Goal: Task Accomplishment & Management: Manage account settings

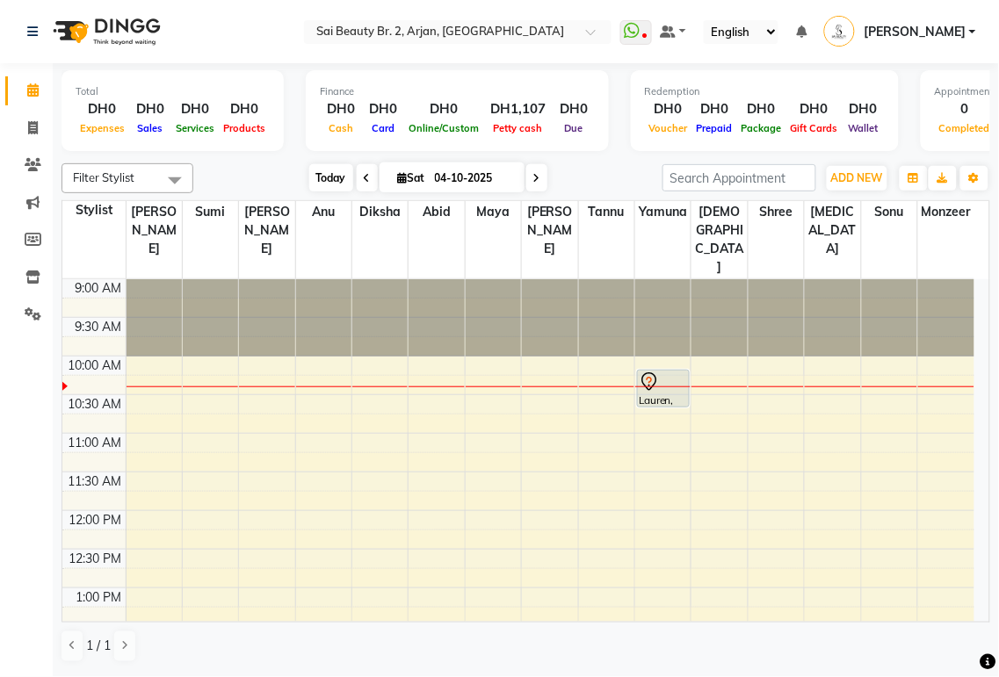
click at [335, 178] on span "Today" at bounding box center [331, 177] width 44 height 27
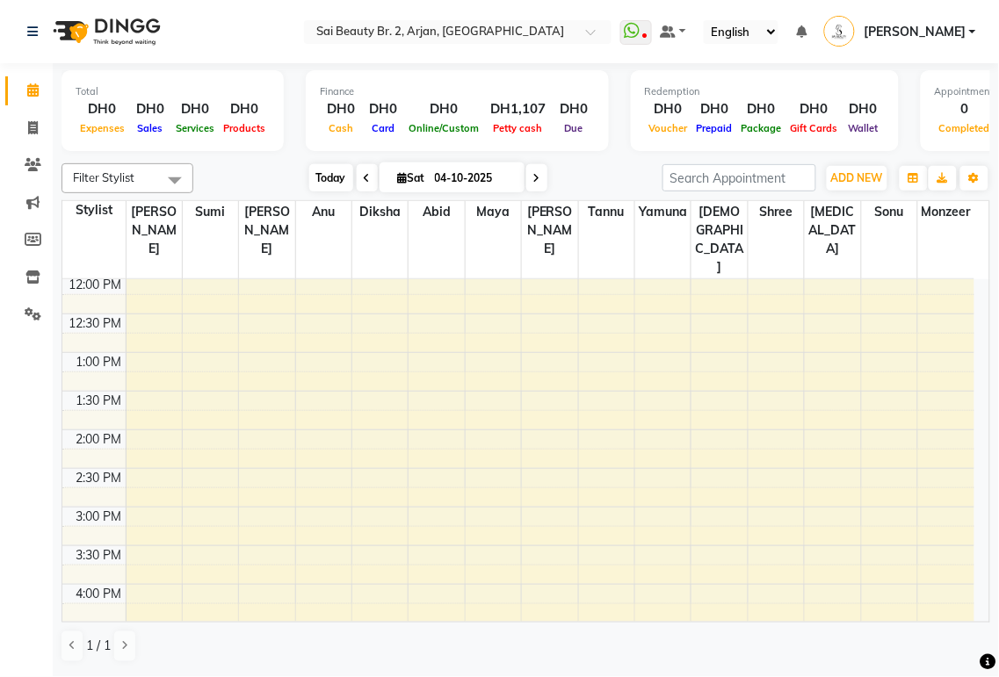
scroll to position [64, 0]
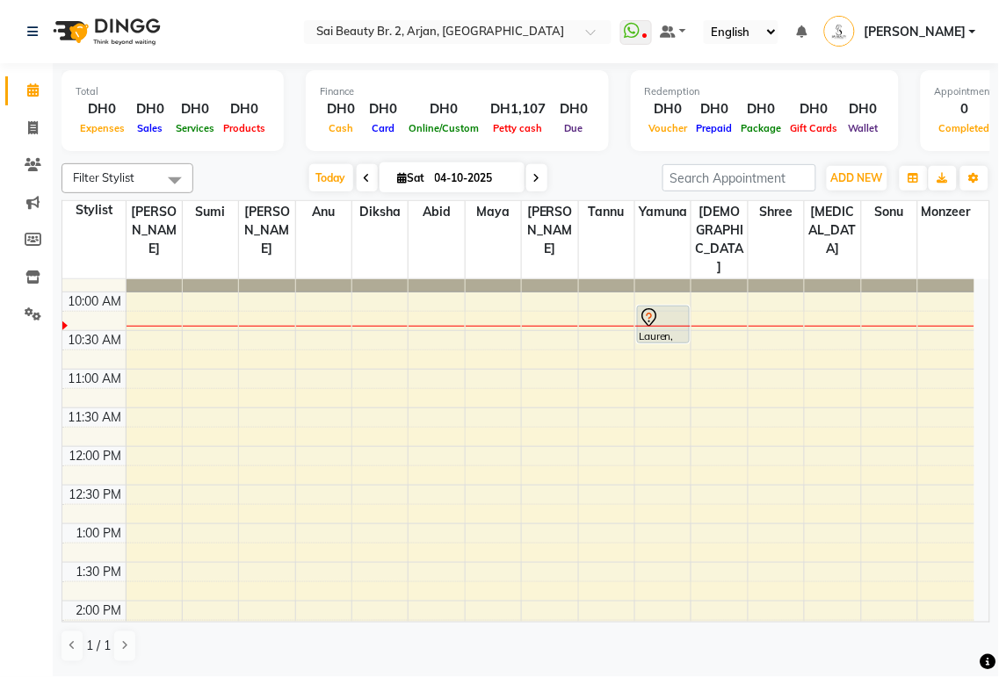
click at [533, 177] on icon at bounding box center [536, 178] width 7 height 11
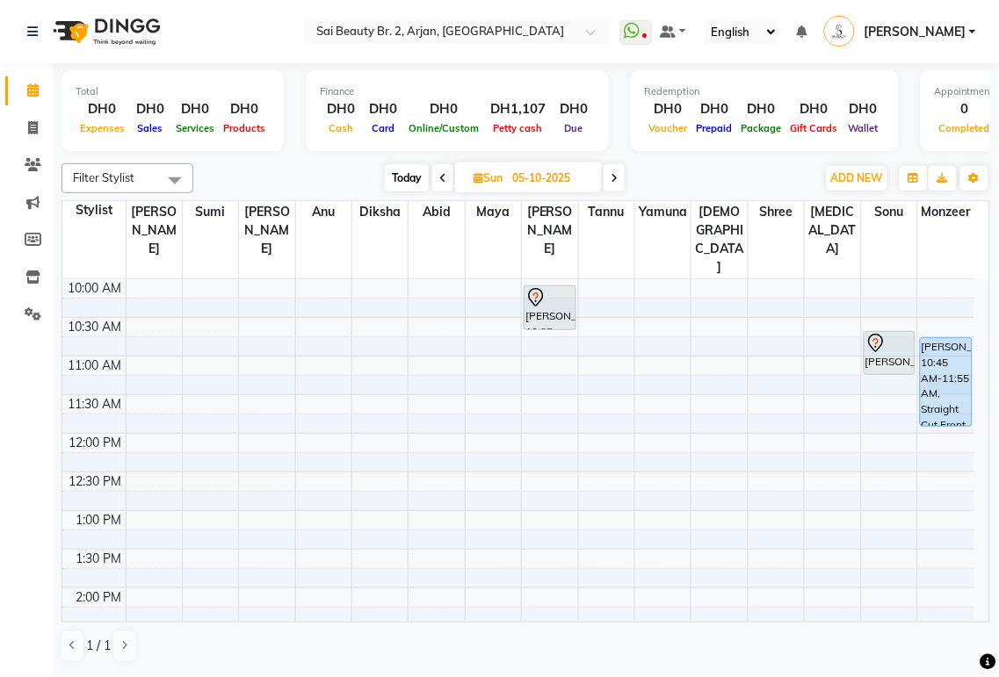
scroll to position [0, 0]
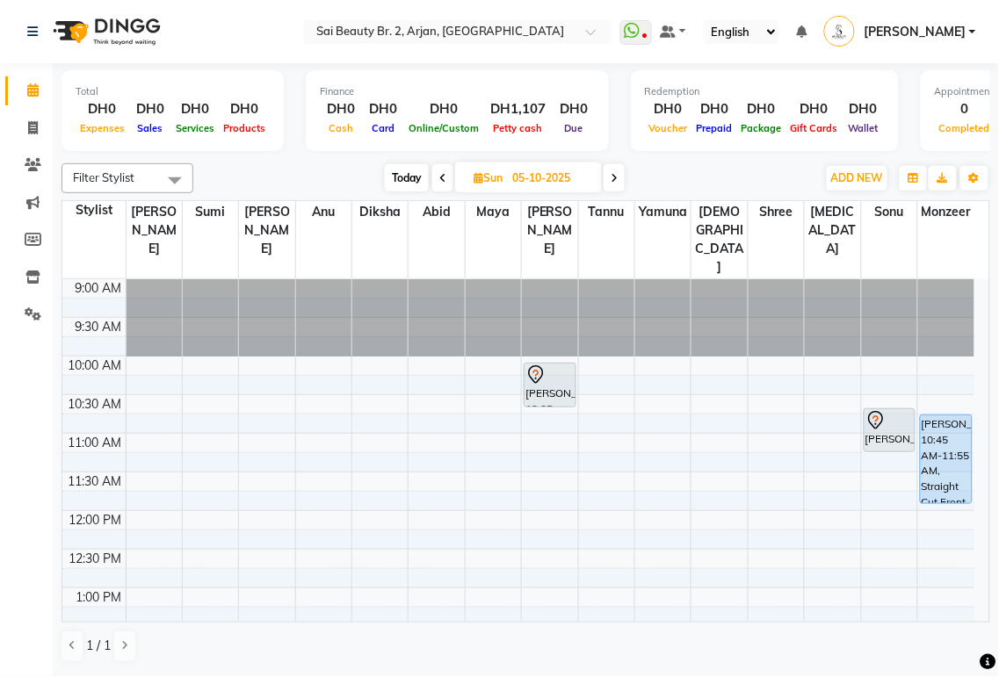
click at [401, 180] on span "Today" at bounding box center [407, 177] width 44 height 27
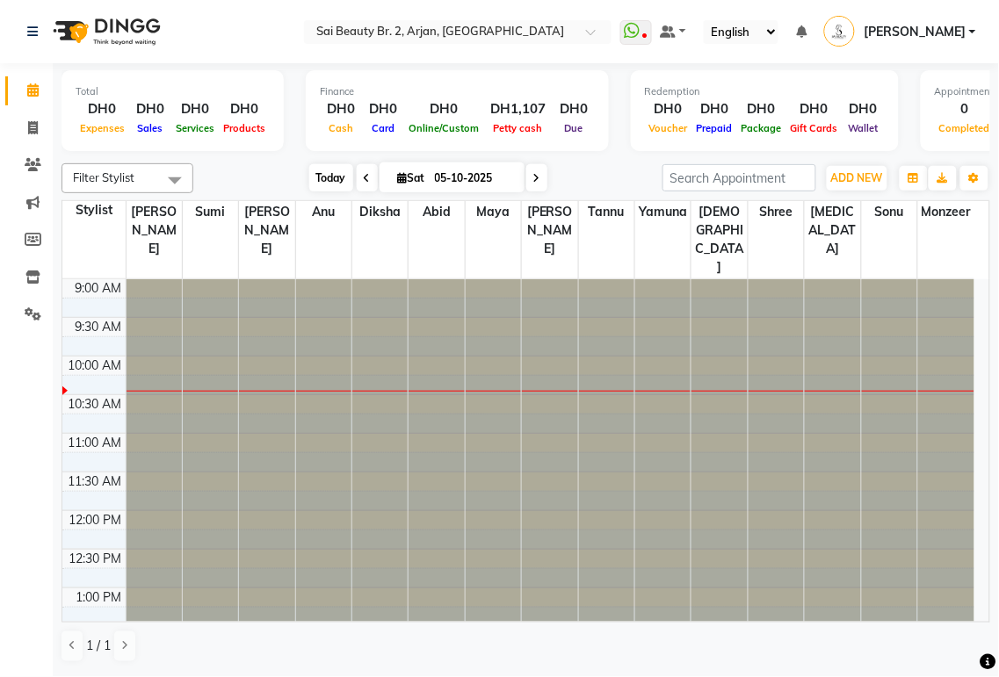
type input "04-10-2025"
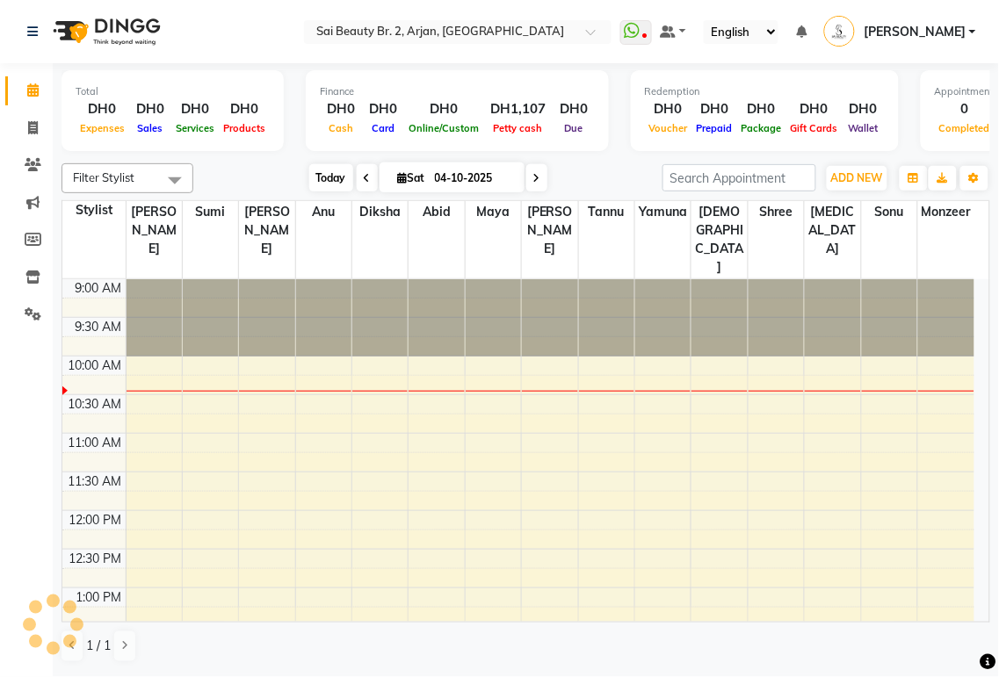
scroll to position [77, 0]
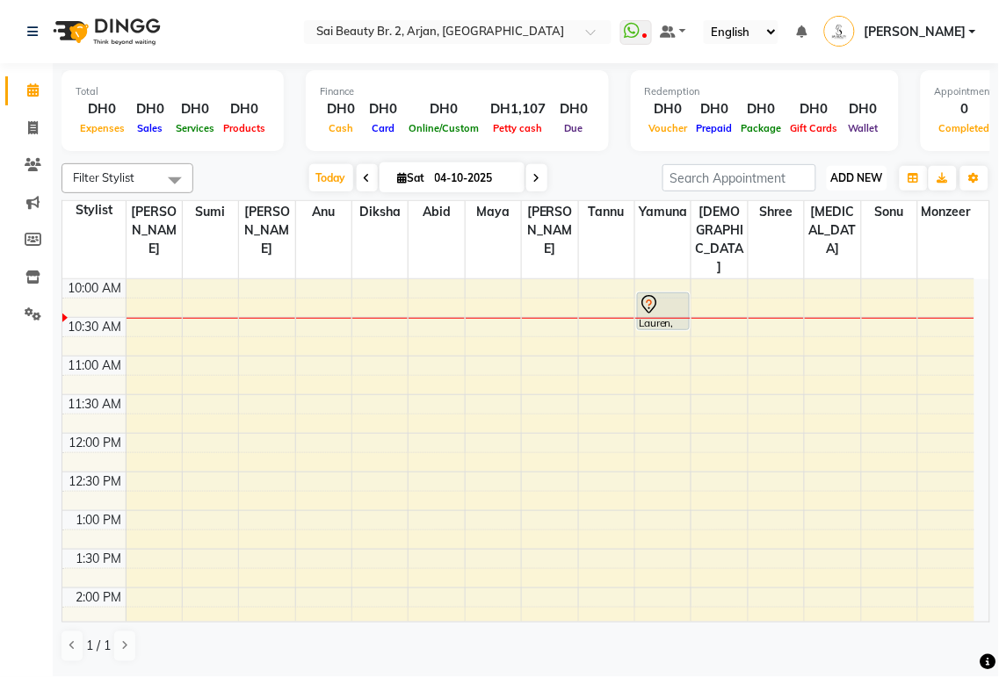
click at [863, 177] on span "ADD NEW" at bounding box center [857, 177] width 52 height 13
click at [844, 207] on button "Add Appointment" at bounding box center [817, 210] width 139 height 23
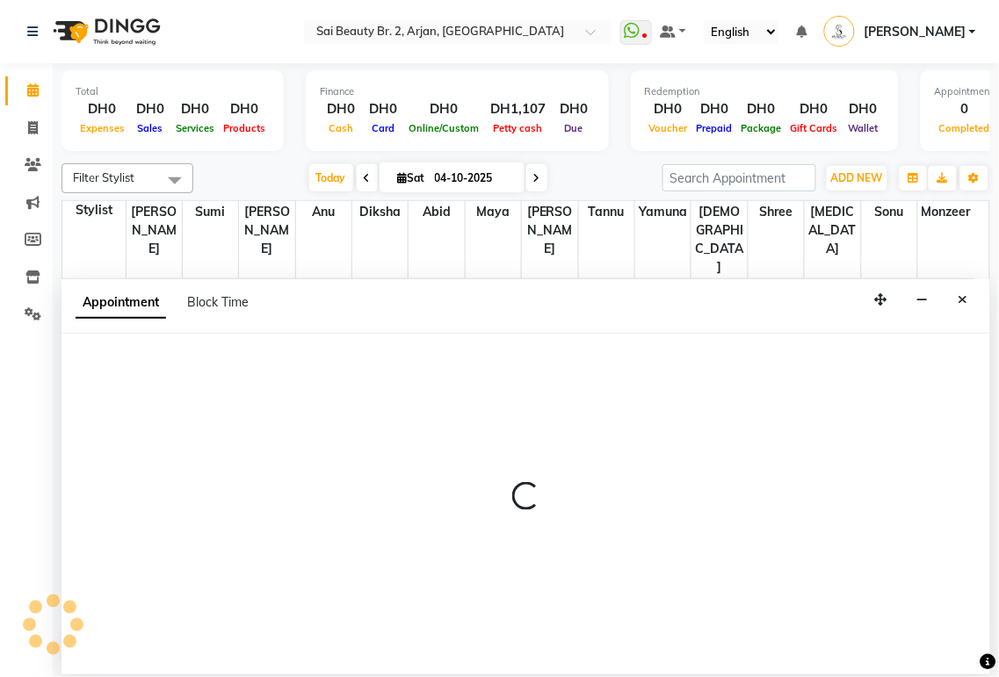
select select "600"
select select "tentative"
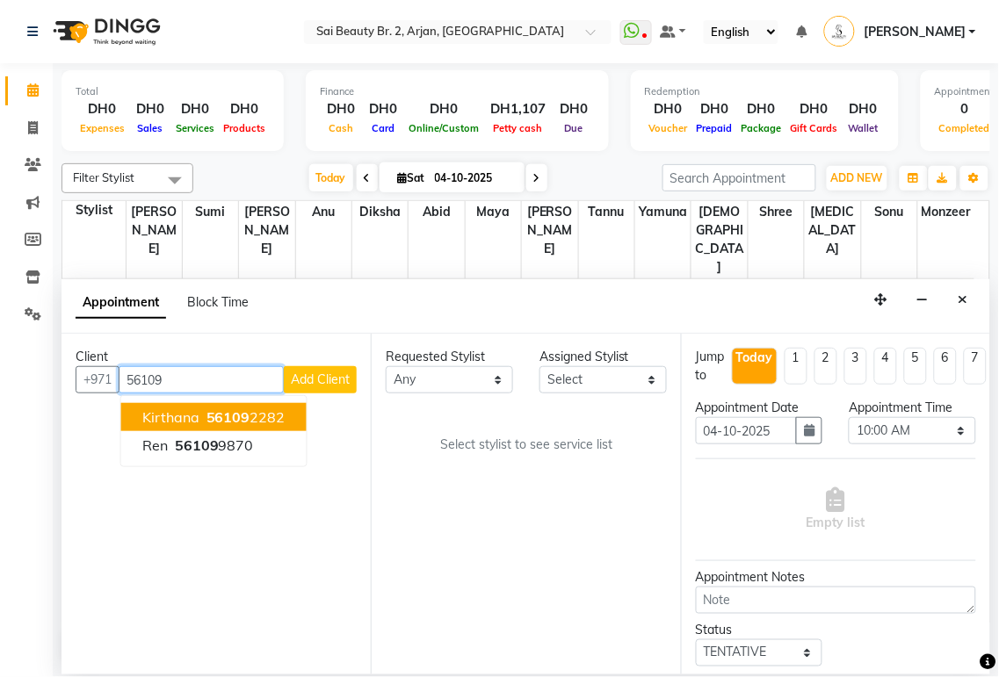
click at [278, 411] on ngb-highlight "56109 2282" at bounding box center [244, 417] width 83 height 18
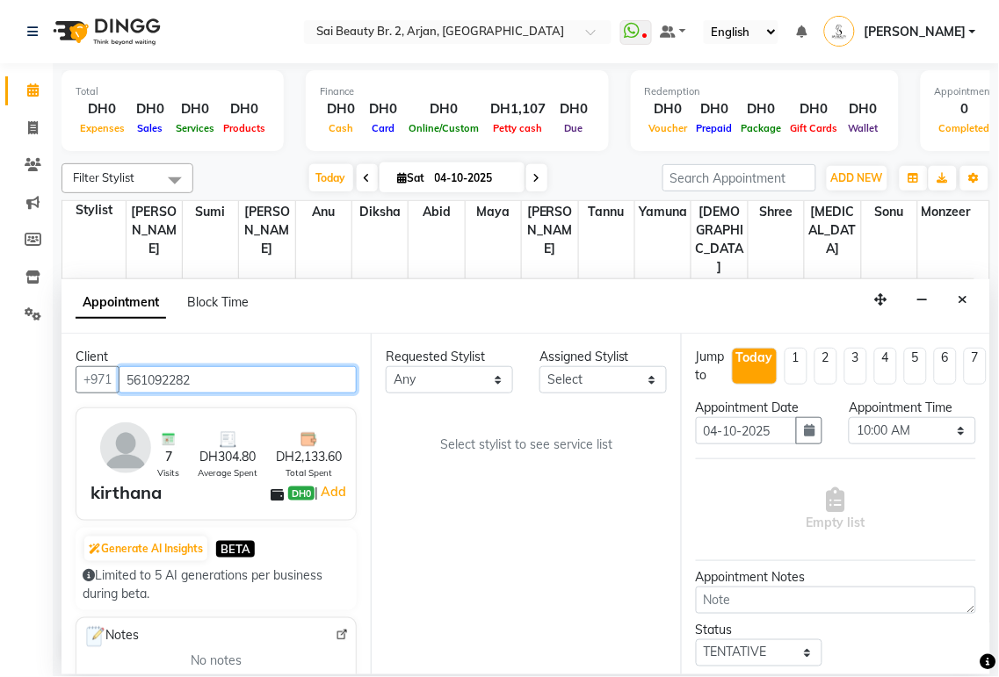
type input "561092282"
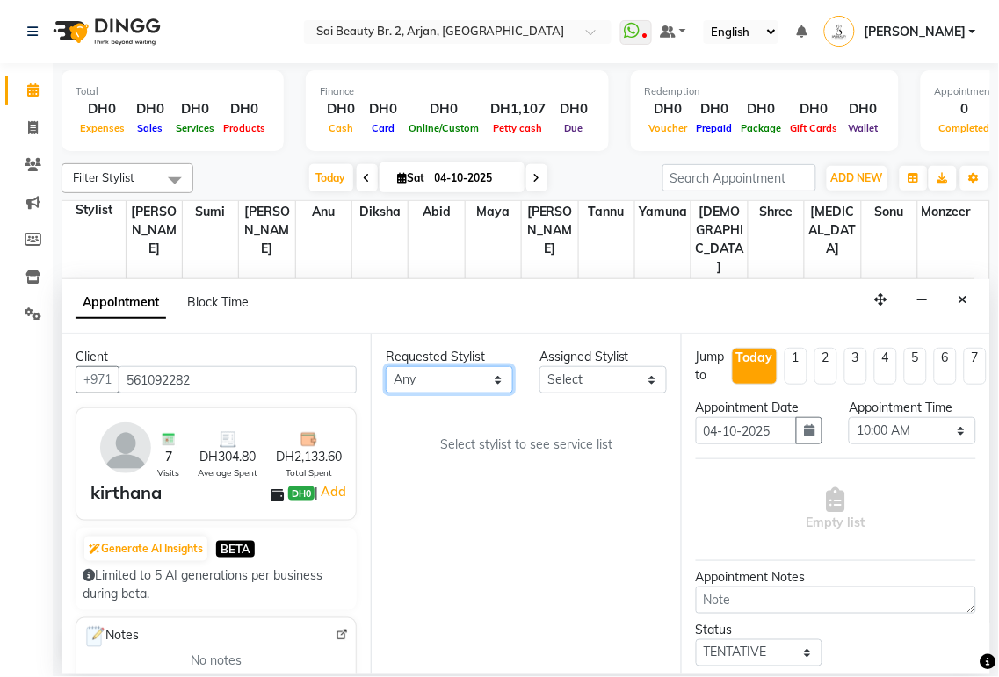
click at [501, 372] on select "Any [PERSON_NAME][MEDICAL_DATA] [PERSON_NAME] [PERSON_NAME] [PERSON_NAME] Gita …" at bounding box center [449, 379] width 127 height 27
select select "61483"
click at [386, 366] on select "Any [PERSON_NAME][MEDICAL_DATA] [PERSON_NAME] [PERSON_NAME] [PERSON_NAME] Gita …" at bounding box center [449, 379] width 127 height 27
select select "61483"
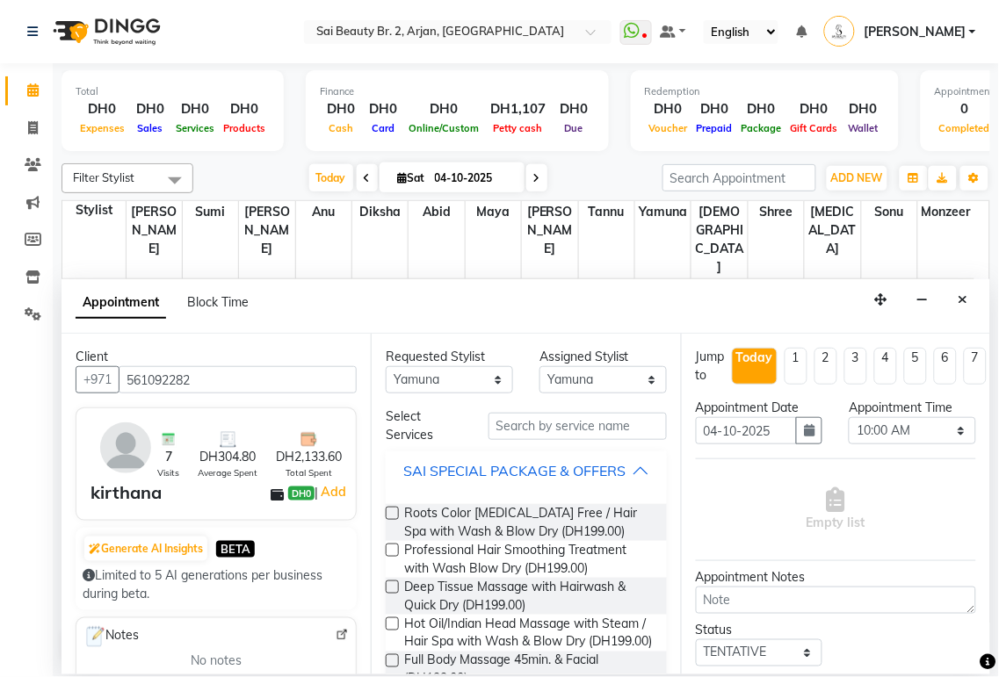
click at [615, 476] on div "SAI SPECIAL PACKAGE & OFFERS" at bounding box center [514, 470] width 222 height 21
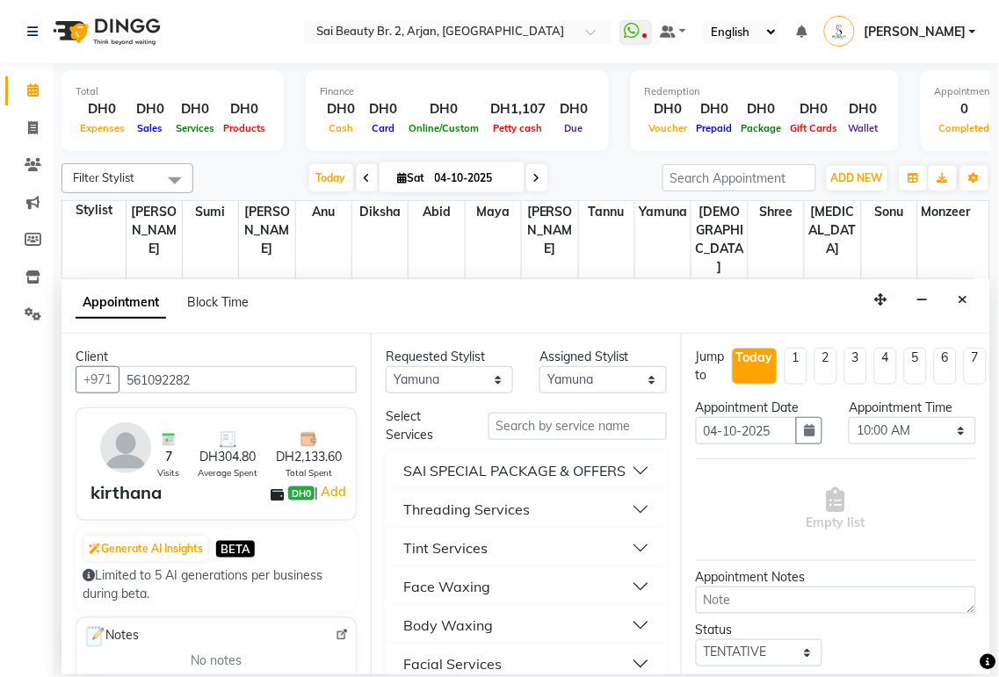
click at [625, 525] on button "Threading Services" at bounding box center [526, 510] width 266 height 32
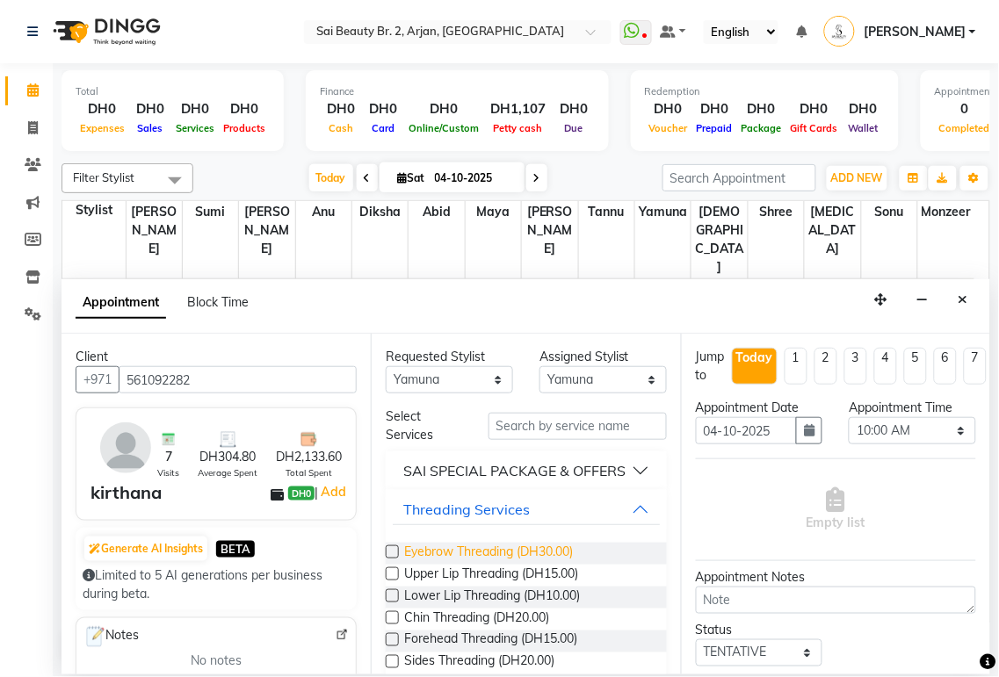
click at [563, 565] on span "Eyebrow Threading (DH30.00)" at bounding box center [488, 554] width 169 height 22
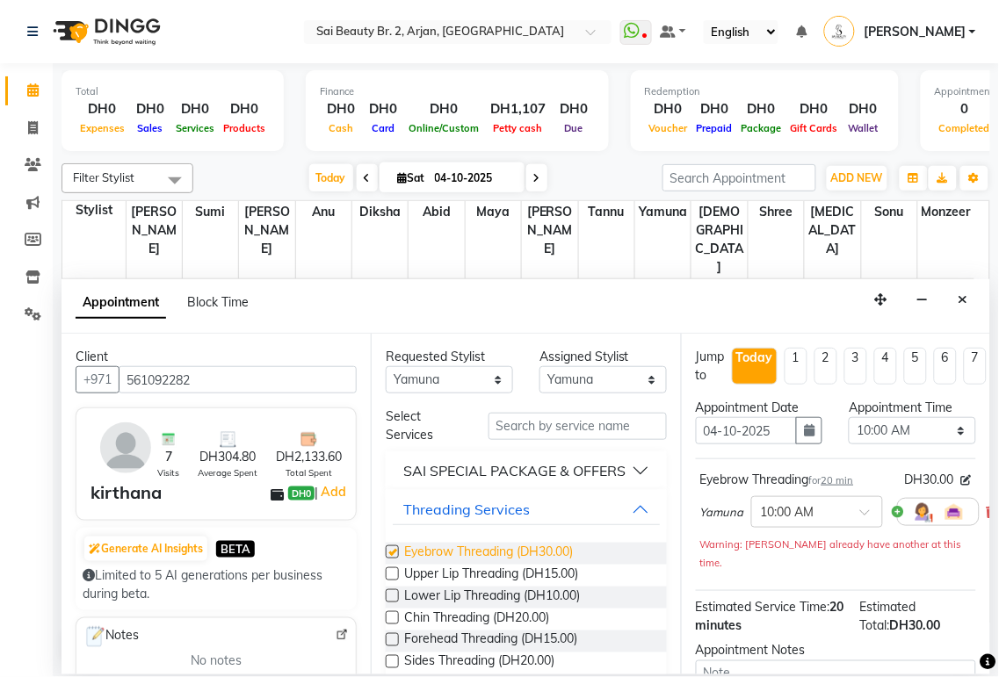
checkbox input "false"
click at [626, 522] on button "Threading Services" at bounding box center [526, 510] width 266 height 32
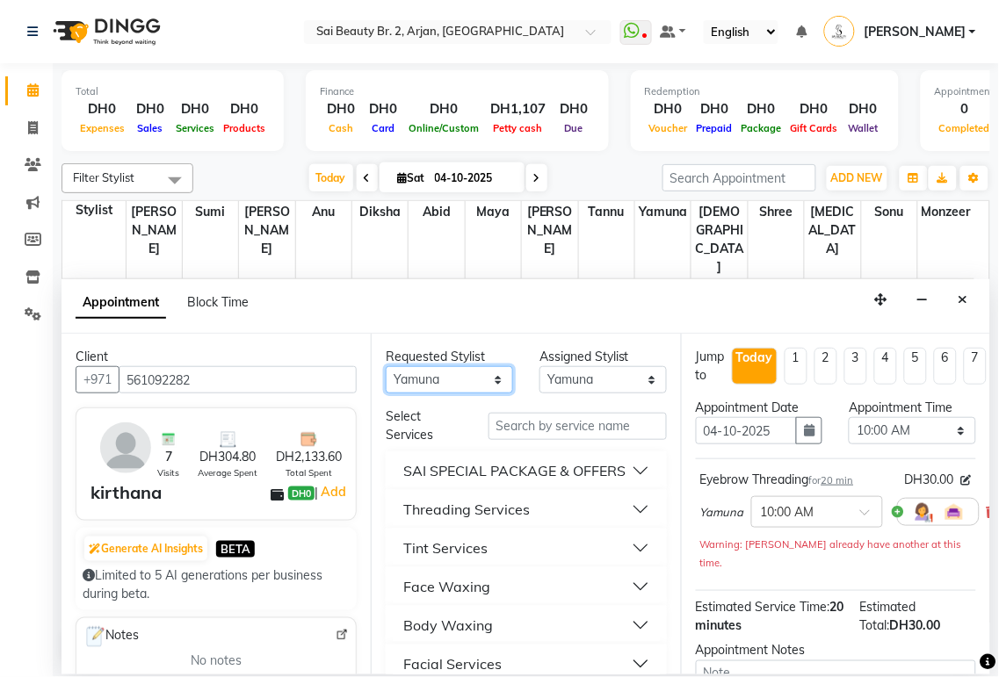
click at [497, 370] on select "Any [PERSON_NAME][MEDICAL_DATA] [PERSON_NAME] [PERSON_NAME] [PERSON_NAME] Gita …" at bounding box center [449, 379] width 127 height 27
select select "59424"
click at [386, 366] on select "Any [PERSON_NAME][MEDICAL_DATA] [PERSON_NAME] [PERSON_NAME] [PERSON_NAME] Gita …" at bounding box center [449, 379] width 127 height 27
select select "59424"
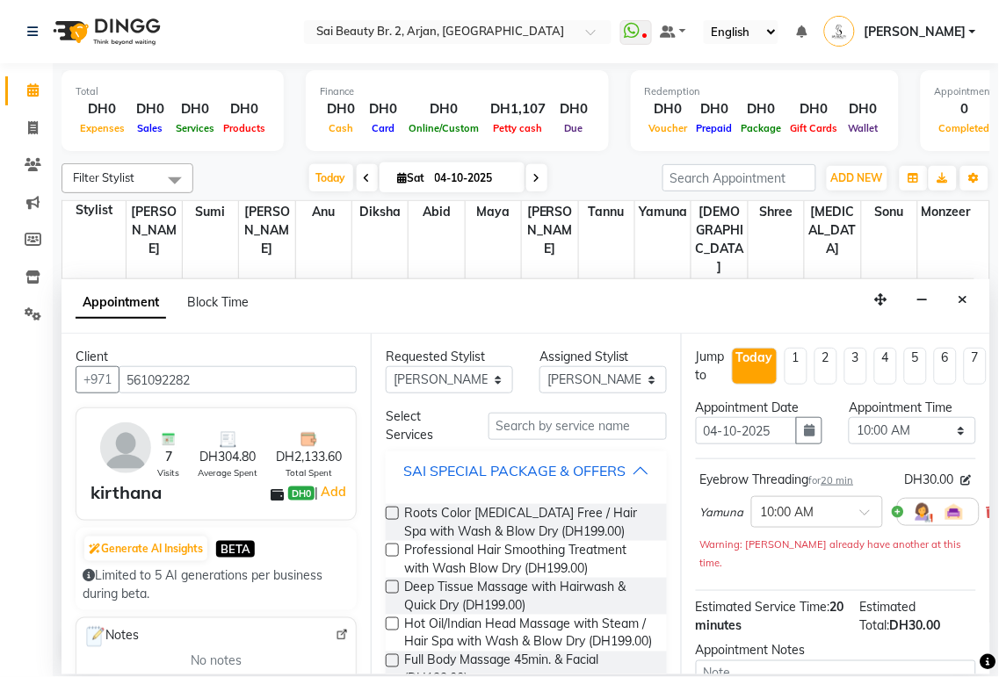
click at [635, 485] on button "SAI SPECIAL PACKAGE & OFFERS" at bounding box center [526, 471] width 266 height 32
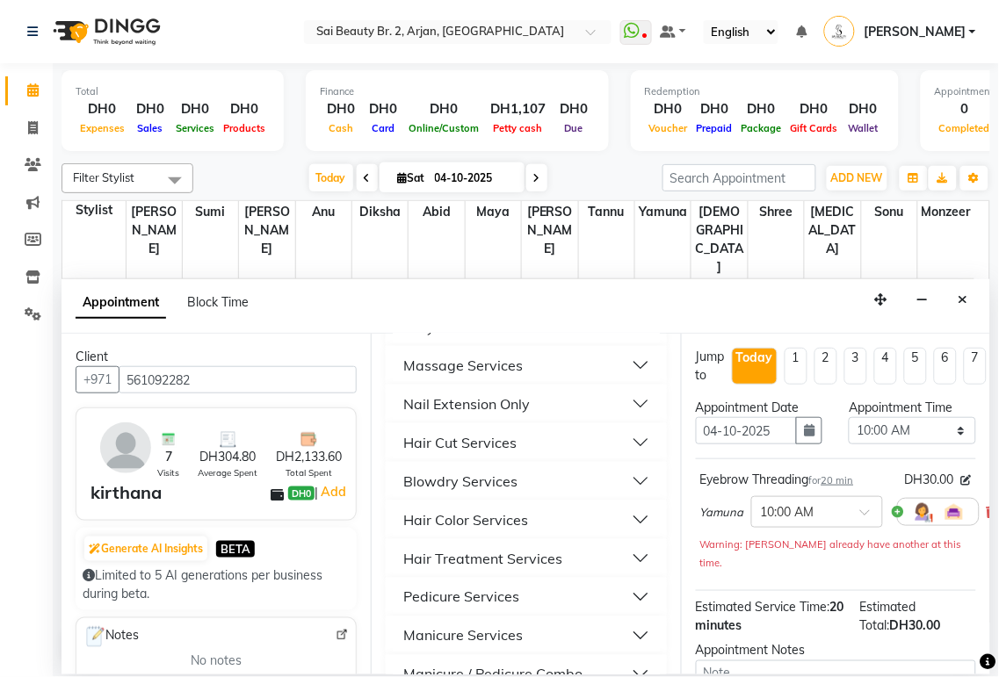
scroll to position [445, 0]
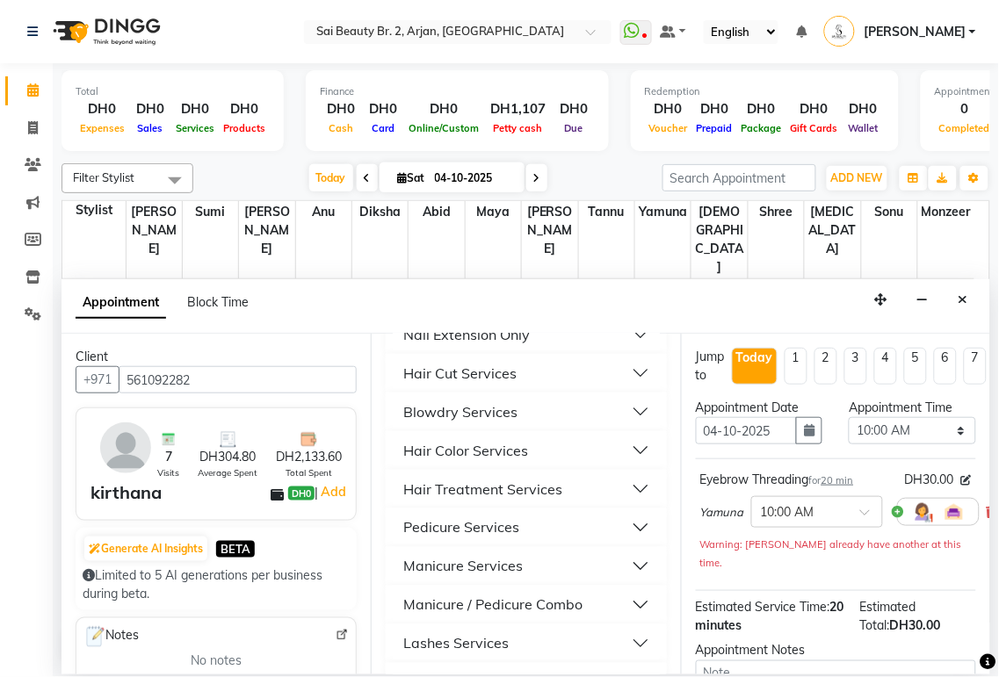
click at [624, 582] on button "Manicure Services" at bounding box center [526, 567] width 266 height 32
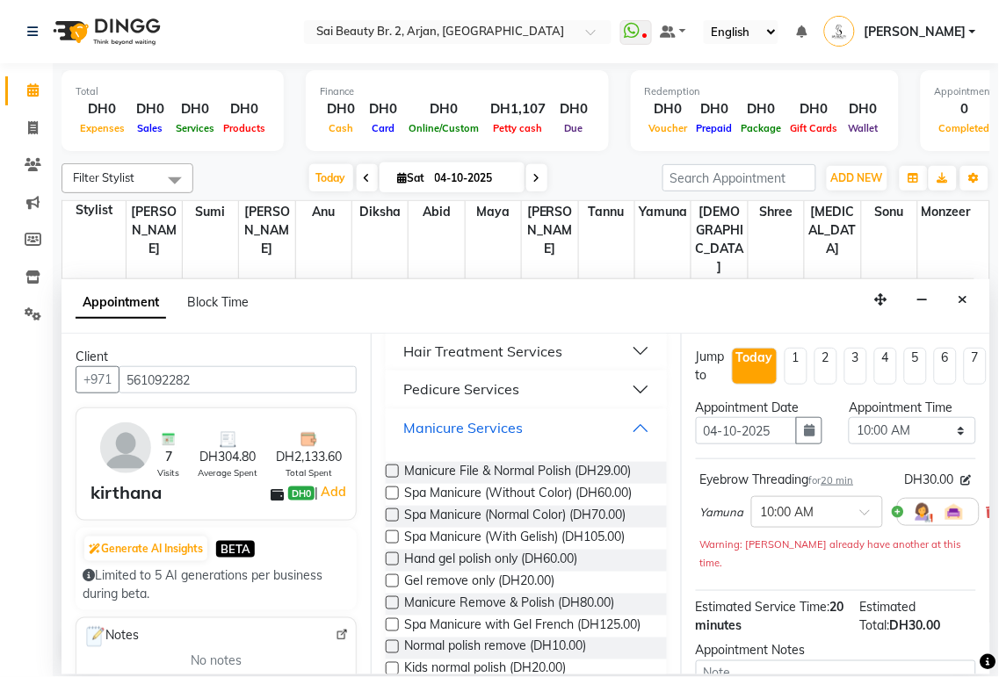
scroll to position [632, 0]
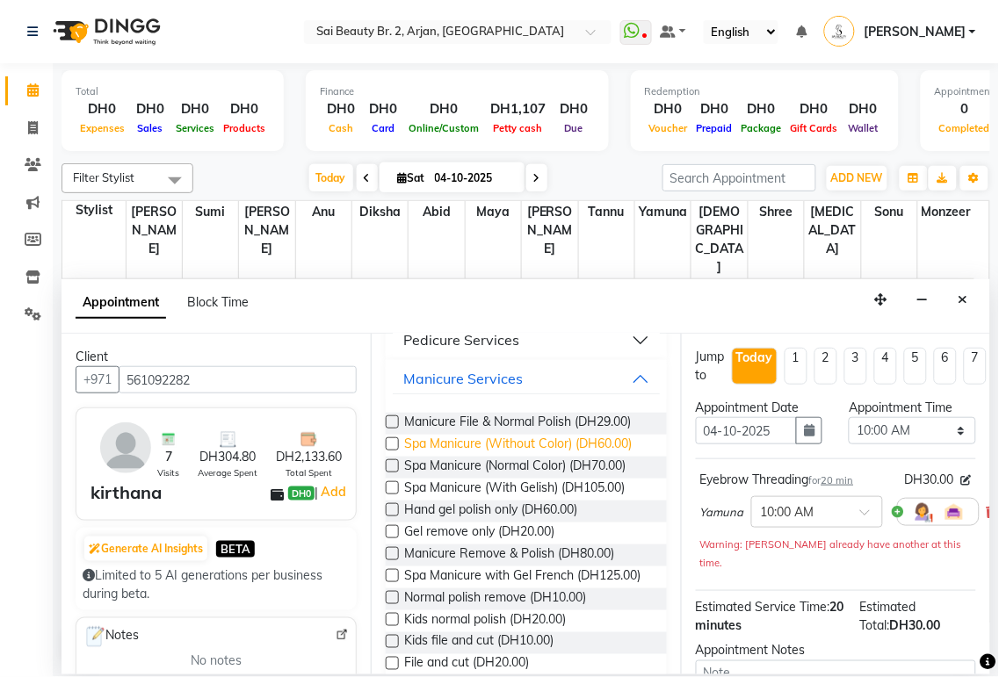
click at [608, 457] on span "Spa Manicure (Without Color) (DH60.00)" at bounding box center [518, 446] width 228 height 22
click at [607, 457] on span "Spa Manicure (Without Color) (DH60.00)" at bounding box center [518, 446] width 228 height 22
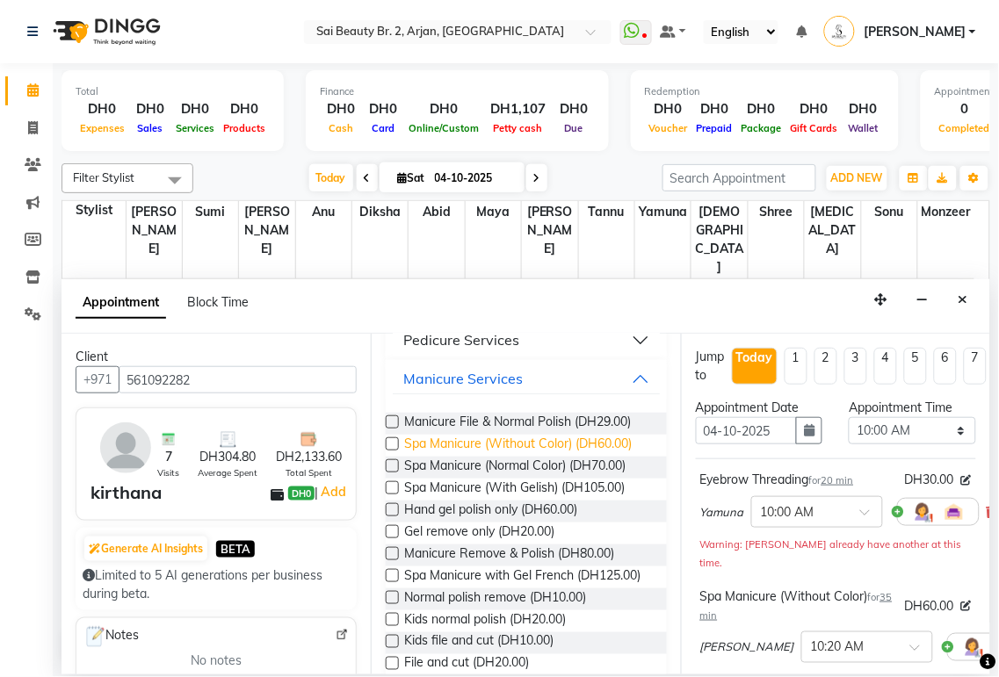
checkbox input "false"
click at [950, 432] on select "Select 10:00 AM 10:05 AM 10:10 AM 10:15 AM 10:20 AM 10:25 AM 10:30 AM 10:35 AM …" at bounding box center [912, 430] width 127 height 27
select select "660"
click at [849, 417] on select "Select 10:00 AM 10:05 AM 10:10 AM 10:15 AM 10:20 AM 10:25 AM 10:30 AM 10:35 AM …" at bounding box center [912, 430] width 127 height 27
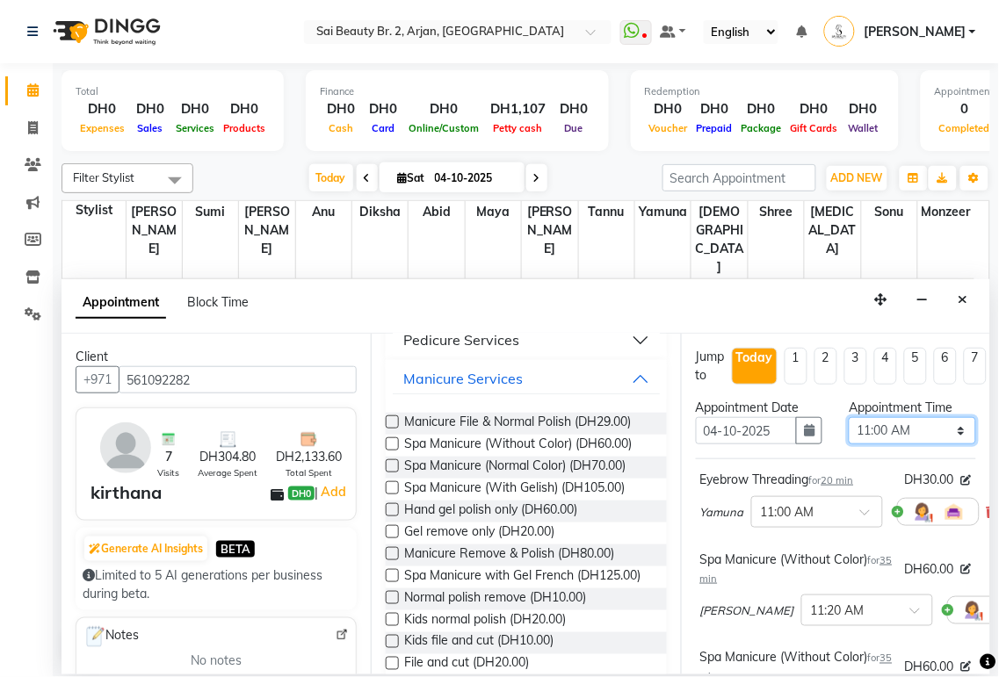
scroll to position [365, 0]
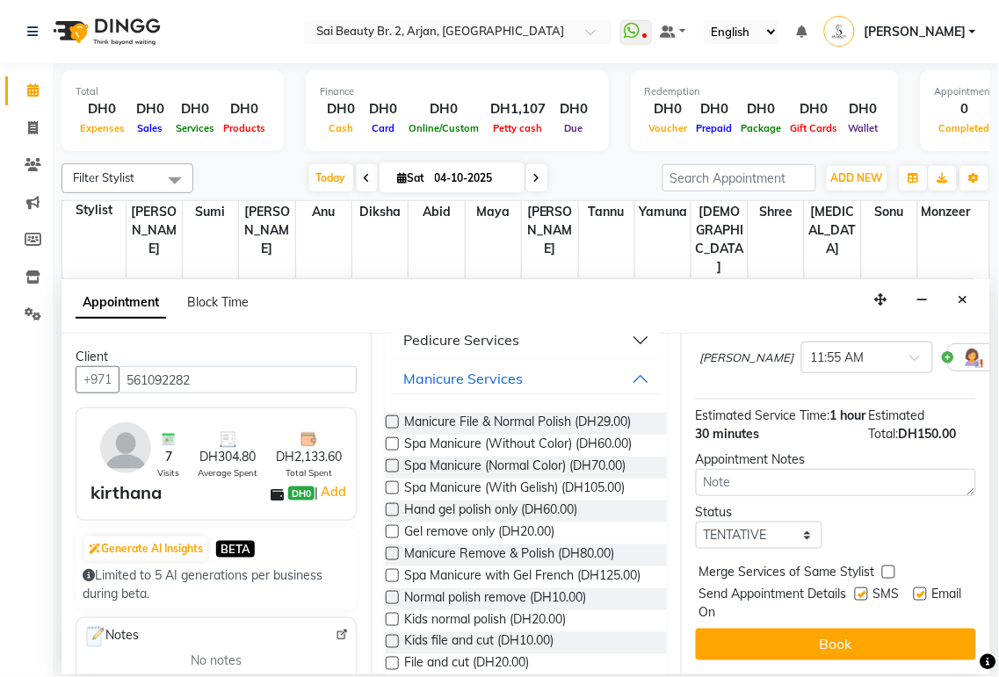
click at [888, 566] on label at bounding box center [888, 572] width 13 height 13
click at [888, 568] on input "checkbox" at bounding box center [887, 573] width 11 height 11
checkbox input "true"
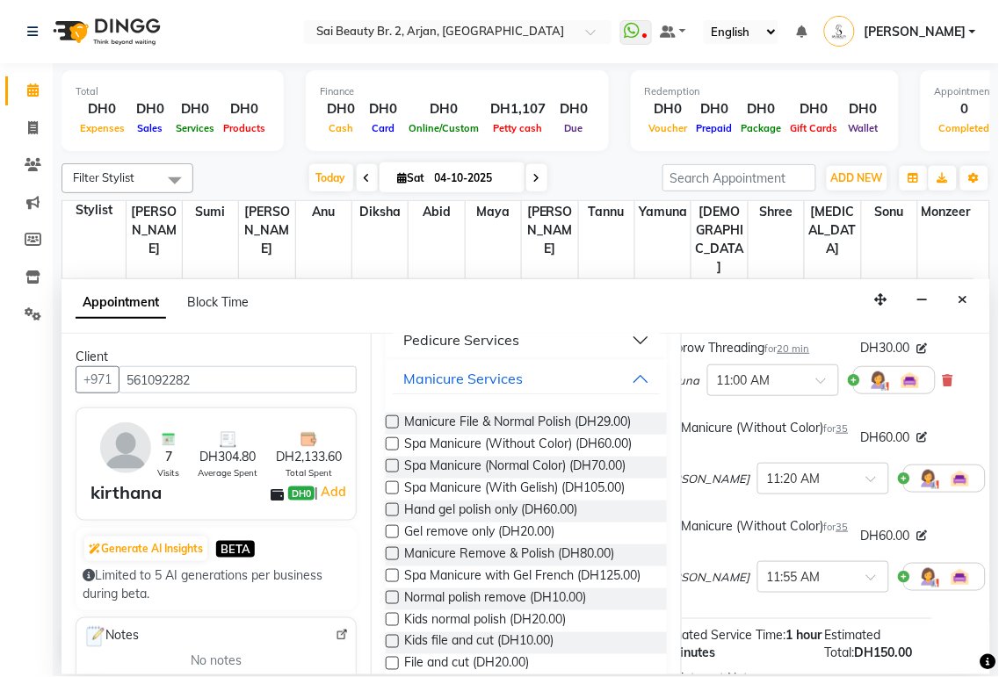
scroll to position [132, 50]
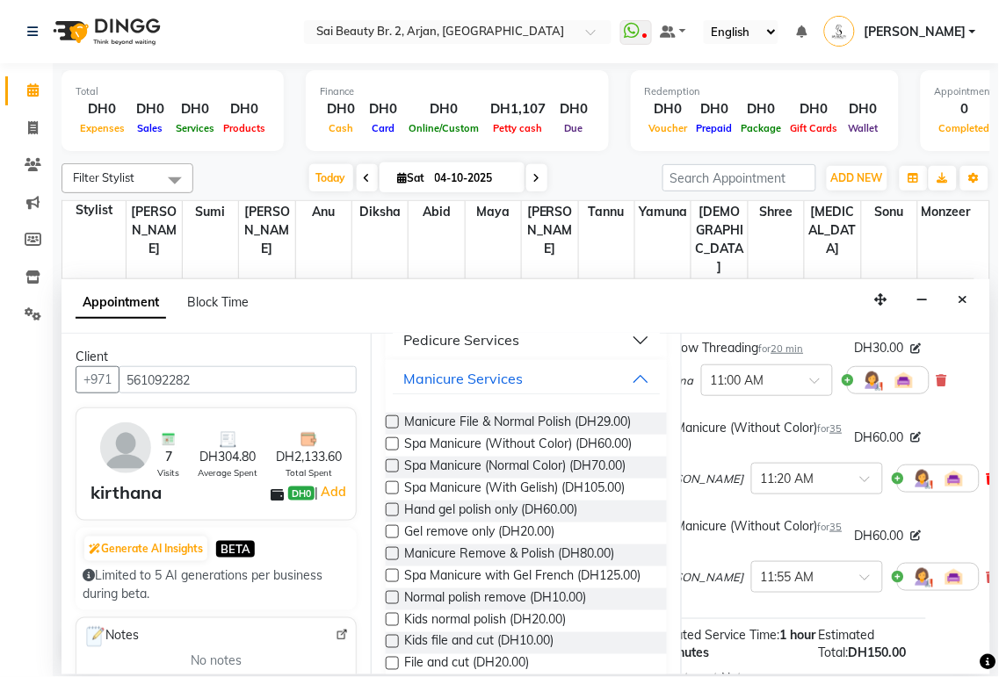
click at [986, 474] on icon at bounding box center [991, 479] width 11 height 12
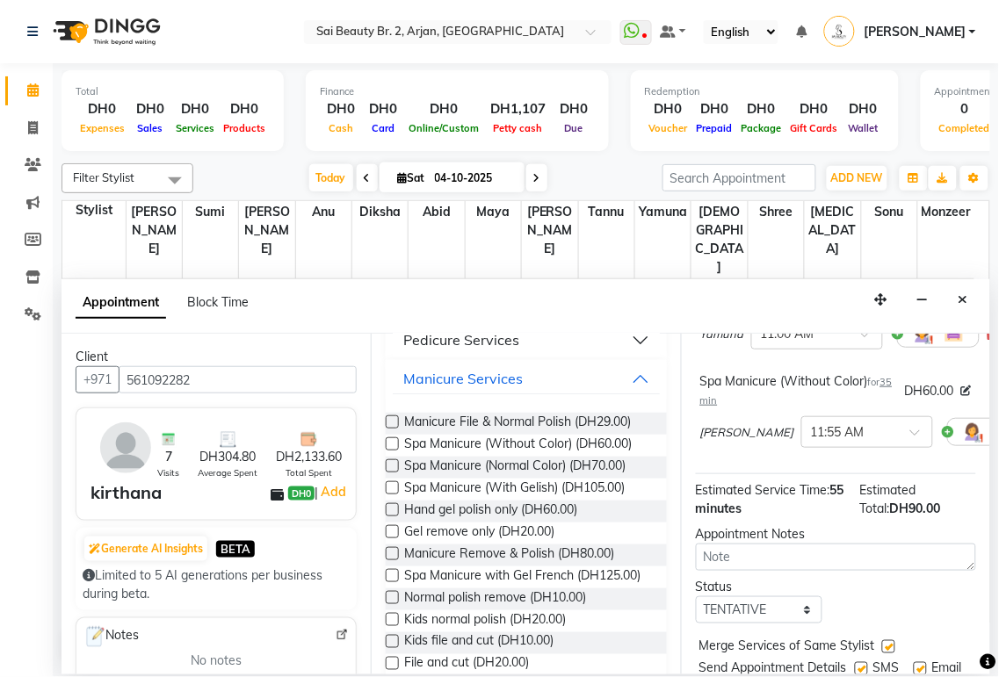
scroll to position [268, 0]
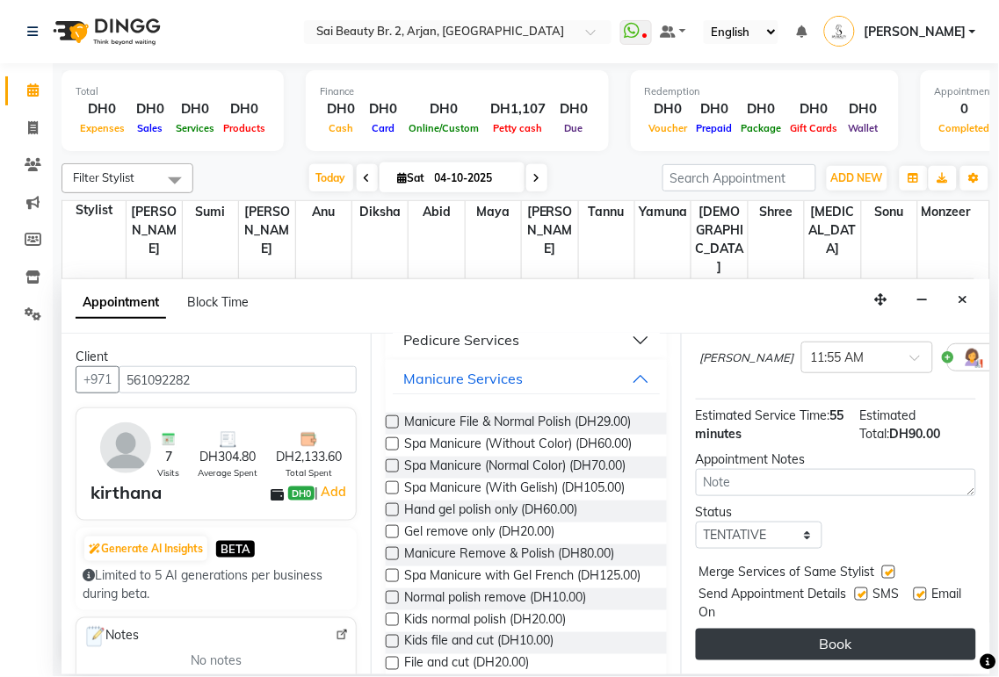
click at [885, 634] on button "Book" at bounding box center [836, 645] width 280 height 32
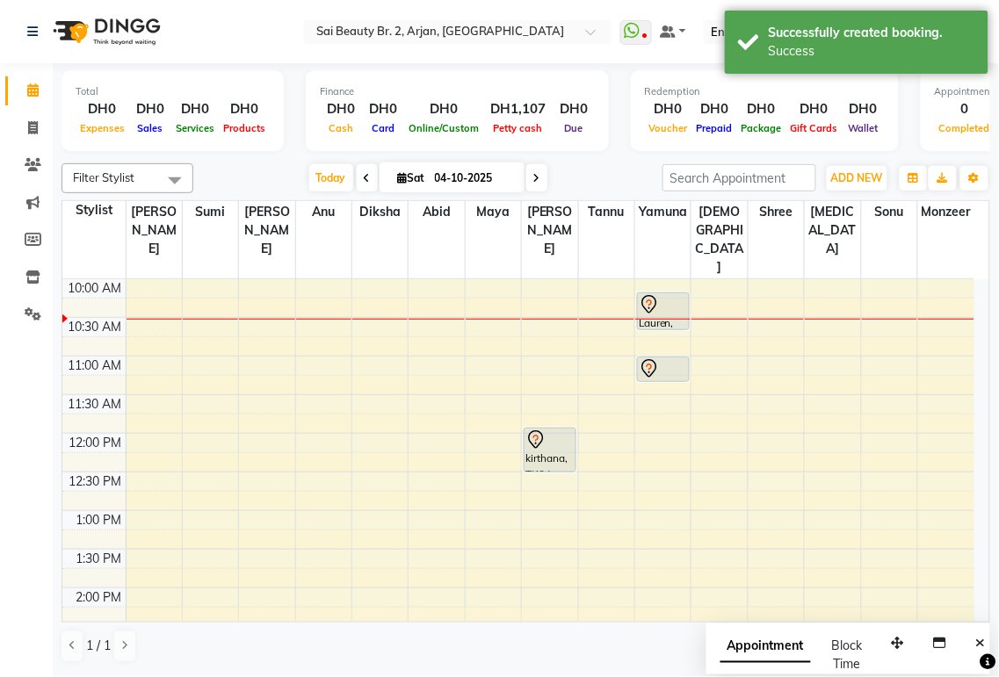
click at [788, 652] on span "Appointment" at bounding box center [765, 648] width 90 height 32
select select "tentative"
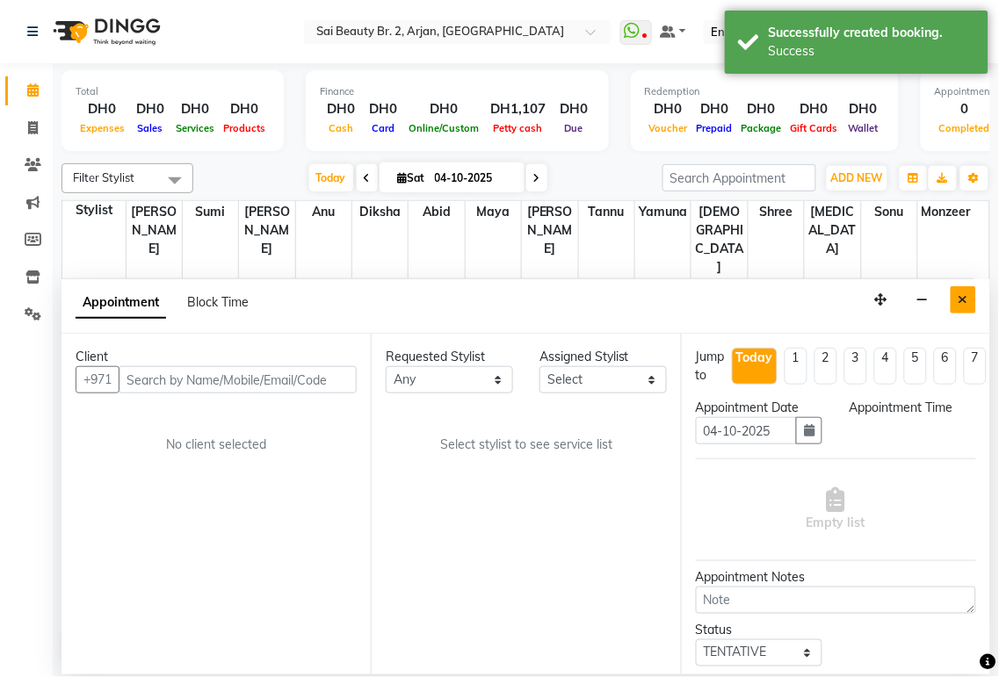
click at [967, 295] on icon "Close" at bounding box center [963, 299] width 10 height 12
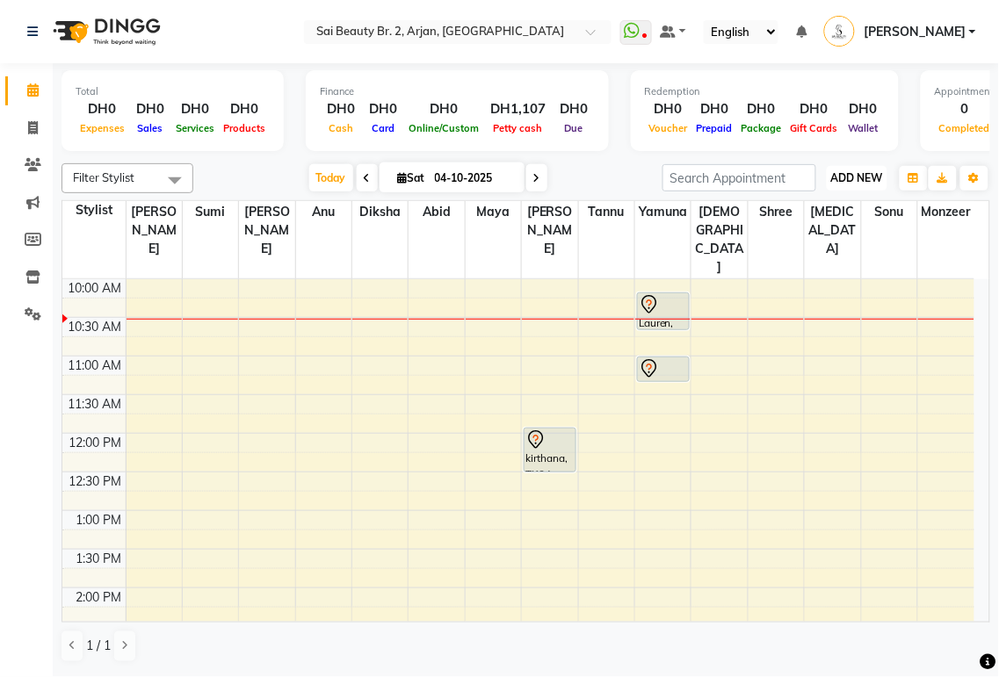
click at [856, 177] on span "ADD NEW" at bounding box center [857, 177] width 52 height 13
click at [829, 211] on button "Add Appointment" at bounding box center [817, 210] width 139 height 23
select select "tentative"
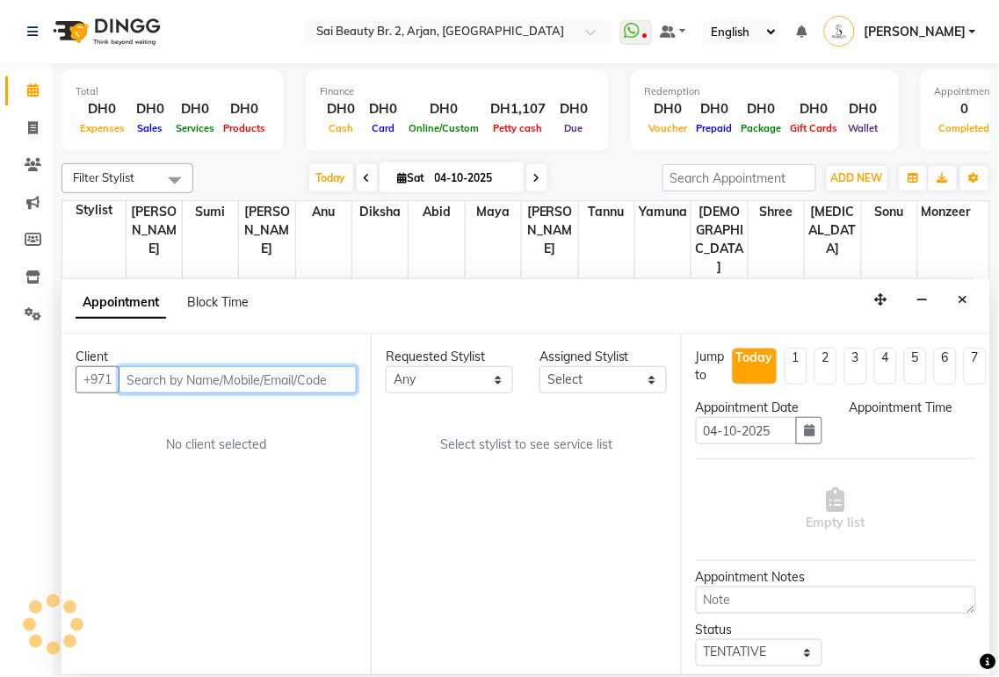
select select "600"
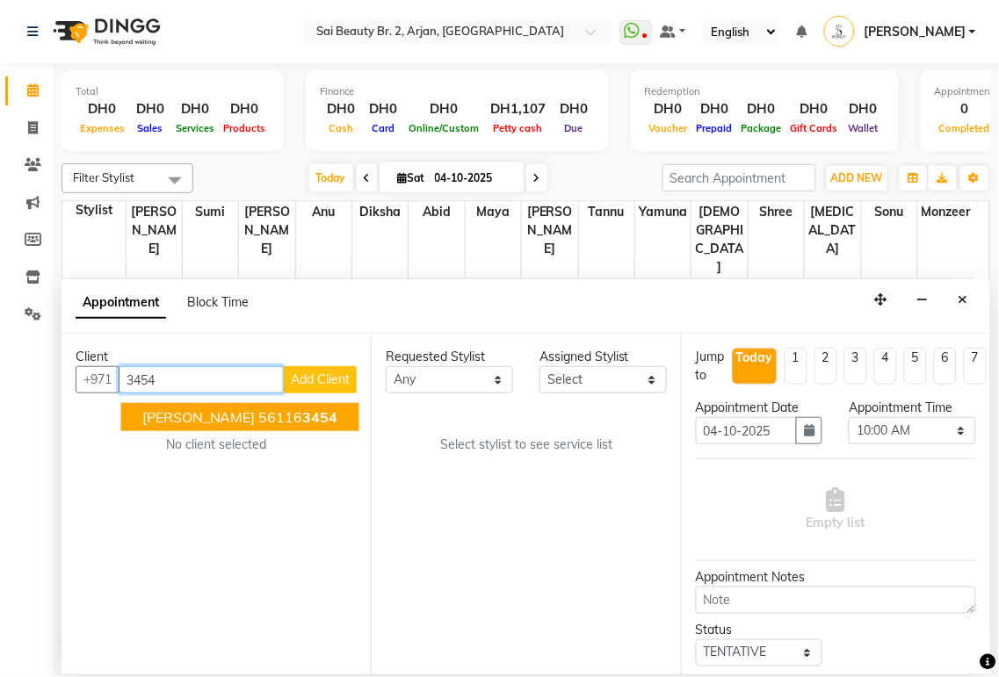
click at [303, 419] on span "3454" at bounding box center [320, 417] width 35 height 18
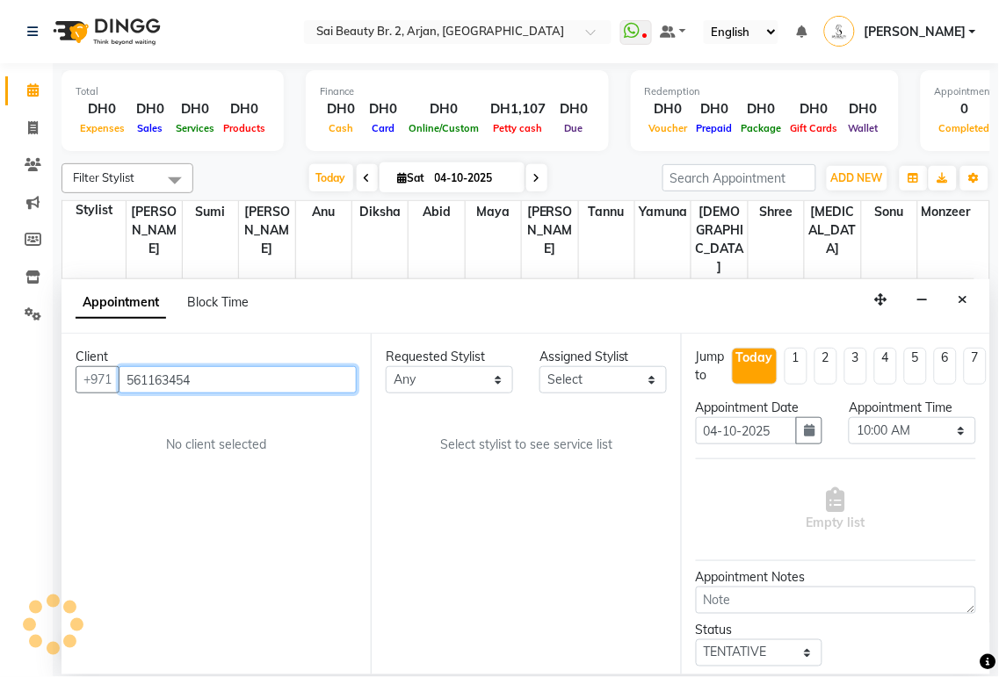
type input "561163454"
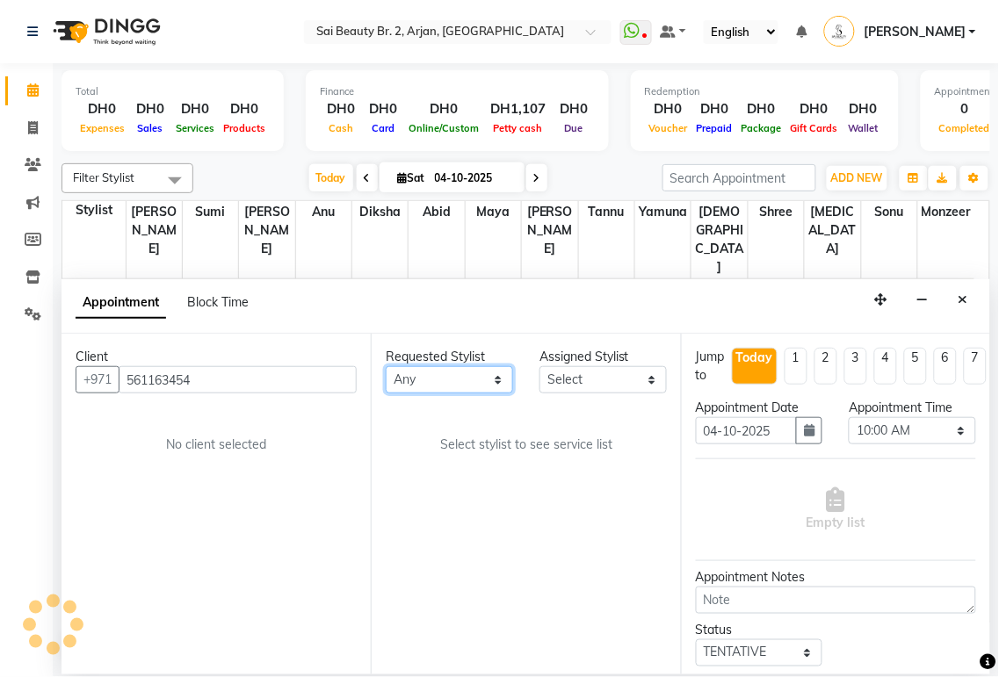
click at [493, 372] on select "Any [PERSON_NAME][MEDICAL_DATA] [PERSON_NAME] [PERSON_NAME] [PERSON_NAME] Gita …" at bounding box center [449, 379] width 127 height 27
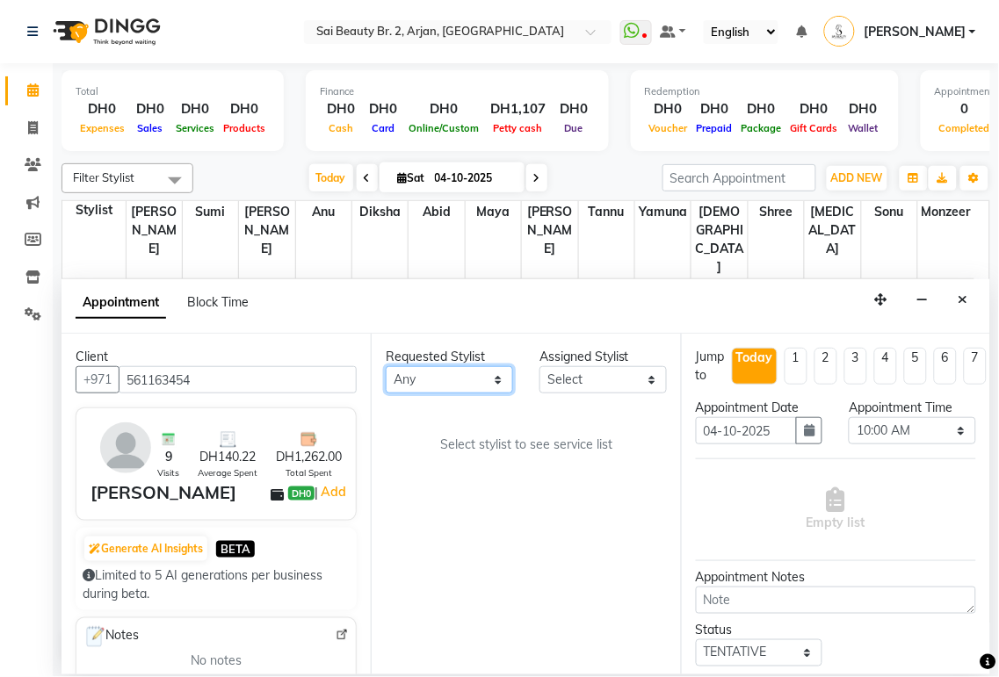
select select "59424"
click at [386, 366] on select "Any [PERSON_NAME][MEDICAL_DATA] [PERSON_NAME] [PERSON_NAME] [PERSON_NAME] Gita …" at bounding box center [449, 379] width 127 height 27
select select "59424"
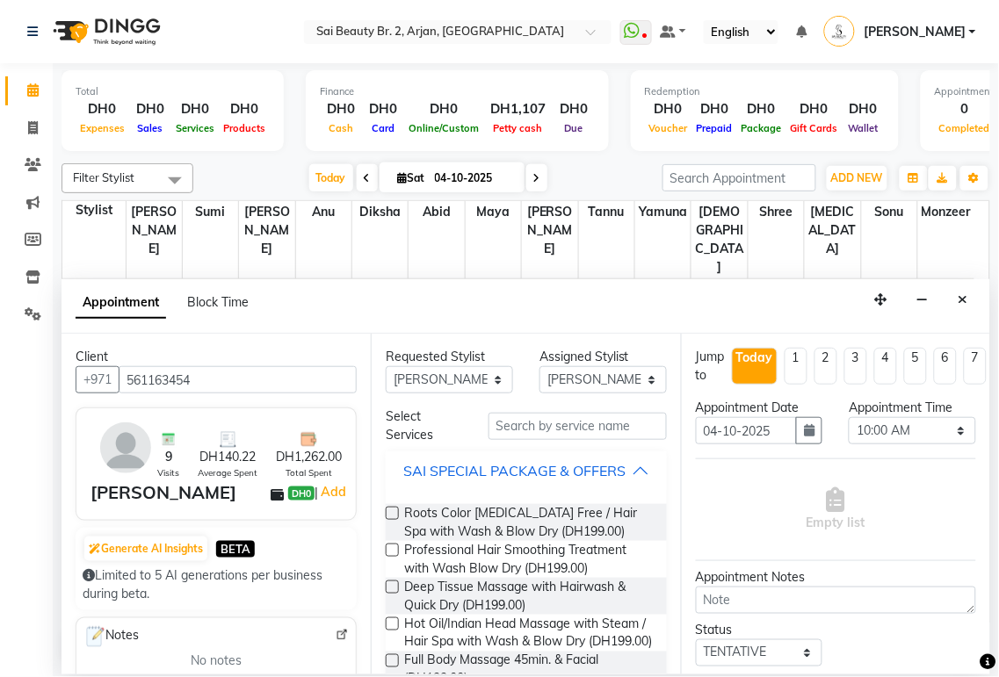
click at [612, 480] on div "SAI SPECIAL PACKAGE & OFFERS" at bounding box center [514, 470] width 222 height 21
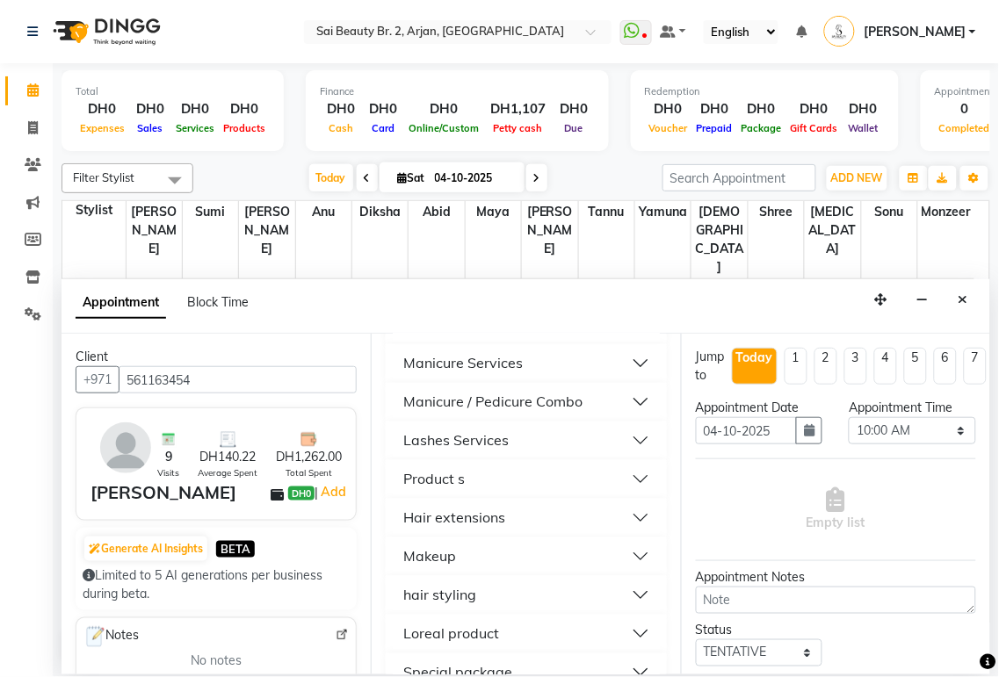
scroll to position [659, 0]
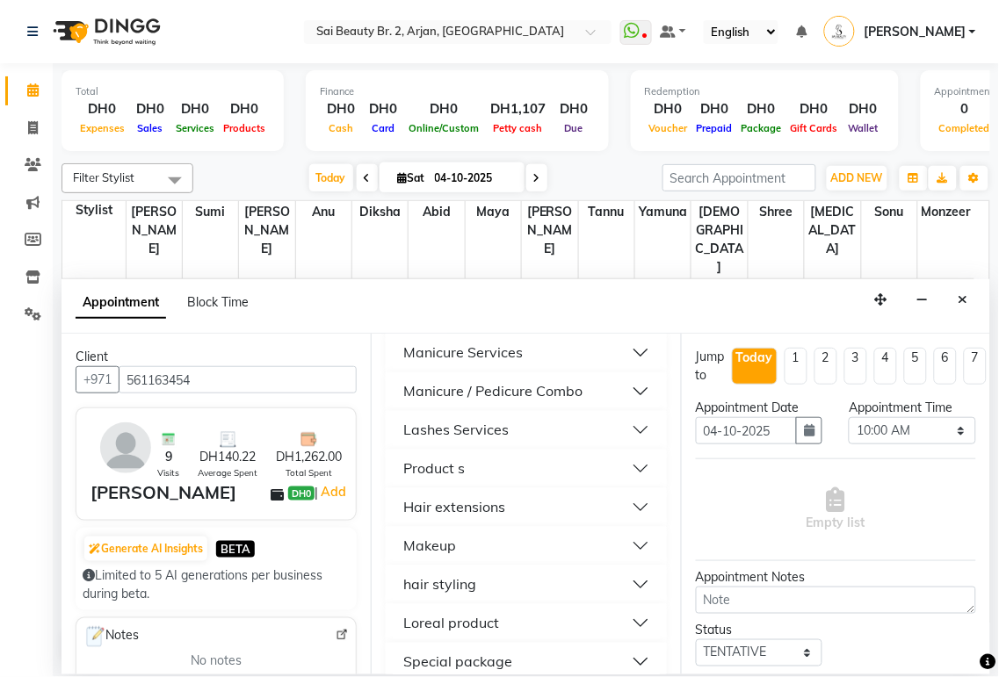
click at [625, 408] on button "Manicure / Pedicure Combo" at bounding box center [526, 392] width 266 height 32
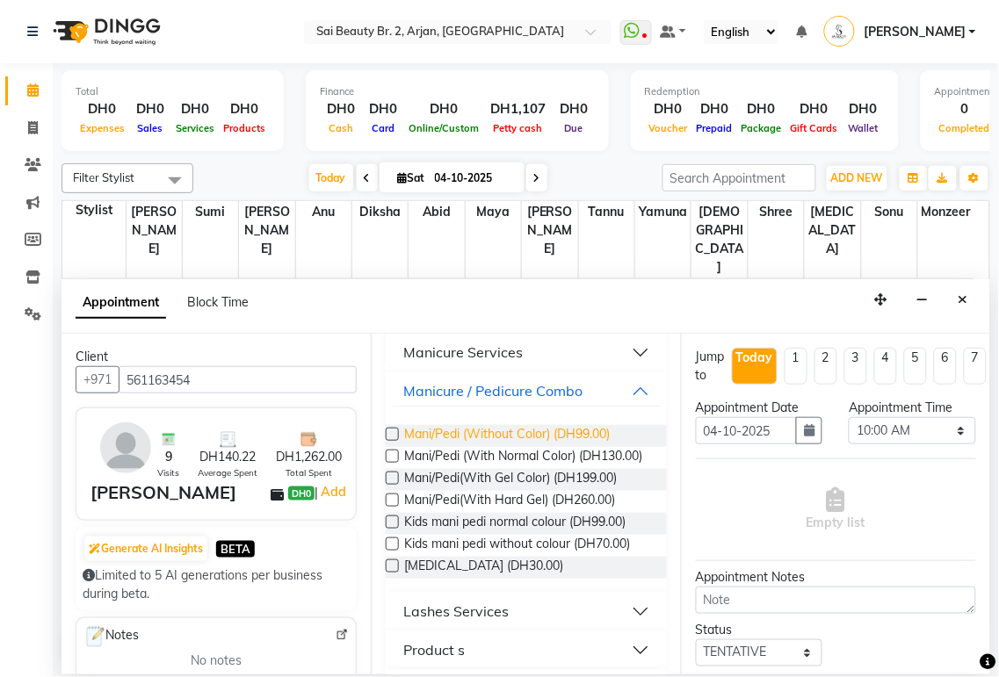
click at [559, 447] on span "Mani/Pedi (Without Color) (DH99.00)" at bounding box center [507, 436] width 206 height 22
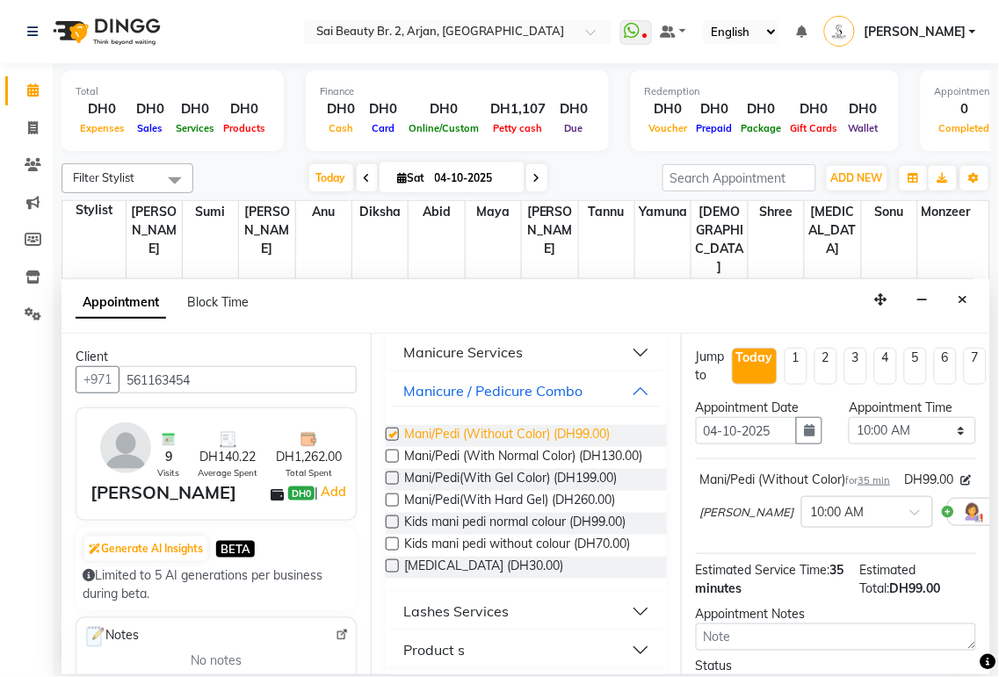
checkbox input "false"
click at [945, 426] on select "Select 10:00 AM 10:05 AM 10:10 AM 10:15 AM 10:20 AM 10:25 AM 10:30 AM 10:35 AM …" at bounding box center [912, 430] width 127 height 27
select select "630"
click at [849, 417] on select "Select 10:00 AM 10:05 AM 10:10 AM 10:15 AM 10:20 AM 10:25 AM 10:30 AM 10:35 AM …" at bounding box center [912, 430] width 127 height 27
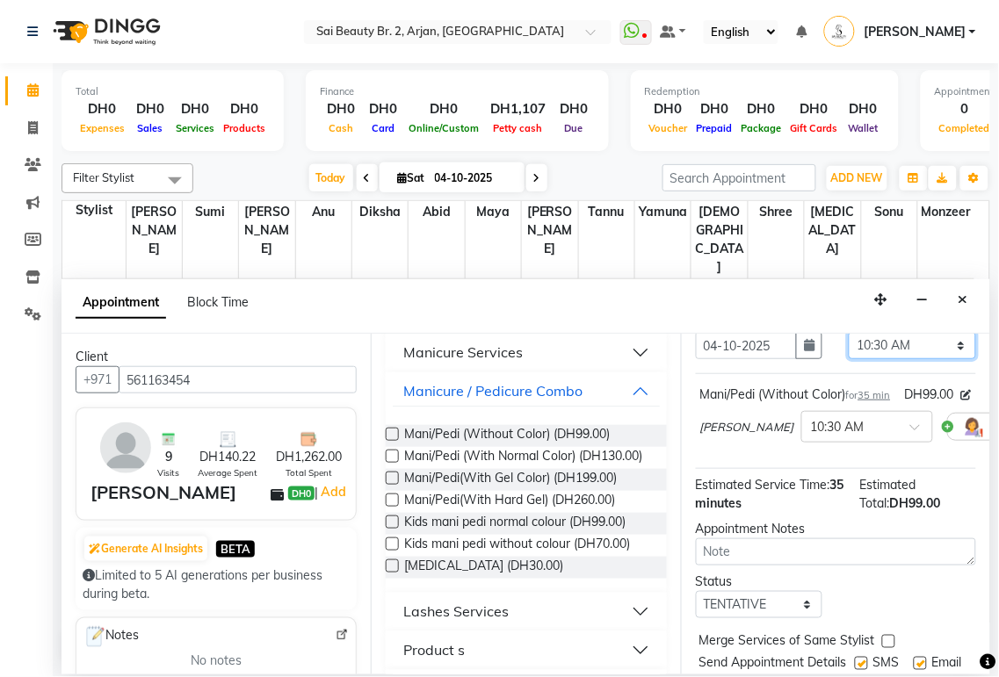
scroll to position [188, 0]
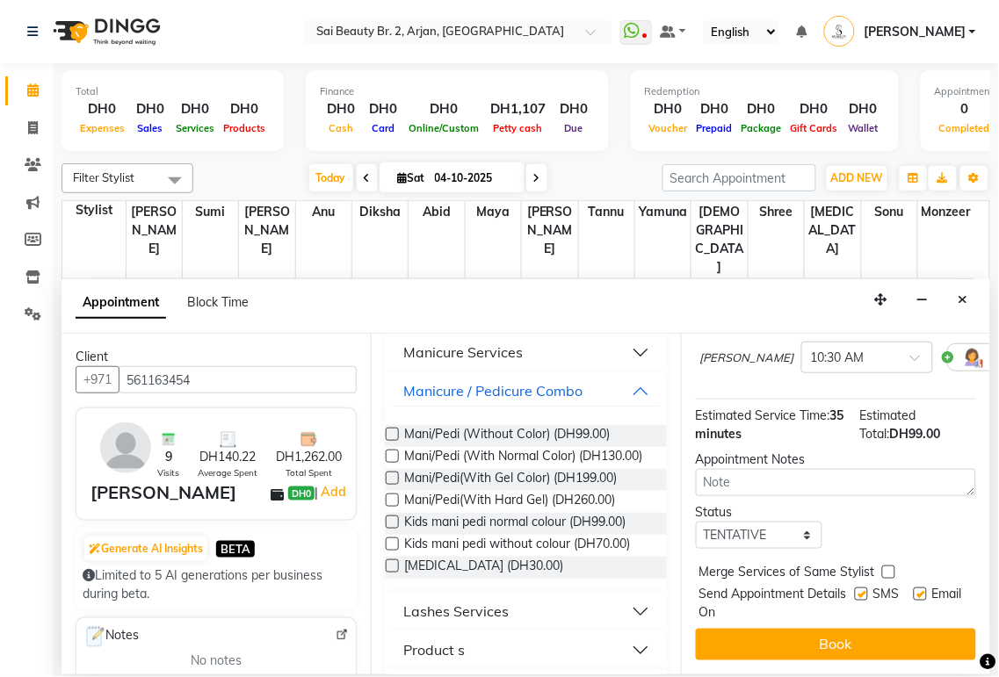
click at [888, 566] on label at bounding box center [888, 572] width 13 height 13
click at [888, 568] on input "checkbox" at bounding box center [887, 573] width 11 height 11
checkbox input "true"
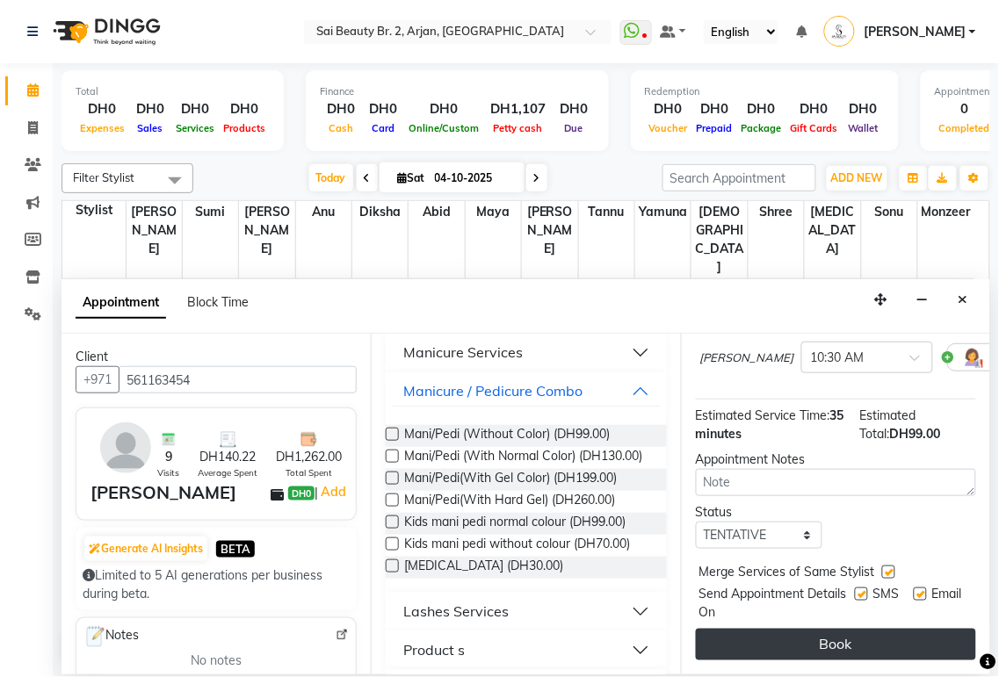
click at [882, 629] on button "Book" at bounding box center [836, 645] width 280 height 32
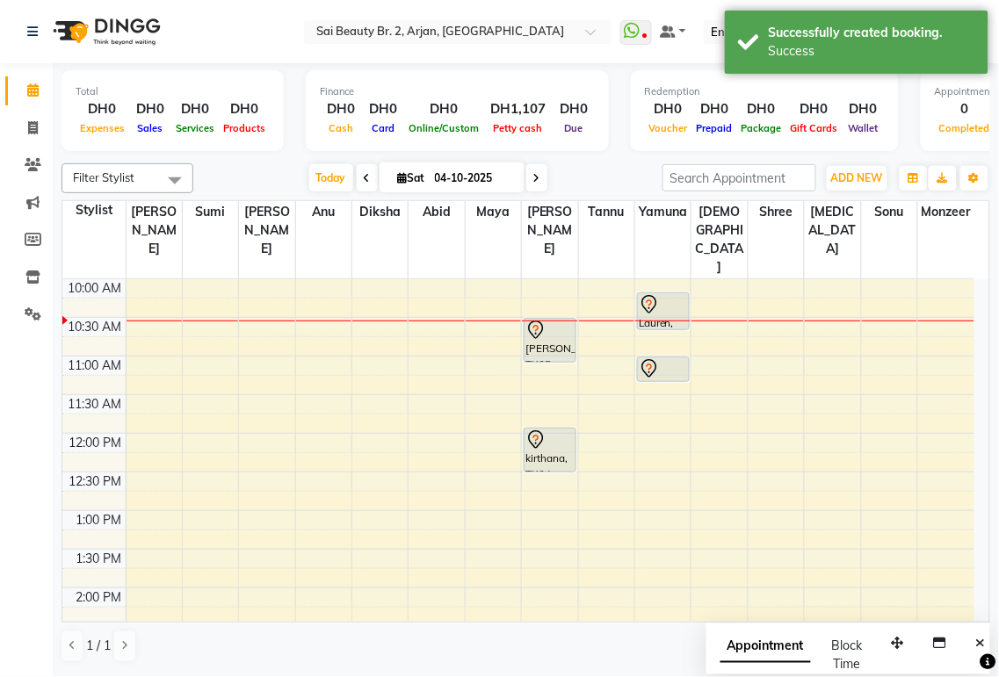
click at [762, 644] on span "Appointment" at bounding box center [765, 648] width 90 height 32
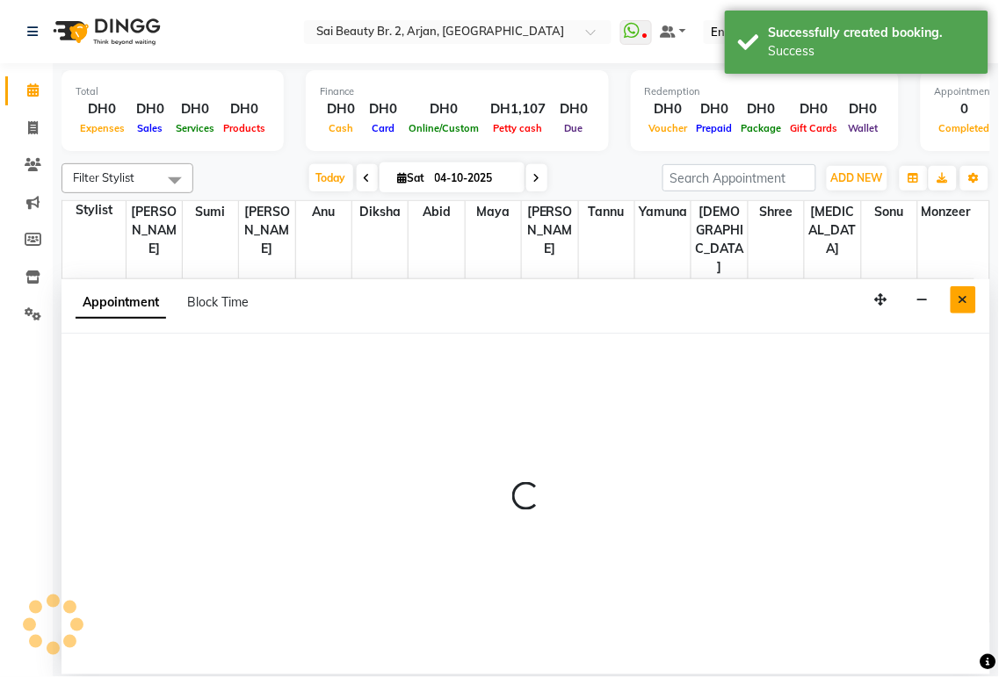
click at [963, 300] on icon "Close" at bounding box center [963, 299] width 10 height 12
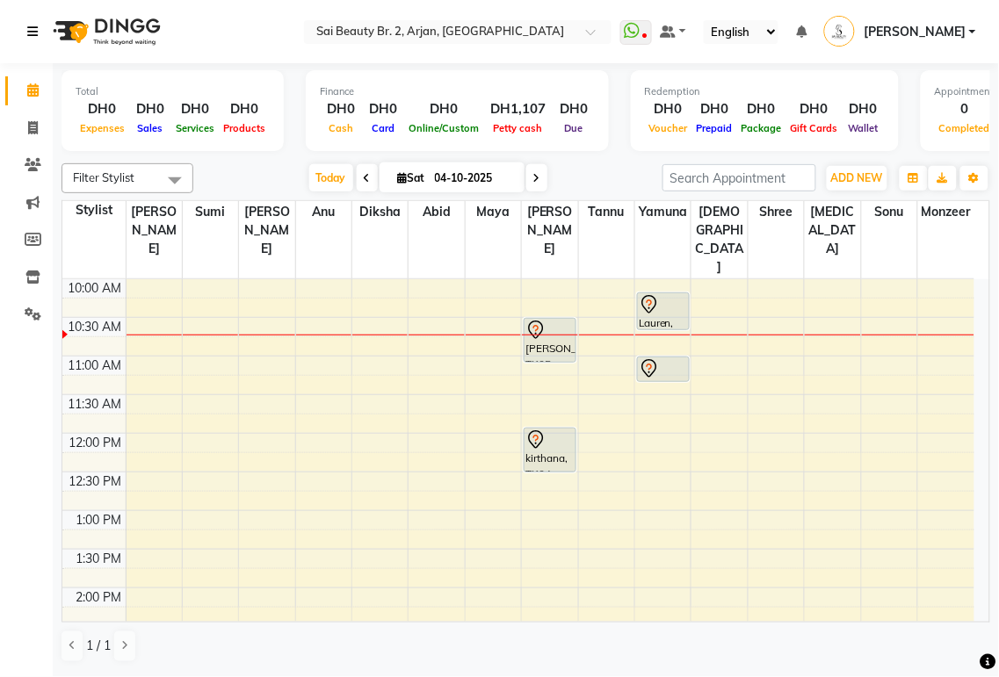
click at [40, 36] on link at bounding box center [36, 31] width 18 height 49
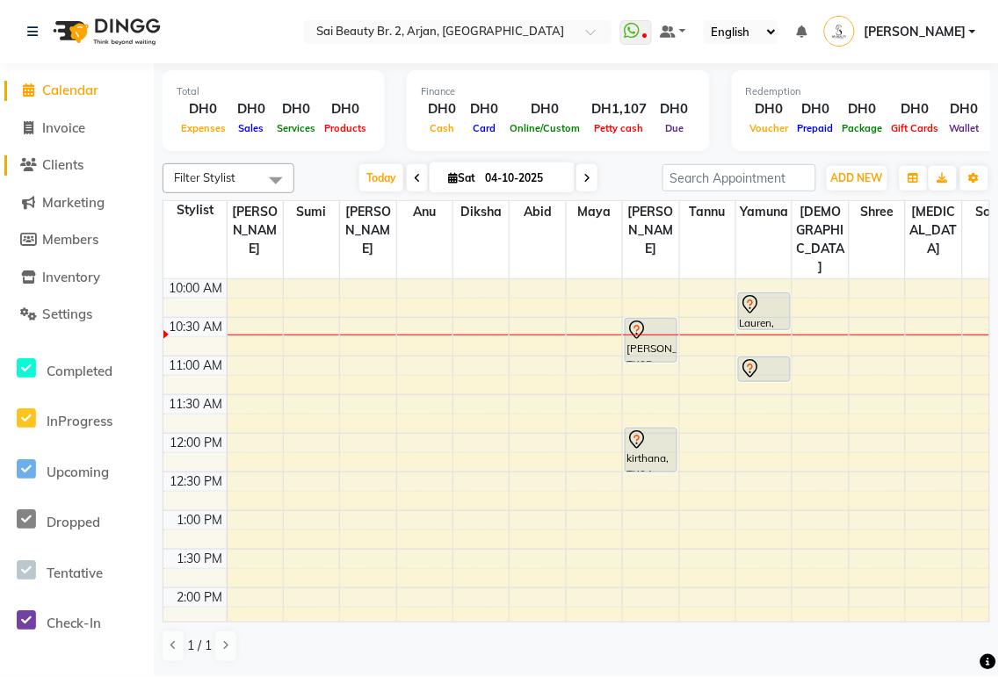
click at [68, 169] on span "Clients" at bounding box center [62, 164] width 41 height 17
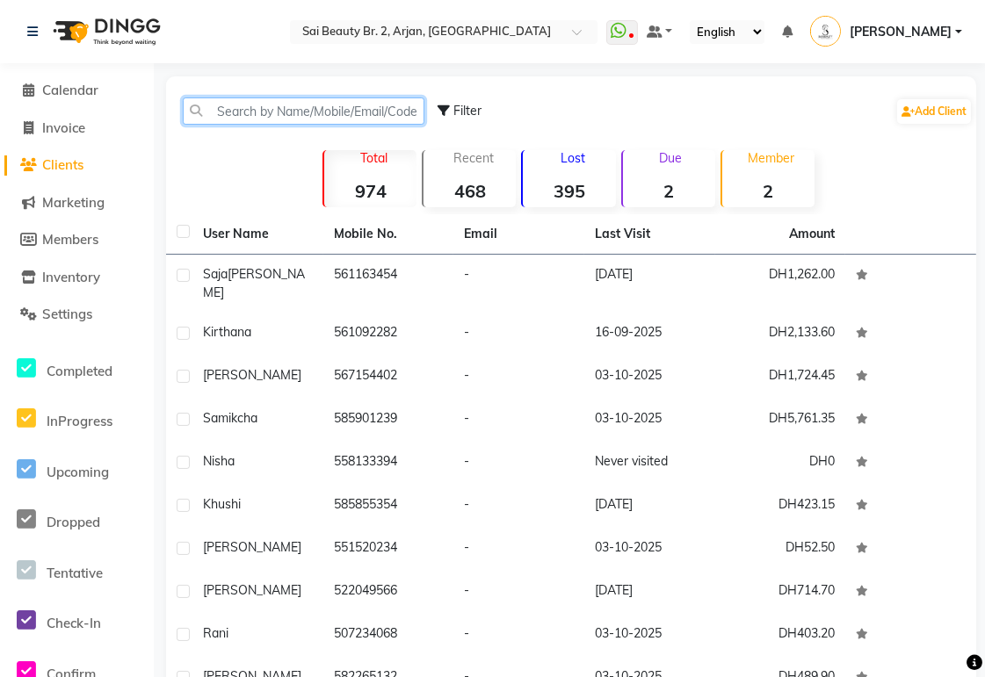
click at [358, 106] on input "text" at bounding box center [304, 111] width 242 height 27
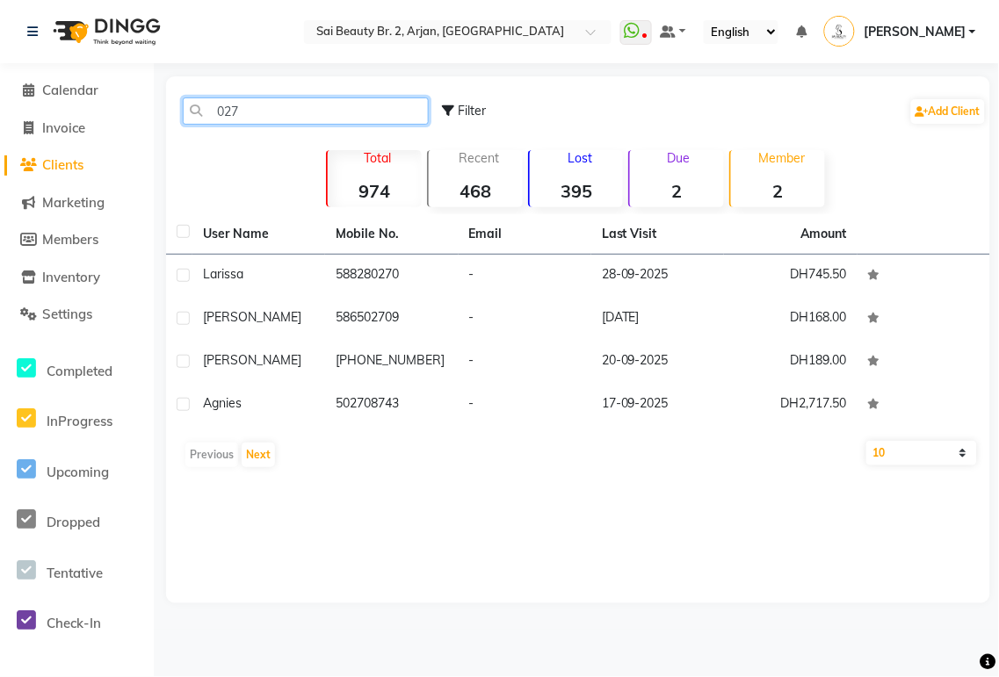
type input "0270"
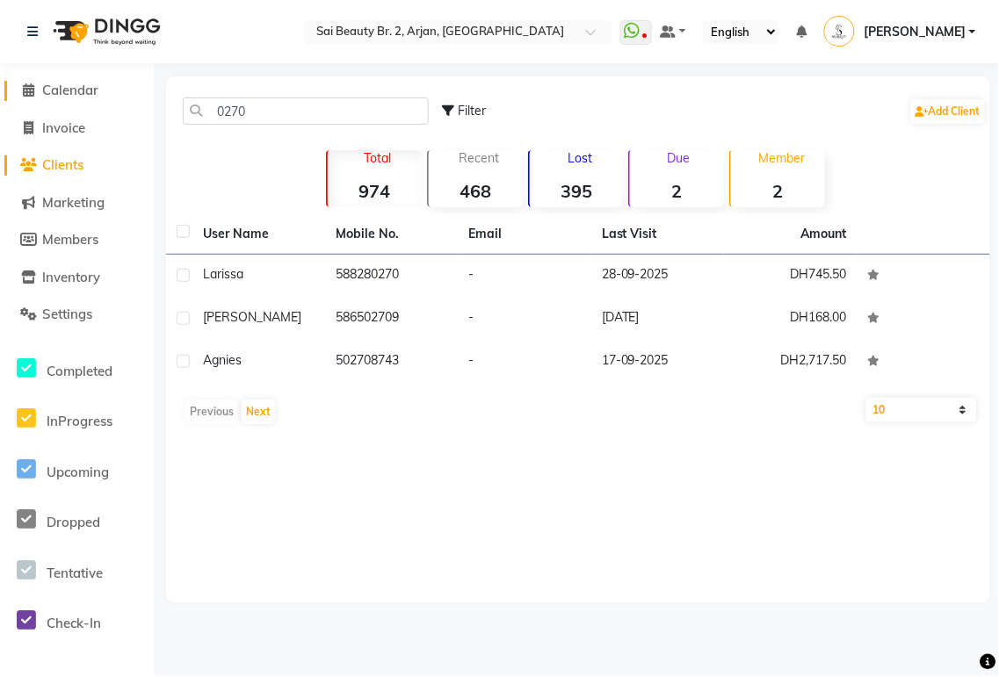
click at [70, 97] on span "Calendar" at bounding box center [70, 90] width 56 height 17
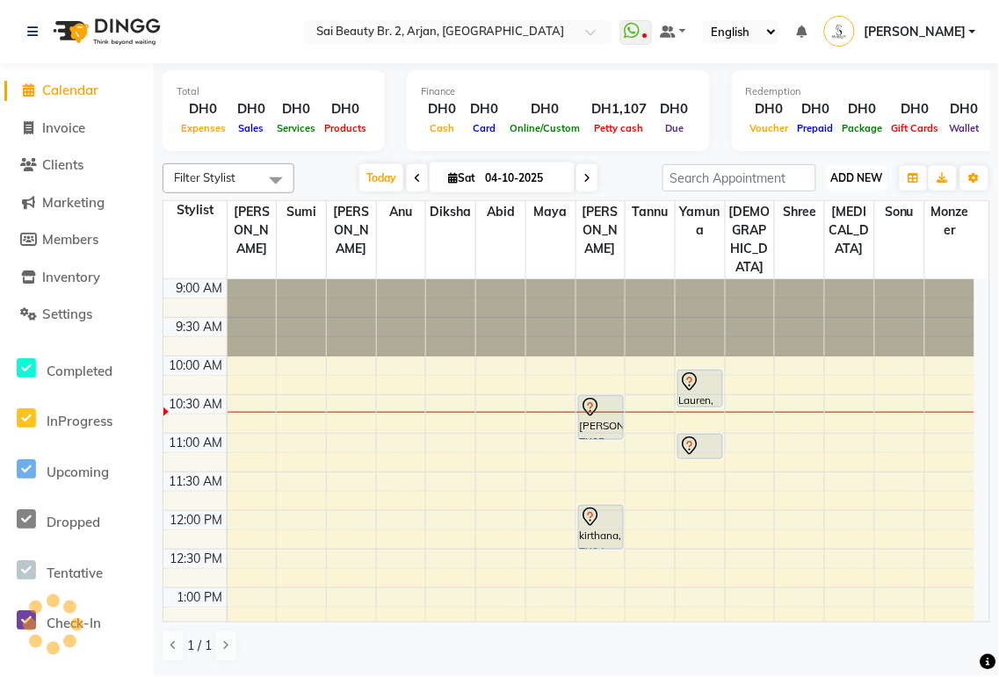
click at [878, 174] on span "ADD NEW" at bounding box center [857, 177] width 52 height 13
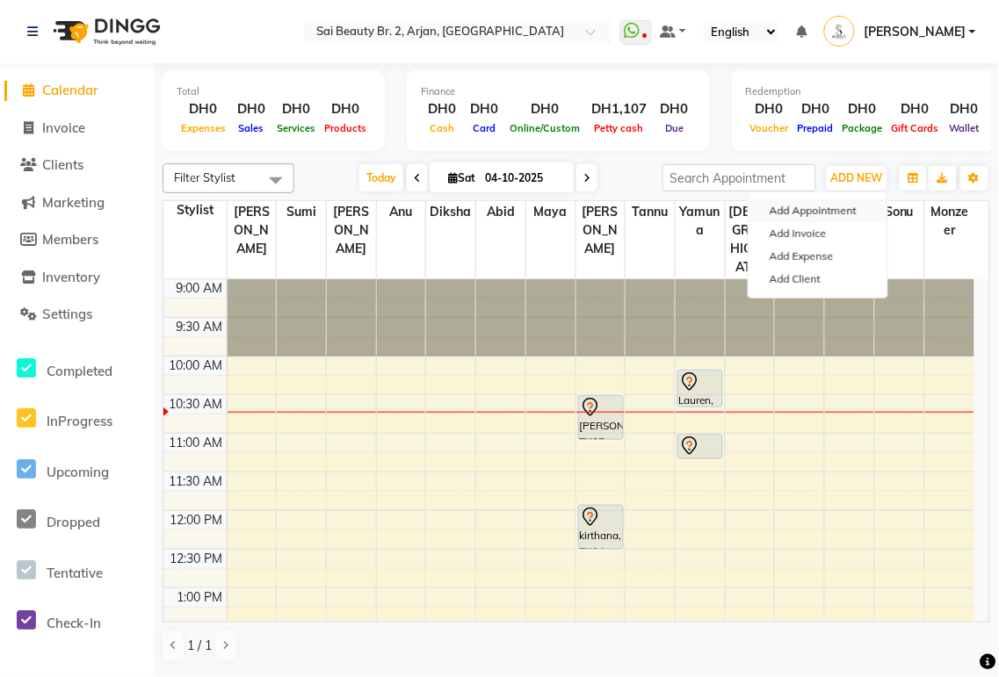
click at [842, 212] on button "Add Appointment" at bounding box center [817, 210] width 139 height 23
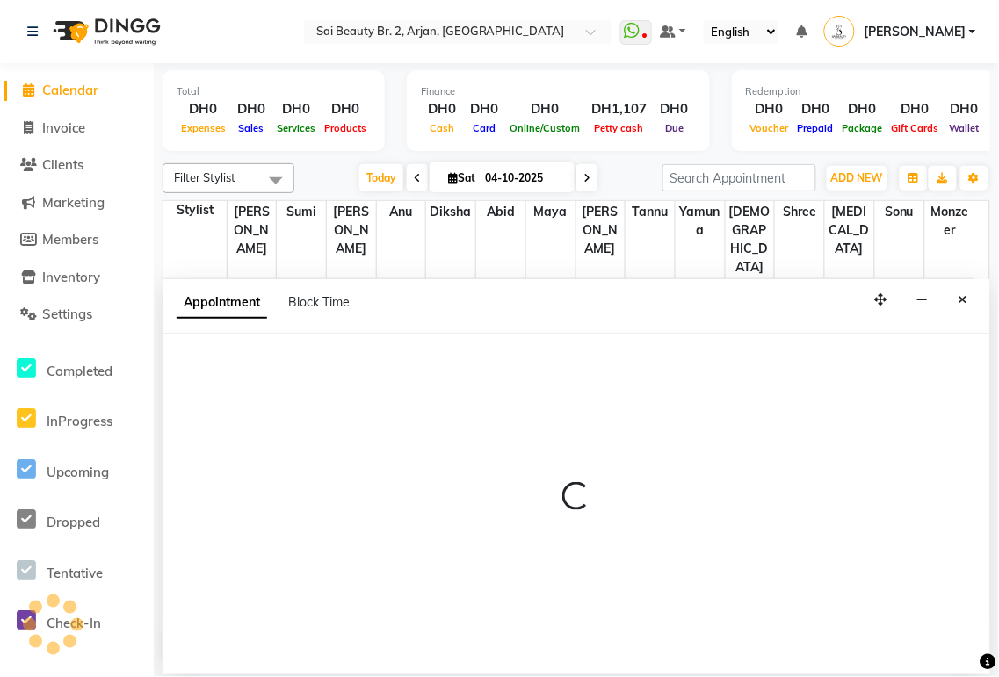
select select "600"
select select "tentative"
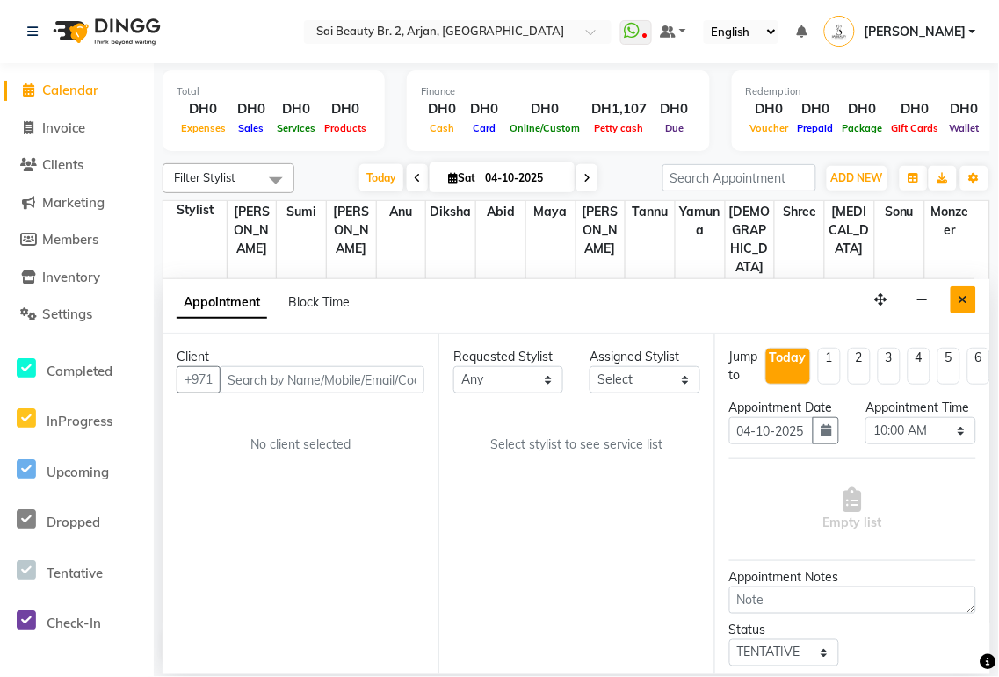
click at [960, 295] on icon "Close" at bounding box center [963, 299] width 10 height 12
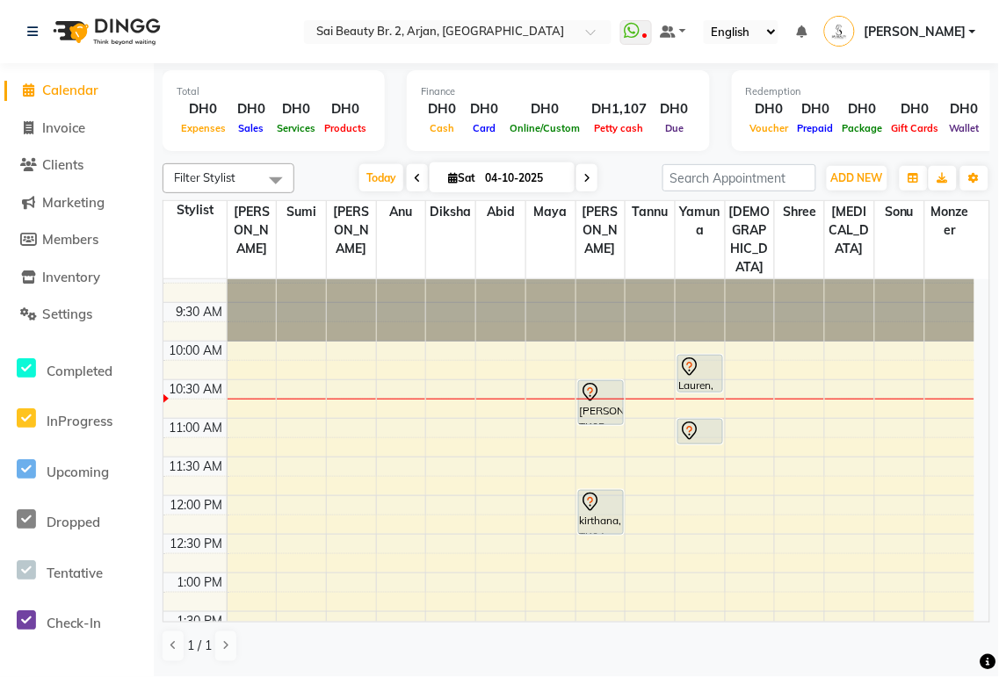
scroll to position [18, 0]
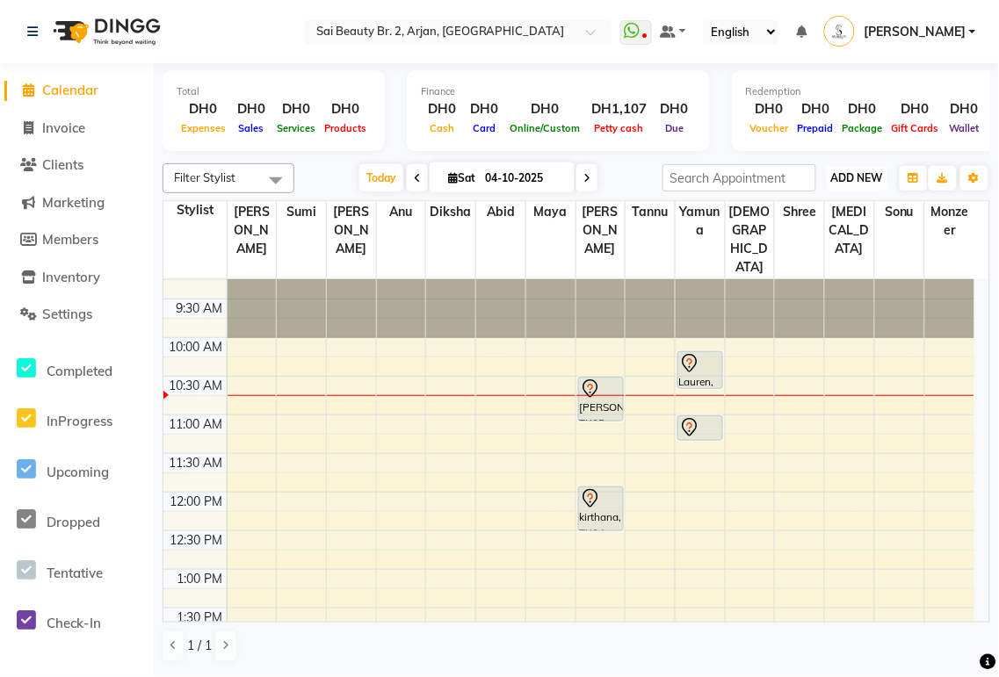
click at [865, 171] on span "ADD NEW" at bounding box center [857, 177] width 52 height 13
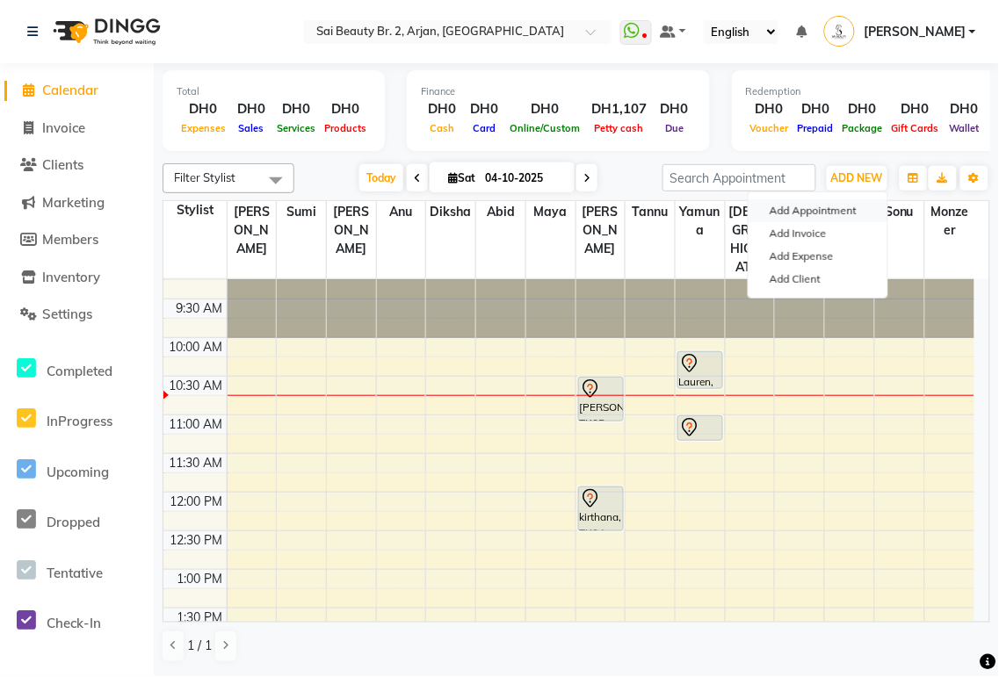
click at [838, 211] on button "Add Appointment" at bounding box center [817, 210] width 139 height 23
select select "600"
select select "tentative"
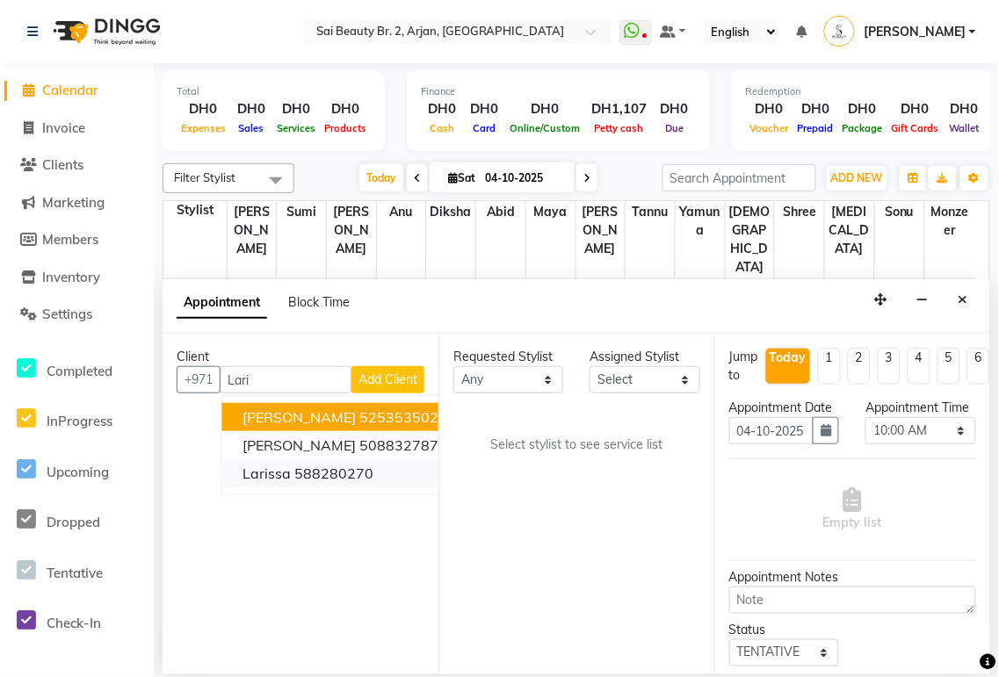
click at [362, 472] on ngb-highlight "588280270" at bounding box center [334, 474] width 79 height 18
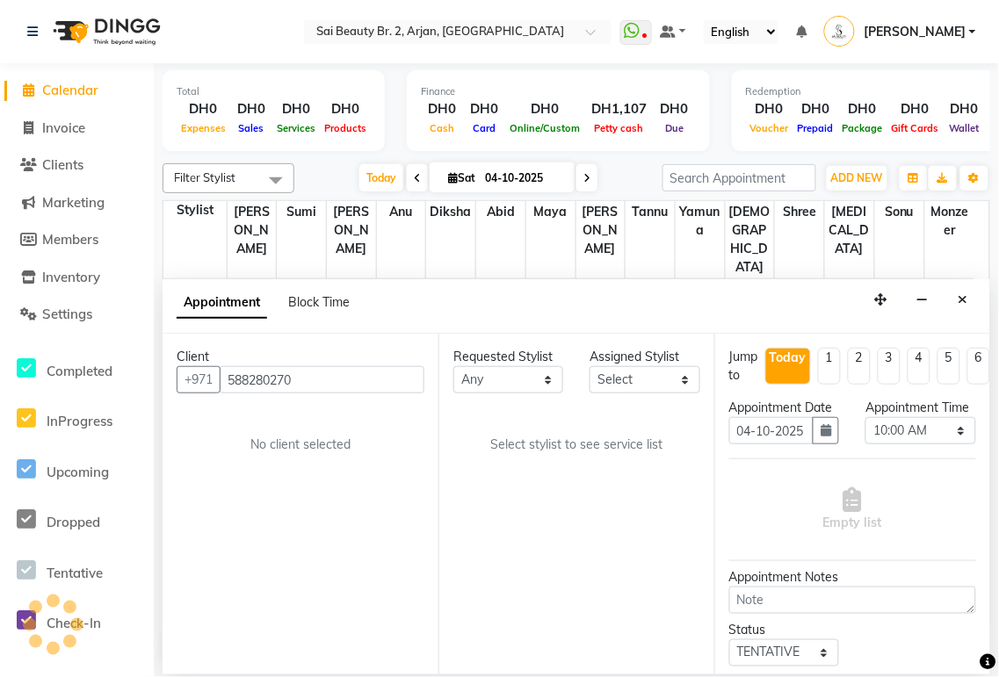
type input "588280270"
click at [556, 378] on select "Any [PERSON_NAME][MEDICAL_DATA] [PERSON_NAME] [PERSON_NAME] [PERSON_NAME] Gita …" at bounding box center [508, 379] width 110 height 27
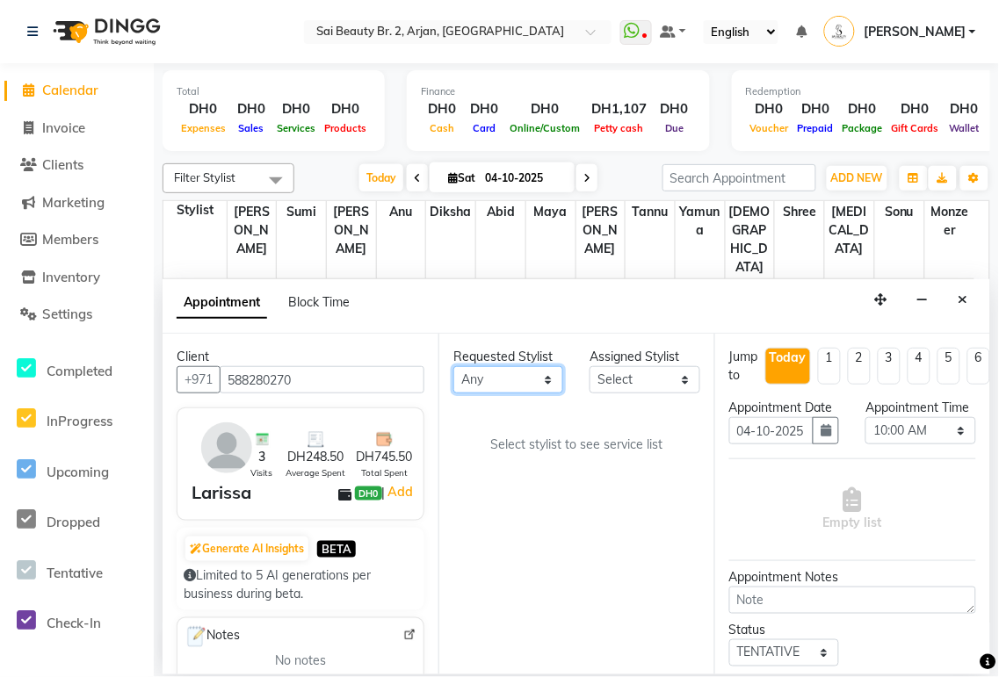
select select "82917"
click at [453, 366] on select "Any [PERSON_NAME][MEDICAL_DATA] [PERSON_NAME] [PERSON_NAME] [PERSON_NAME] Gita …" at bounding box center [508, 379] width 110 height 27
select select "82917"
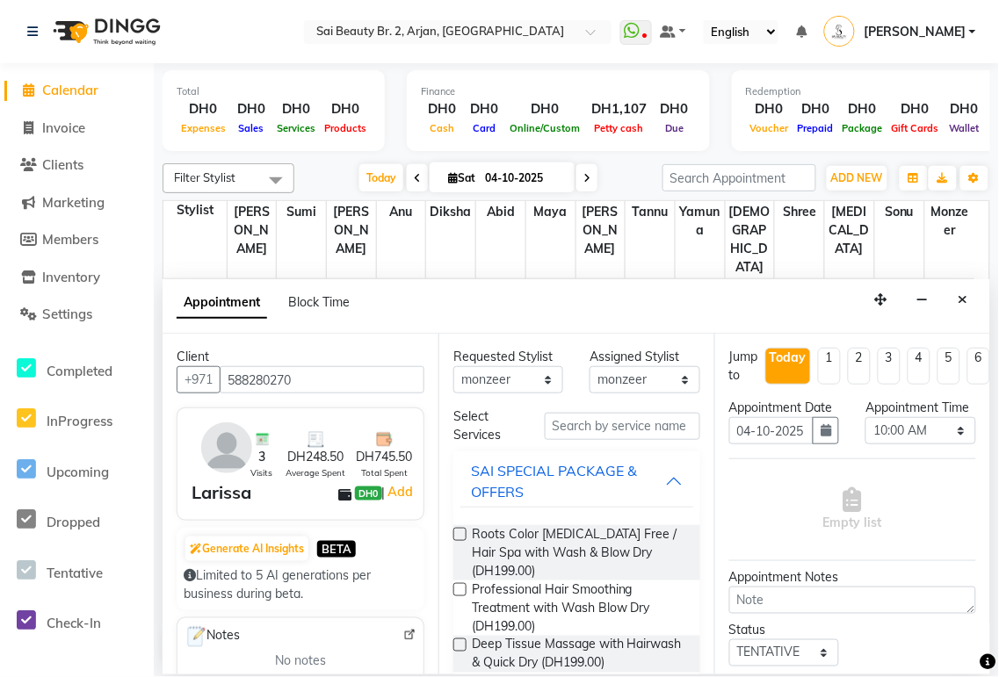
click at [461, 534] on label at bounding box center [459, 534] width 13 height 13
click at [461, 534] on input "checkbox" at bounding box center [458, 536] width 11 height 11
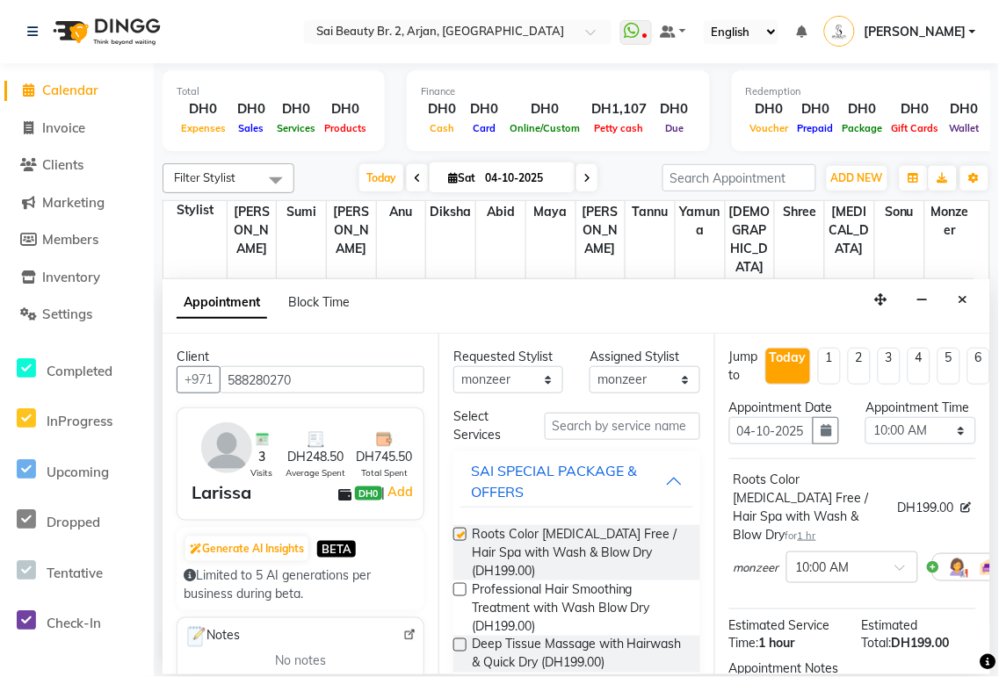
checkbox input "false"
click at [962, 486] on div "Jump to [DATE] 1 2 3 4 5 6 7 8 Weeks Appointment Date [DATE] Appointment Time S…" at bounding box center [852, 504] width 276 height 341
click at [959, 443] on select "Select 10:00 AM 10:05 AM 10:10 AM 10:15 AM 10:20 AM 10:25 AM 10:30 AM 10:35 AM …" at bounding box center [920, 430] width 110 height 27
select select "990"
click at [865, 435] on select "Select 10:00 AM 10:05 AM 10:10 AM 10:15 AM 10:20 AM 10:25 AM 10:30 AM 10:35 AM …" at bounding box center [920, 430] width 110 height 27
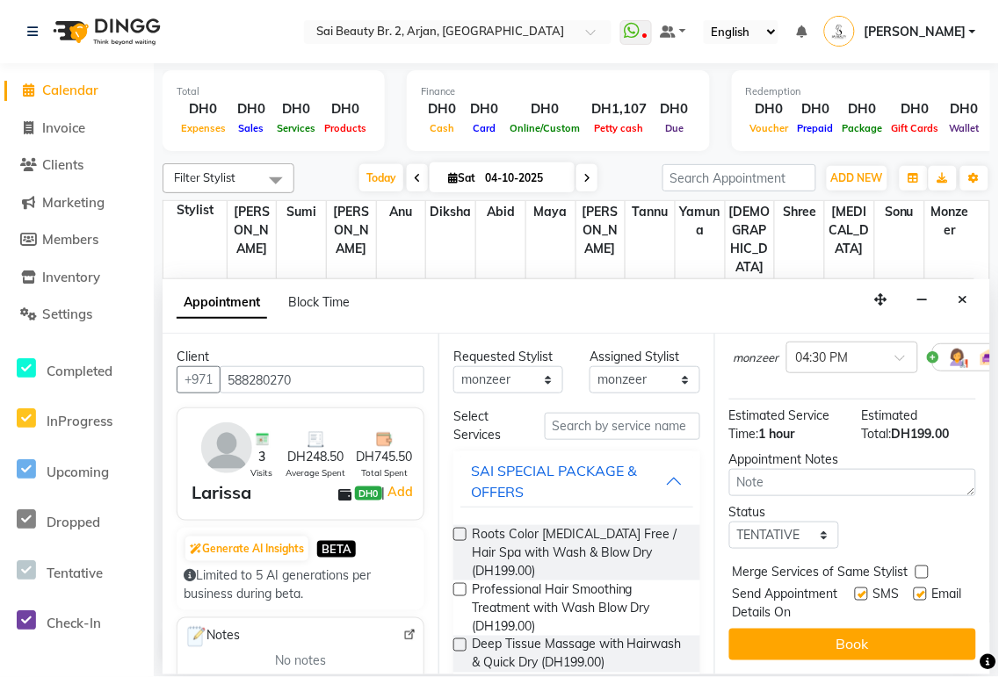
scroll to position [242, 0]
click at [922, 566] on label at bounding box center [921, 572] width 13 height 13
click at [922, 568] on input "checkbox" at bounding box center [920, 573] width 11 height 11
checkbox input "true"
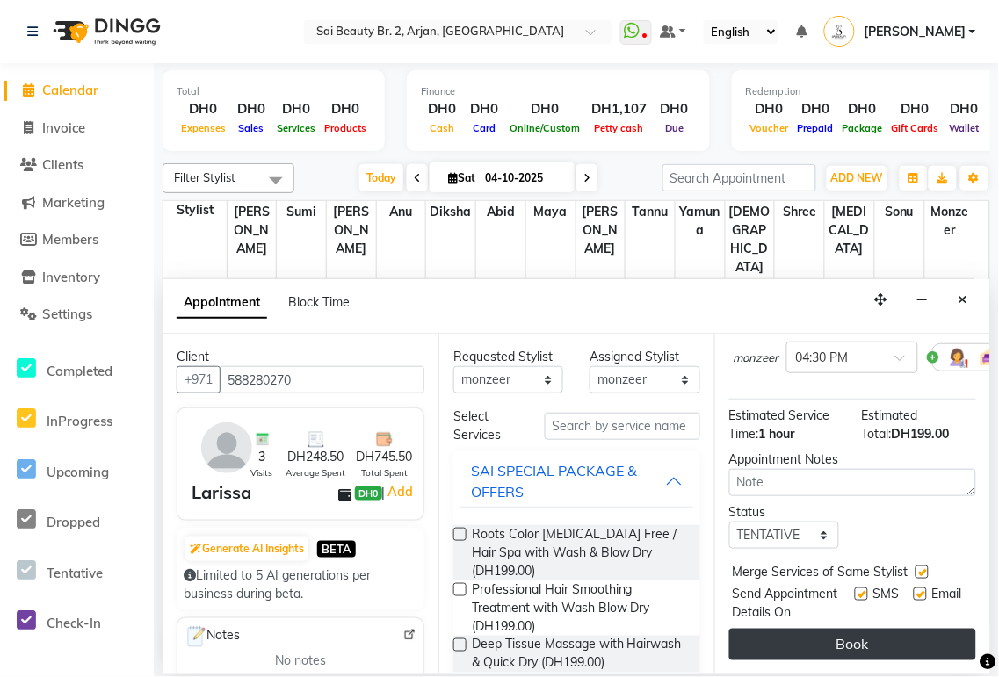
click at [885, 631] on button "Book" at bounding box center [852, 645] width 247 height 32
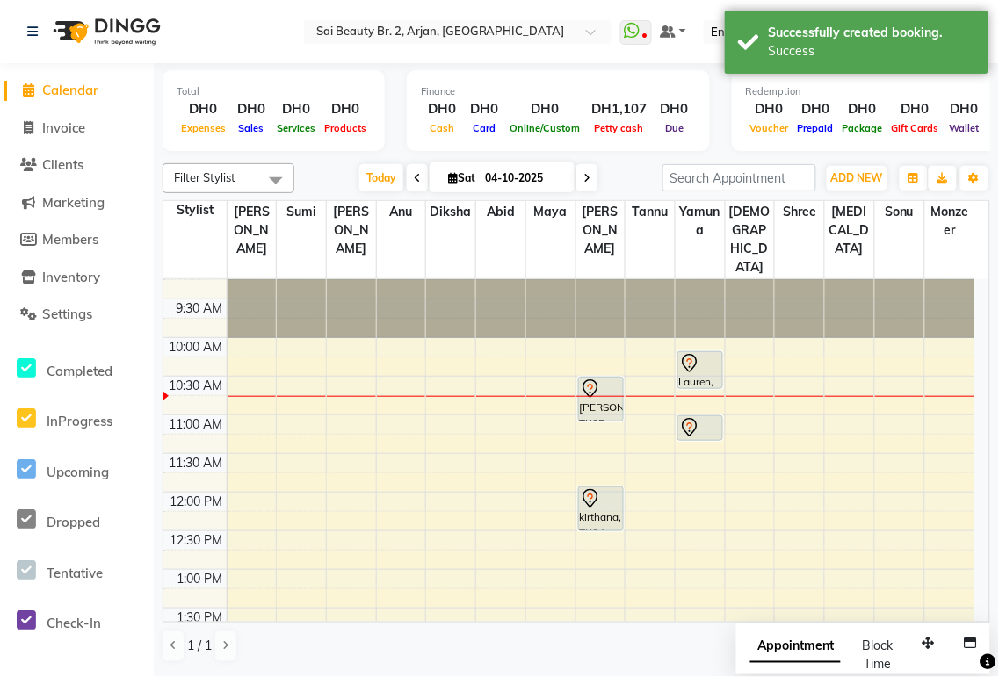
click at [777, 648] on span "Appointment" at bounding box center [795, 648] width 90 height 32
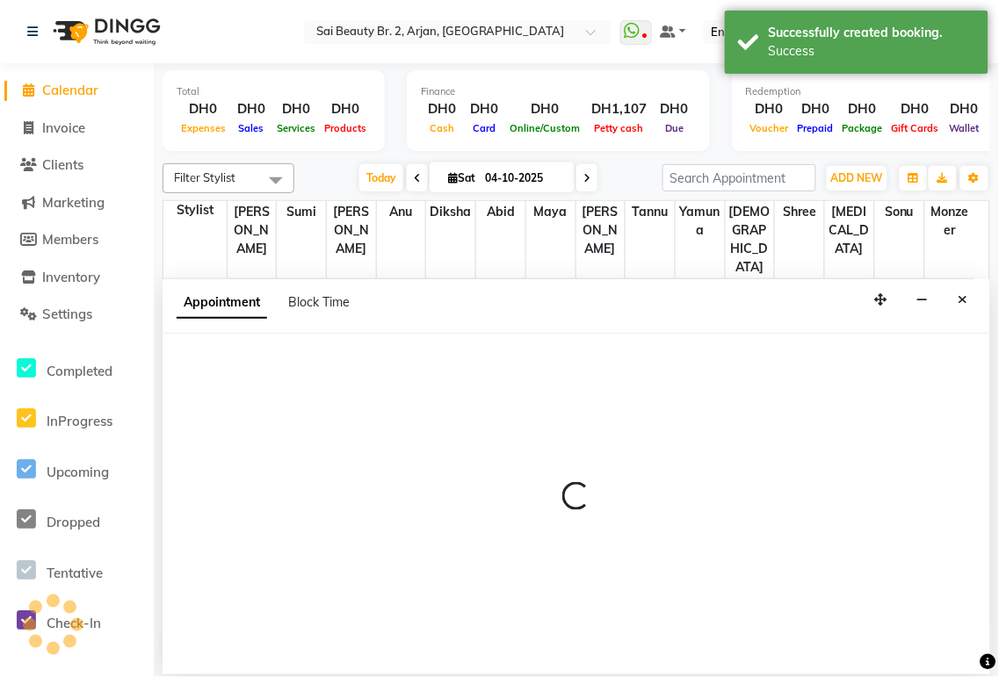
select select "tentative"
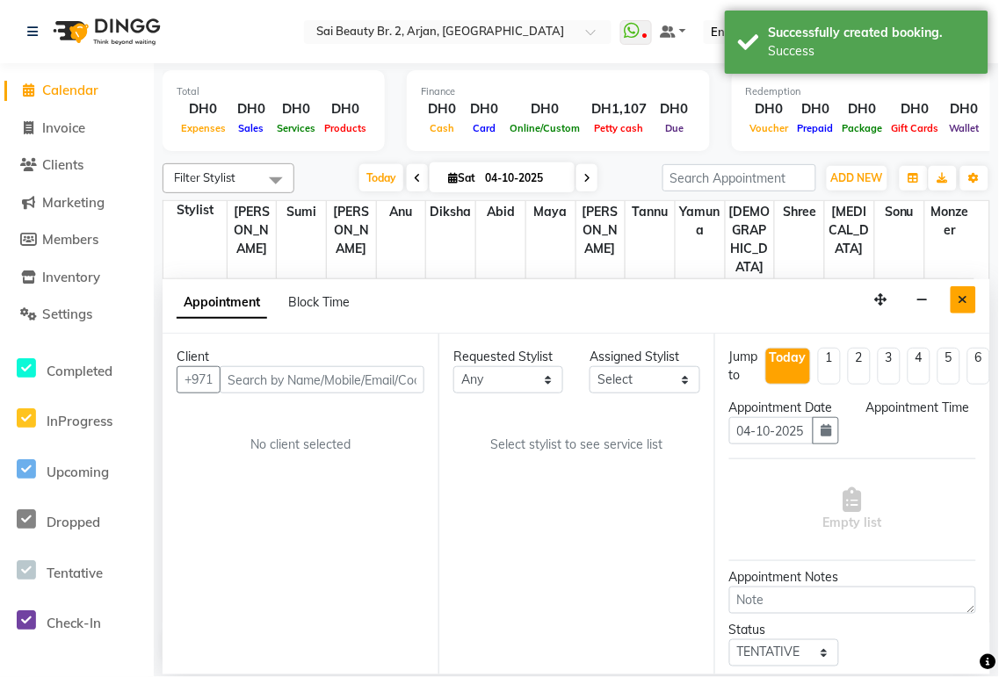
click at [963, 300] on icon "Close" at bounding box center [963, 299] width 10 height 12
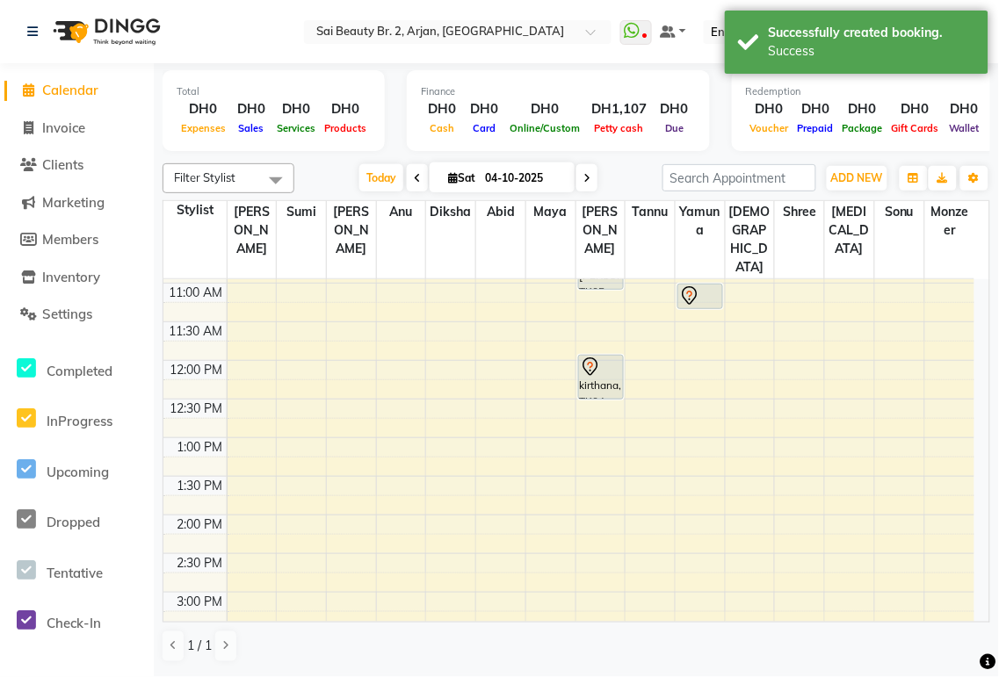
scroll to position [0, 0]
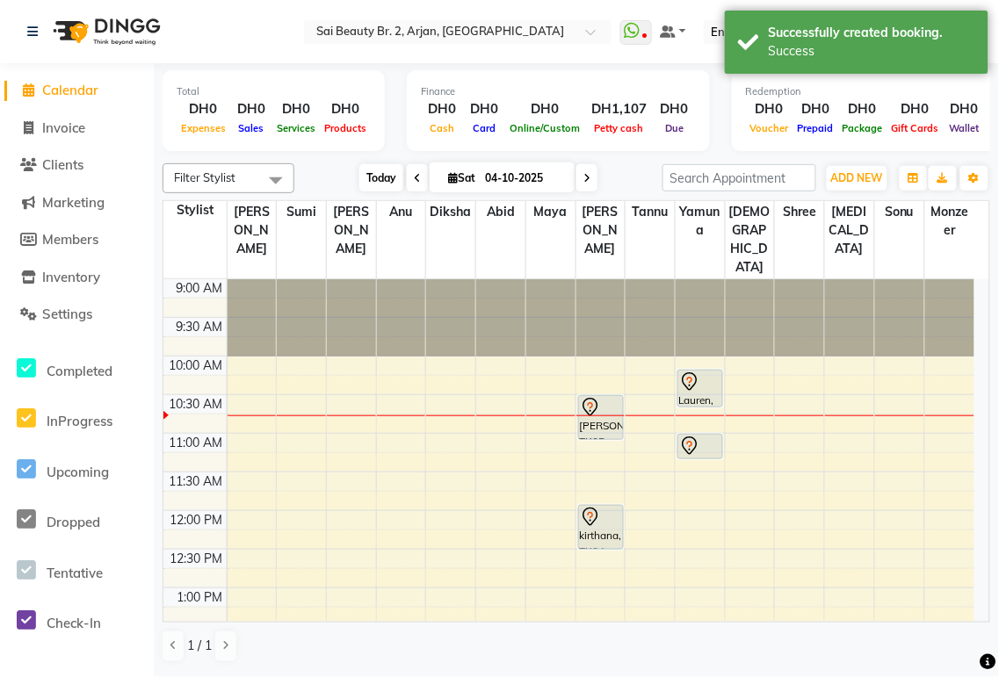
click at [379, 183] on span "Today" at bounding box center [381, 177] width 44 height 27
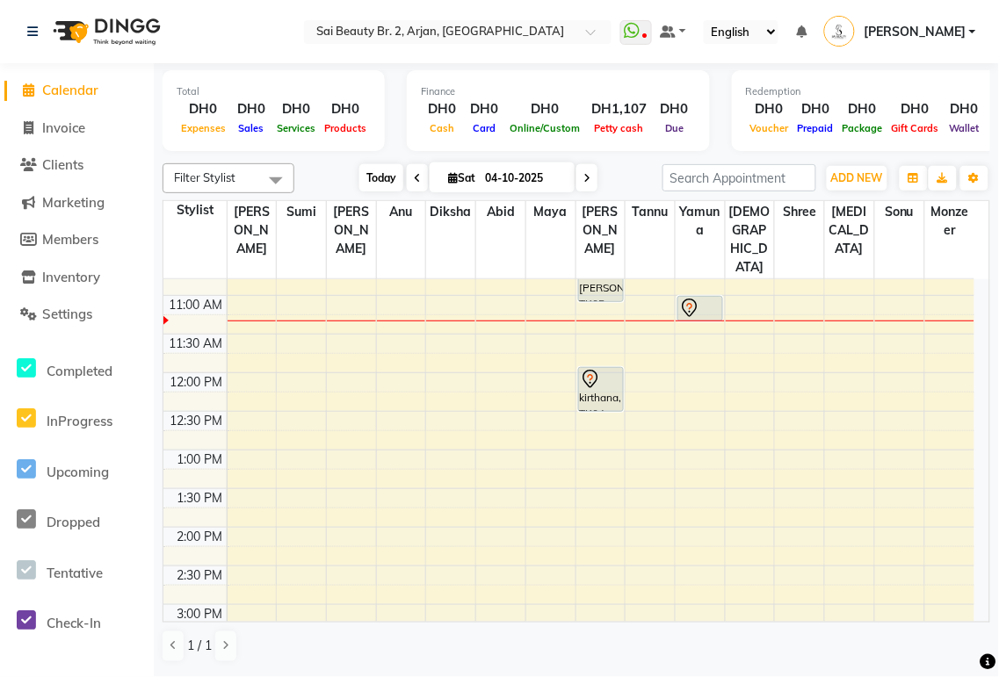
scroll to position [95, 0]
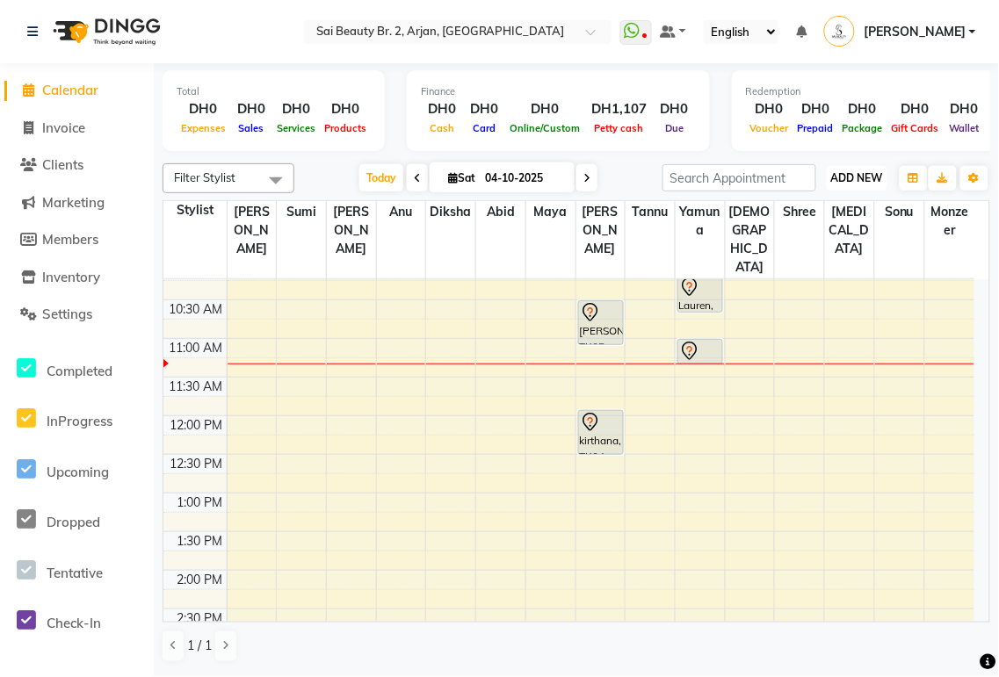
click at [853, 183] on span "ADD NEW" at bounding box center [857, 177] width 52 height 13
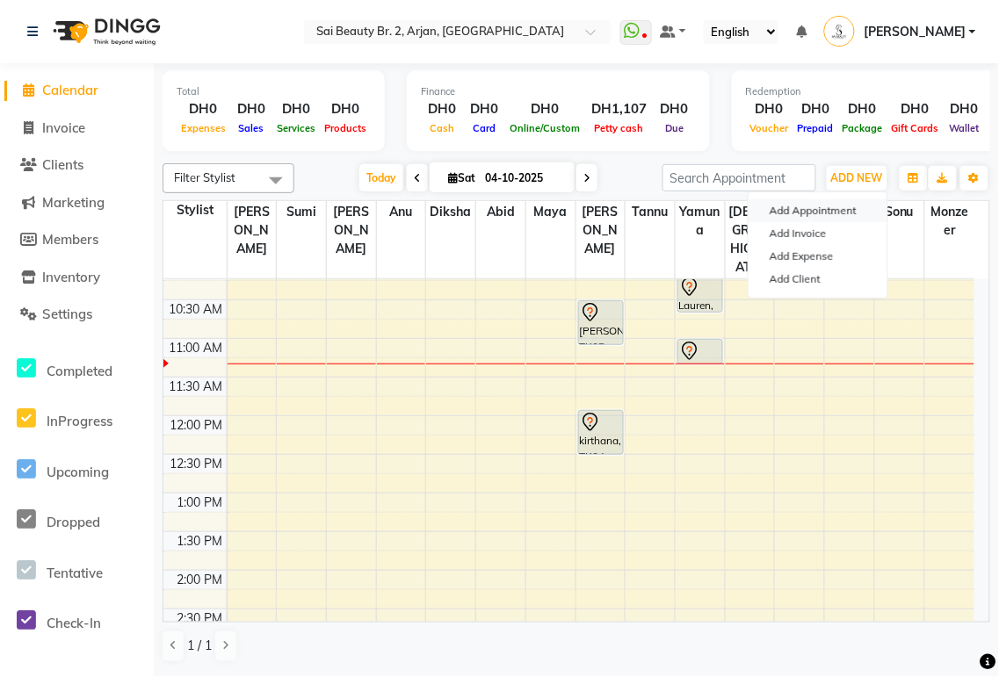
click at [852, 209] on button "Add Appointment" at bounding box center [817, 210] width 139 height 23
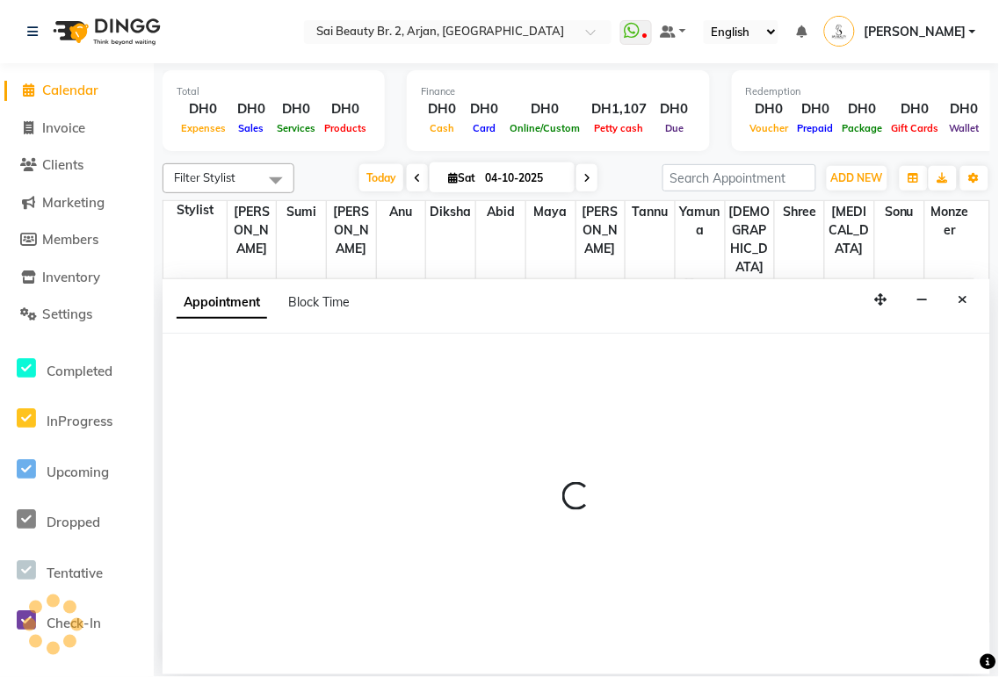
select select "tentative"
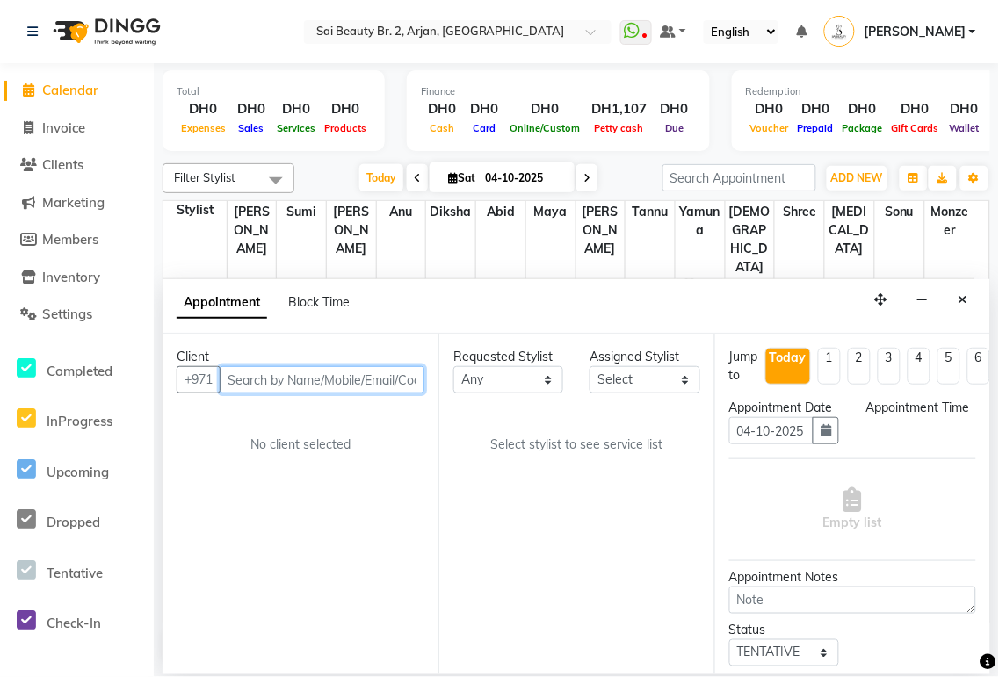
select select "600"
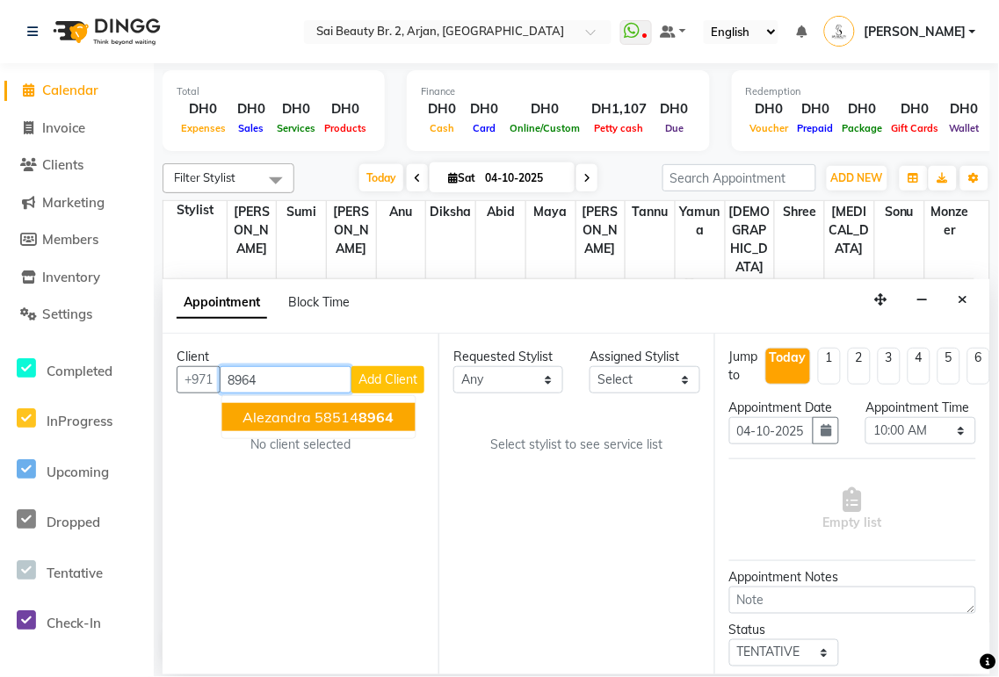
click at [358, 414] on ngb-highlight "58514 8964" at bounding box center [354, 417] width 79 height 18
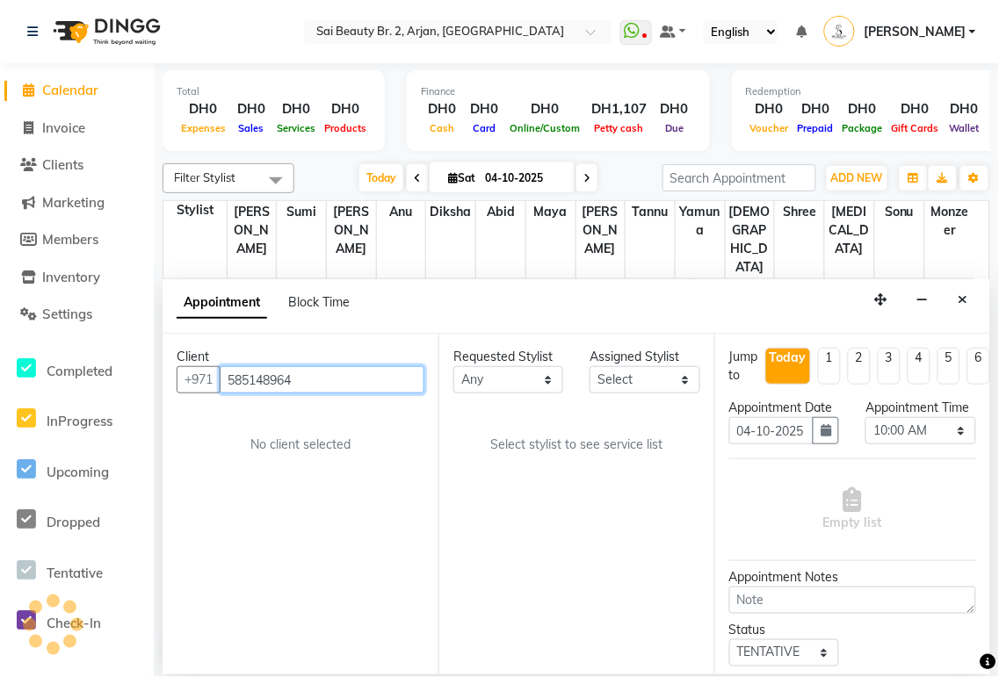
type input "585148964"
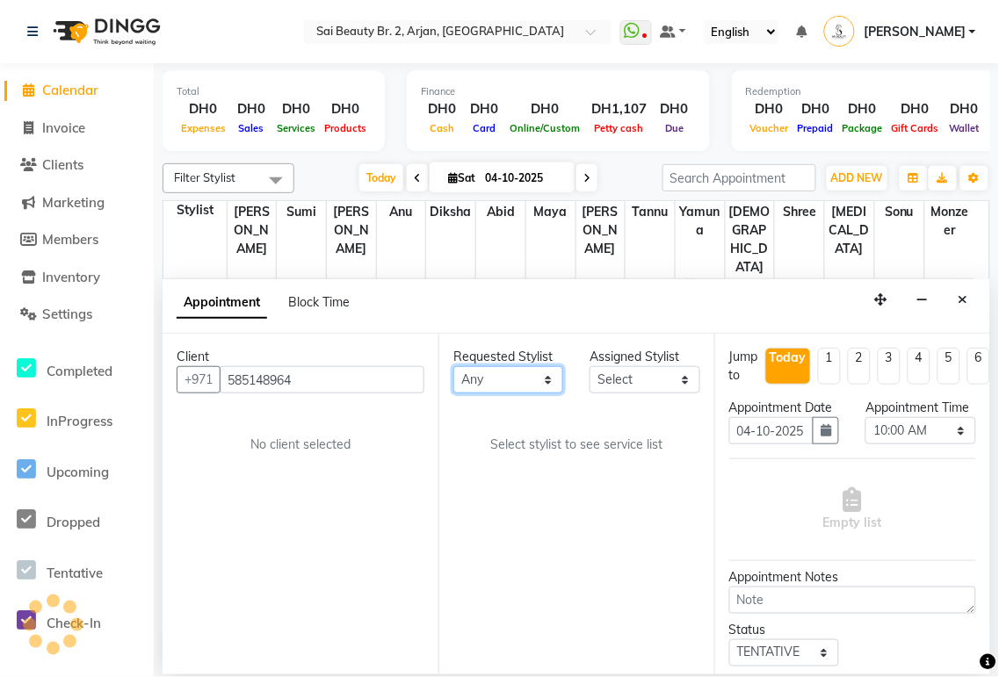
click at [540, 391] on select "Any [PERSON_NAME][MEDICAL_DATA] [PERSON_NAME] [PERSON_NAME] [PERSON_NAME] Gita …" at bounding box center [508, 379] width 110 height 27
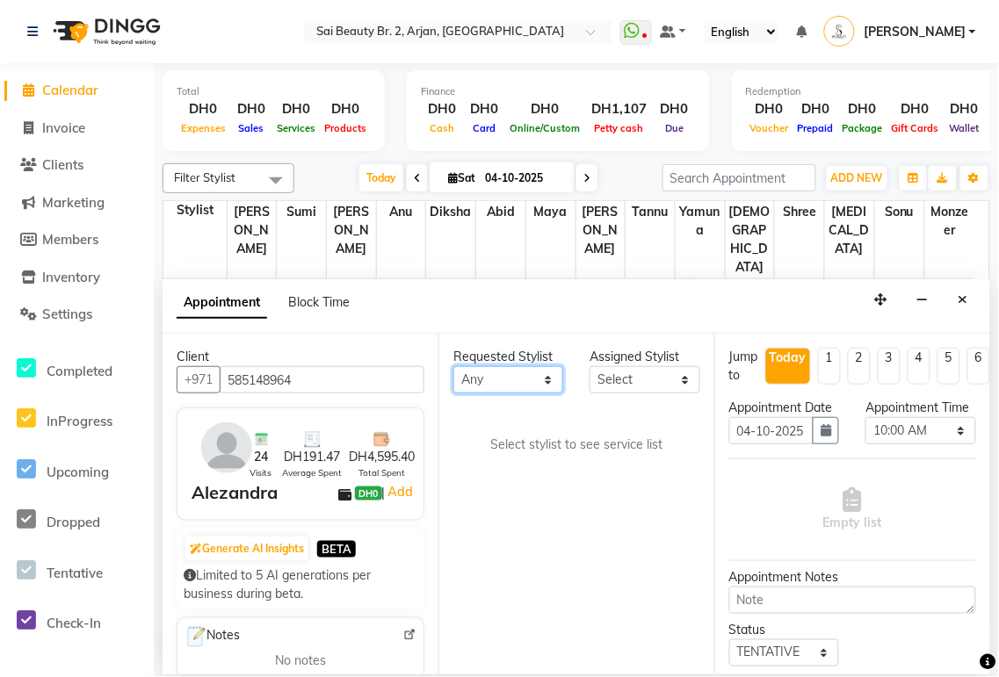
select select "61483"
click at [453, 366] on select "Any [PERSON_NAME][MEDICAL_DATA] [PERSON_NAME] [PERSON_NAME] [PERSON_NAME] Gita …" at bounding box center [508, 379] width 110 height 27
select select "61483"
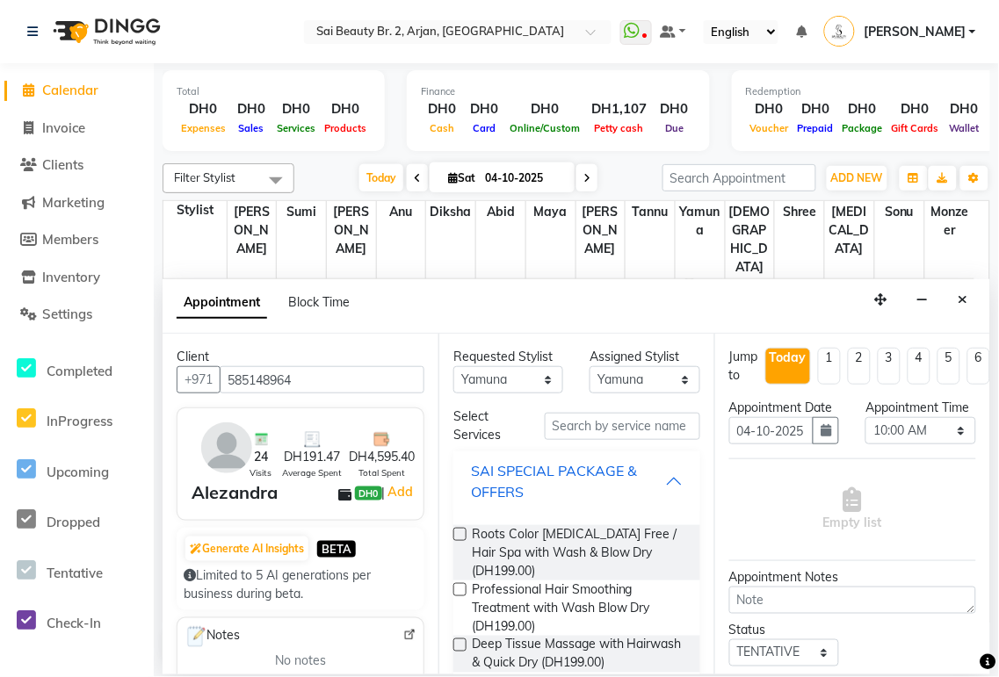
click at [647, 473] on div "SAI SPECIAL PACKAGE & OFFERS" at bounding box center [568, 481] width 194 height 42
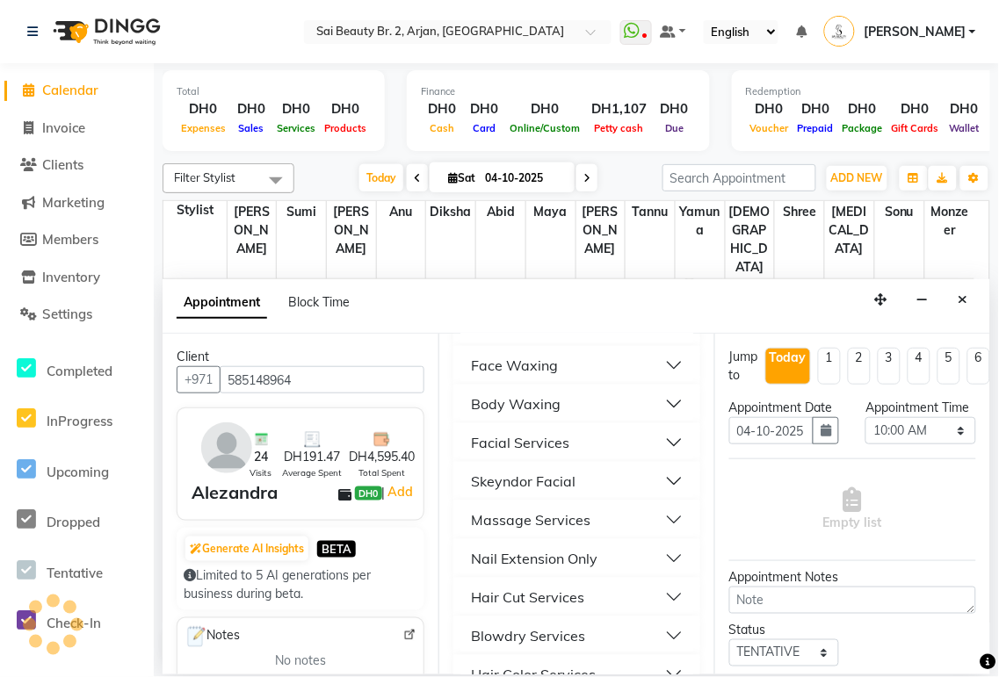
scroll to position [285, 0]
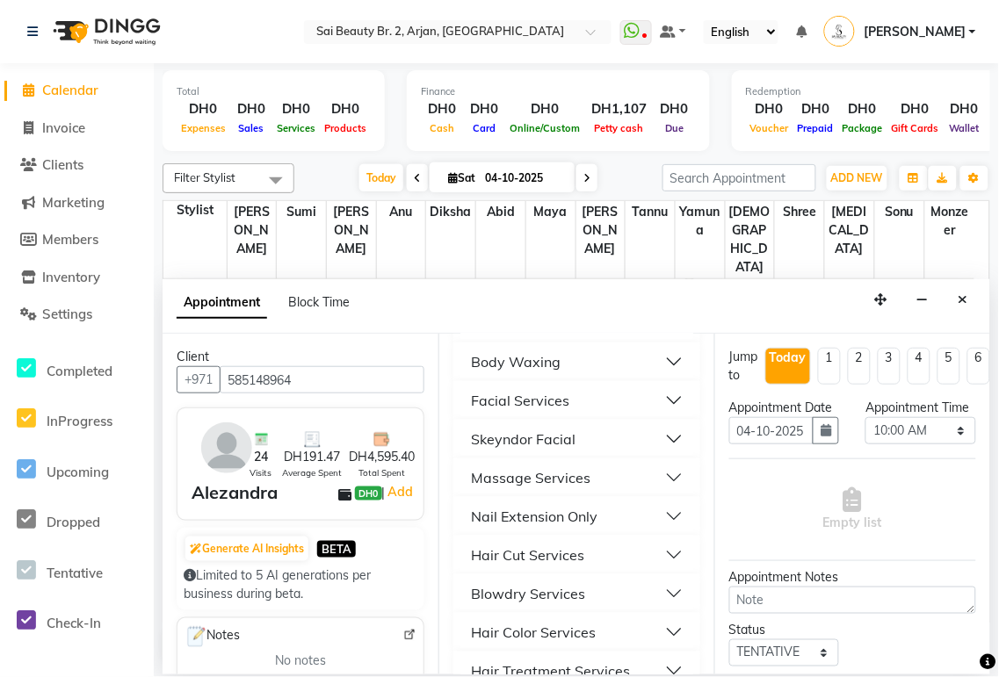
click at [656, 480] on button "Massage Services" at bounding box center [576, 478] width 233 height 32
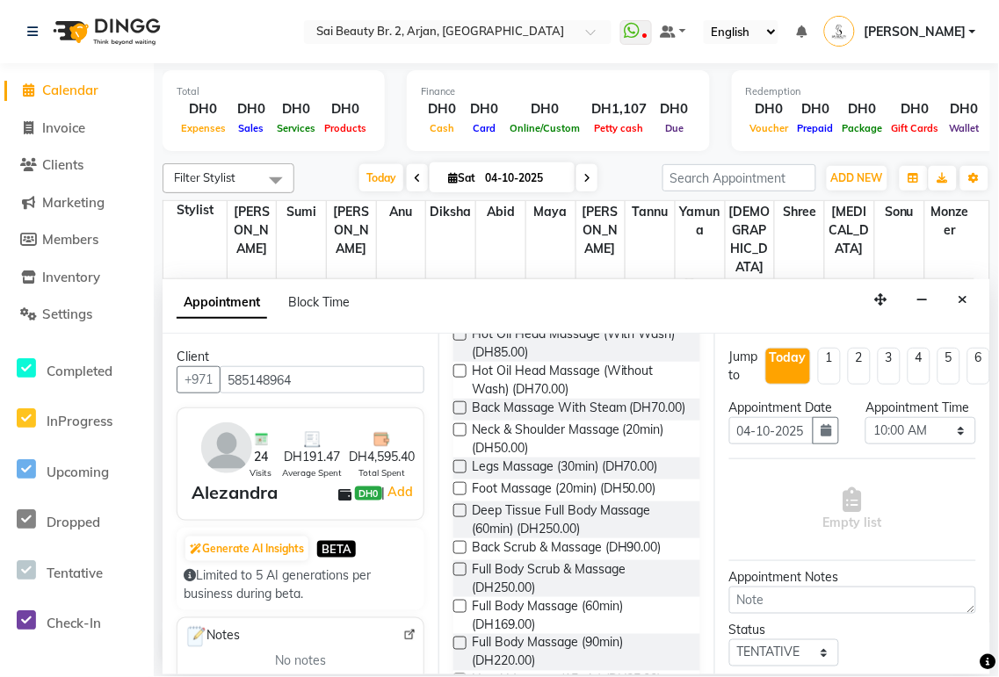
scroll to position [474, 0]
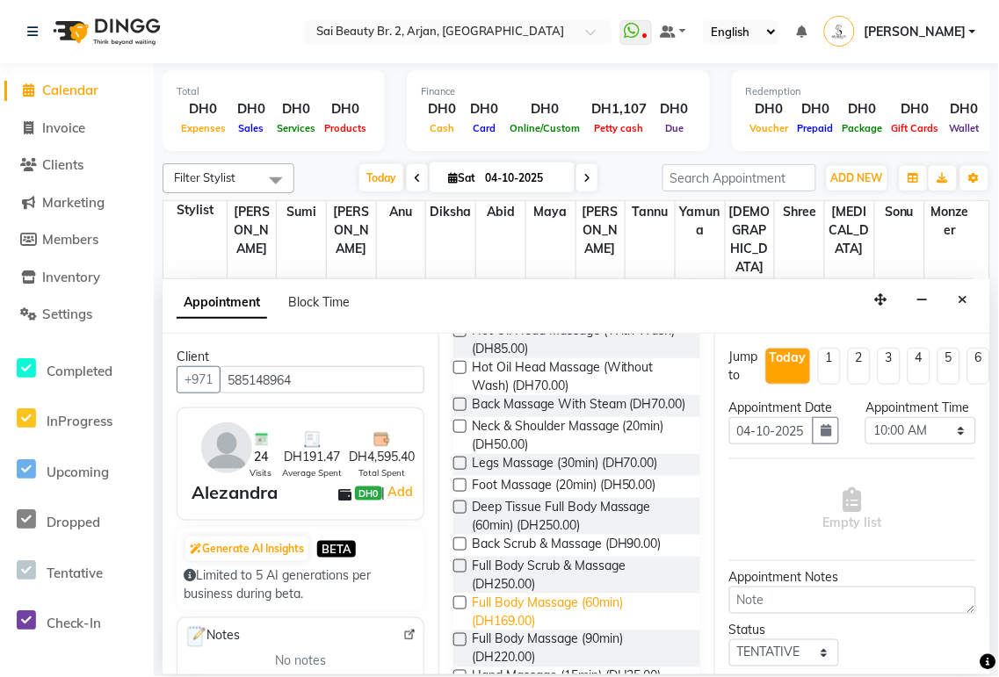
click at [574, 610] on span "Full Body Massage (60min) (DH169.00)" at bounding box center [579, 612] width 214 height 37
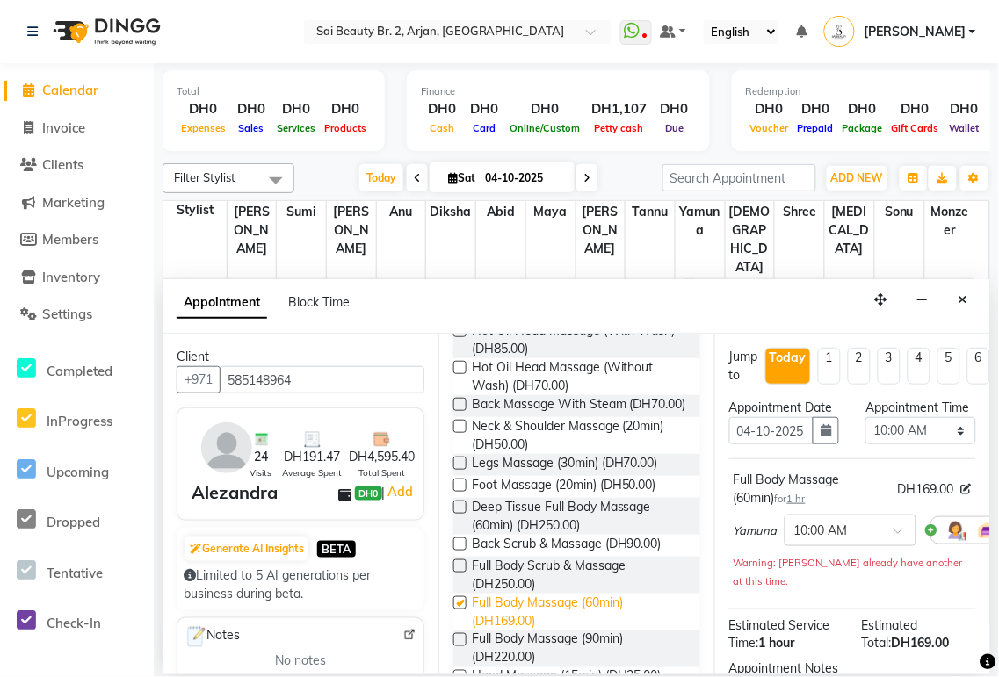
checkbox input "false"
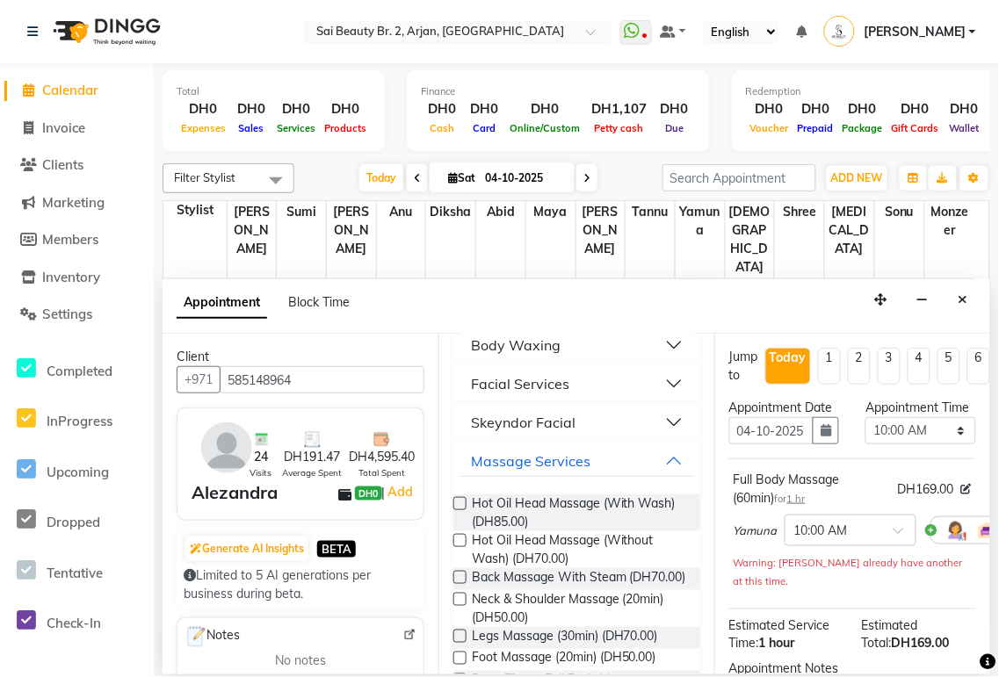
scroll to position [0, 0]
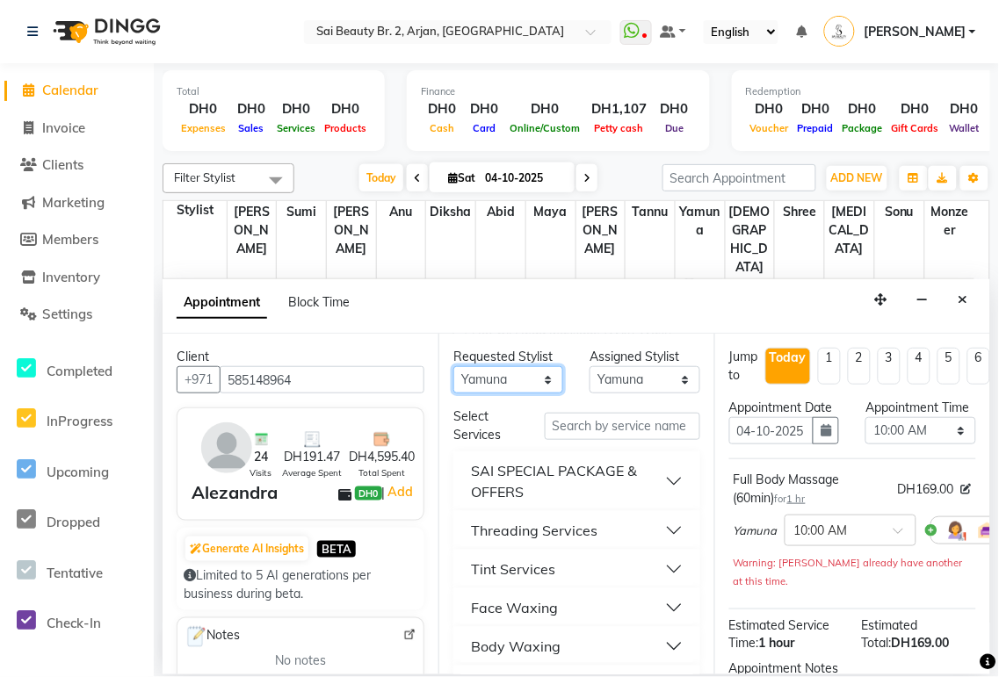
click at [543, 369] on select "Any [PERSON_NAME][MEDICAL_DATA] [PERSON_NAME] [PERSON_NAME] [PERSON_NAME] Gita …" at bounding box center [508, 379] width 110 height 27
select select "72771"
click at [453, 366] on select "Any [PERSON_NAME][MEDICAL_DATA] [PERSON_NAME] [PERSON_NAME] [PERSON_NAME] Gita …" at bounding box center [508, 379] width 110 height 27
select select "72771"
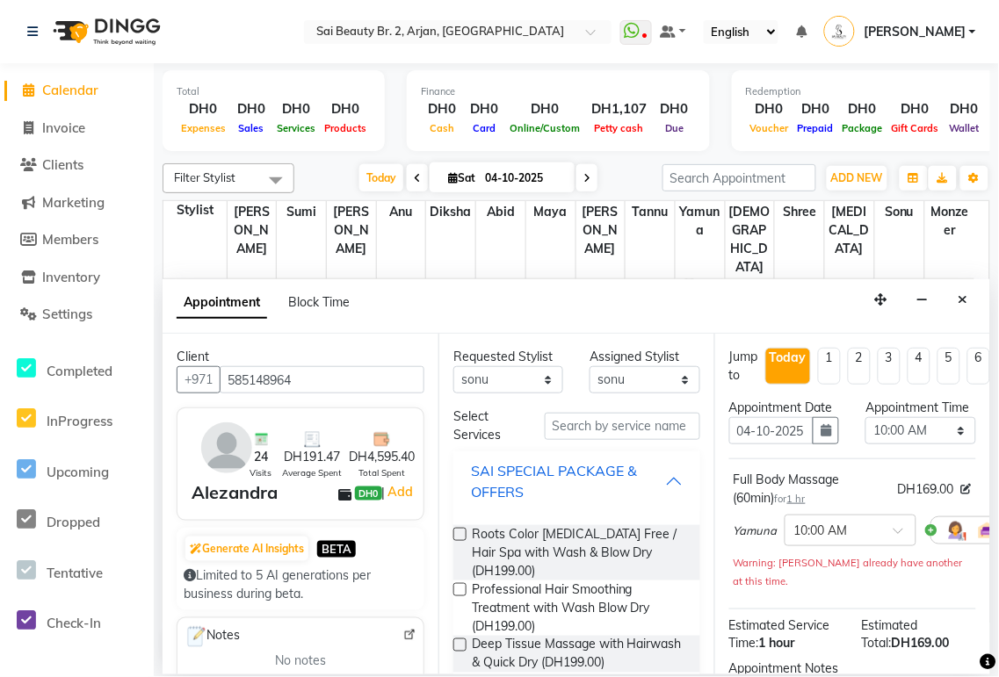
click at [647, 474] on div "SAI SPECIAL PACKAGE & OFFERS" at bounding box center [568, 481] width 194 height 42
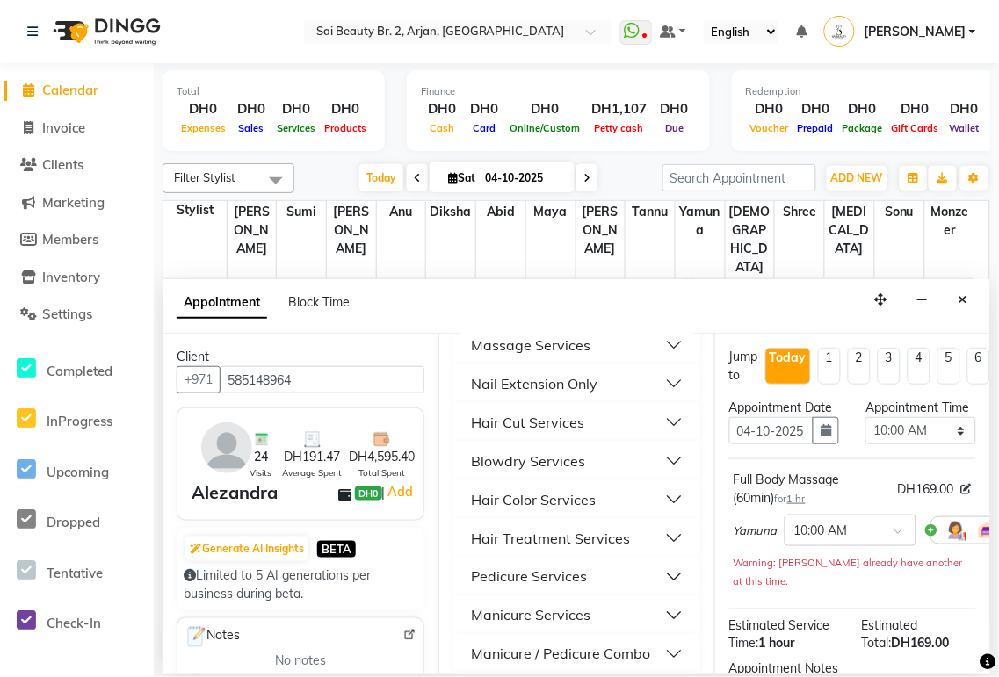
scroll to position [577, 0]
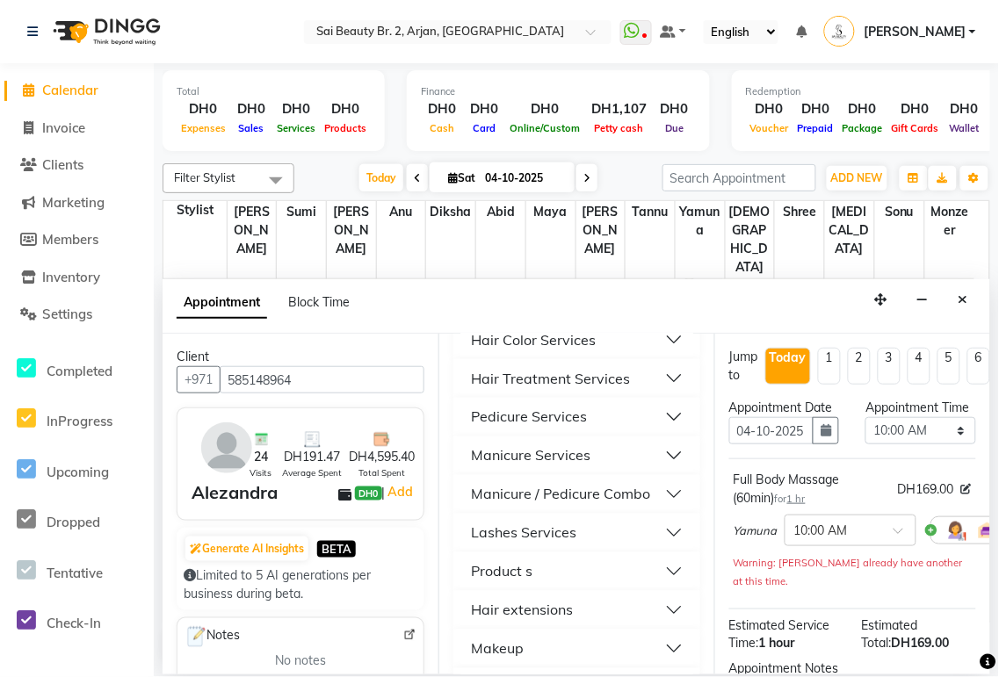
click at [676, 446] on button "Manicure Services" at bounding box center [576, 456] width 233 height 32
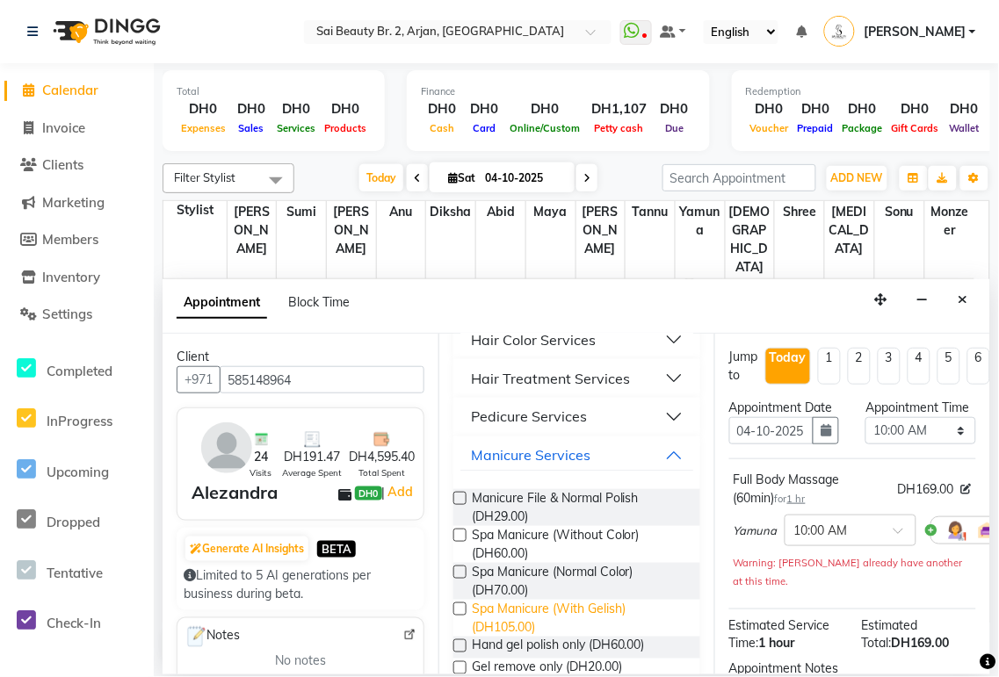
click at [551, 619] on span "Spa Manicure (With Gelish) (DH105.00)" at bounding box center [579, 618] width 214 height 37
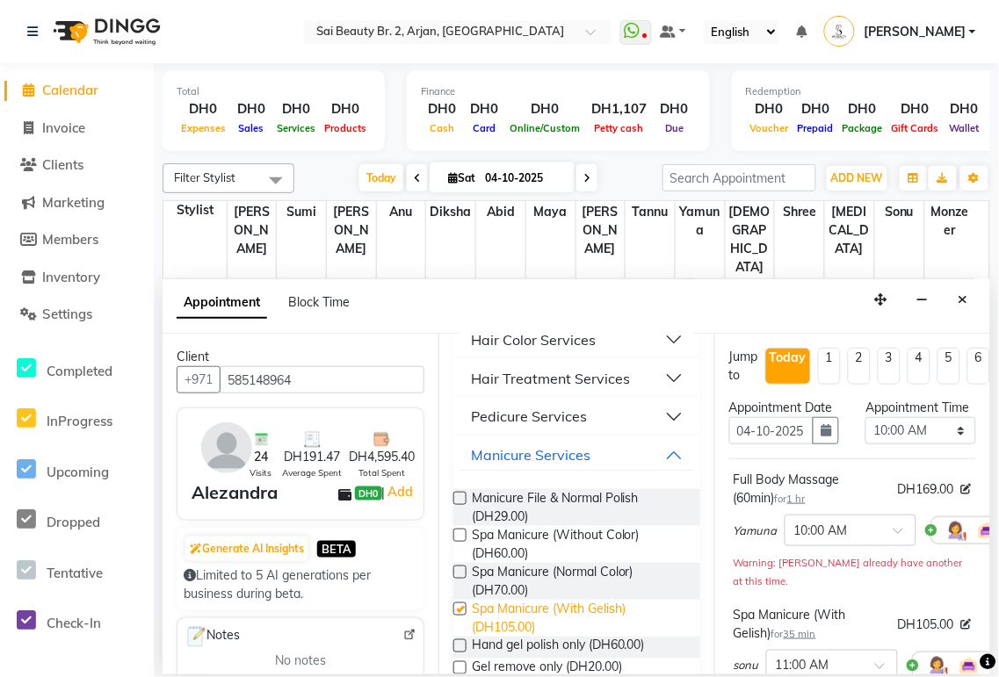
checkbox input "false"
click at [659, 454] on button "Manicure Services" at bounding box center [576, 456] width 233 height 32
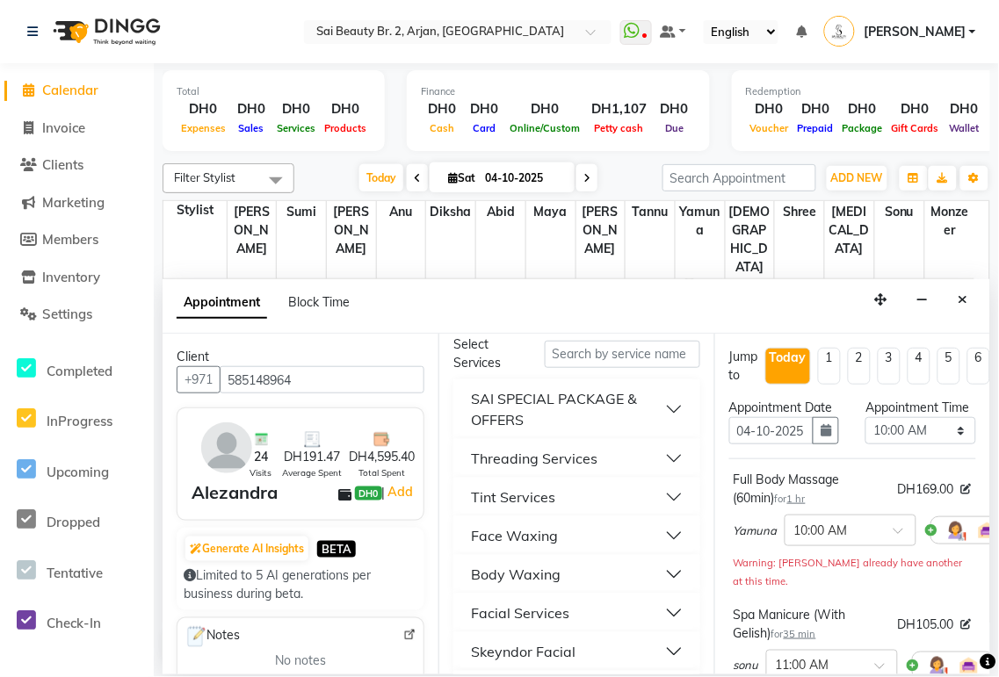
scroll to position [0, 0]
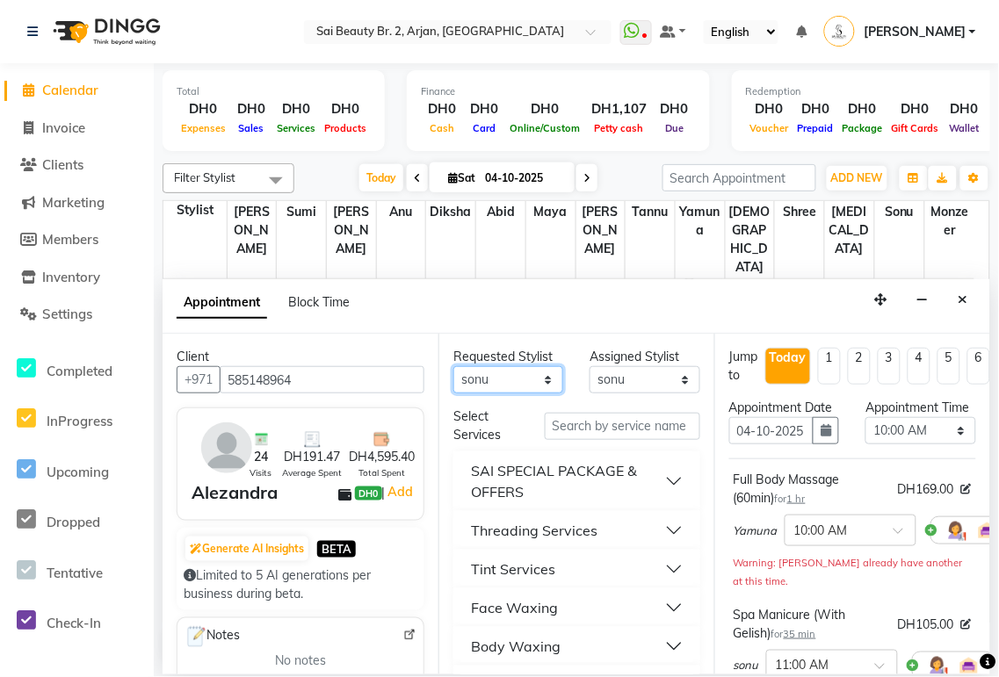
click at [534, 391] on select "Any [PERSON_NAME][MEDICAL_DATA] [PERSON_NAME] [PERSON_NAME] [PERSON_NAME] Gita …" at bounding box center [508, 379] width 110 height 27
select select "59424"
click at [453, 366] on select "Any [PERSON_NAME][MEDICAL_DATA] [PERSON_NAME] [PERSON_NAME] [PERSON_NAME] Gita …" at bounding box center [508, 379] width 110 height 27
select select "59424"
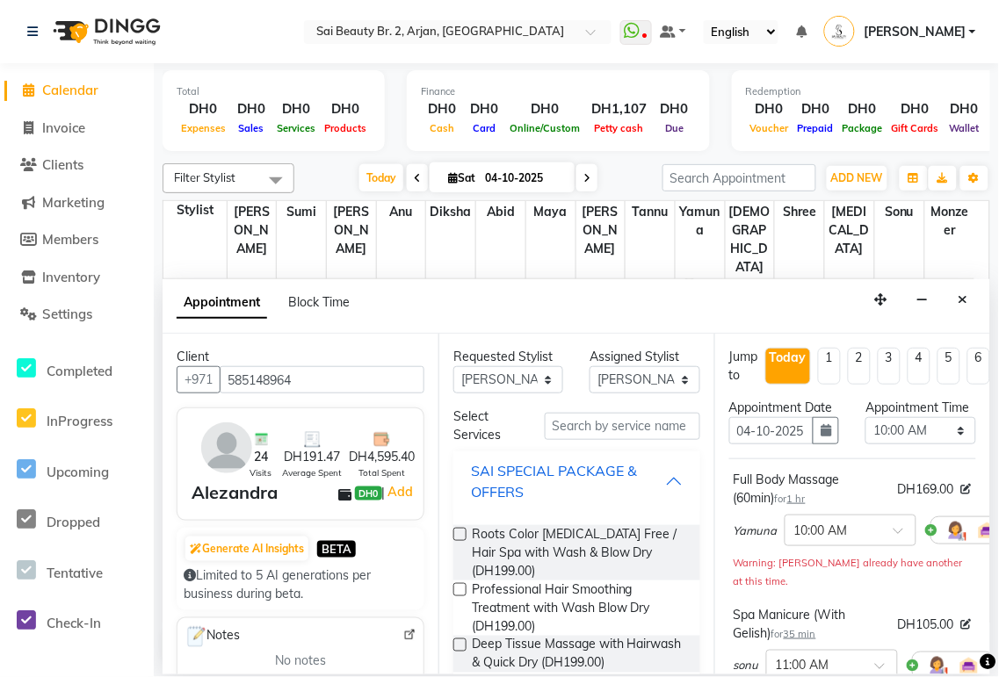
click at [647, 476] on div "SAI SPECIAL PACKAGE & OFFERS" at bounding box center [568, 481] width 194 height 42
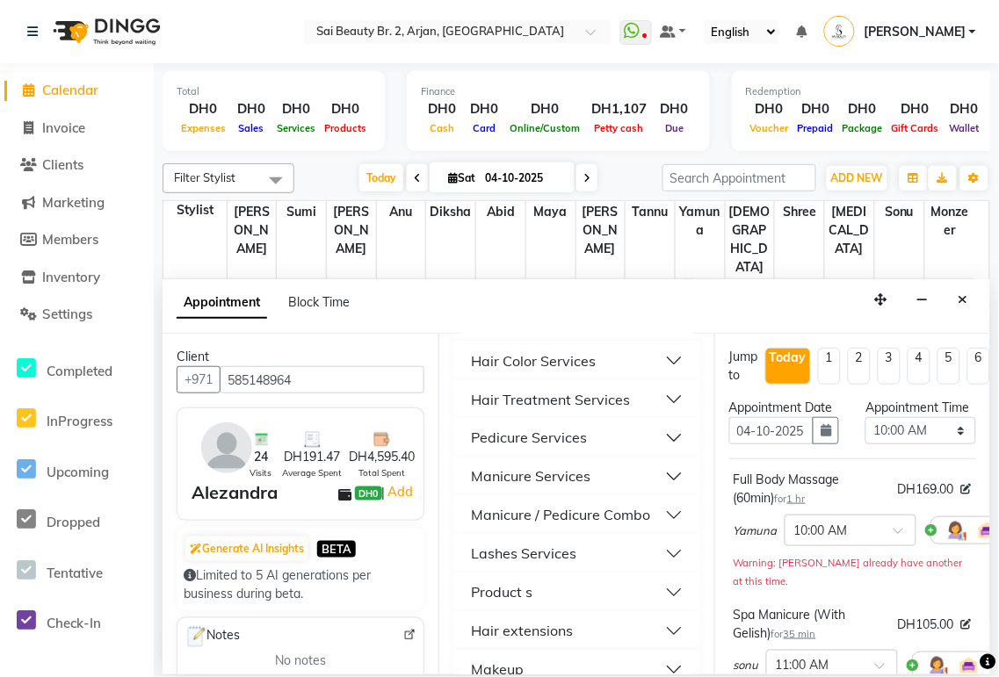
scroll to position [559, 0]
click at [668, 441] on button "Pedicure Services" at bounding box center [576, 436] width 233 height 32
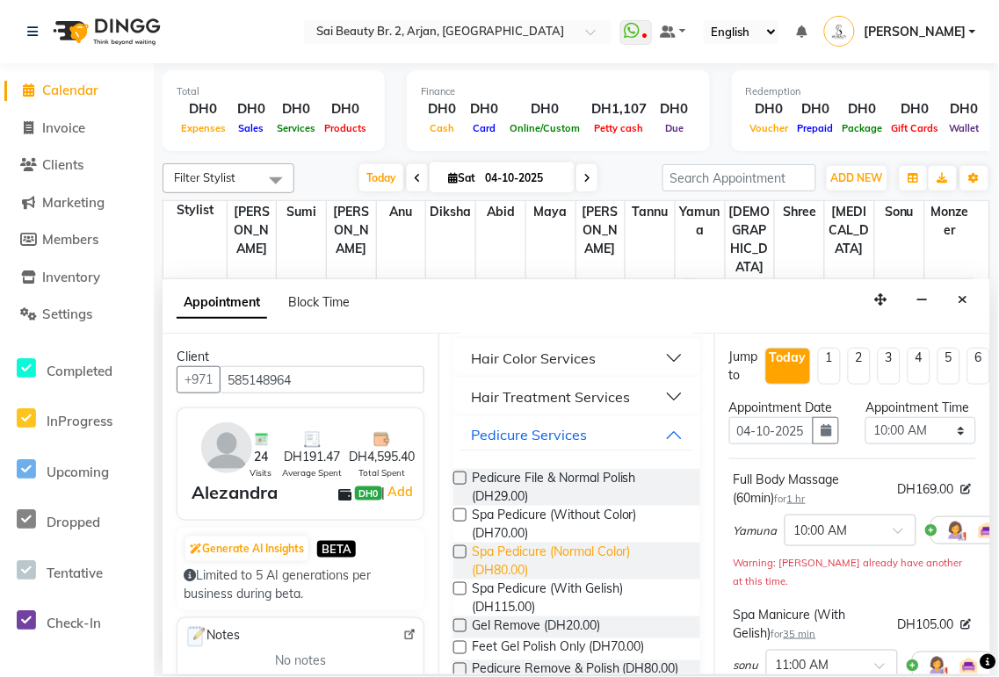
click at [560, 559] on span "Spa Pedicure (Normal Color) (DH80.00)" at bounding box center [579, 561] width 214 height 37
checkbox input "false"
click at [955, 444] on select "Select 10:00 AM 10:05 AM 10:10 AM 10:15 AM 10:20 AM 10:25 AM 10:30 AM 10:35 AM …" at bounding box center [920, 430] width 110 height 27
select select "690"
click at [865, 435] on select "Select 10:00 AM 10:05 AM 10:10 AM 10:15 AM 10:20 AM 10:25 AM 10:30 AM 10:35 AM …" at bounding box center [920, 430] width 110 height 27
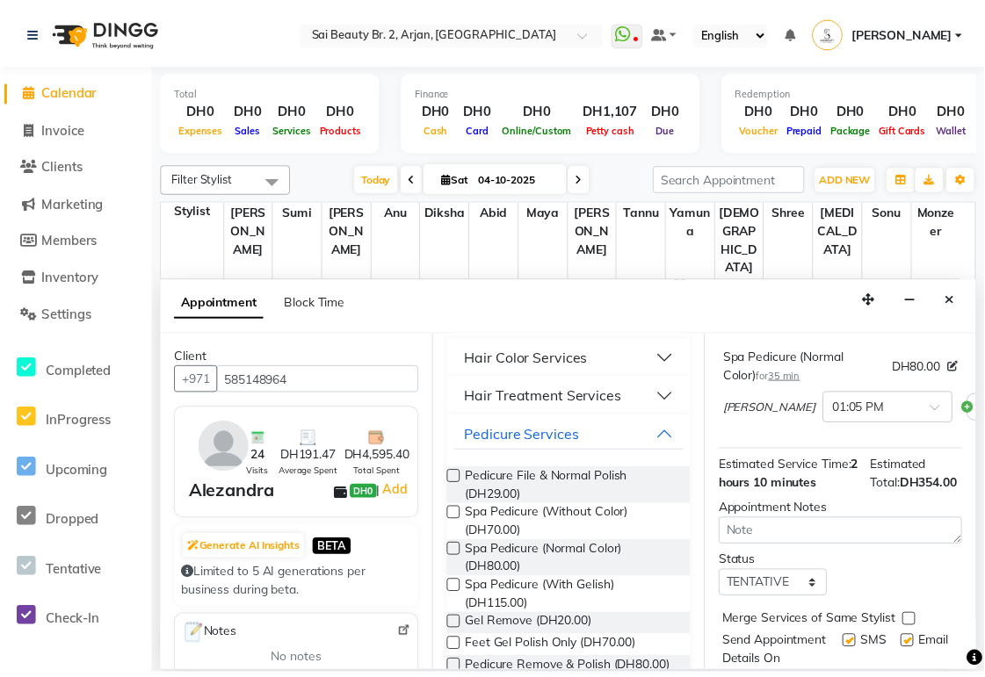
scroll to position [440, 0]
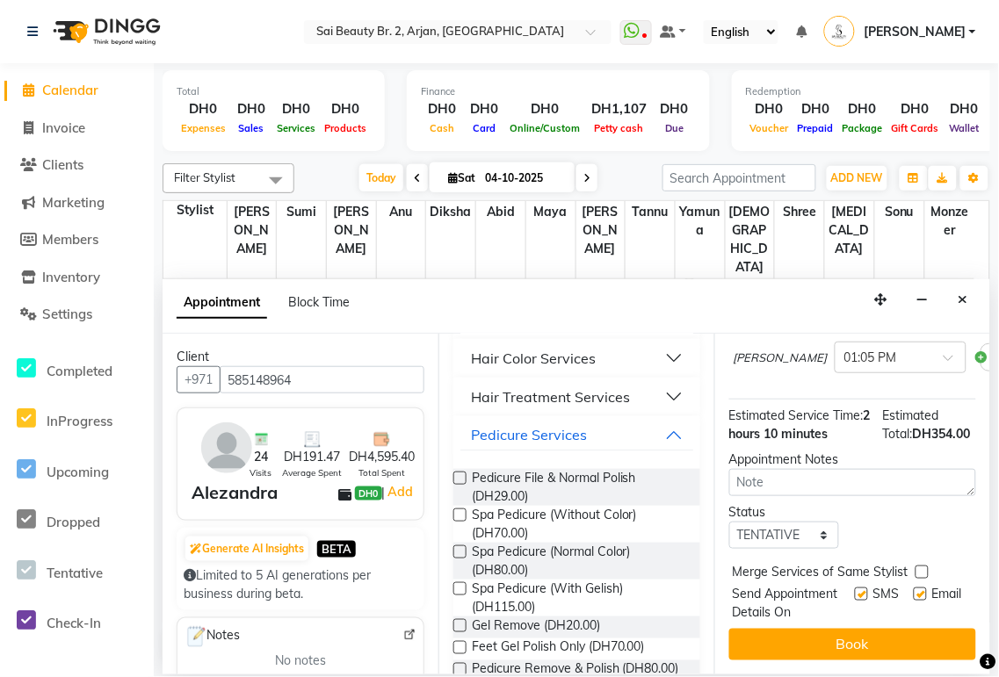
click at [924, 566] on label at bounding box center [921, 572] width 13 height 13
click at [924, 568] on input "checkbox" at bounding box center [920, 573] width 11 height 11
checkbox input "true"
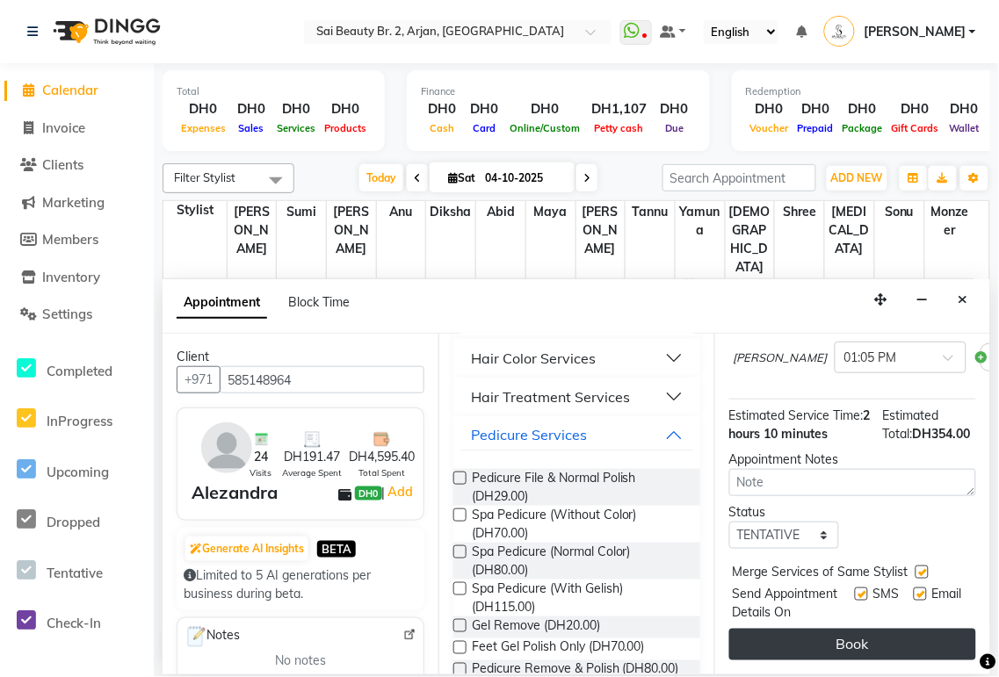
click at [897, 629] on button "Book" at bounding box center [852, 645] width 247 height 32
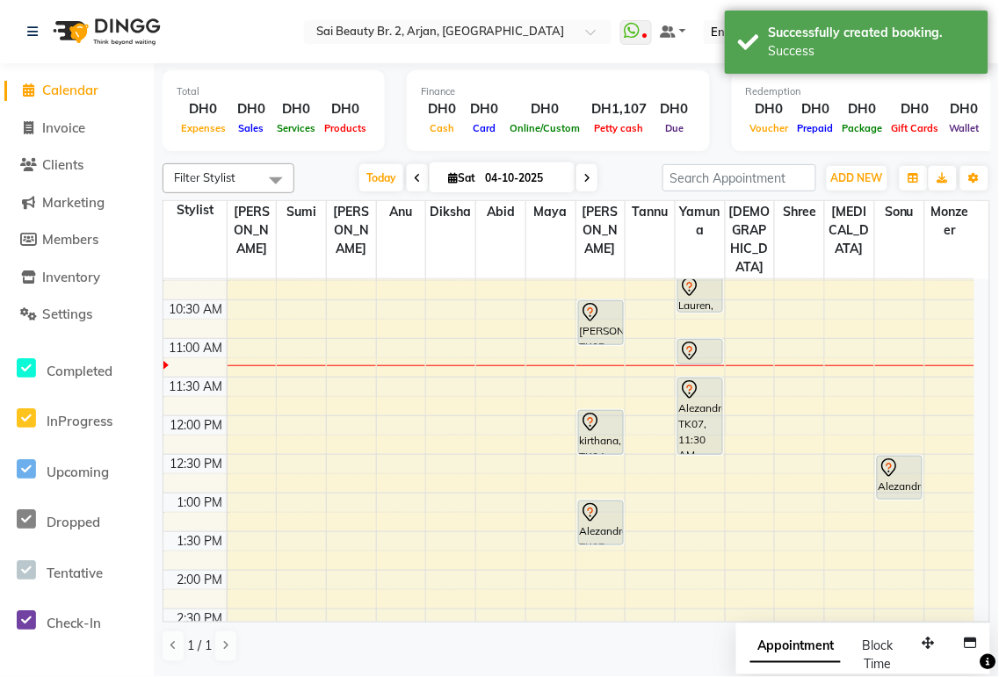
click at [794, 647] on span "Appointment" at bounding box center [795, 648] width 90 height 32
select select "tentative"
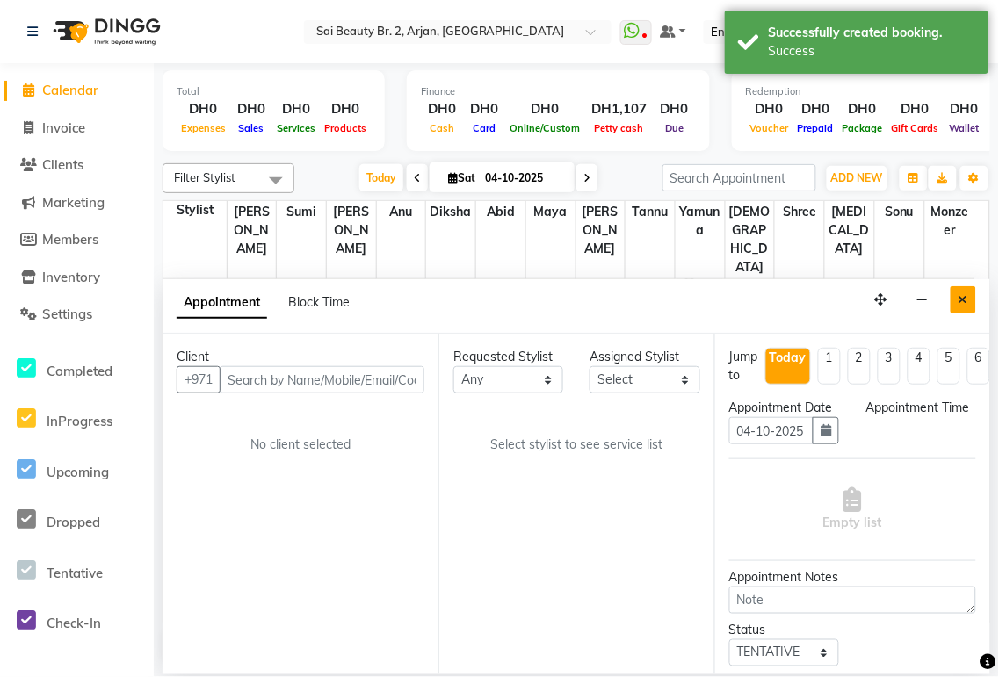
click at [963, 300] on icon "Close" at bounding box center [963, 299] width 10 height 12
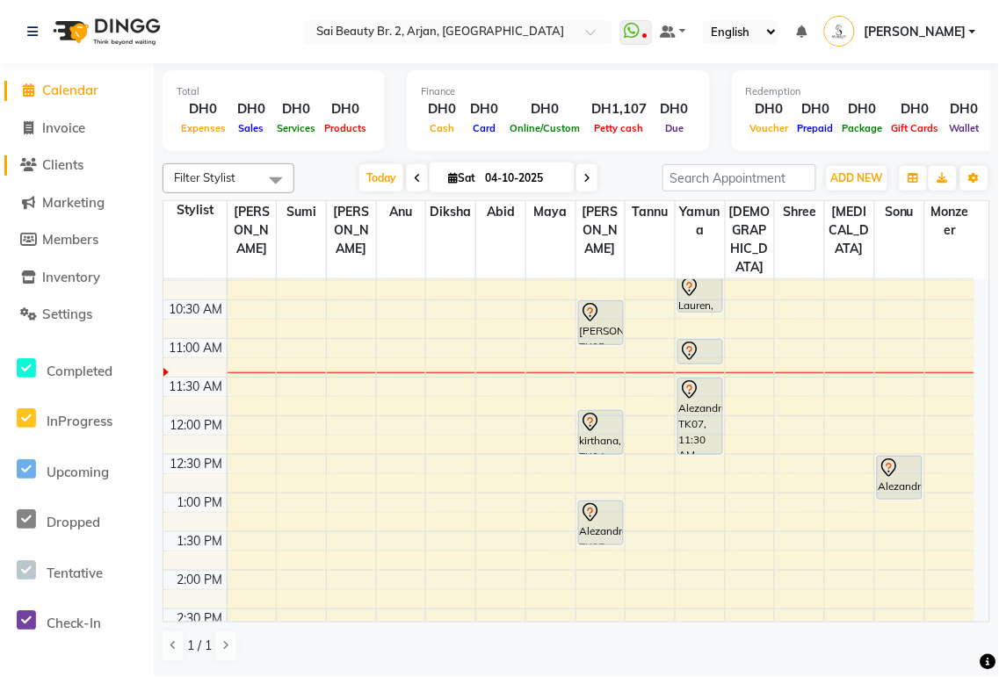
click at [71, 167] on span "Clients" at bounding box center [62, 164] width 41 height 17
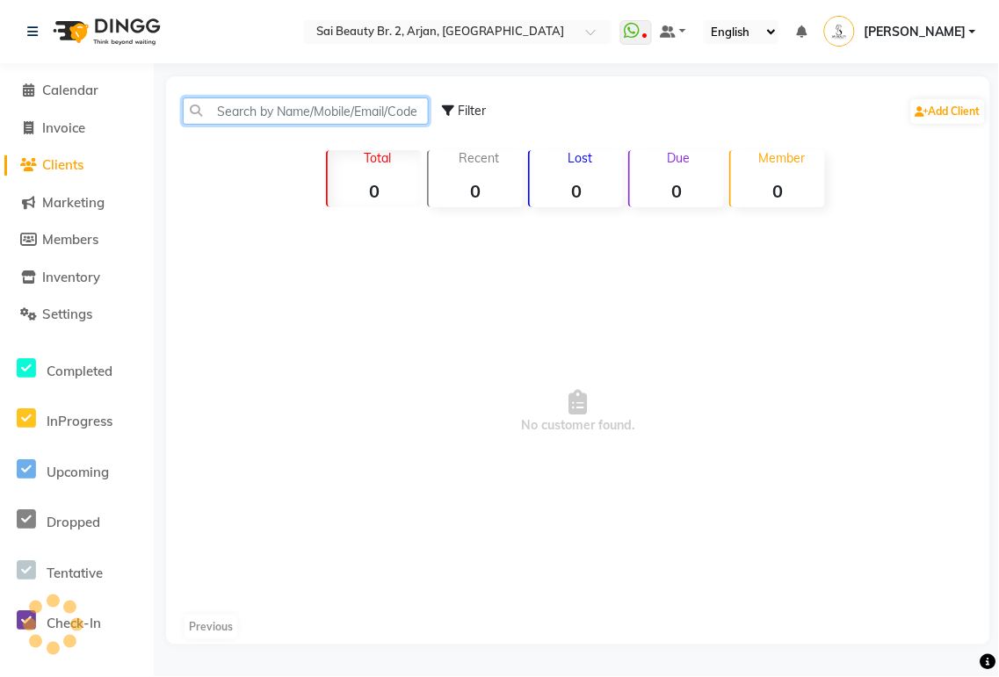
click at [301, 105] on input "text" at bounding box center [306, 111] width 246 height 27
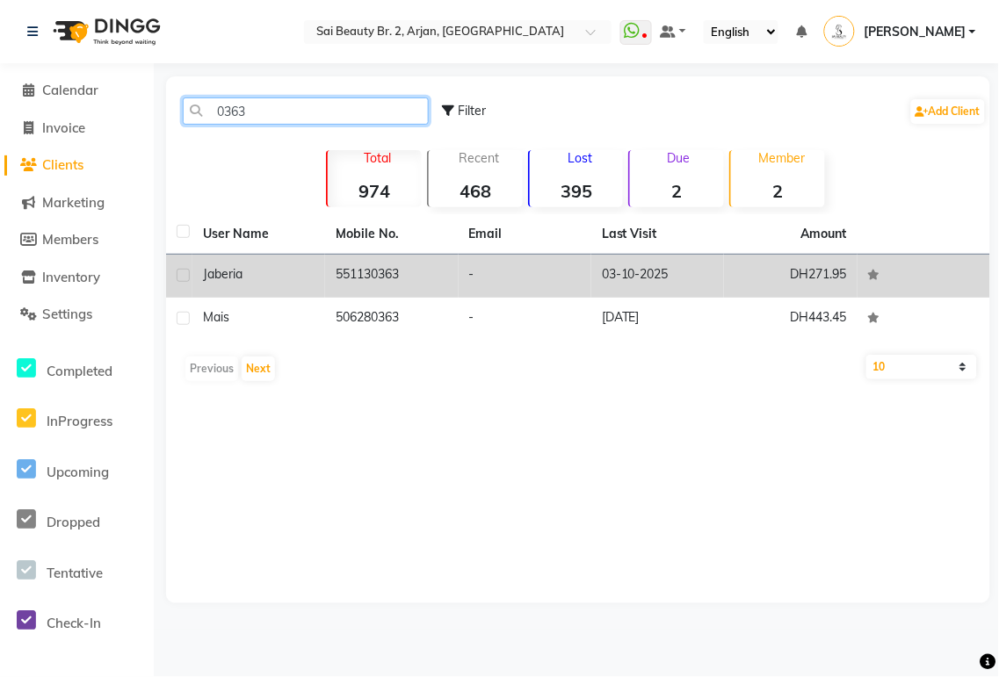
type input "0363"
click at [417, 285] on td "551130363" at bounding box center [391, 276] width 133 height 43
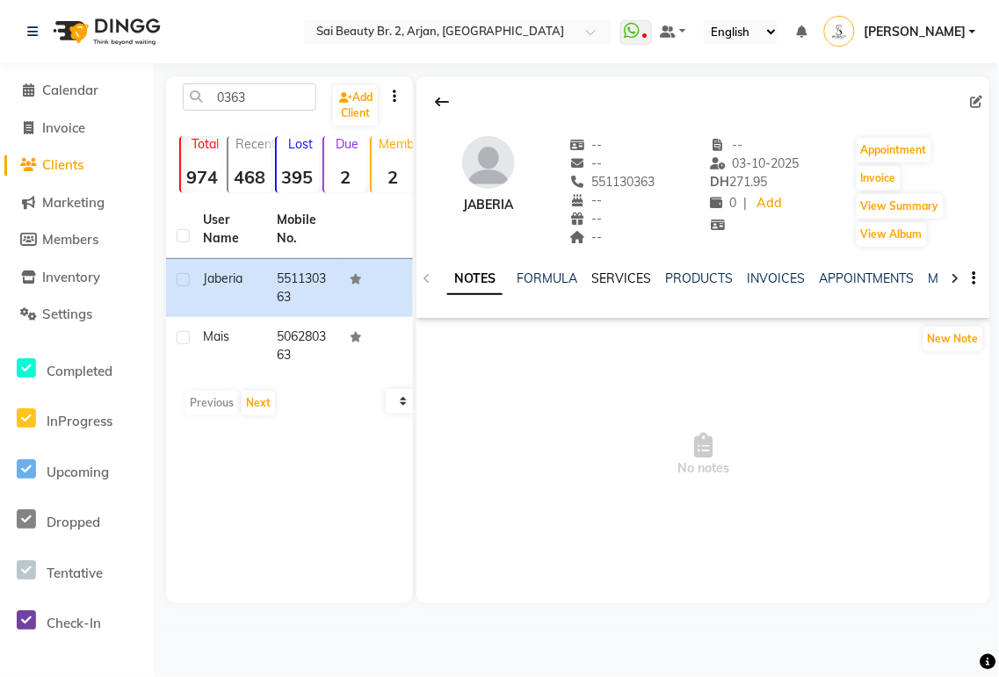
click at [629, 278] on link "SERVICES" at bounding box center [621, 279] width 60 height 16
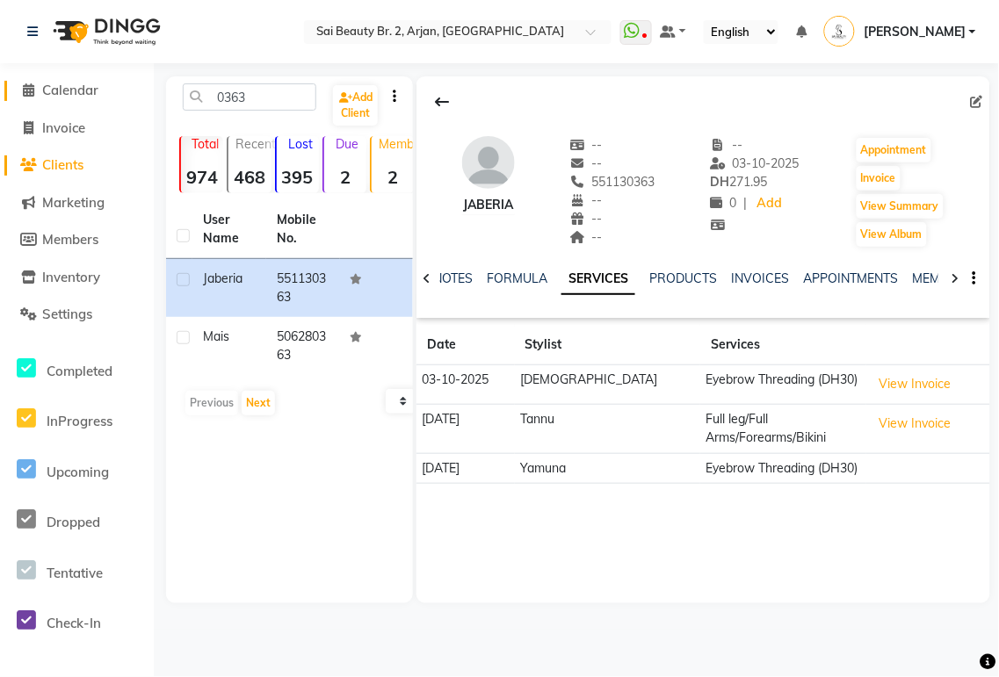
click at [63, 86] on span "Calendar" at bounding box center [70, 90] width 56 height 17
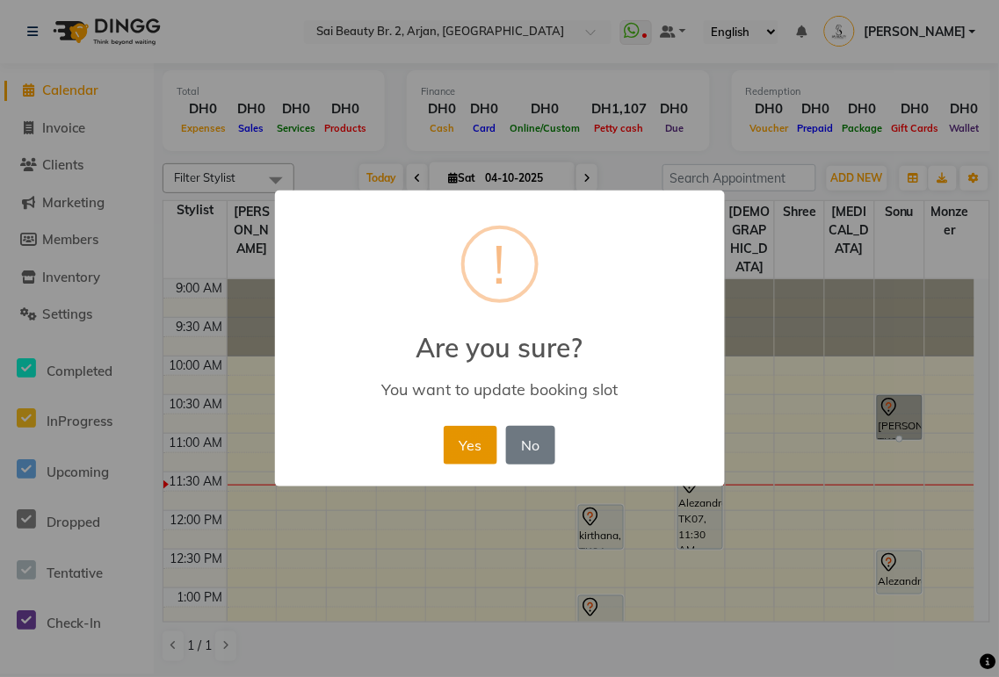
click at [471, 441] on button "Yes" at bounding box center [471, 445] width 54 height 39
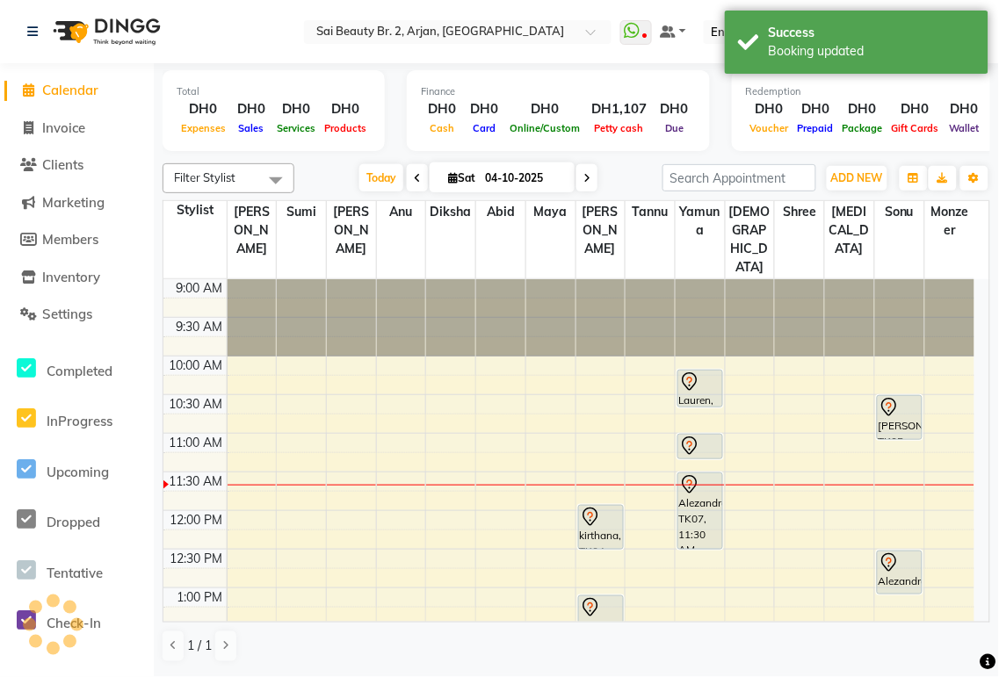
click at [888, 410] on icon at bounding box center [889, 411] width 2 height 2
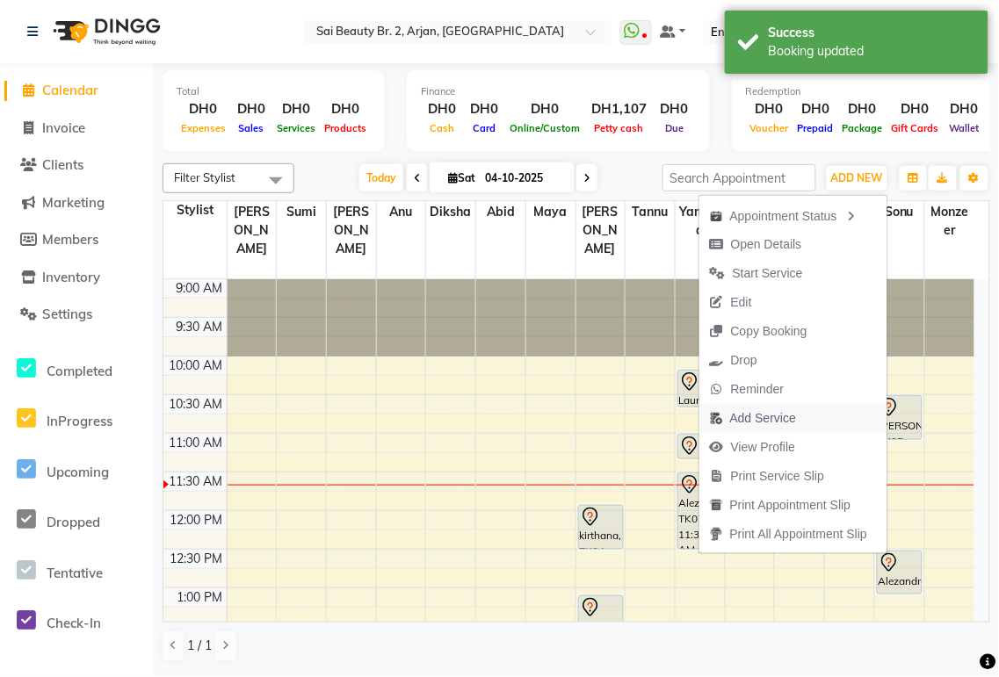
click at [757, 416] on span "Add Service" at bounding box center [763, 418] width 66 height 18
select select "72771"
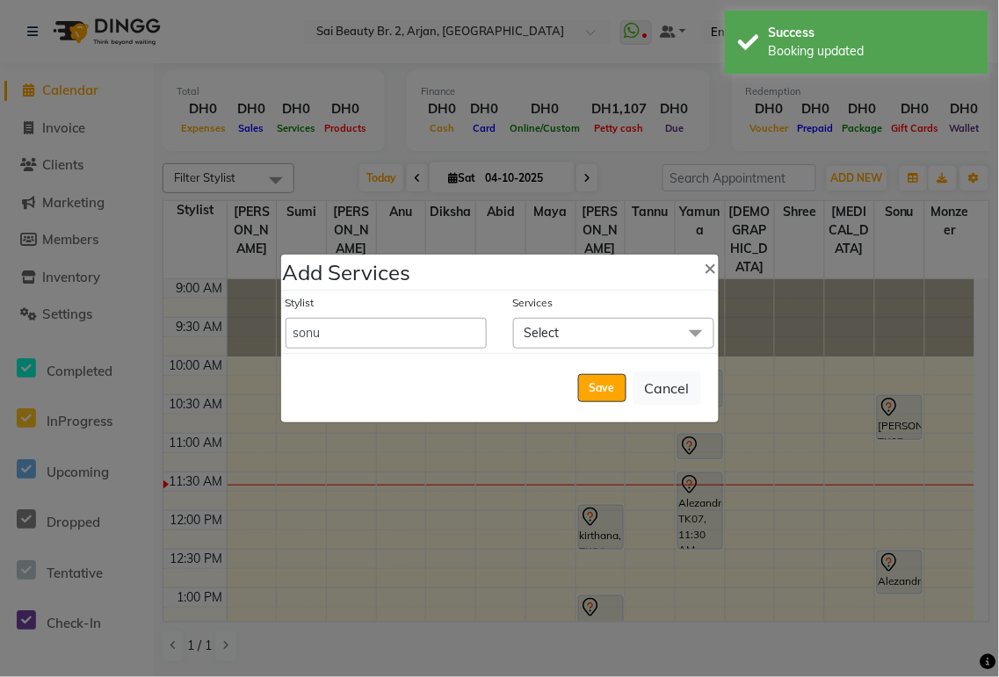
click at [617, 329] on span "Select" at bounding box center [613, 333] width 201 height 31
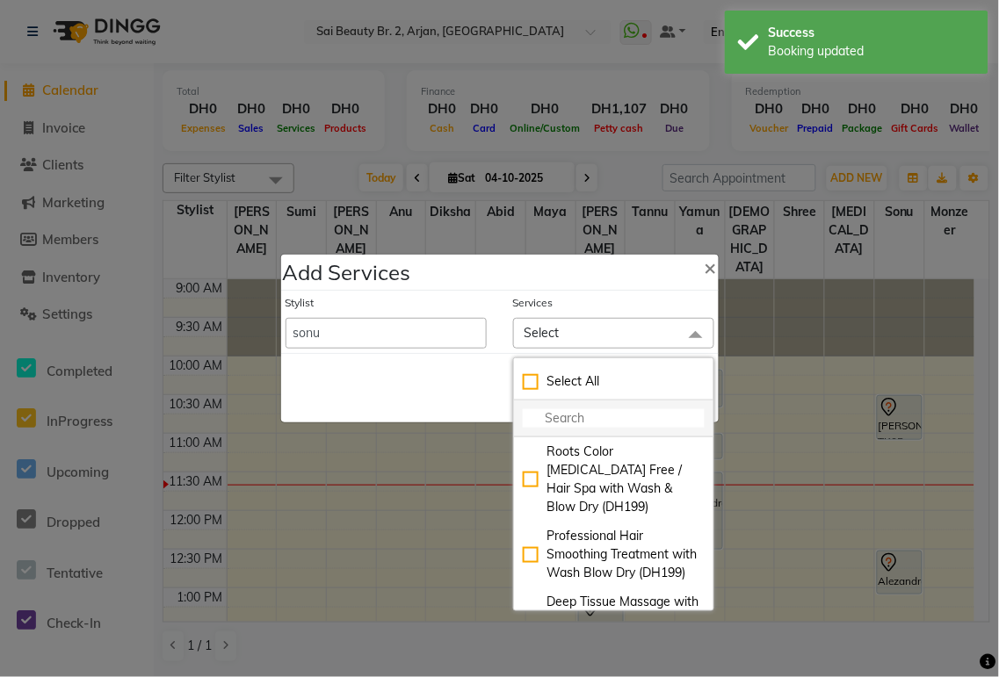
click at [583, 422] on input "multiselect-search" at bounding box center [614, 418] width 182 height 18
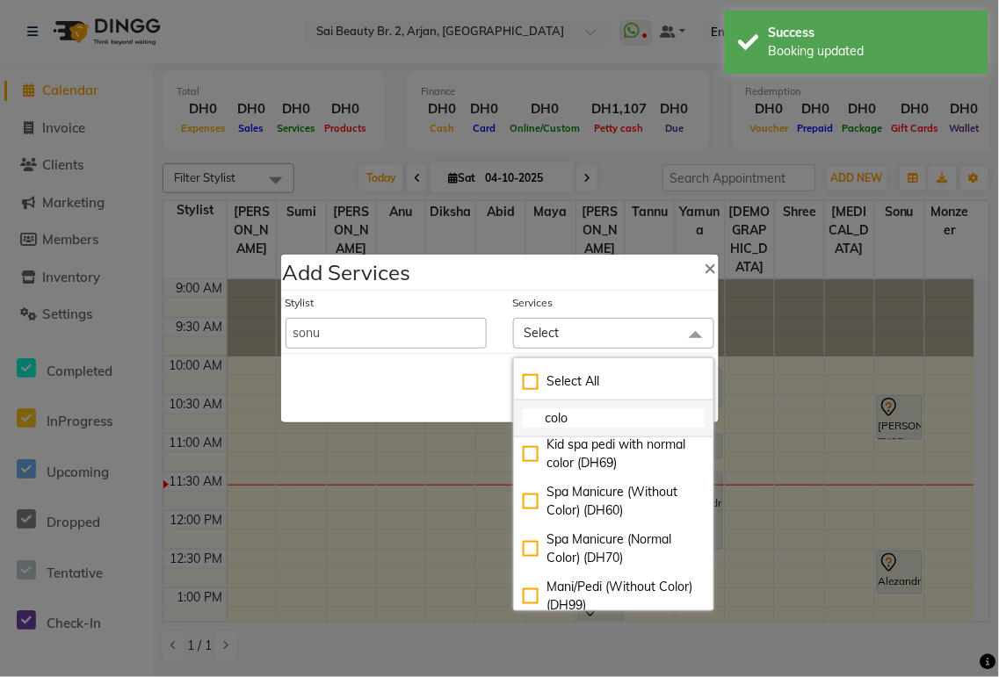
scroll to position [1156, 0]
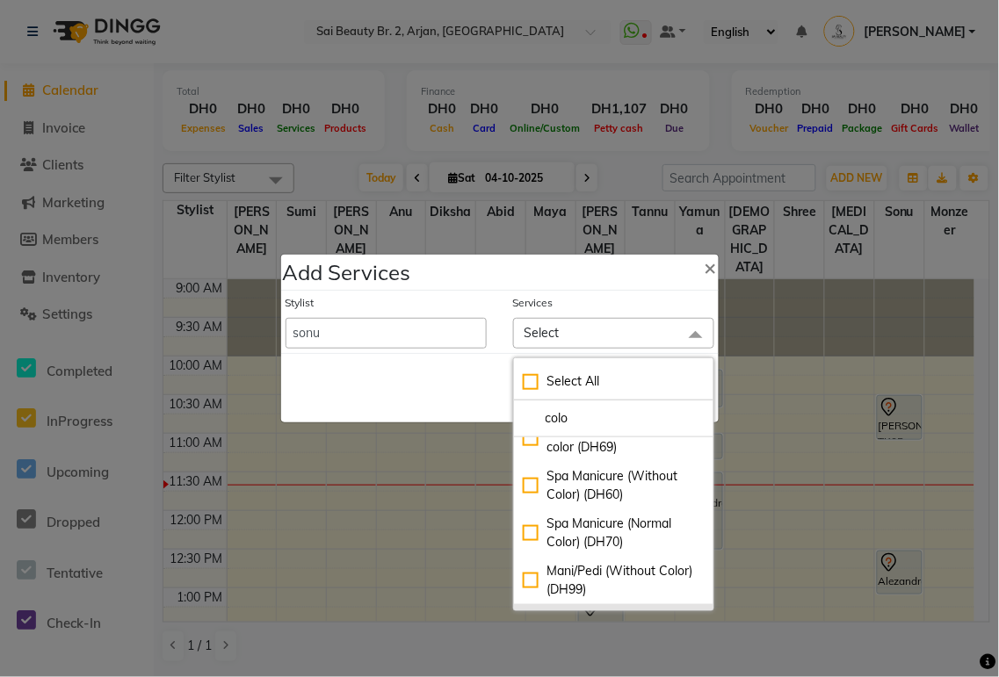
type input "colo"
click at [523, 610] on div "Mani/Pedi (With Normal Color) (DH130)" at bounding box center [614, 628] width 182 height 37
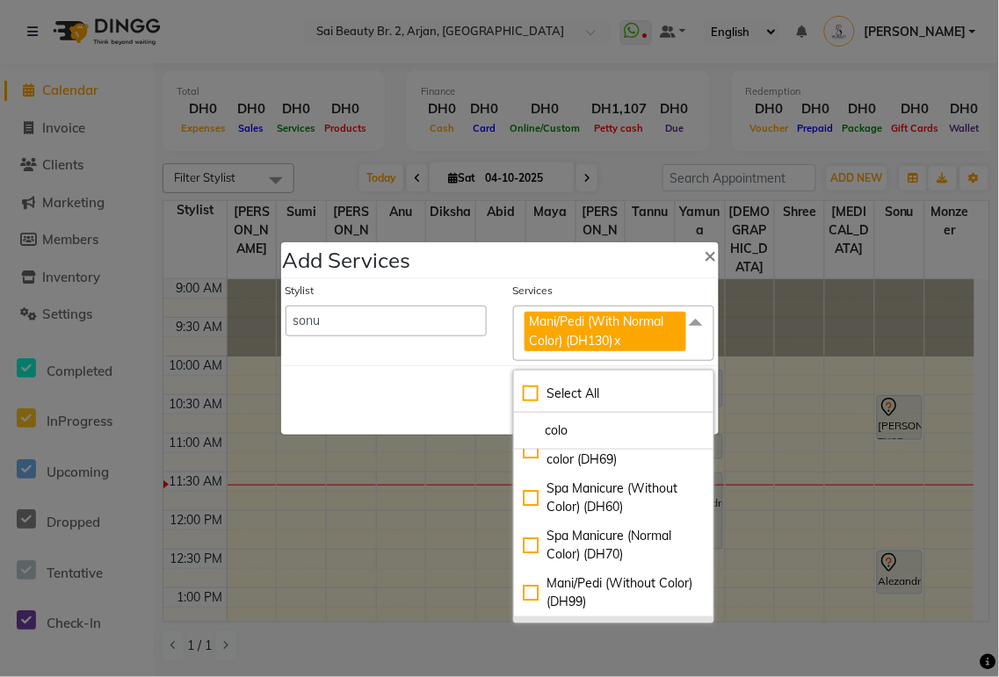
checkbox input "true"
click at [402, 405] on div "Save Cancel" at bounding box center [499, 399] width 437 height 69
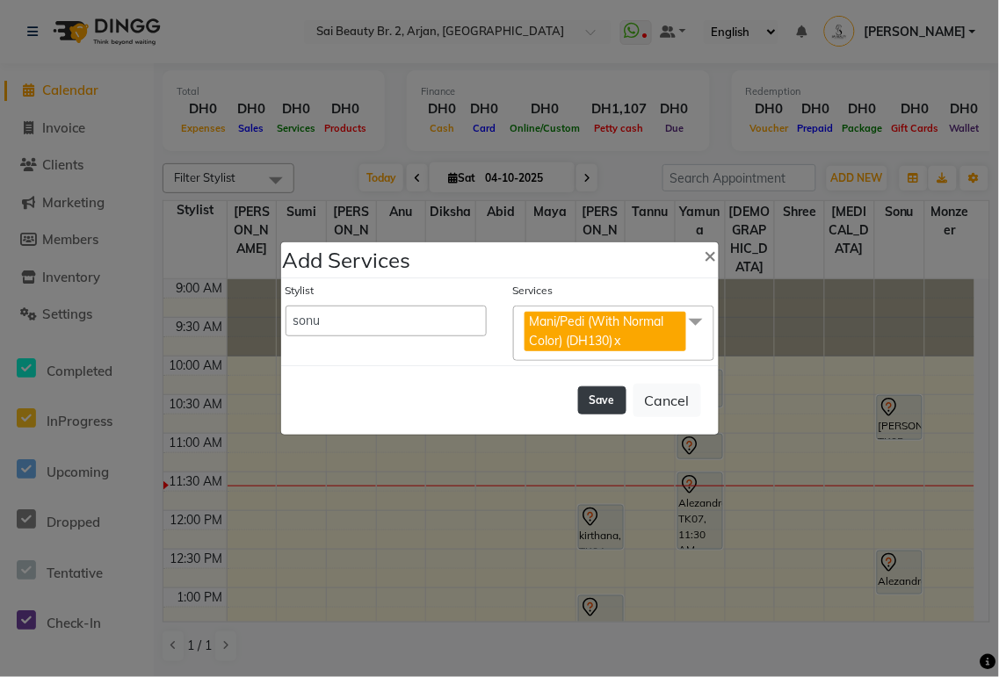
click at [601, 400] on button "Save" at bounding box center [602, 401] width 48 height 28
select select "59308"
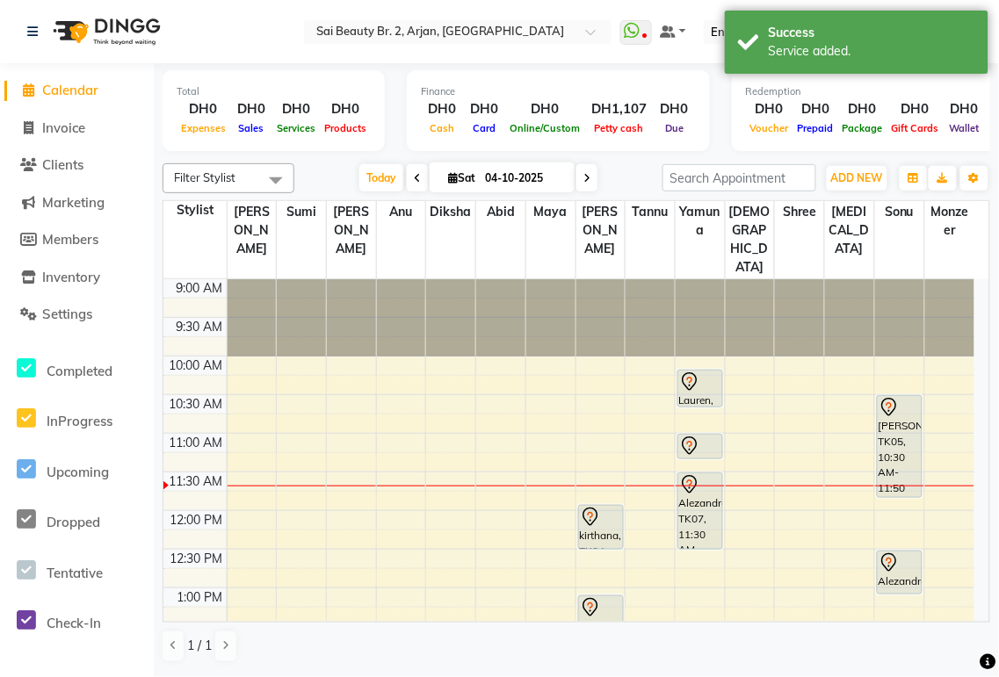
click at [898, 415] on div "[PERSON_NAME], TK05, 10:30 AM-11:50 AM, Mani/Pedi (Without Color),Mani/Pedi (Wi…" at bounding box center [900, 446] width 44 height 101
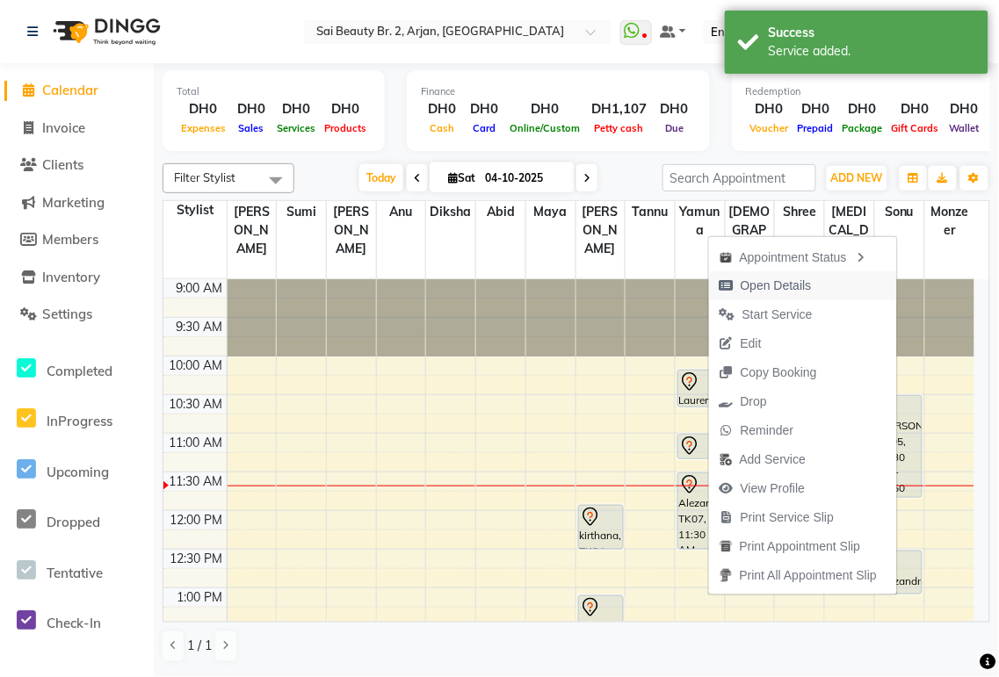
click at [774, 285] on span "Open Details" at bounding box center [775, 286] width 71 height 18
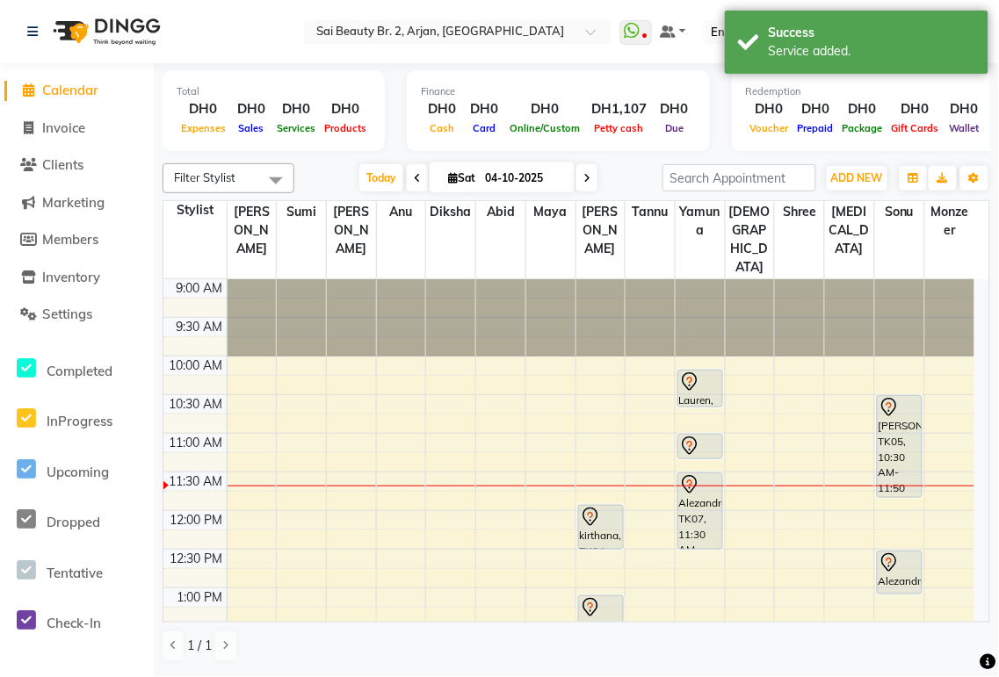
click at [901, 425] on div "[PERSON_NAME], TK05, 10:30 AM-11:50 AM, Mani/Pedi (Without Color),Mani/Pedi (Wi…" at bounding box center [900, 446] width 44 height 101
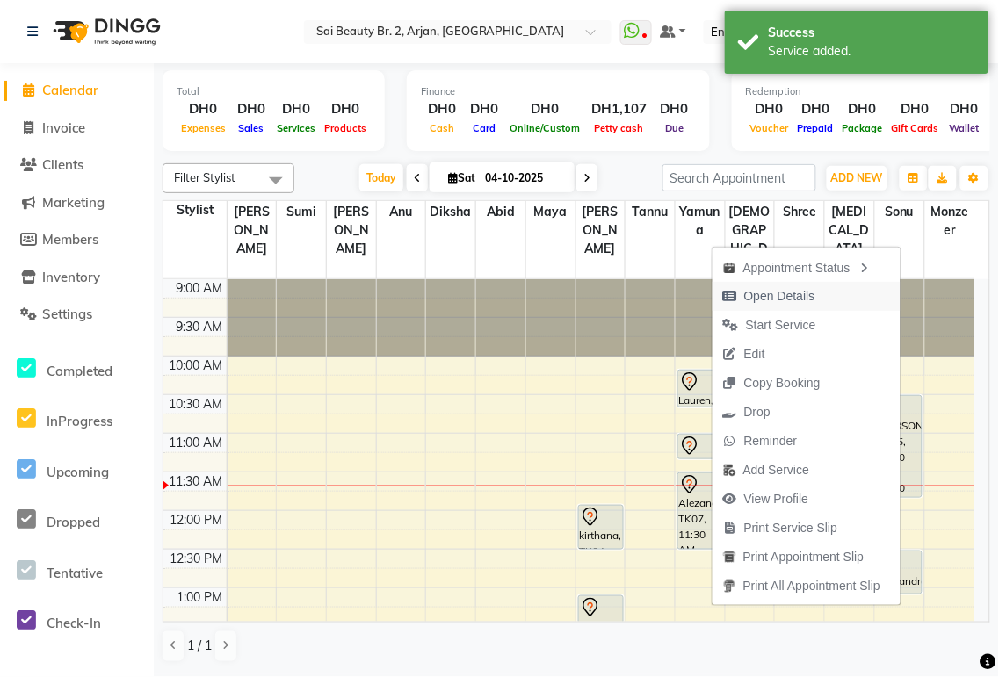
click at [795, 300] on span "Open Details" at bounding box center [779, 296] width 71 height 18
select select "7"
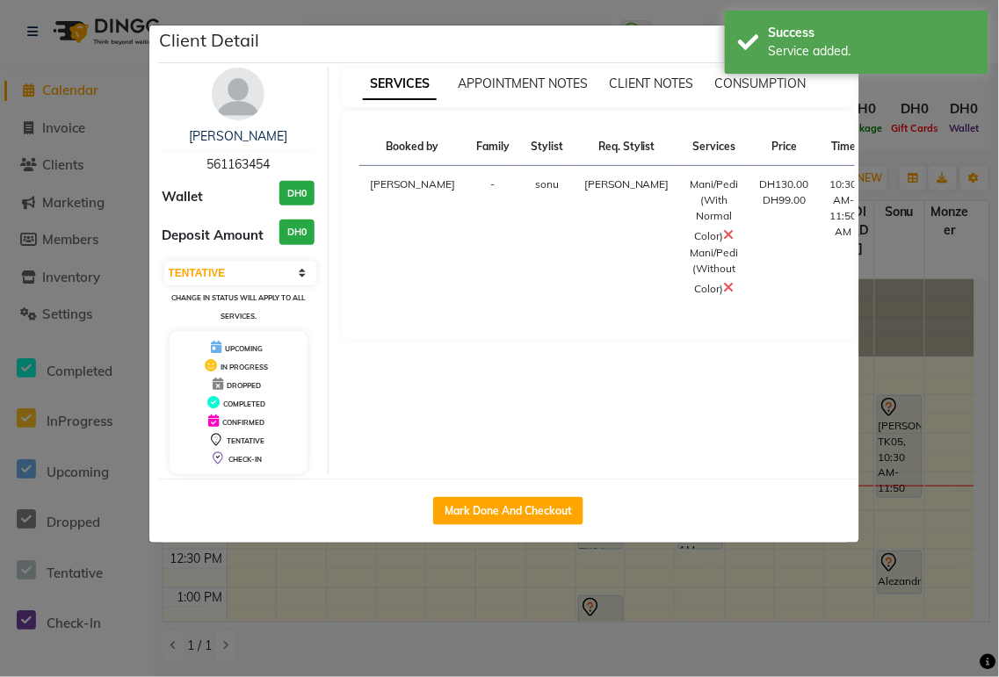
click at [724, 294] on icon at bounding box center [729, 287] width 11 height 14
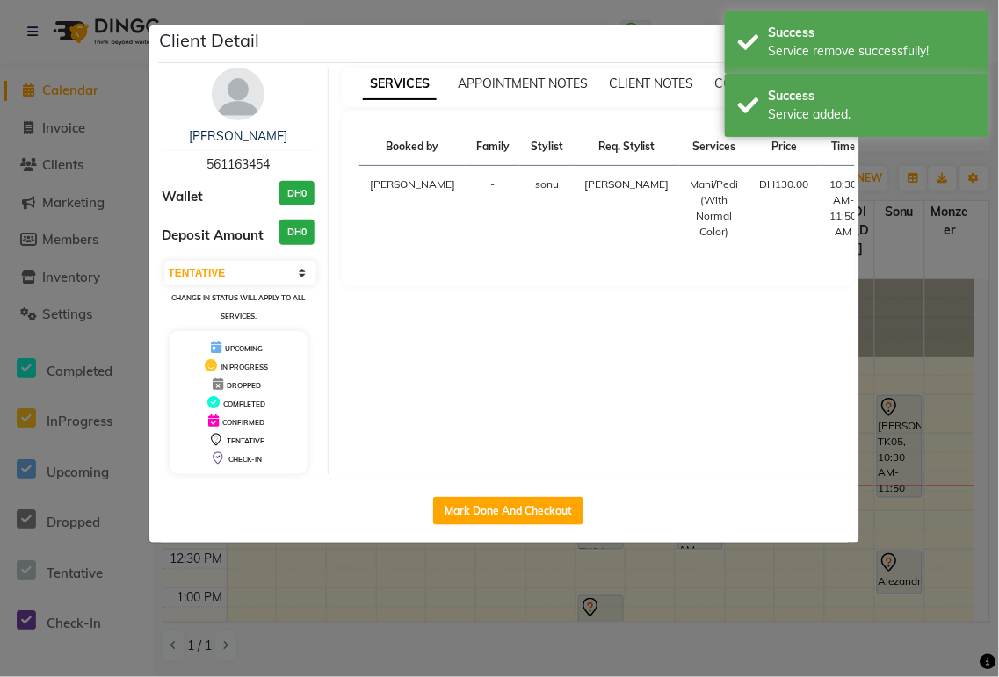
click at [914, 150] on ngb-modal-window "Client Detail [PERSON_NAME] 561163454 Wallet DH0 Deposit Amount DH0 Select IN S…" at bounding box center [499, 338] width 999 height 677
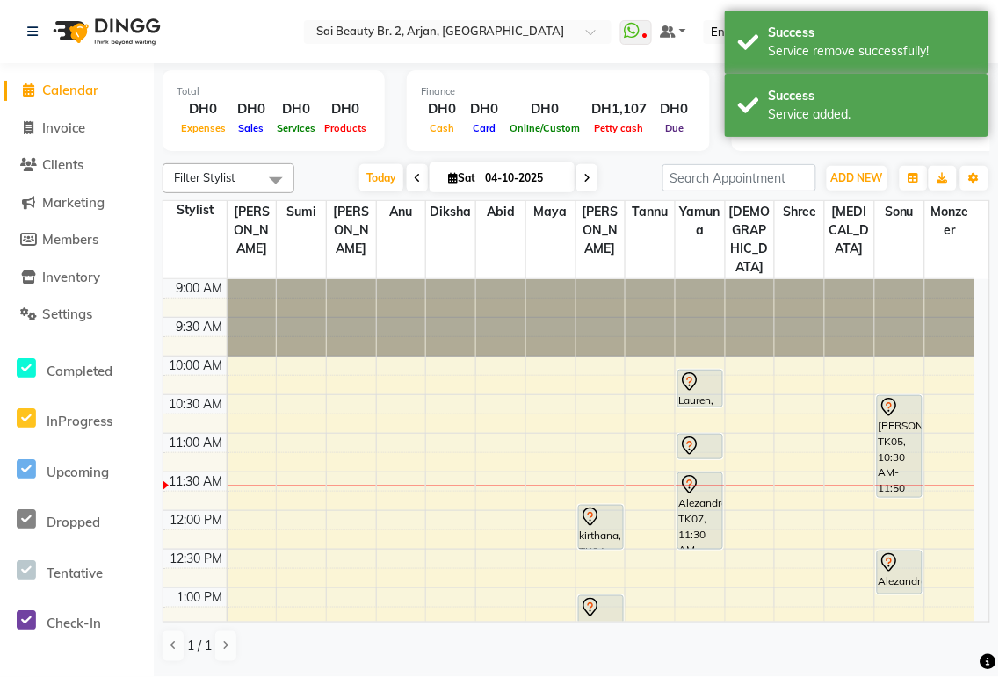
click at [892, 400] on div "[PERSON_NAME], TK05, 10:30 AM-11:50 AM, Mani/Pedi (Without Color),Mani/Pedi (Wi…" at bounding box center [900, 446] width 44 height 101
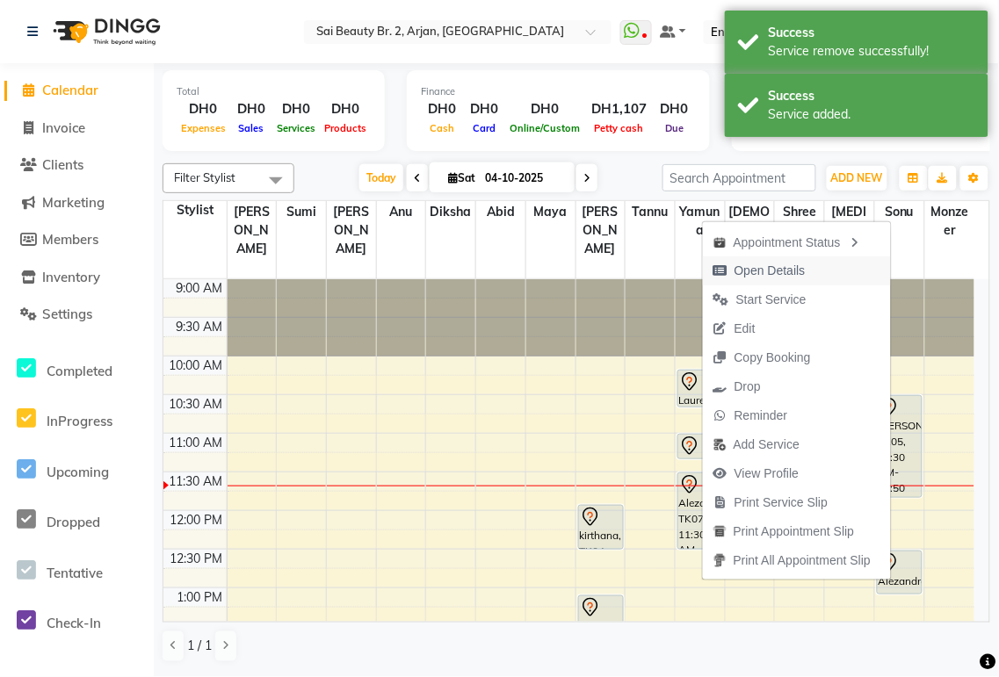
click at [771, 269] on span "Open Details" at bounding box center [769, 271] width 71 height 18
select select "7"
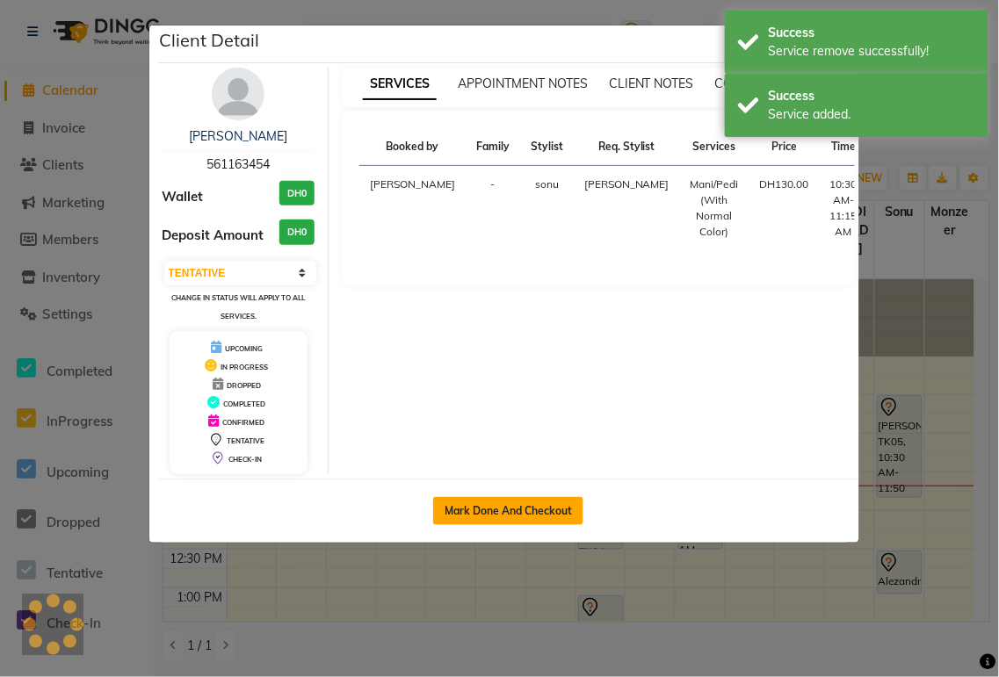
click at [525, 509] on button "Mark Done And Checkout" at bounding box center [508, 511] width 150 height 28
select select "service"
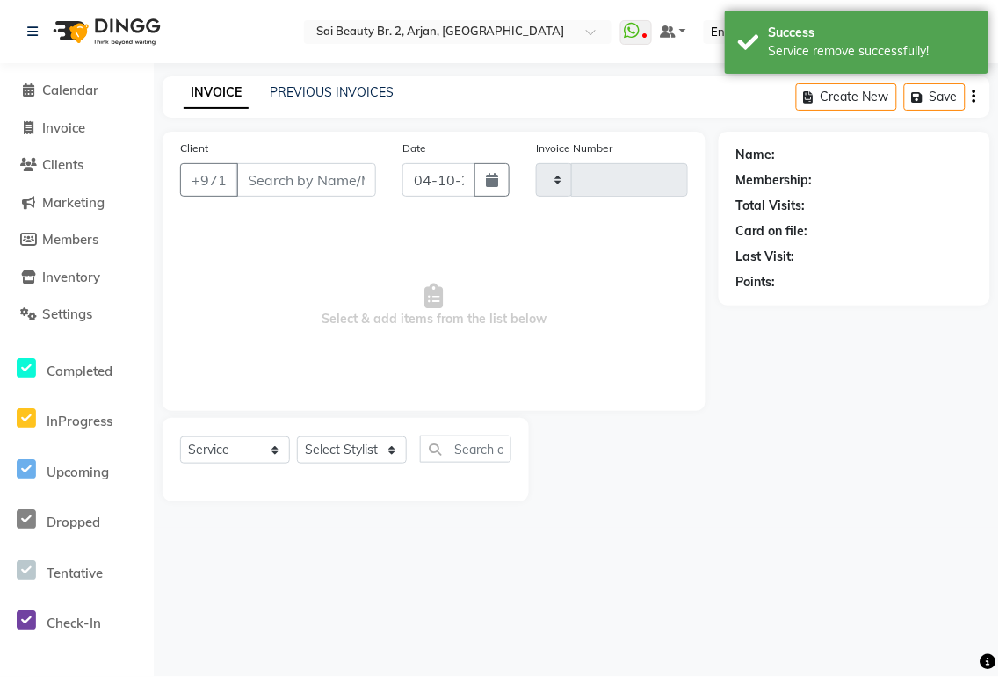
type input "2390"
select select "6956"
type input "561163454"
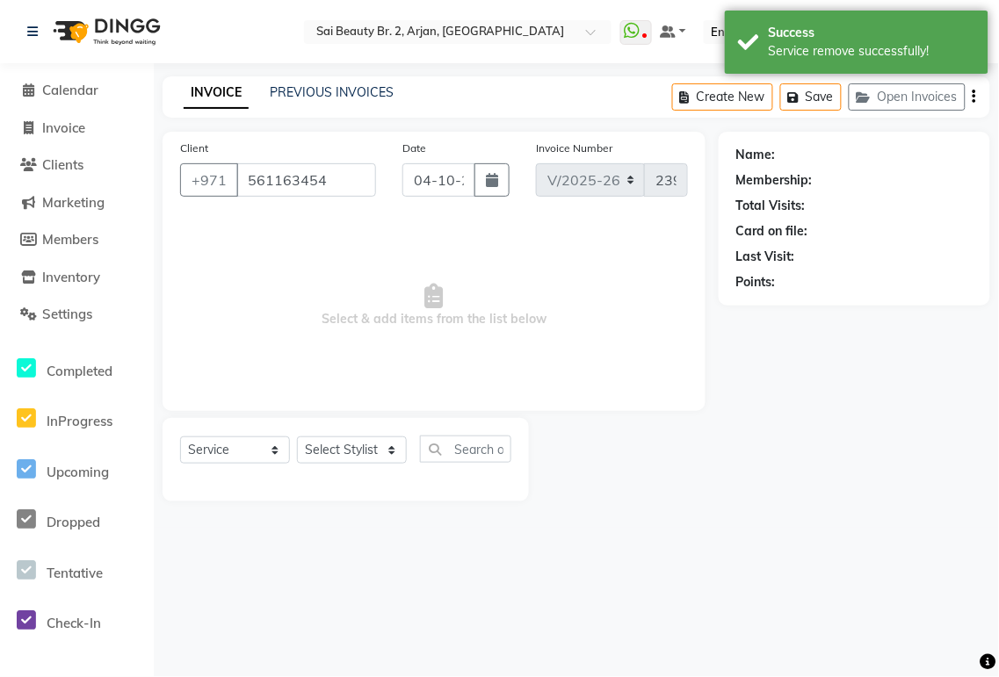
select select "72771"
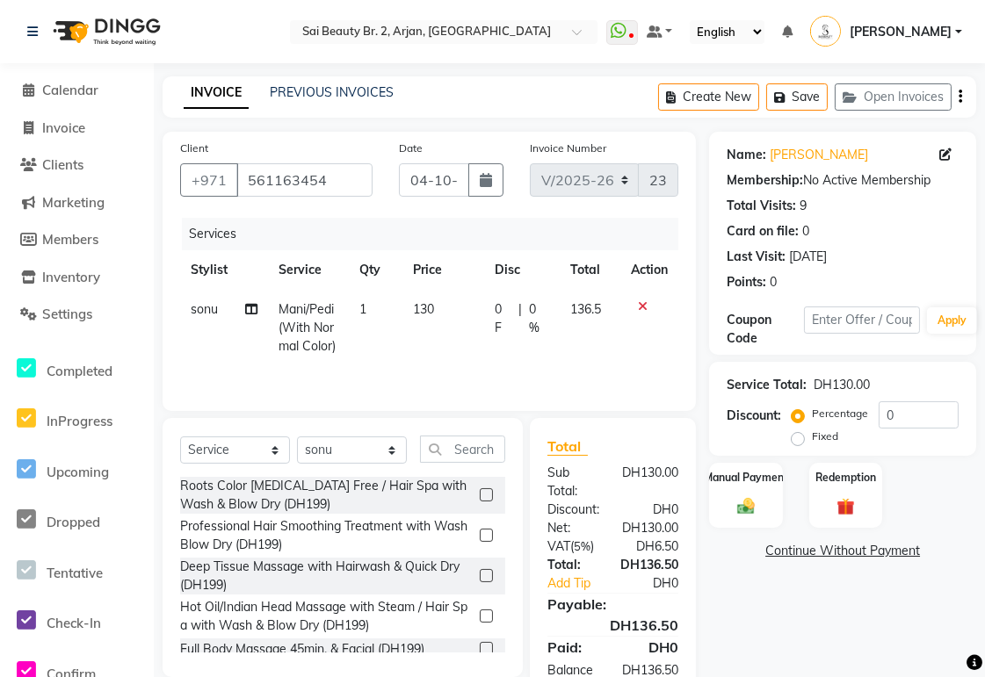
click at [245, 310] on icon at bounding box center [251, 309] width 12 height 12
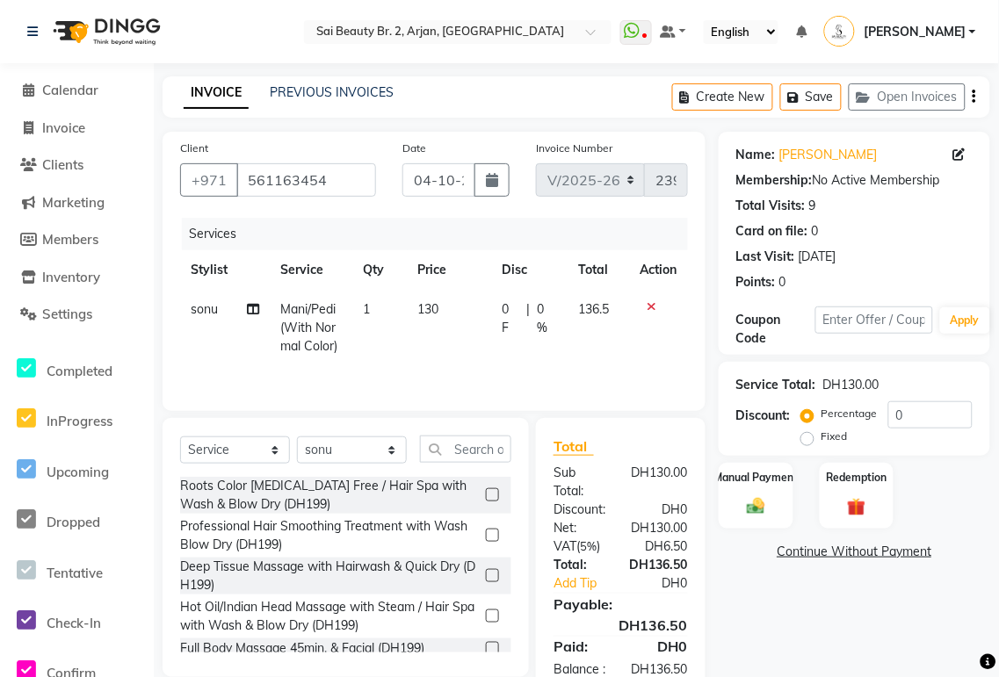
select select "72771"
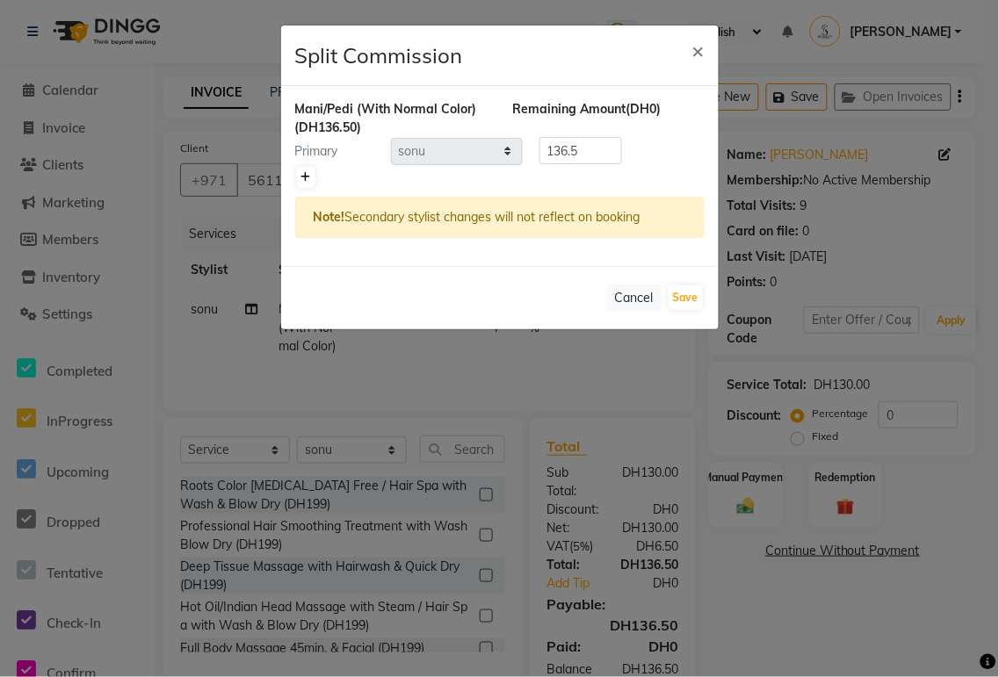
click at [305, 178] on icon at bounding box center [306, 177] width 10 height 11
type input "68.25"
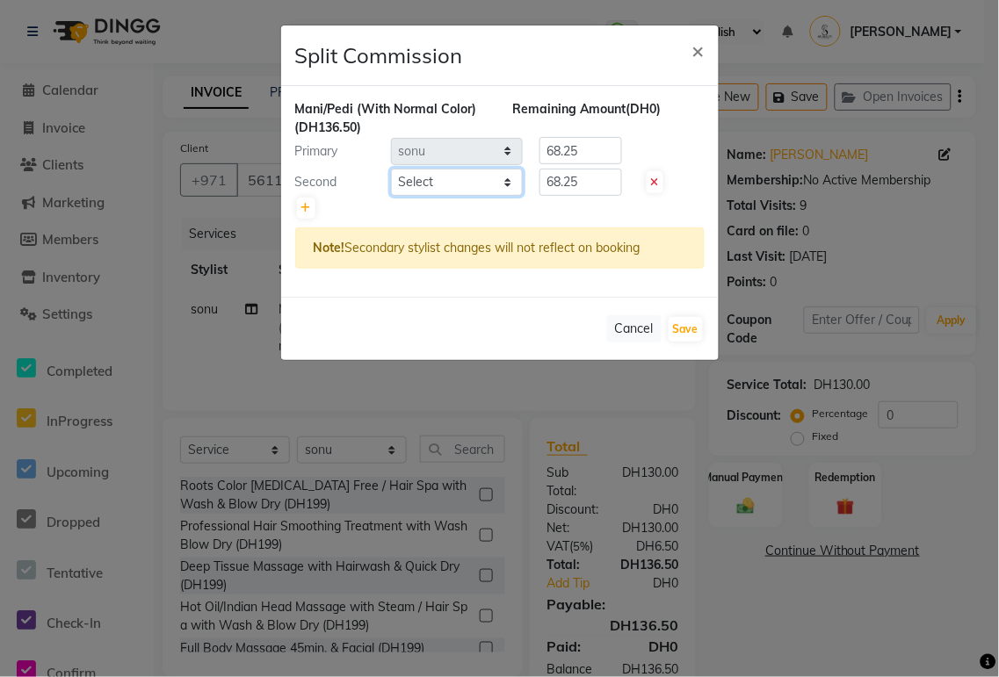
click at [513, 179] on select "Select [PERSON_NAME][MEDICAL_DATA] [PERSON_NAME] [PERSON_NAME] [PERSON_NAME] [P…" at bounding box center [457, 182] width 132 height 27
select select "65140"
click at [391, 169] on select "Select [PERSON_NAME][MEDICAL_DATA] [PERSON_NAME] [PERSON_NAME] [PERSON_NAME] [P…" at bounding box center [457, 182] width 132 height 27
click at [595, 183] on input "68.25" at bounding box center [580, 182] width 83 height 27
type input "6"
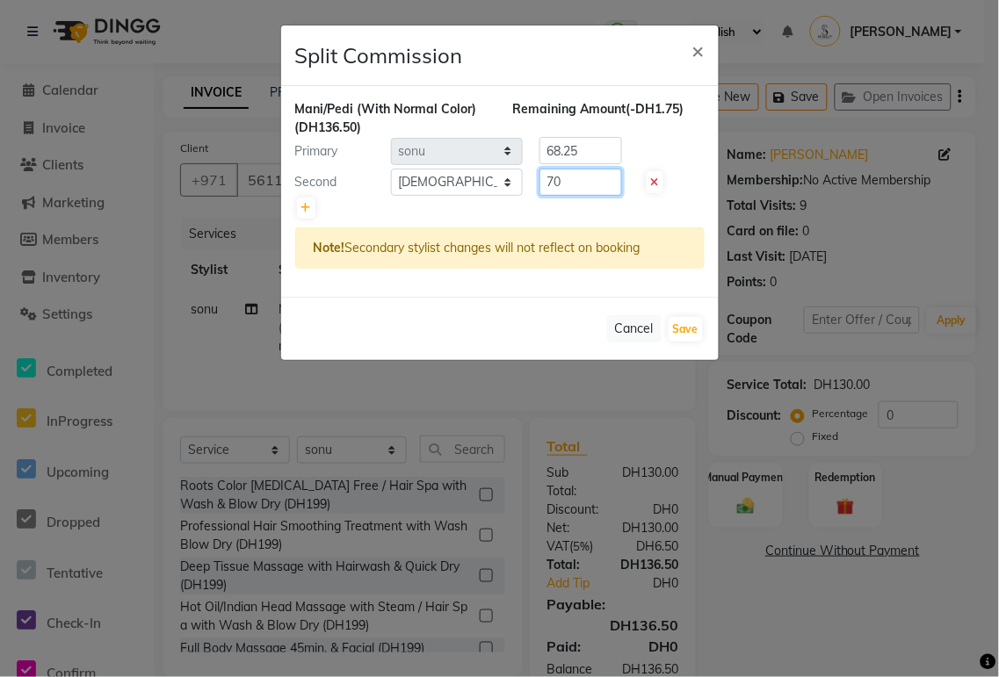
type input "70"
click at [604, 152] on input "68.25" at bounding box center [580, 150] width 83 height 27
type input "66.5"
click at [680, 331] on button "Save" at bounding box center [685, 329] width 34 height 25
select select "Select"
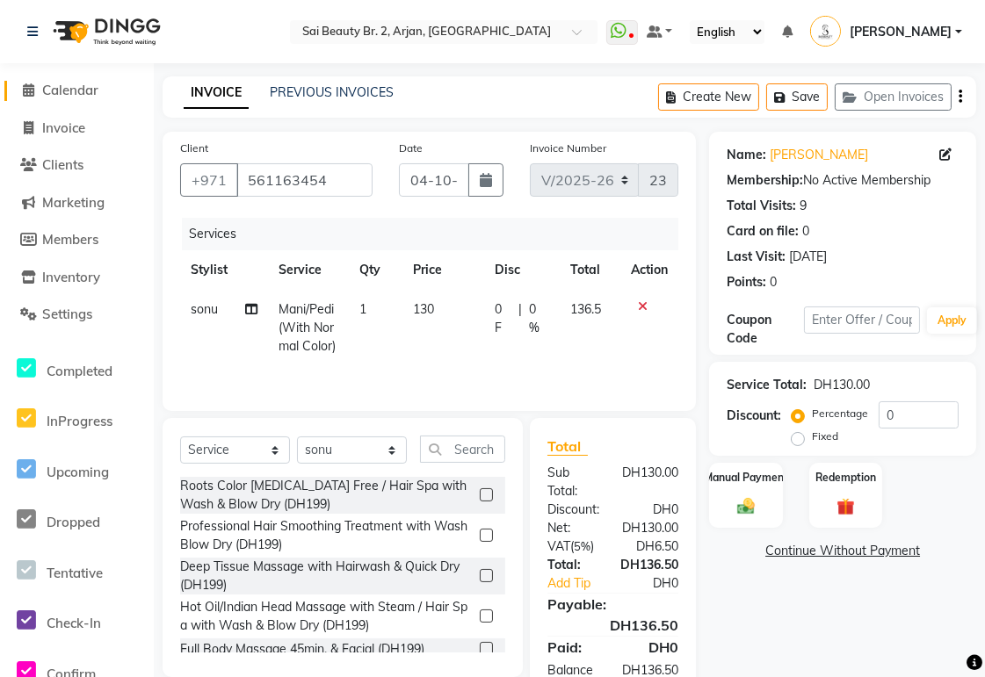
click at [66, 97] on span "Calendar" at bounding box center [70, 90] width 56 height 17
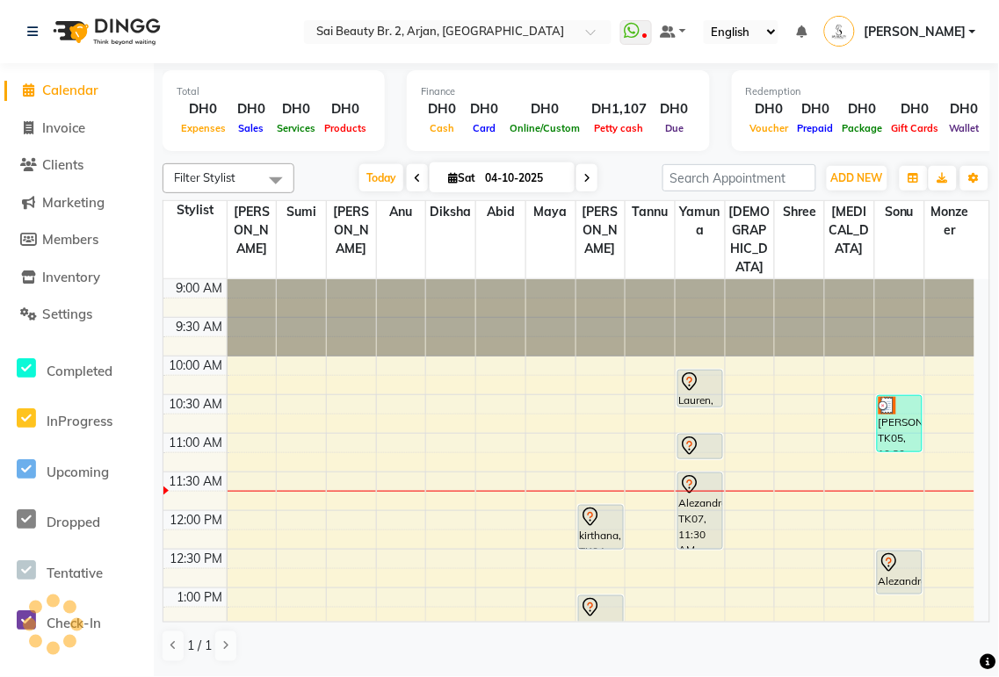
scroll to position [155, 0]
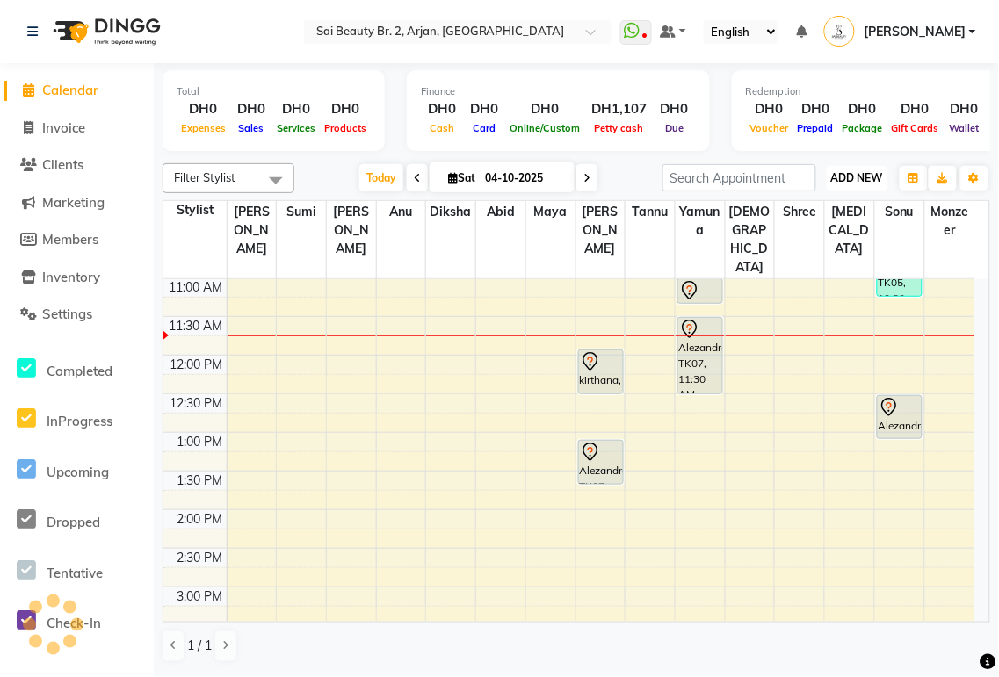
click at [856, 174] on span "ADD NEW" at bounding box center [857, 177] width 52 height 13
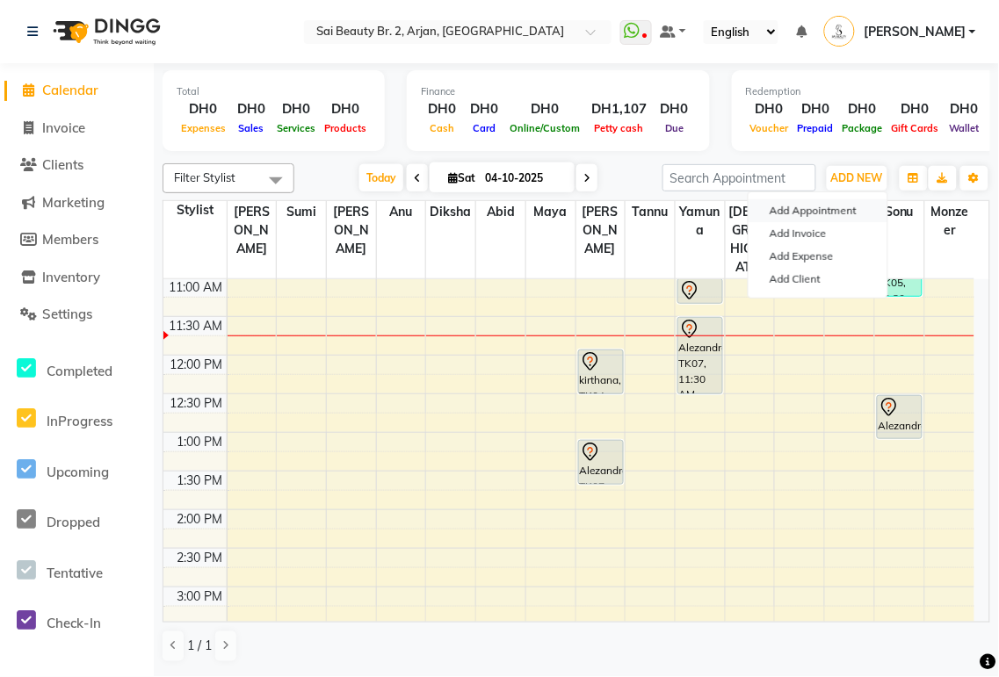
click at [828, 212] on button "Add Appointment" at bounding box center [817, 210] width 139 height 23
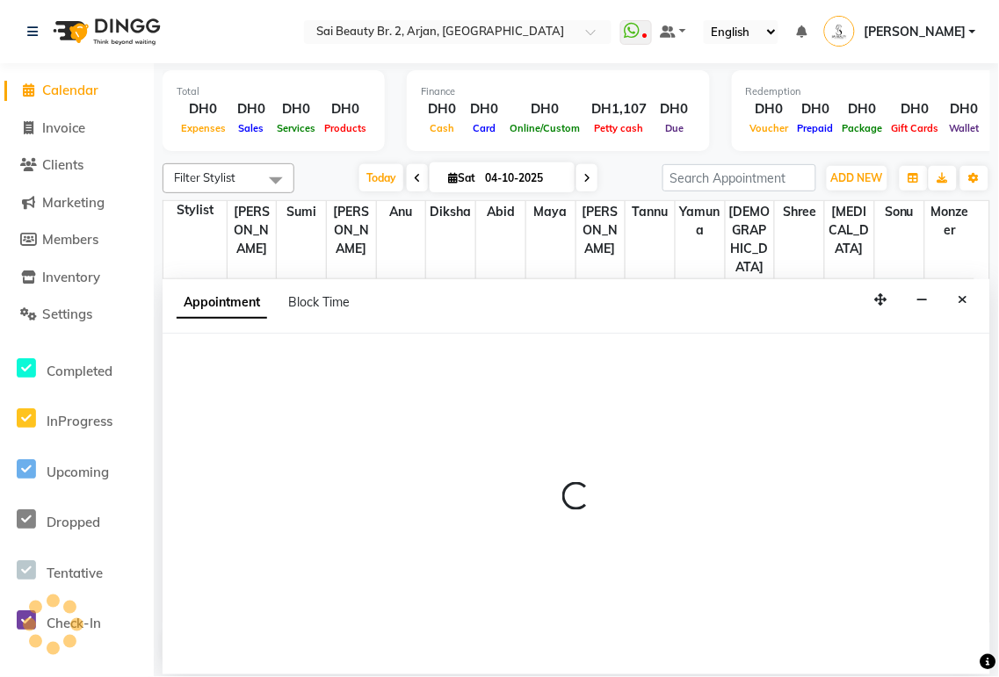
select select "600"
select select "tentative"
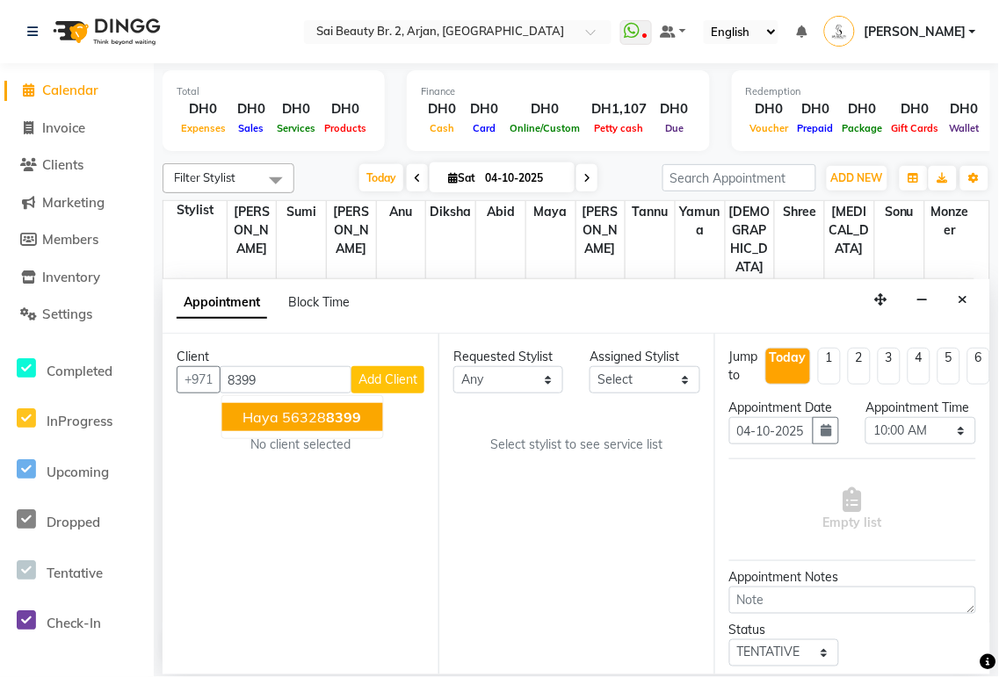
click at [338, 414] on span "8399" at bounding box center [344, 417] width 35 height 18
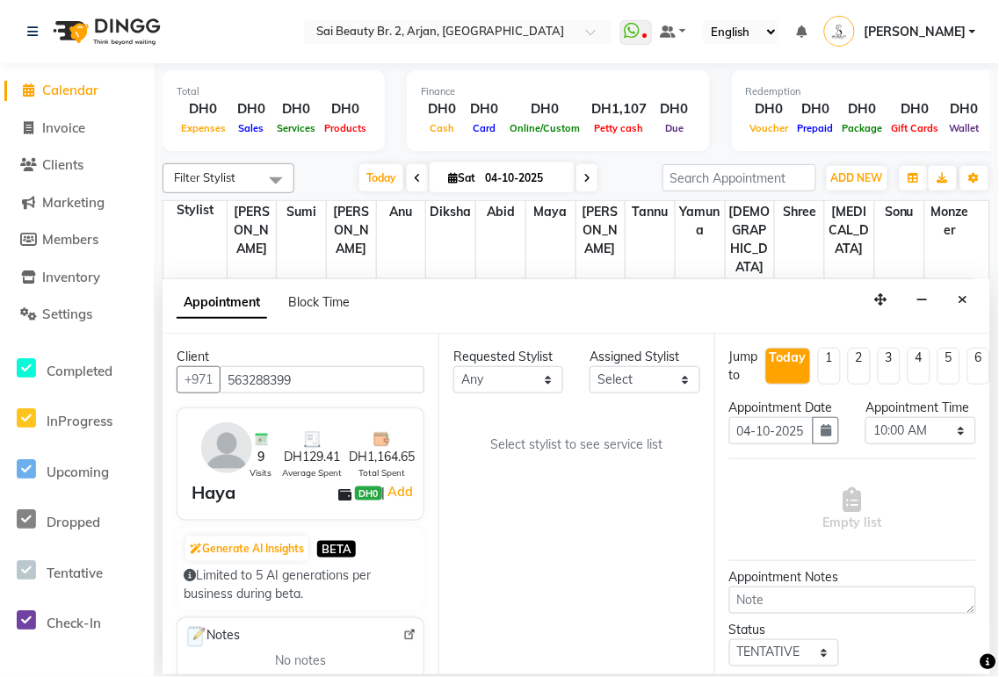
type input "563288399"
click at [548, 366] on select "Any [PERSON_NAME][MEDICAL_DATA] [PERSON_NAME] [PERSON_NAME] [PERSON_NAME] Gita …" at bounding box center [508, 379] width 110 height 27
select select "82917"
click at [453, 366] on select "Any [PERSON_NAME][MEDICAL_DATA] [PERSON_NAME] [PERSON_NAME] [PERSON_NAME] Gita …" at bounding box center [508, 379] width 110 height 27
select select "82917"
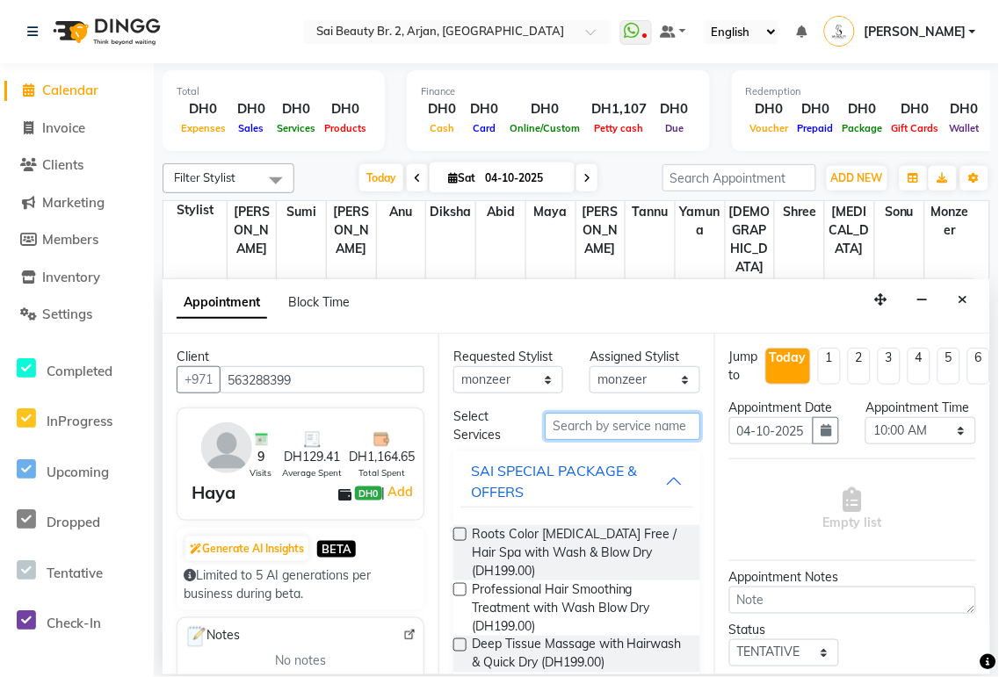
click at [606, 428] on input "text" at bounding box center [622, 426] width 155 height 27
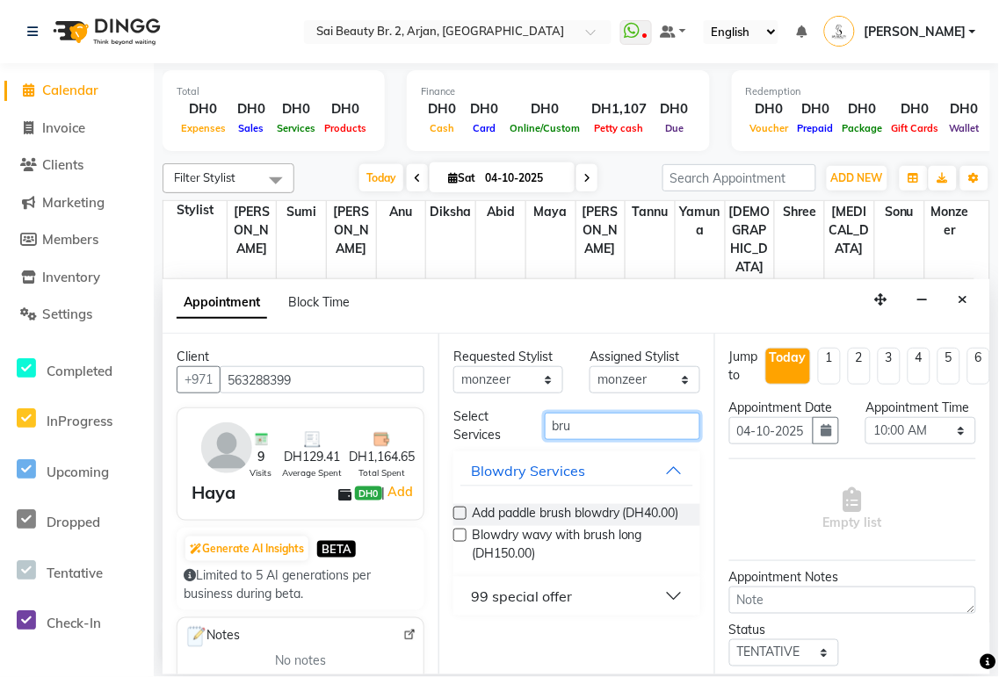
type input "bru"
click at [676, 592] on button "99 special offer" at bounding box center [576, 597] width 233 height 32
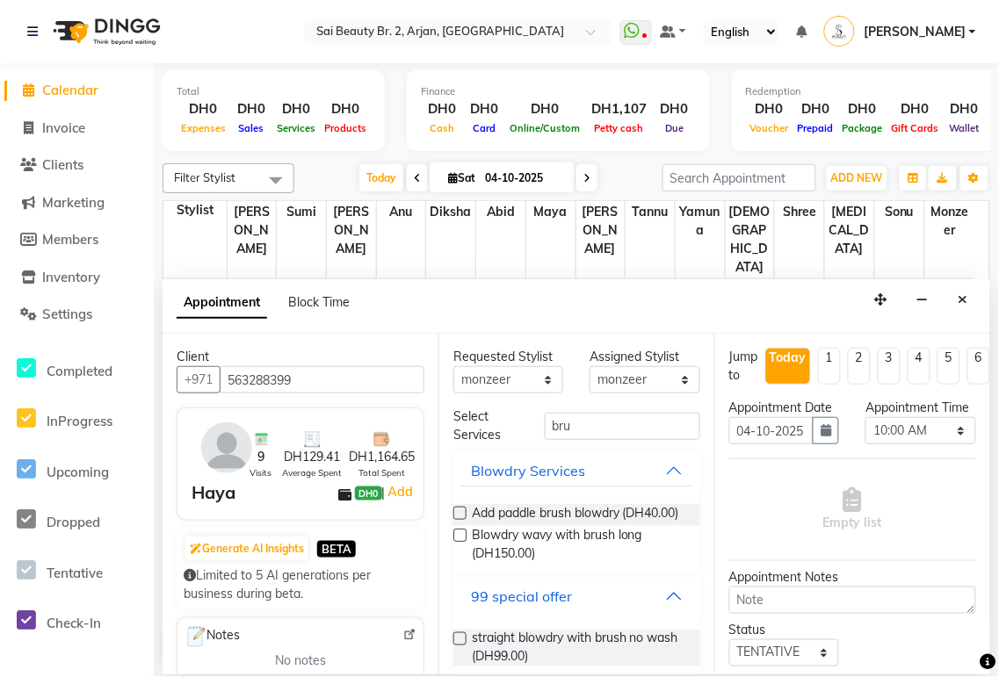
scroll to position [35, 0]
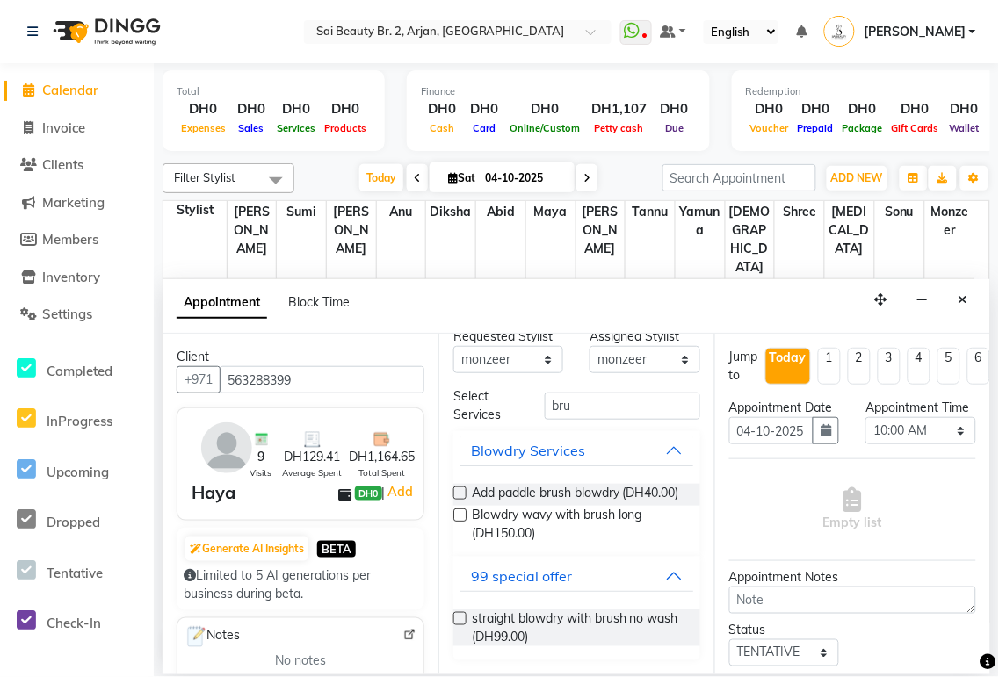
click at [457, 618] on label at bounding box center [459, 618] width 13 height 13
click at [457, 618] on input "checkbox" at bounding box center [458, 620] width 11 height 11
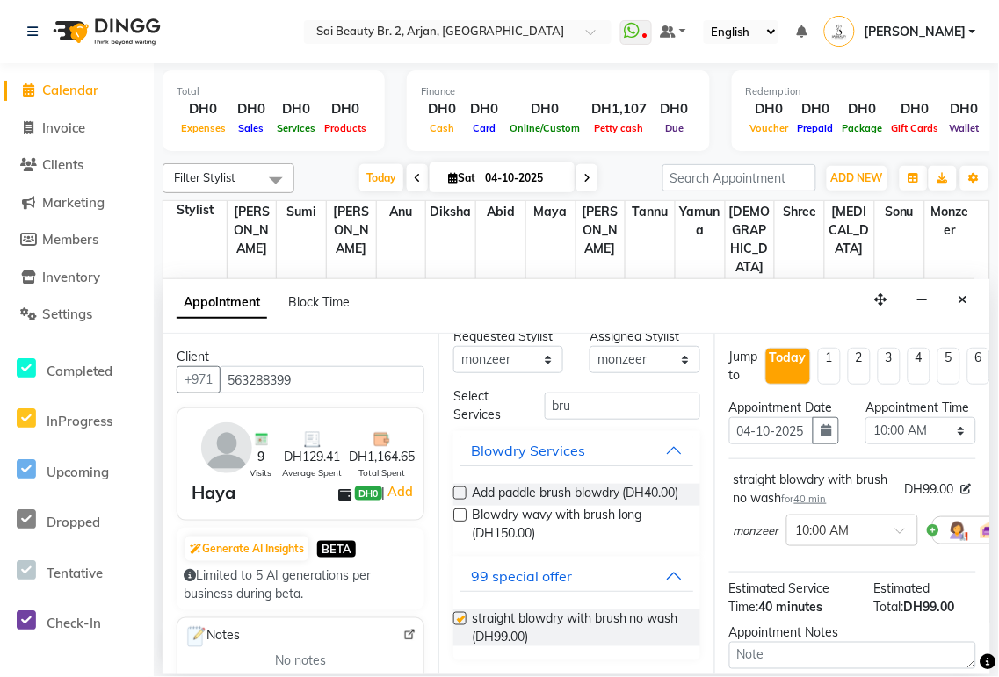
checkbox input "false"
click at [943, 444] on select "Select 10:00 AM 10:05 AM 10:10 AM 10:15 AM 10:20 AM 10:25 AM 10:30 AM 10:35 AM …" at bounding box center [920, 430] width 110 height 27
click at [865, 435] on select "Select 10:00 AM 10:05 AM 10:10 AM 10:15 AM 10:20 AM 10:25 AM 10:30 AM 10:35 AM …" at bounding box center [920, 430] width 110 height 27
click at [945, 444] on select "Select 10:00 AM 10:05 AM 10:10 AM 10:15 AM 10:20 AM 10:25 AM 10:30 AM 10:35 AM …" at bounding box center [920, 430] width 110 height 27
select select "840"
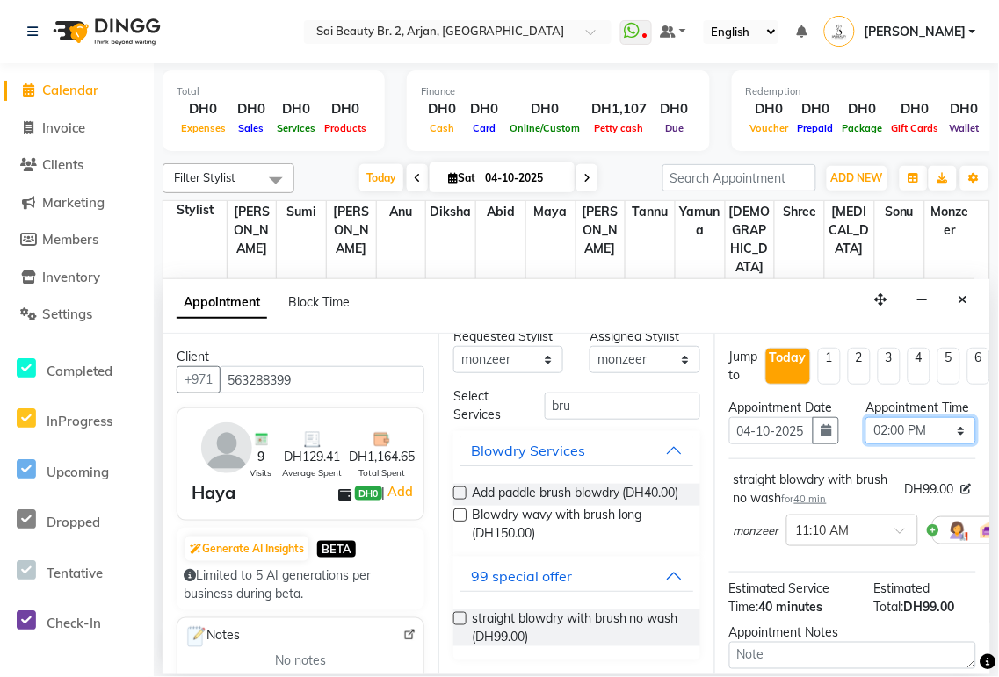
click at [865, 435] on select "Select 10:00 AM 10:05 AM 10:10 AM 10:15 AM 10:20 AM 10:25 AM 10:30 AM 10:35 AM …" at bounding box center [920, 430] width 110 height 27
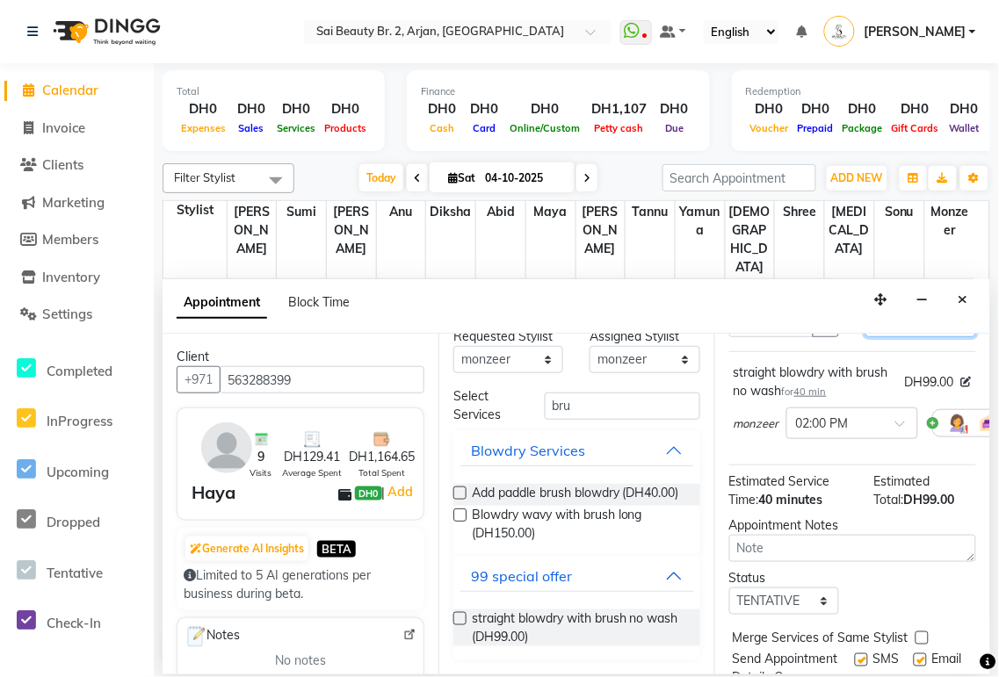
scroll to position [225, 0]
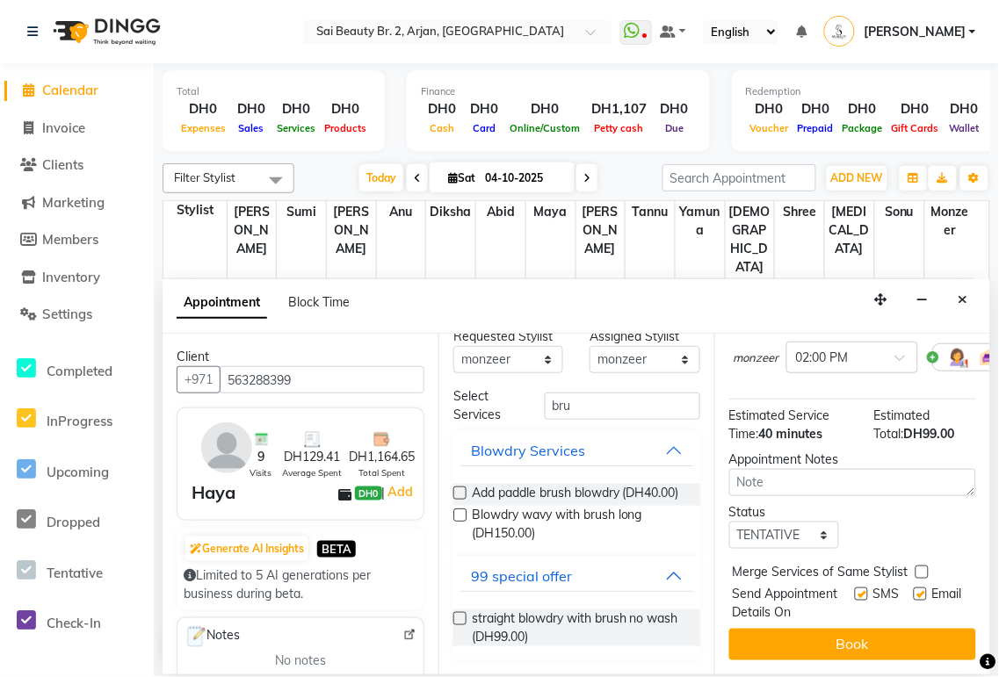
click at [922, 566] on label at bounding box center [921, 572] width 13 height 13
click at [922, 568] on input "checkbox" at bounding box center [920, 573] width 11 height 11
checkbox input "true"
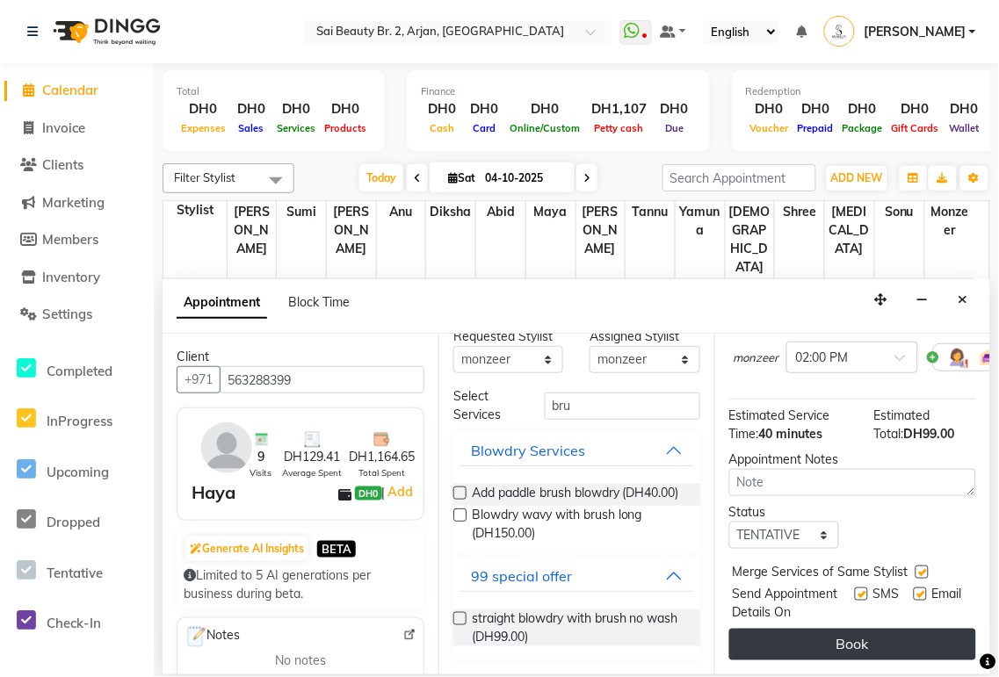
click at [887, 629] on button "Book" at bounding box center [852, 645] width 247 height 32
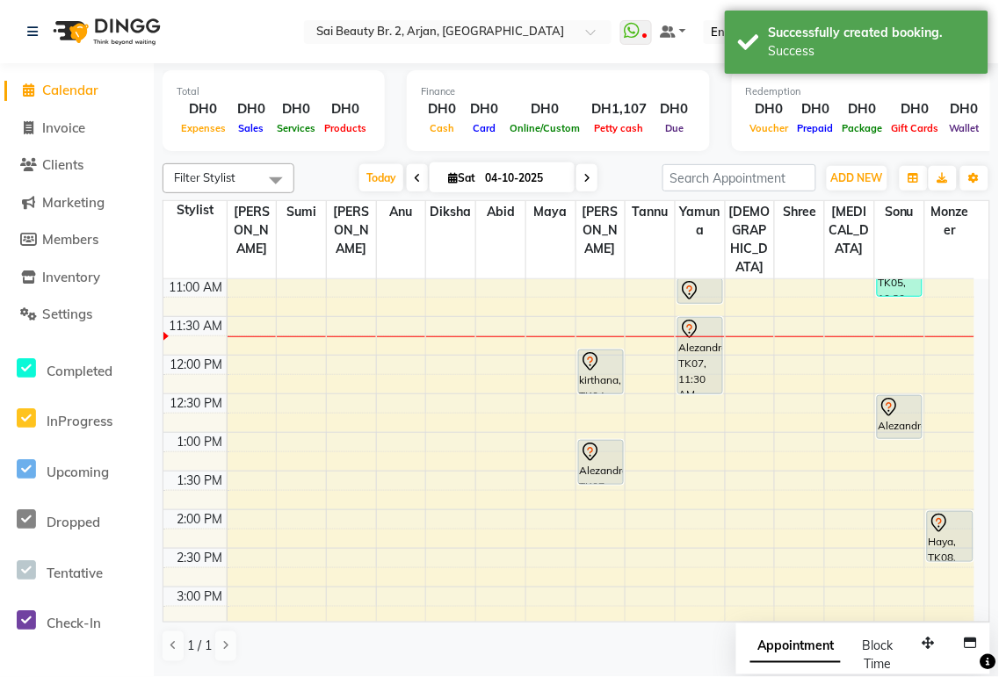
click at [796, 647] on span "Appointment" at bounding box center [795, 648] width 90 height 32
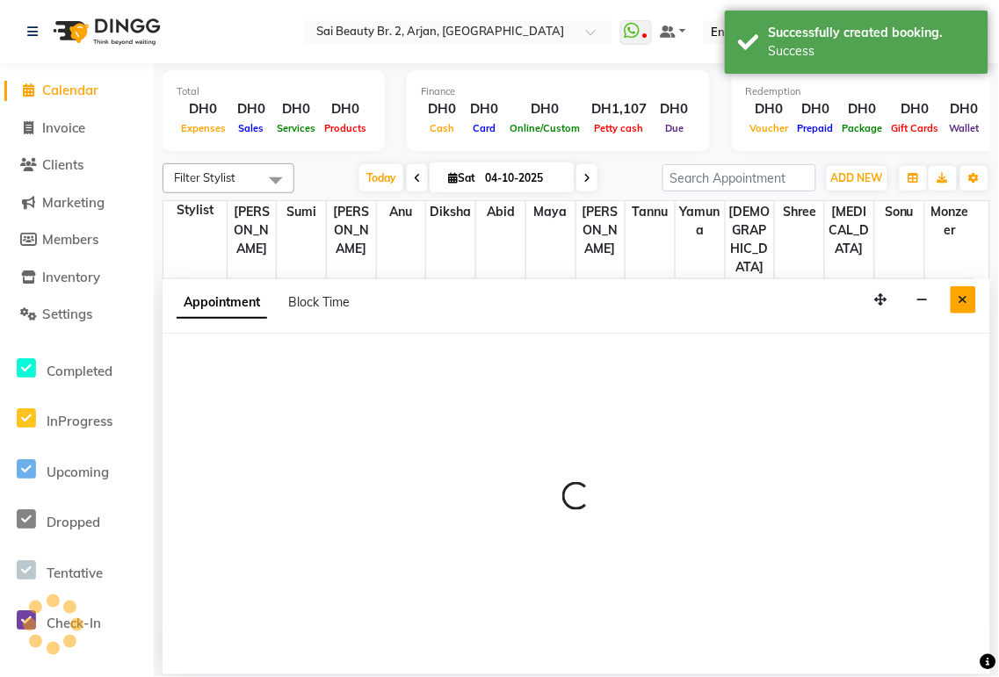
click at [962, 301] on icon "Close" at bounding box center [963, 299] width 10 height 12
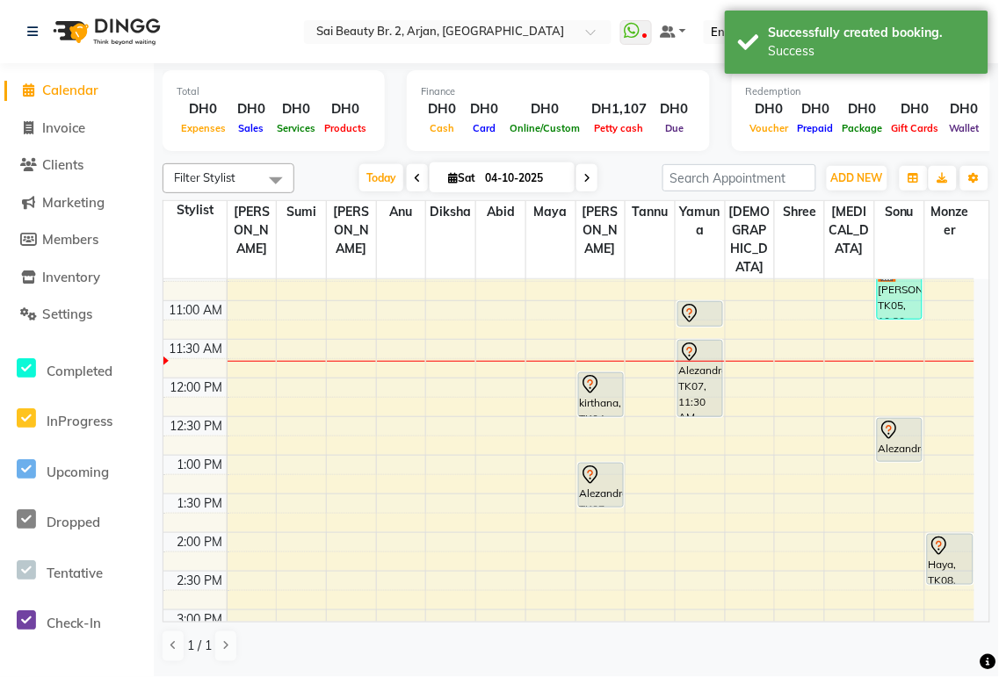
scroll to position [123, 0]
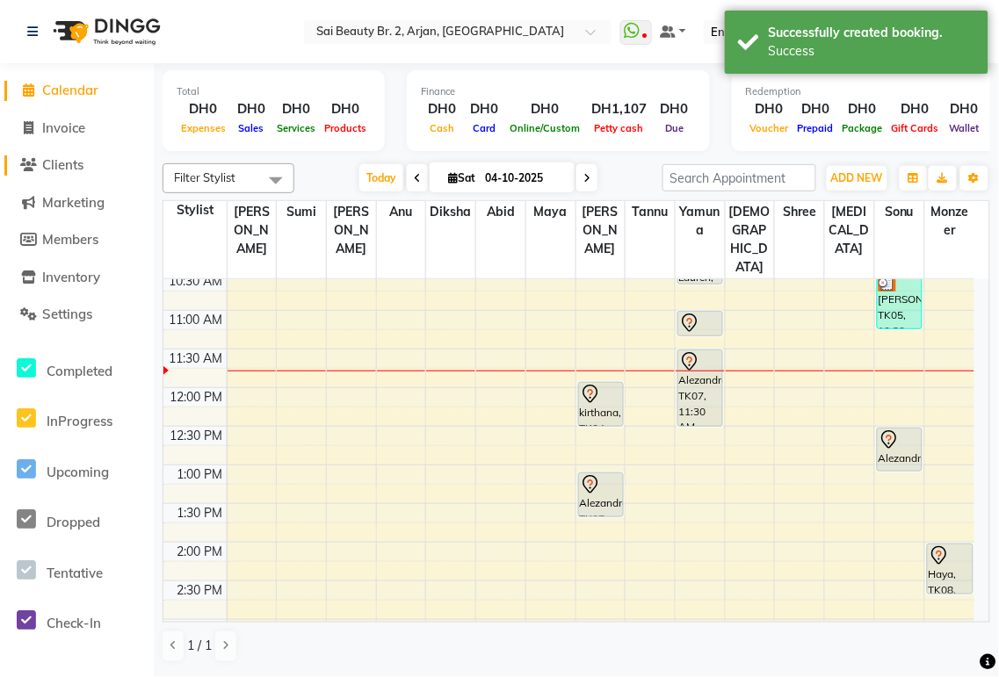
click at [79, 163] on span "Clients" at bounding box center [62, 164] width 41 height 17
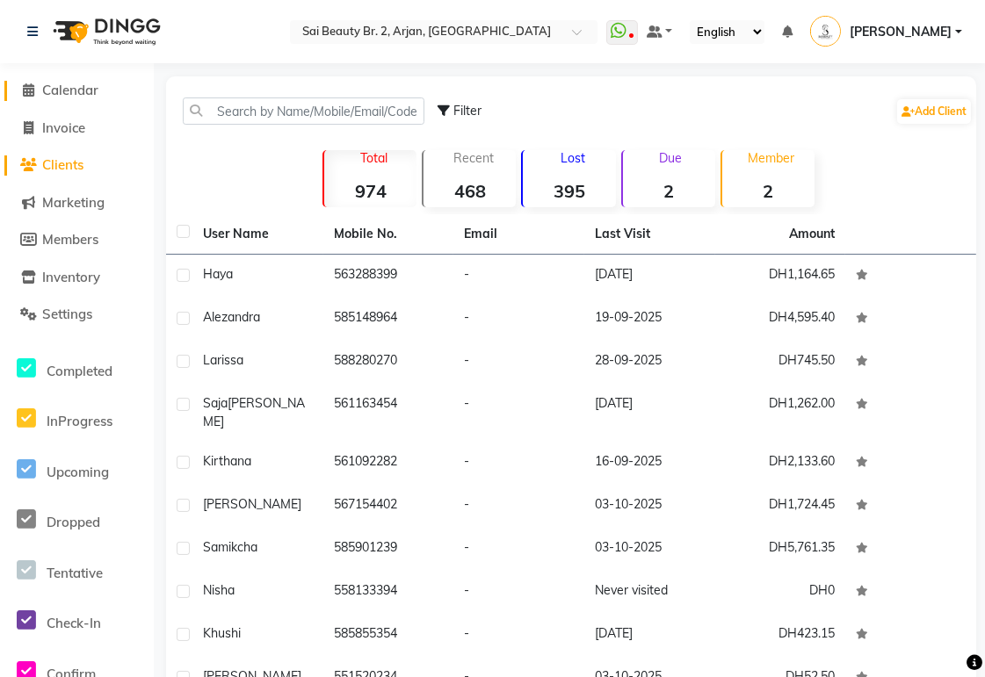
click at [81, 91] on span "Calendar" at bounding box center [70, 90] width 56 height 17
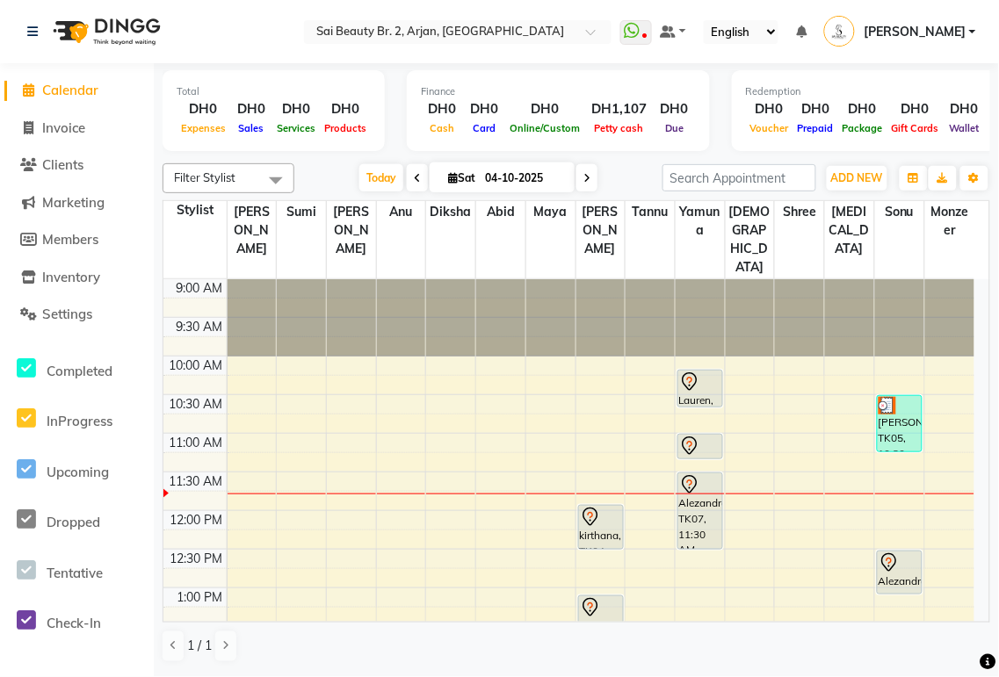
click at [901, 396] on div "[PERSON_NAME], TK05, 10:30 AM-11:15 AM, Mani/Pedi (With Normal Color) (DH130)" at bounding box center [900, 423] width 44 height 55
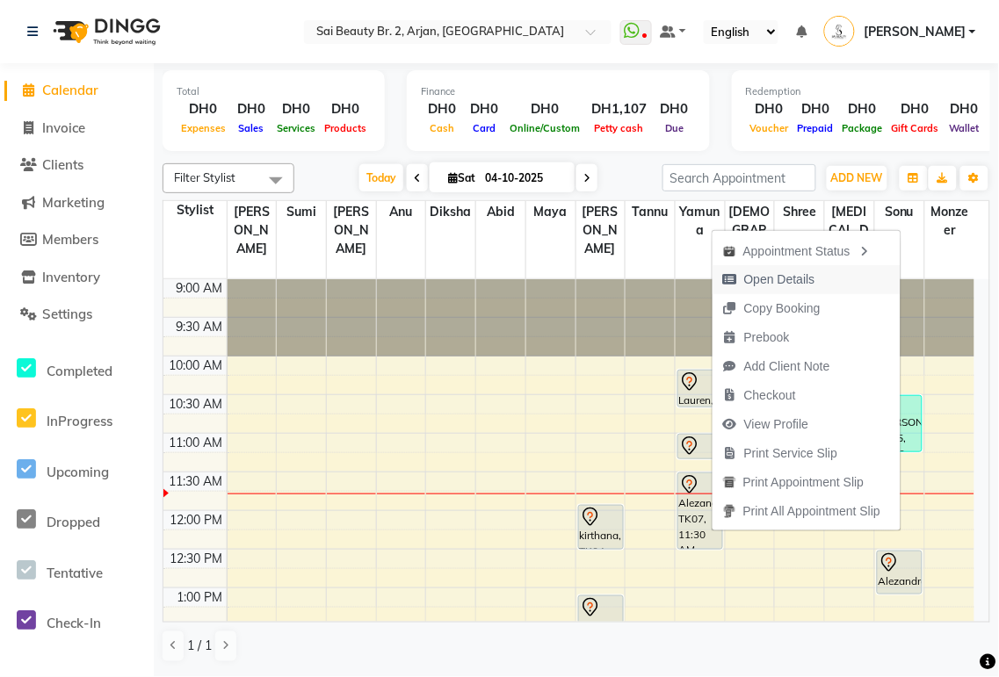
click at [780, 283] on span "Open Details" at bounding box center [779, 280] width 71 height 18
select select "3"
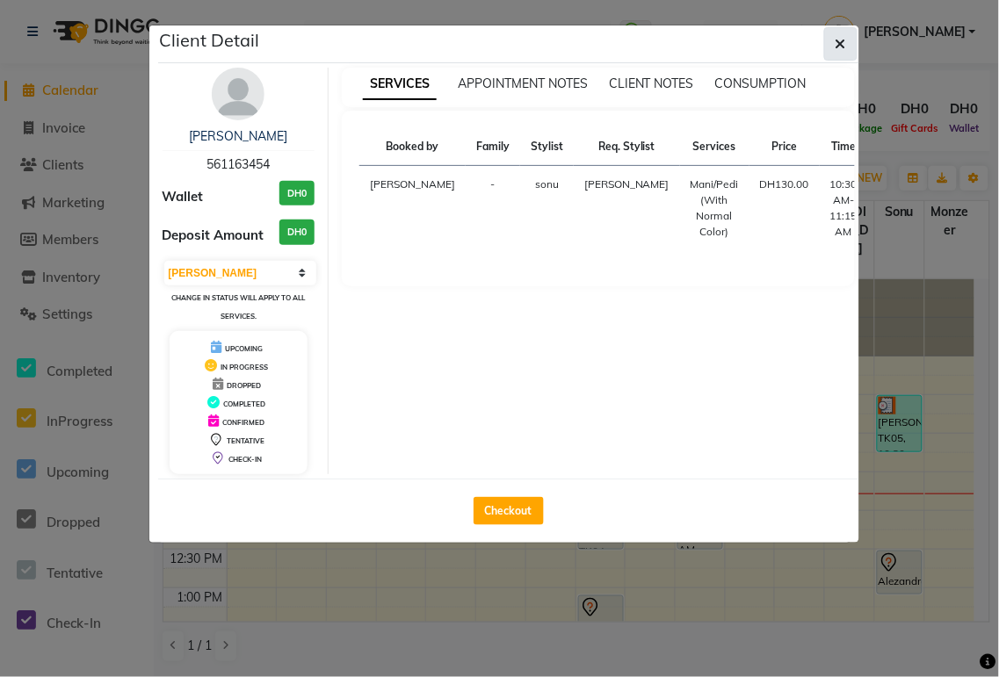
click at [840, 42] on icon "button" at bounding box center [840, 44] width 11 height 14
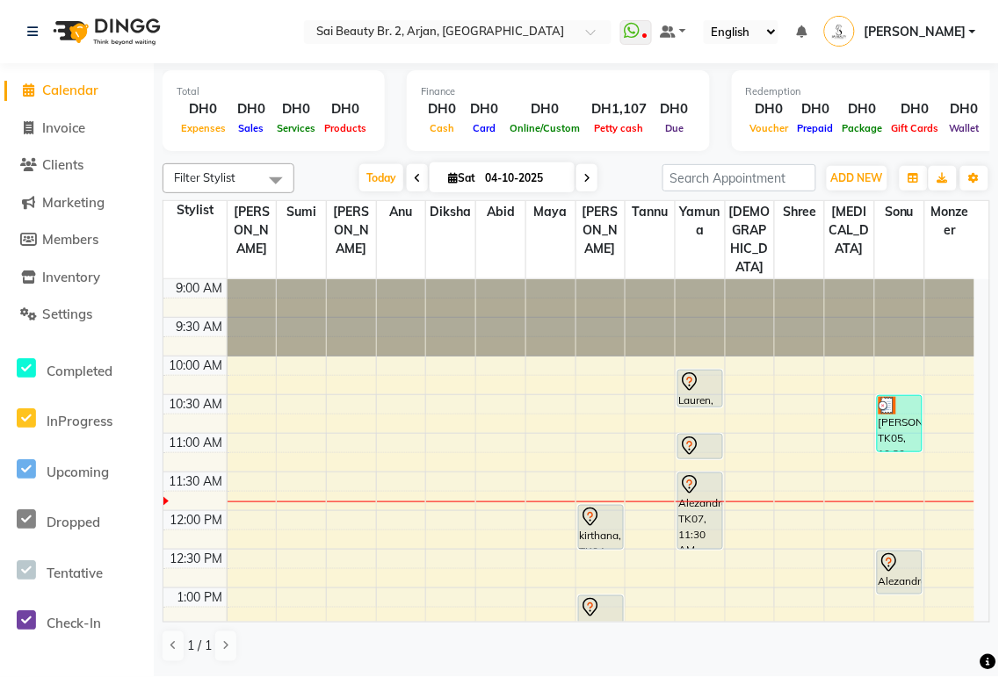
click at [905, 396] on div "[PERSON_NAME], TK05, 10:30 AM-11:15 AM, Mani/Pedi (With Normal Color) (DH130)" at bounding box center [900, 423] width 44 height 55
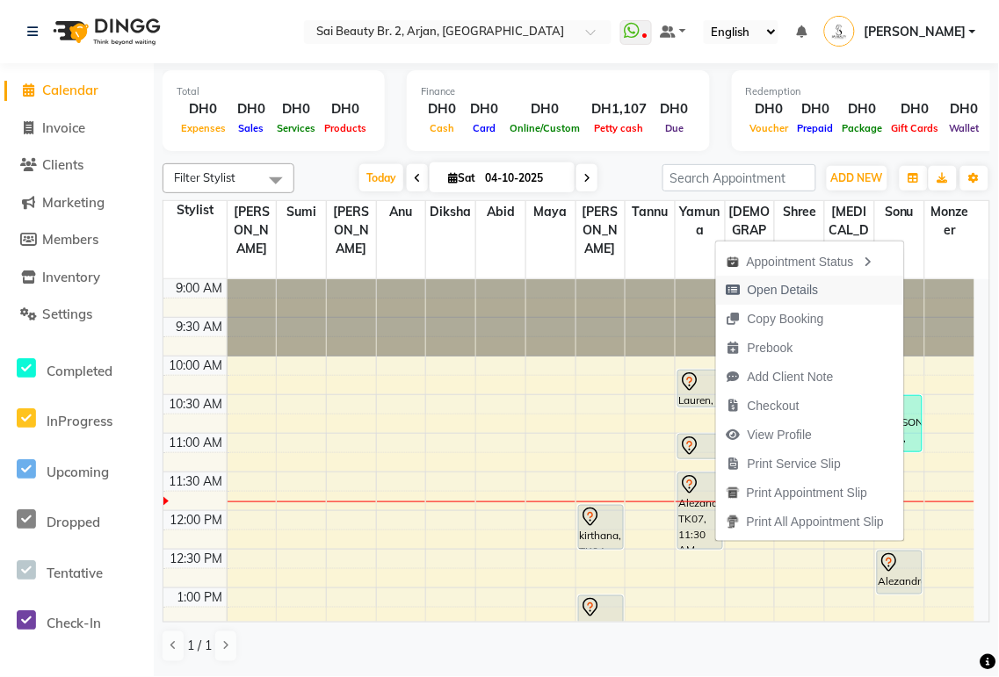
click at [788, 293] on span "Open Details" at bounding box center [783, 290] width 71 height 18
select select "3"
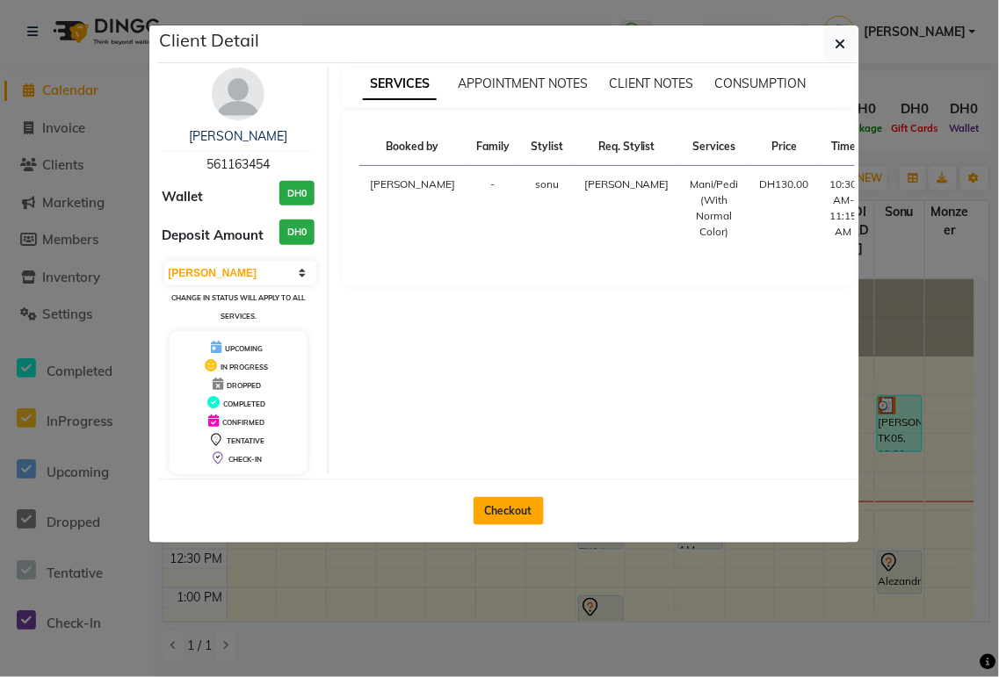
click at [524, 516] on button "Checkout" at bounding box center [508, 511] width 70 height 28
select select "service"
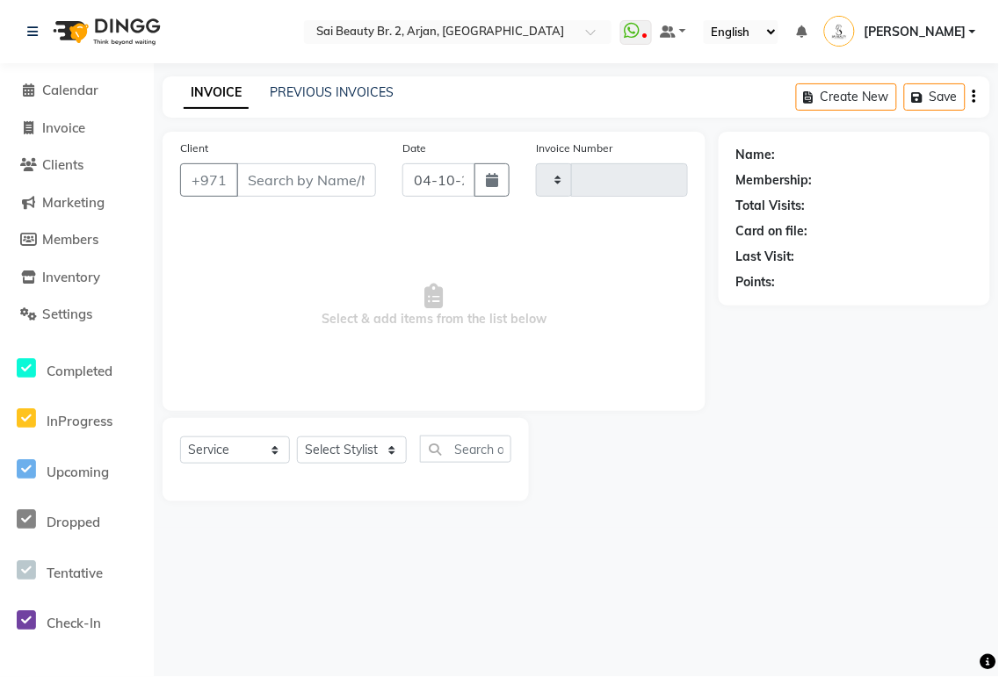
type input "2390"
select select "6956"
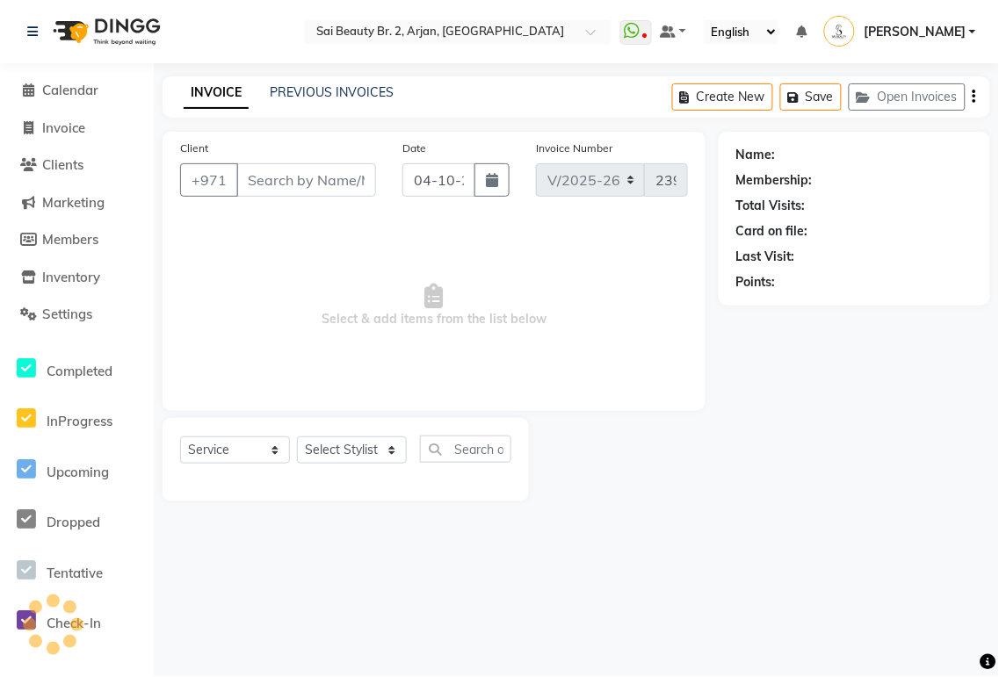
type input "561163454"
select select "72771"
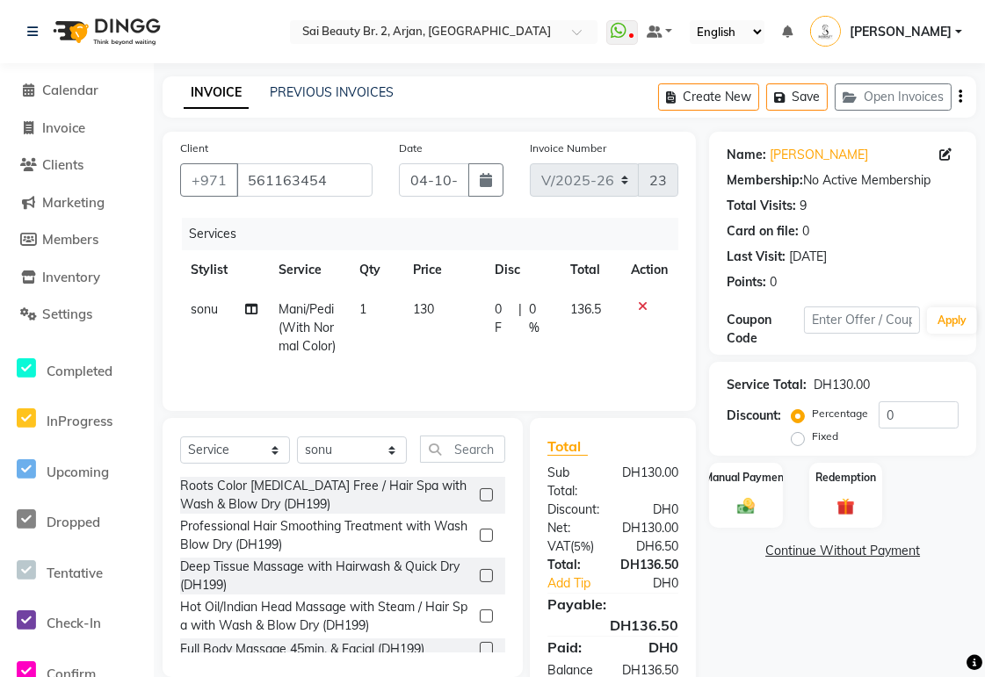
click at [253, 313] on icon at bounding box center [251, 309] width 12 height 12
select select "72771"
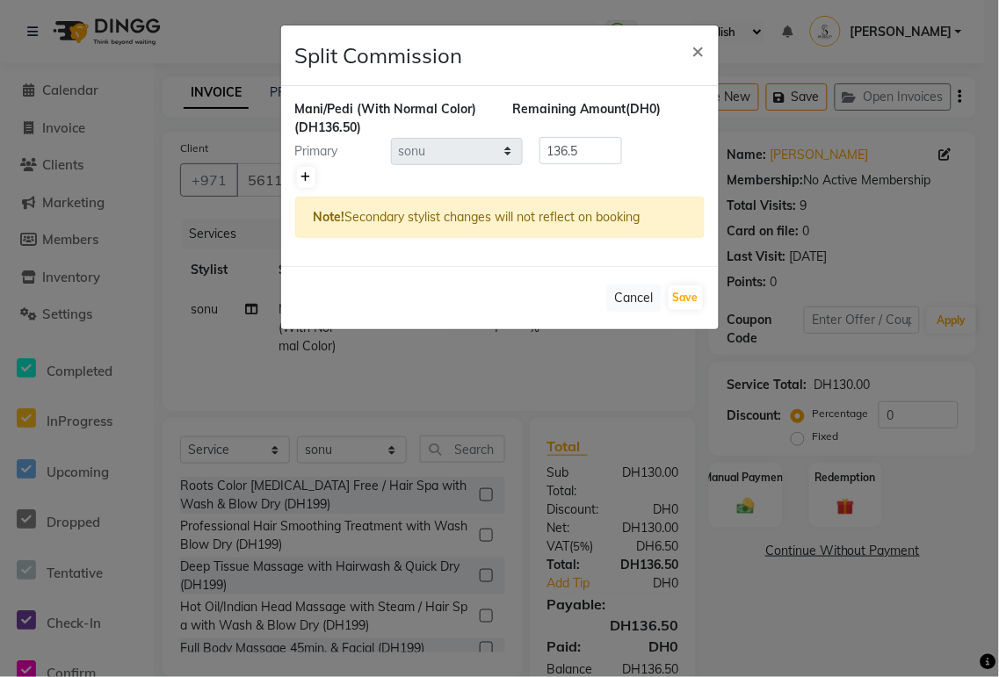
click at [305, 177] on icon at bounding box center [306, 177] width 10 height 11
type input "68.25"
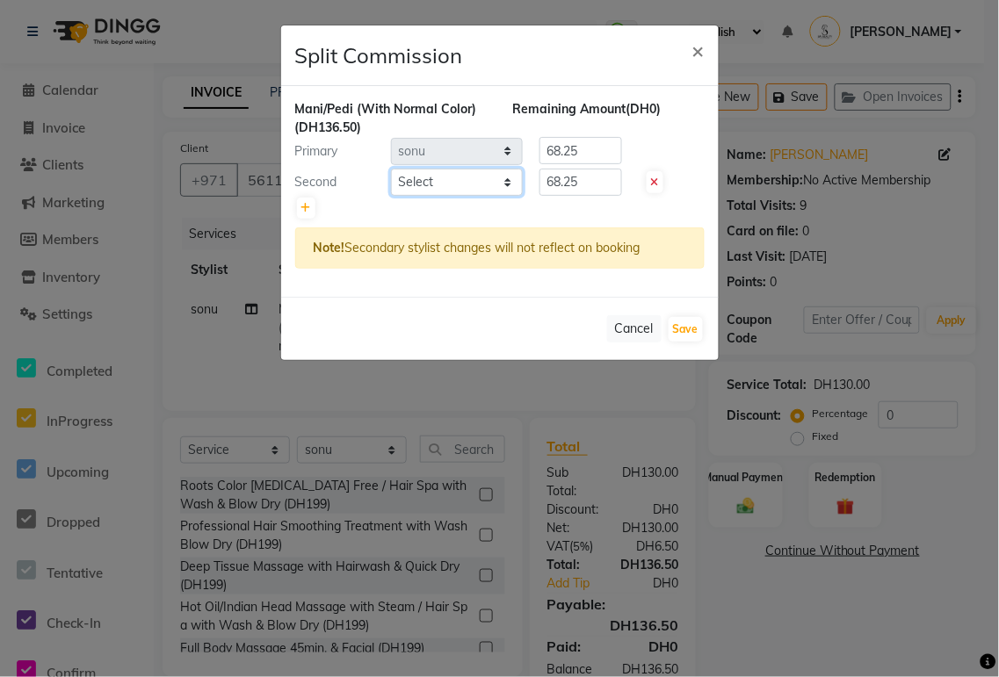
click at [497, 179] on select "Select [PERSON_NAME][MEDICAL_DATA] [PERSON_NAME] [PERSON_NAME] [PERSON_NAME] [P…" at bounding box center [457, 182] width 132 height 27
select select "65140"
click at [391, 169] on select "Select [PERSON_NAME][MEDICAL_DATA] [PERSON_NAME] [PERSON_NAME] [PERSON_NAME] [P…" at bounding box center [457, 182] width 132 height 27
click at [602, 187] on input "68.25" at bounding box center [580, 182] width 83 height 27
type input "6"
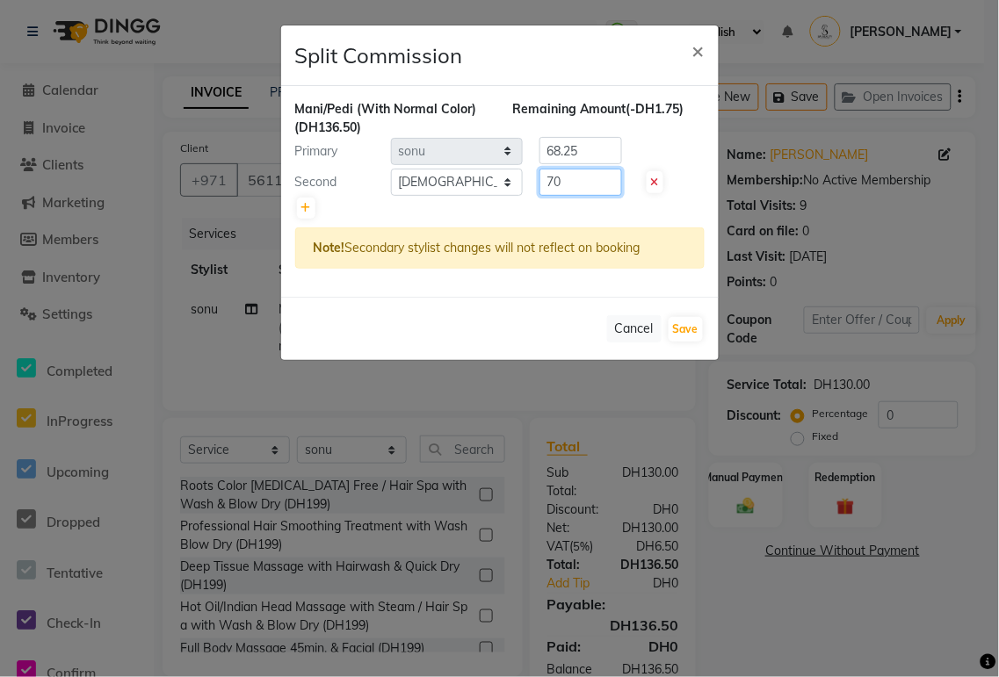
type input "70"
click at [609, 150] on input "68.25" at bounding box center [580, 150] width 83 height 27
type input "66.5"
click at [682, 329] on button "Save" at bounding box center [685, 329] width 34 height 25
select select "Select"
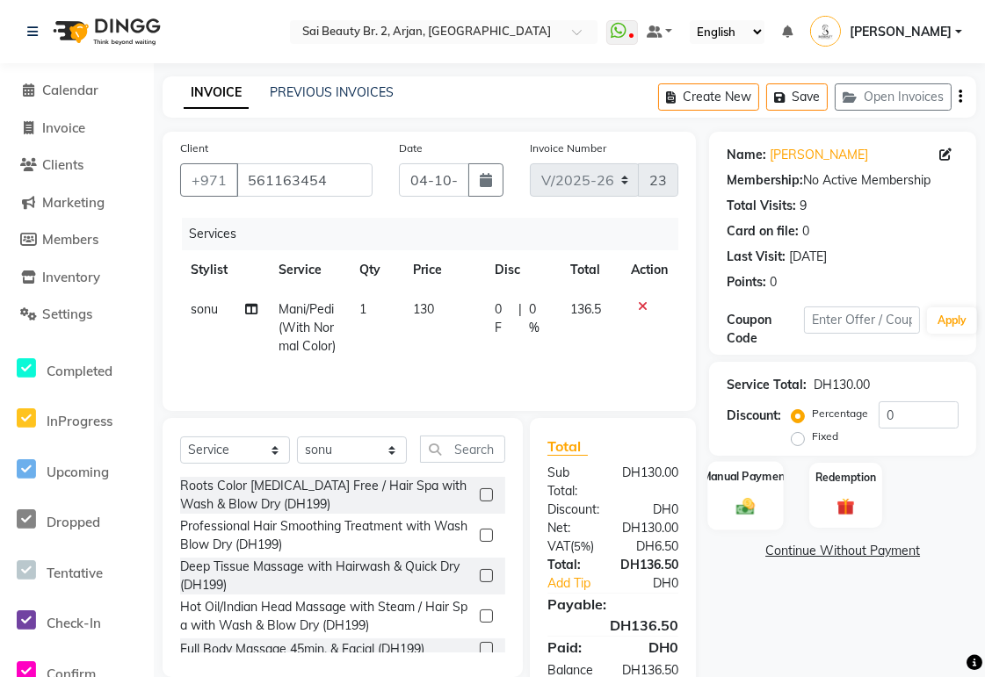
click at [742, 505] on img at bounding box center [746, 506] width 30 height 21
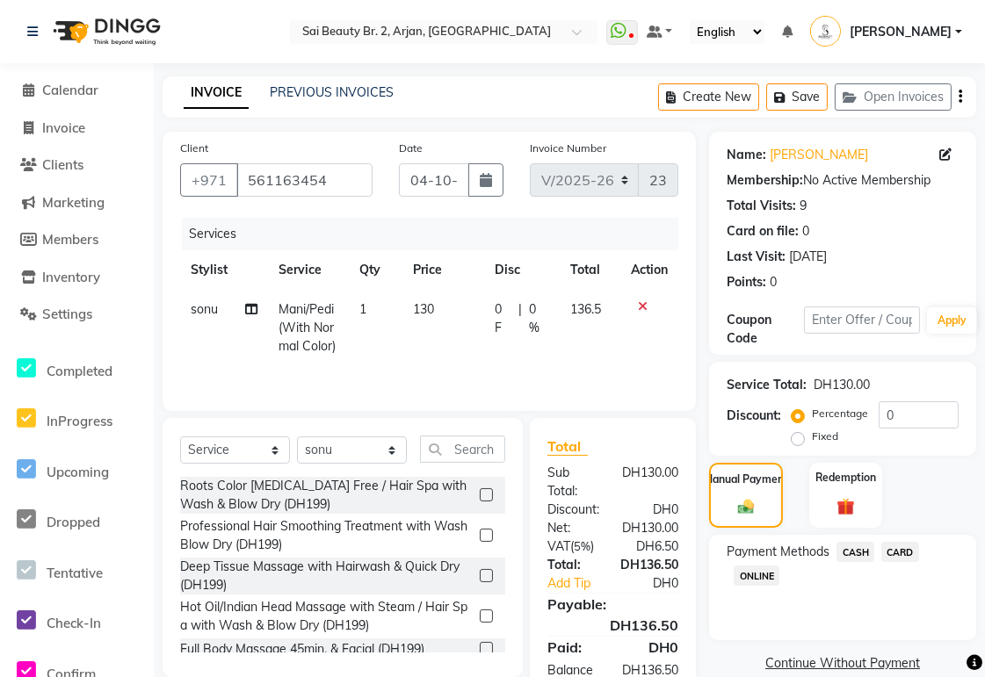
click at [903, 550] on span "CARD" at bounding box center [900, 552] width 38 height 20
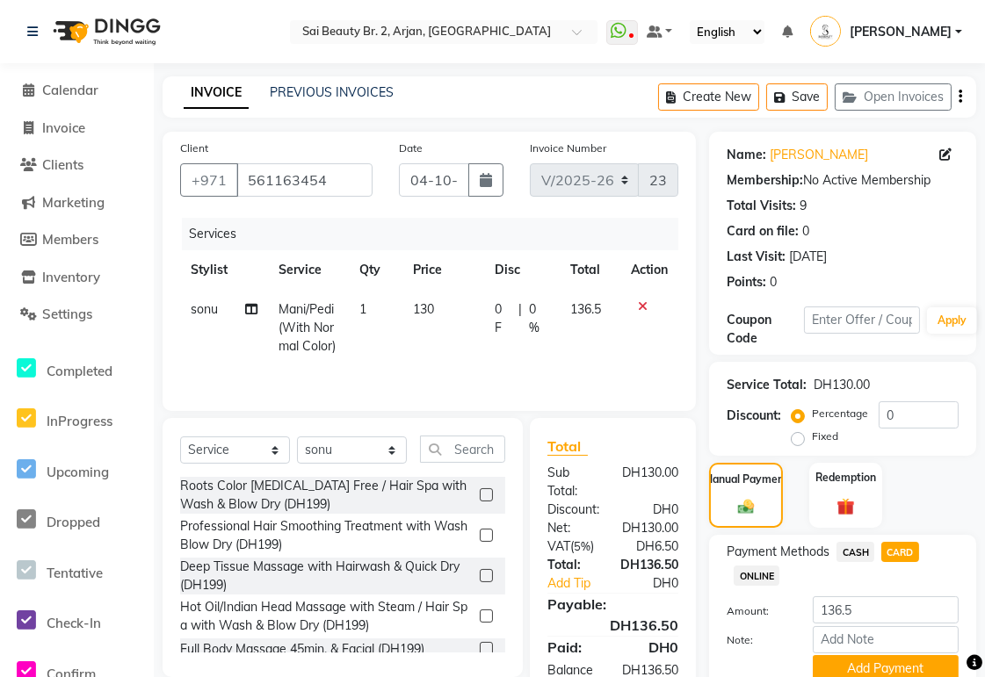
scroll to position [76, 0]
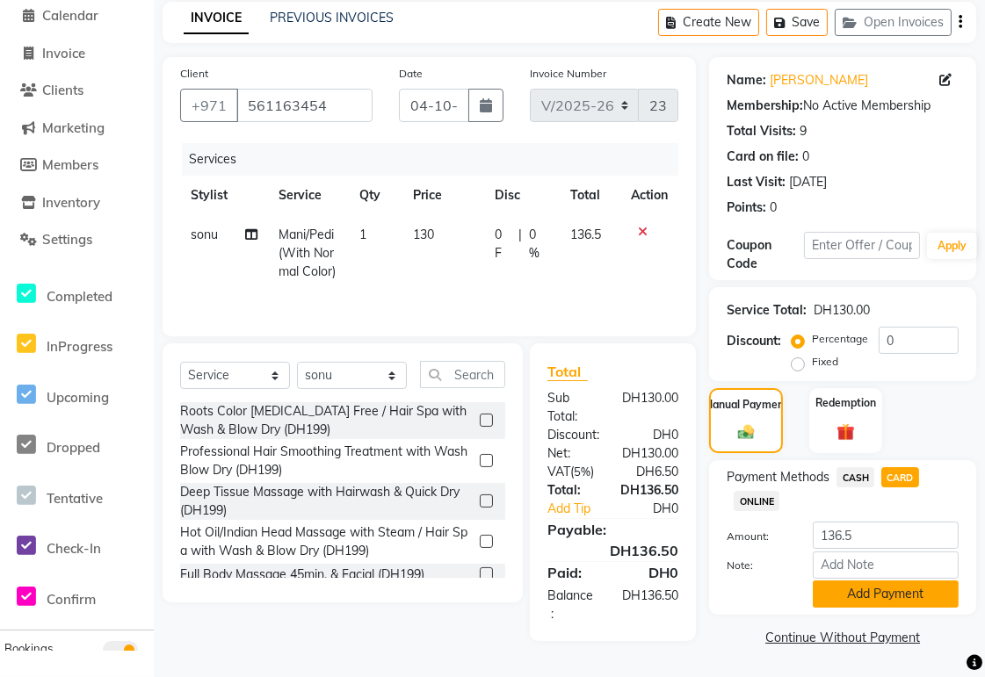
click at [922, 591] on button "Add Payment" at bounding box center [886, 594] width 146 height 27
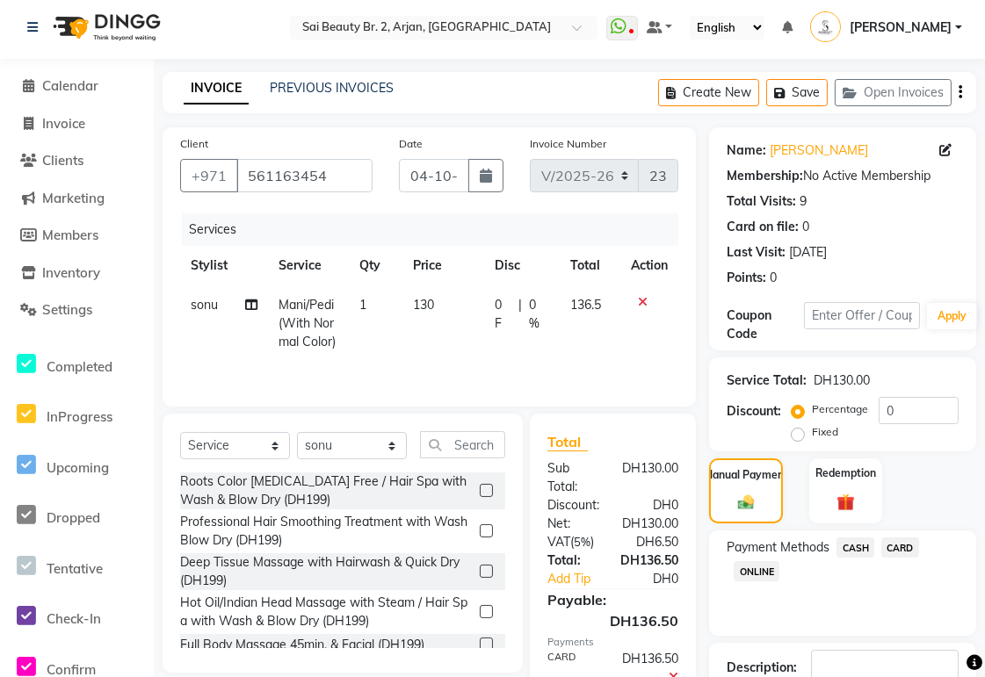
scroll to position [125, 0]
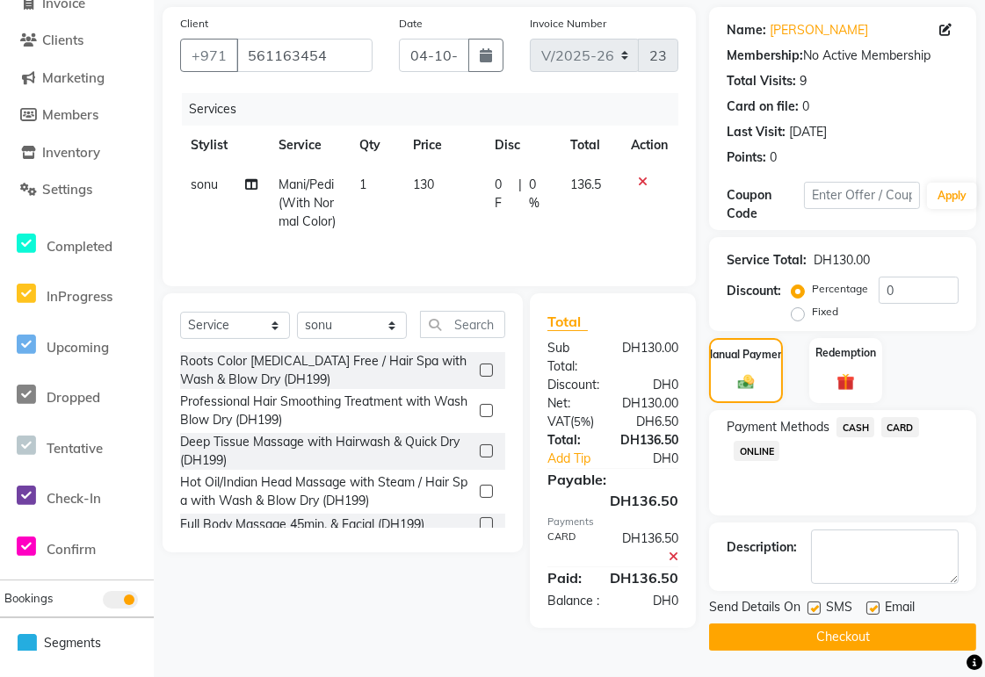
click at [899, 638] on button "Checkout" at bounding box center [842, 637] width 267 height 27
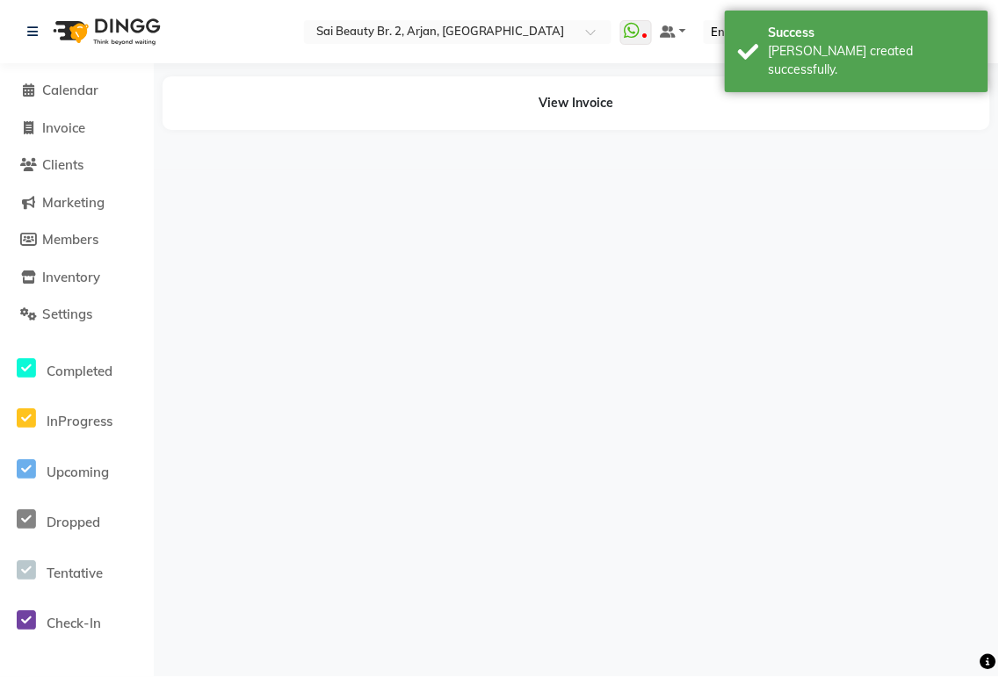
select select "72771"
select select "65140"
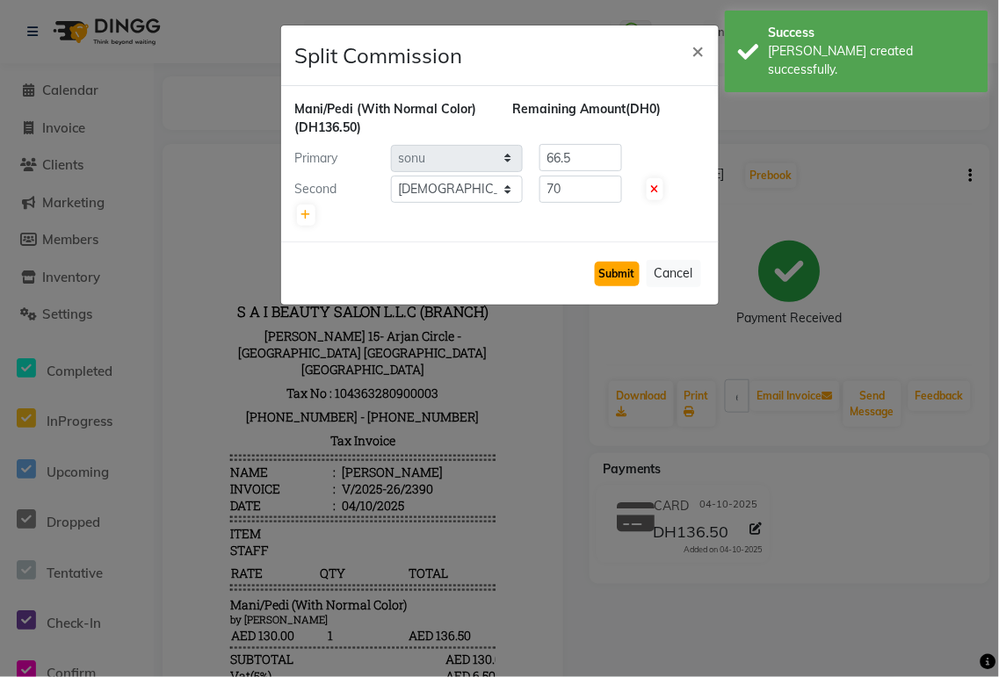
click at [618, 276] on button "Submit" at bounding box center [617, 274] width 45 height 25
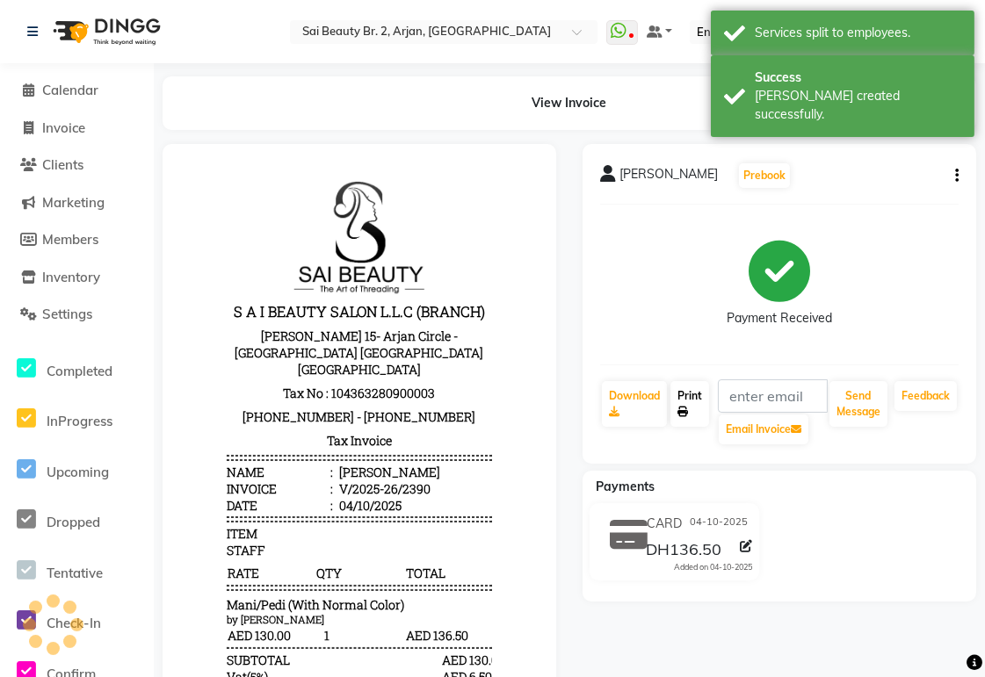
click at [690, 411] on link "Print" at bounding box center [689, 404] width 39 height 46
click at [79, 86] on span "Calendar" at bounding box center [70, 90] width 56 height 17
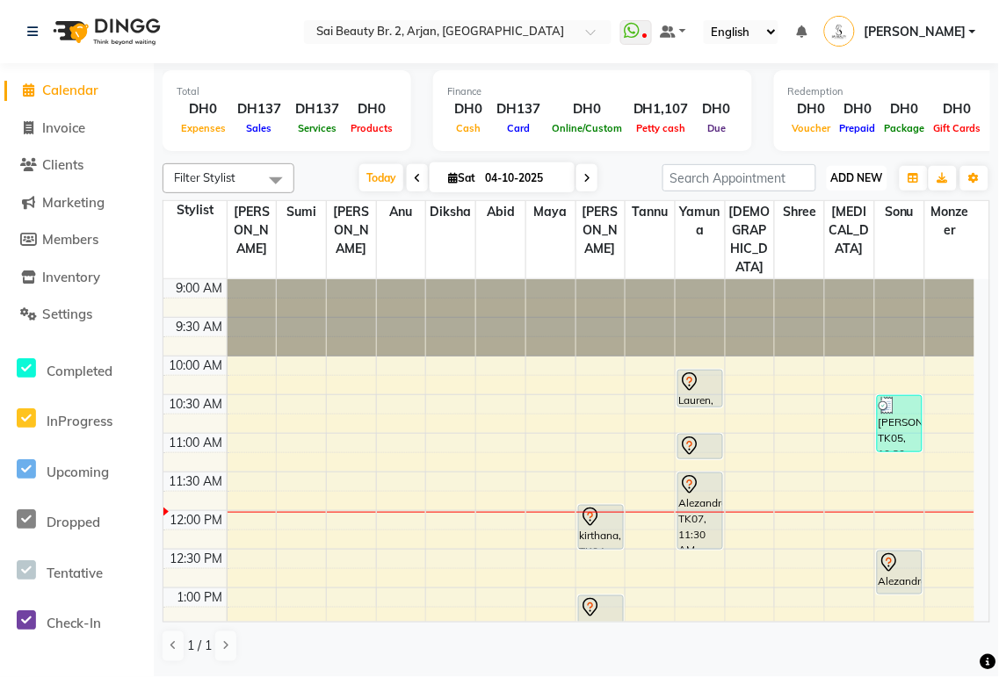
click at [863, 182] on span "ADD NEW" at bounding box center [857, 177] width 52 height 13
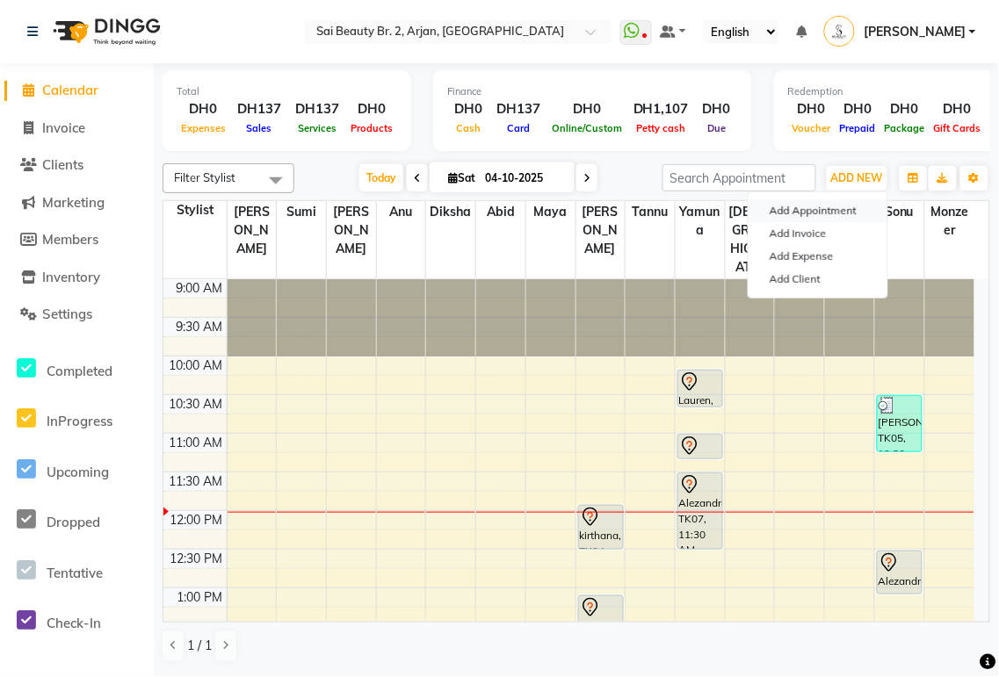
click at [852, 215] on button "Add Appointment" at bounding box center [817, 210] width 139 height 23
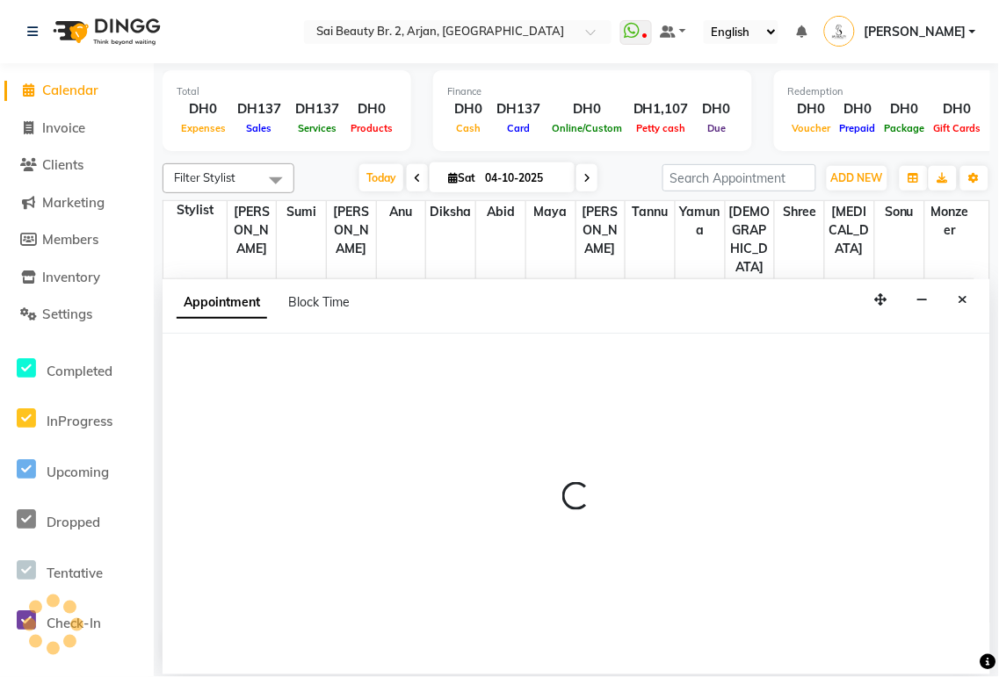
select select "tentative"
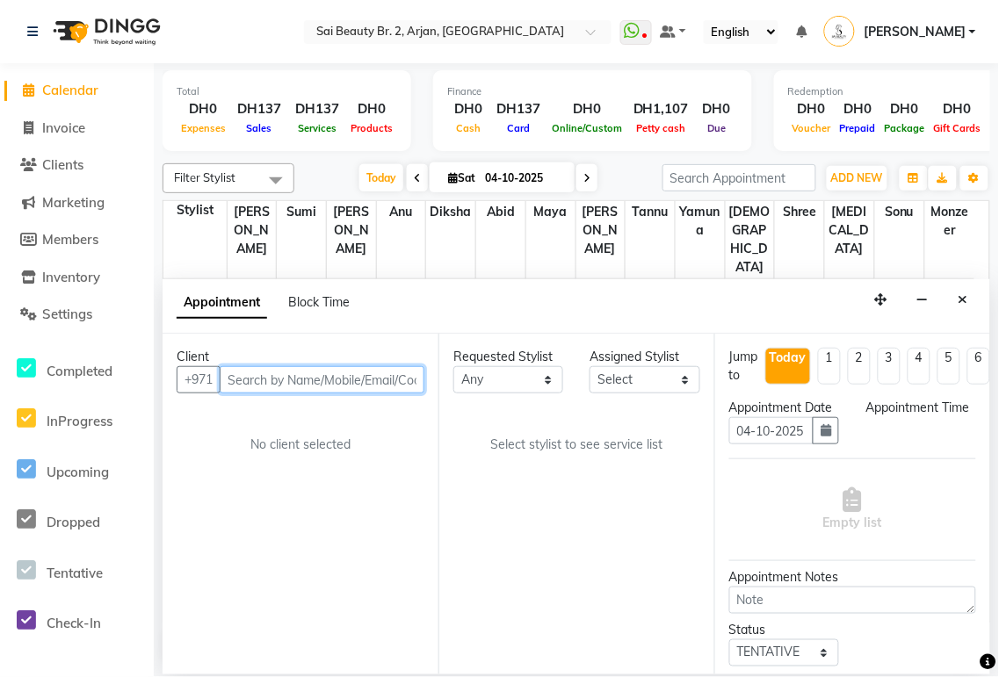
select select "600"
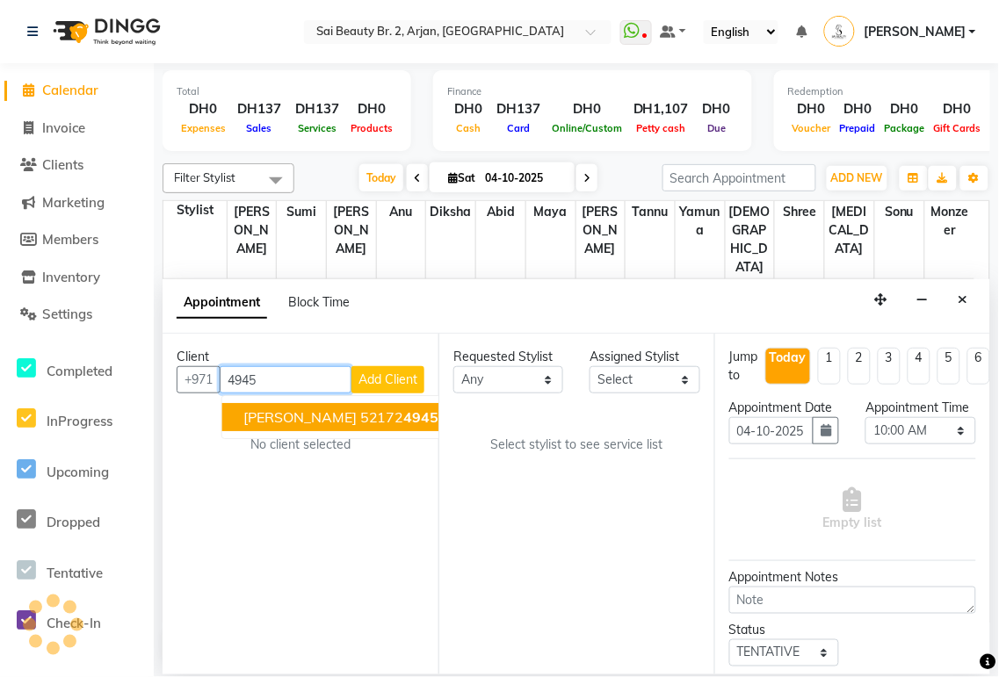
click at [404, 424] on span "4945" at bounding box center [421, 417] width 35 height 18
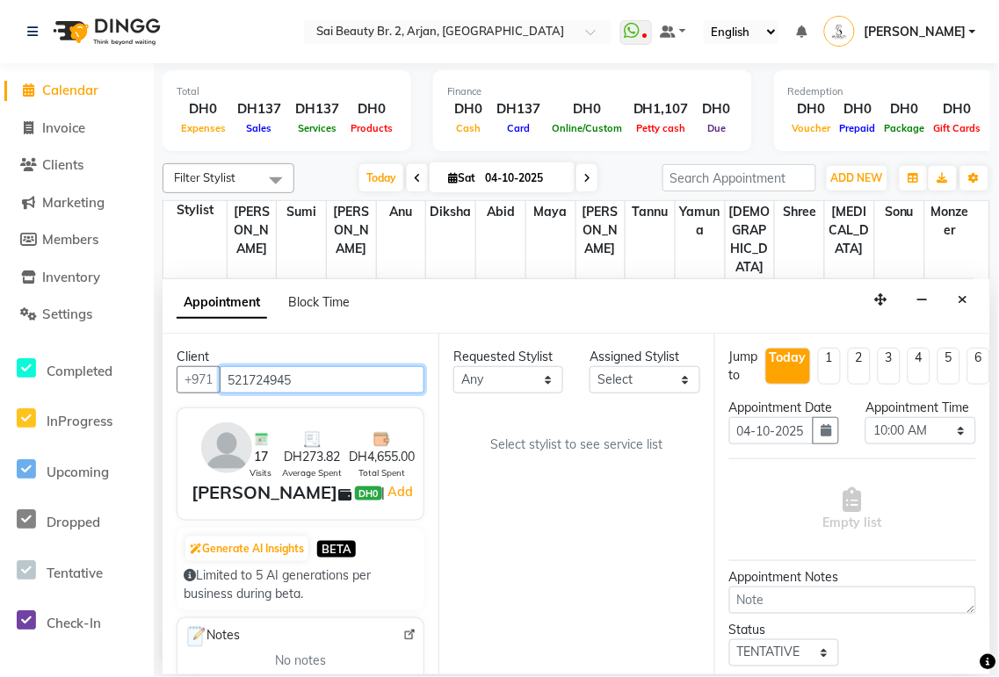
type input "521724945"
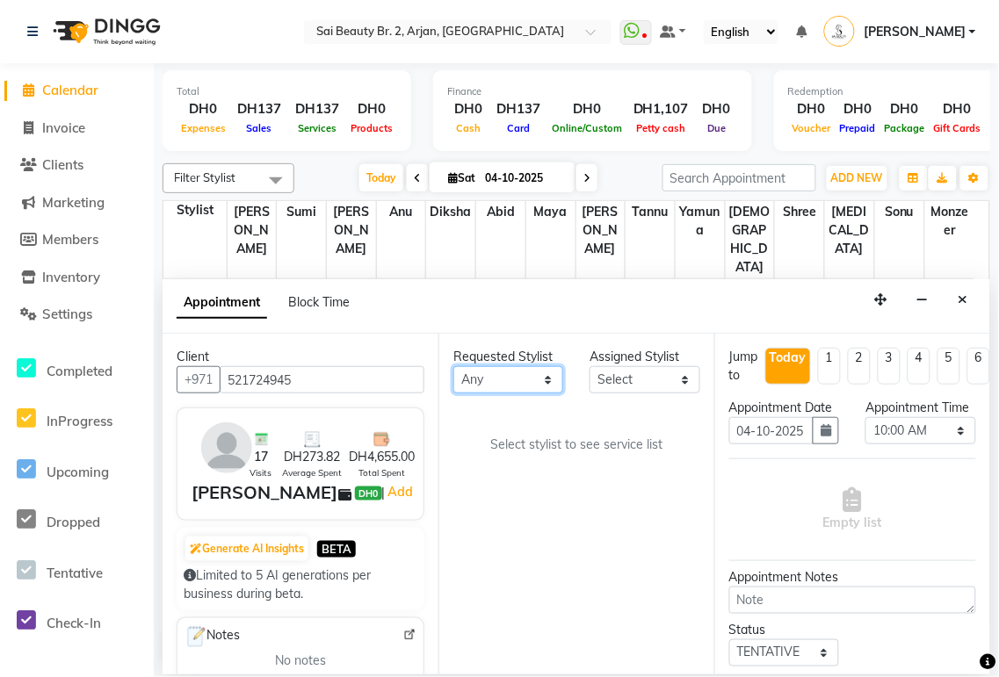
click at [550, 376] on select "Any [PERSON_NAME][MEDICAL_DATA] [PERSON_NAME] [PERSON_NAME] [PERSON_NAME] Gita …" at bounding box center [508, 379] width 110 height 27
select select "82917"
click at [453, 366] on select "Any [PERSON_NAME][MEDICAL_DATA] [PERSON_NAME] [PERSON_NAME] [PERSON_NAME] Gita …" at bounding box center [508, 379] width 110 height 27
select select "82917"
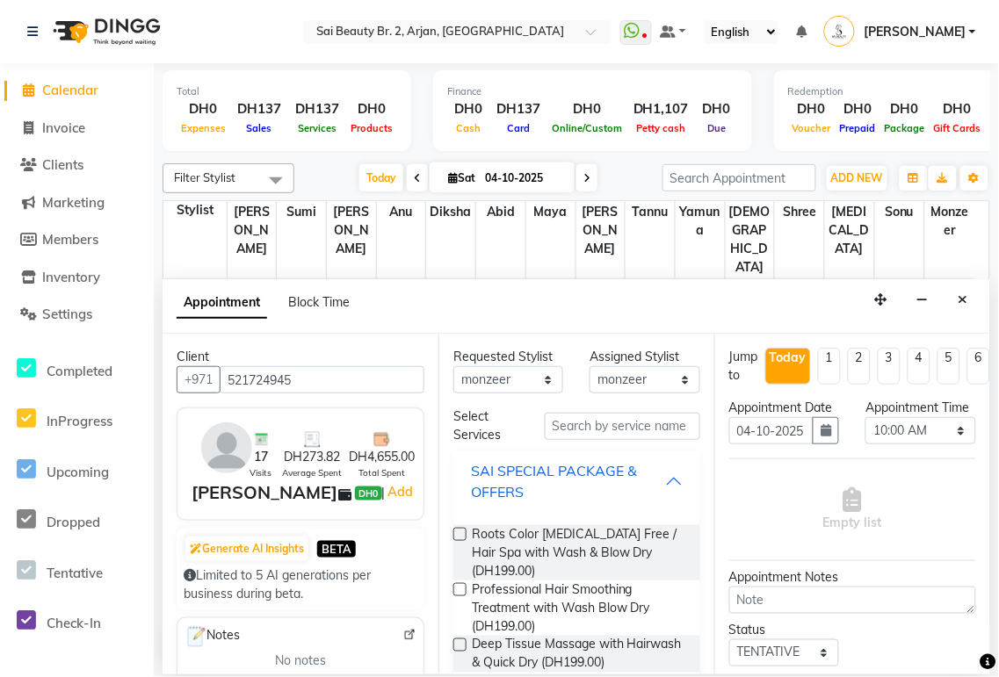
click at [669, 495] on button "SAI SPECIAL PACKAGE & OFFERS" at bounding box center [576, 481] width 233 height 53
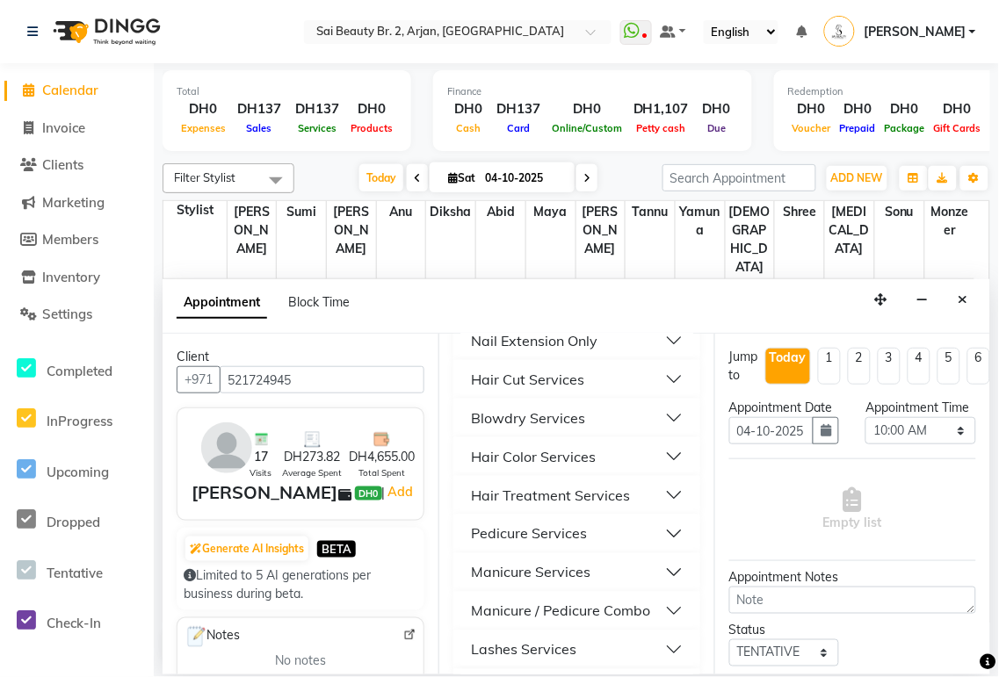
scroll to position [459, 0]
click at [657, 420] on button "Blowdry Services" at bounding box center [576, 420] width 233 height 32
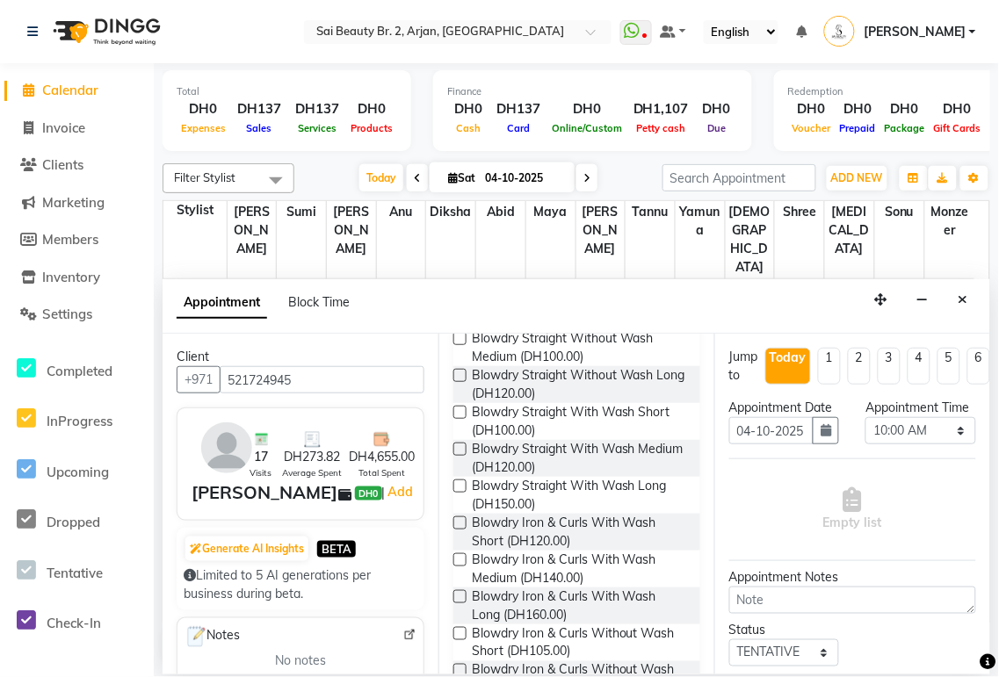
scroll to position [618, 0]
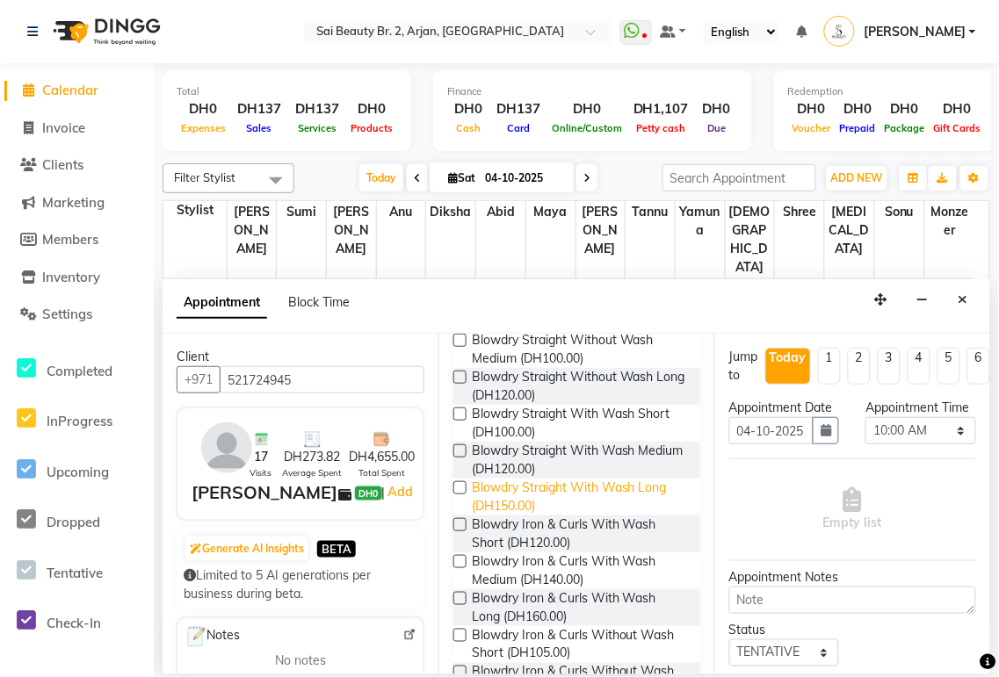
click at [580, 488] on span "Blowdry Straight With Wash Long (DH150.00)" at bounding box center [579, 497] width 214 height 37
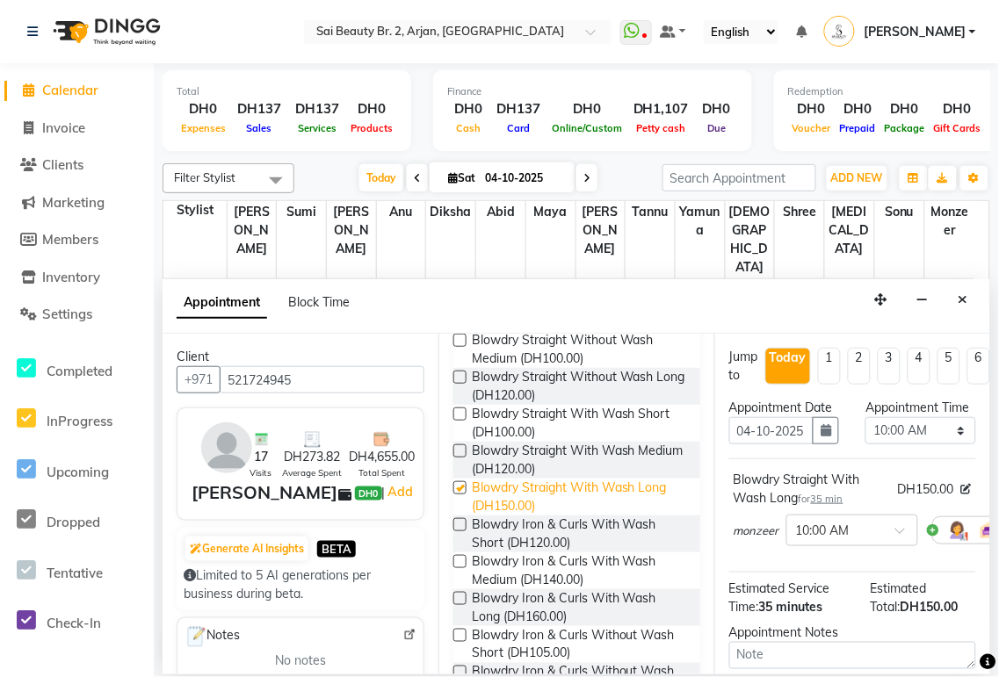
checkbox input "false"
click at [572, 611] on span "Blowdry Iron & Curls With Wash Long (DH160.00)" at bounding box center [579, 607] width 214 height 37
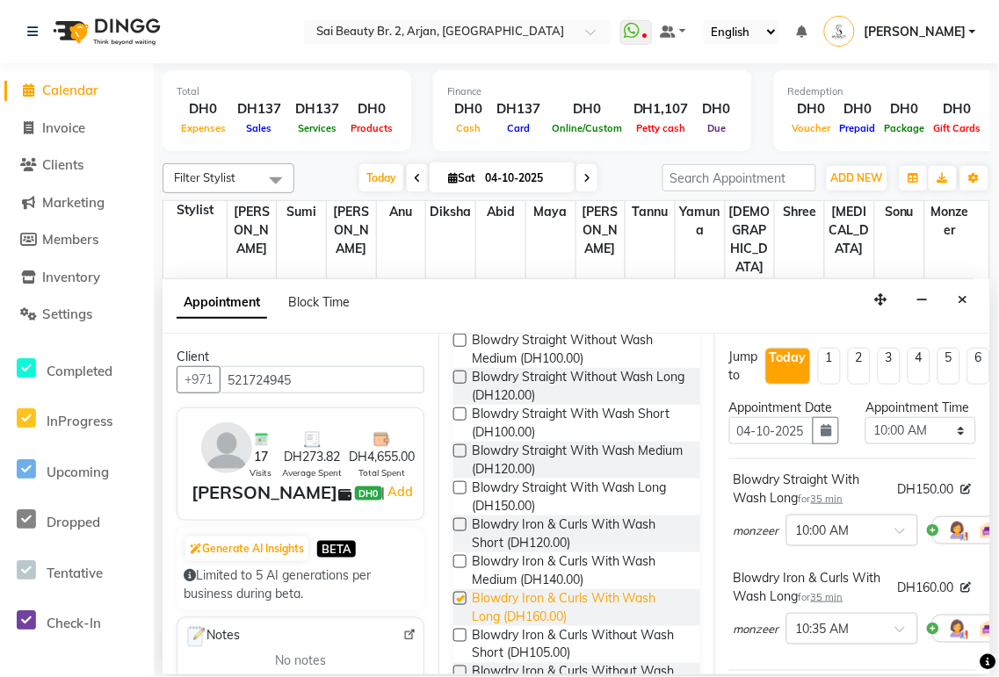
checkbox input "false"
click at [940, 444] on select "Select 10:00 AM 10:05 AM 10:10 AM 10:15 AM 10:20 AM 10:25 AM 10:30 AM 10:35 AM …" at bounding box center [920, 430] width 110 height 27
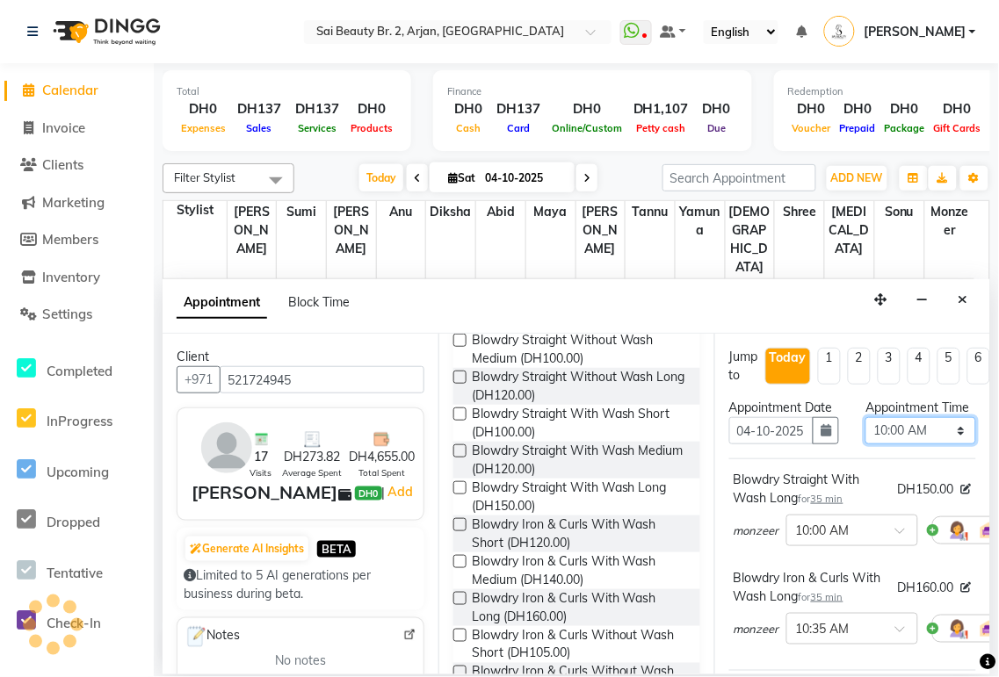
select select "720"
click at [865, 435] on select "Select 10:00 AM 10:05 AM 10:10 AM 10:15 AM 10:20 AM 10:25 AM 10:30 AM 10:35 AM …" at bounding box center [920, 430] width 110 height 27
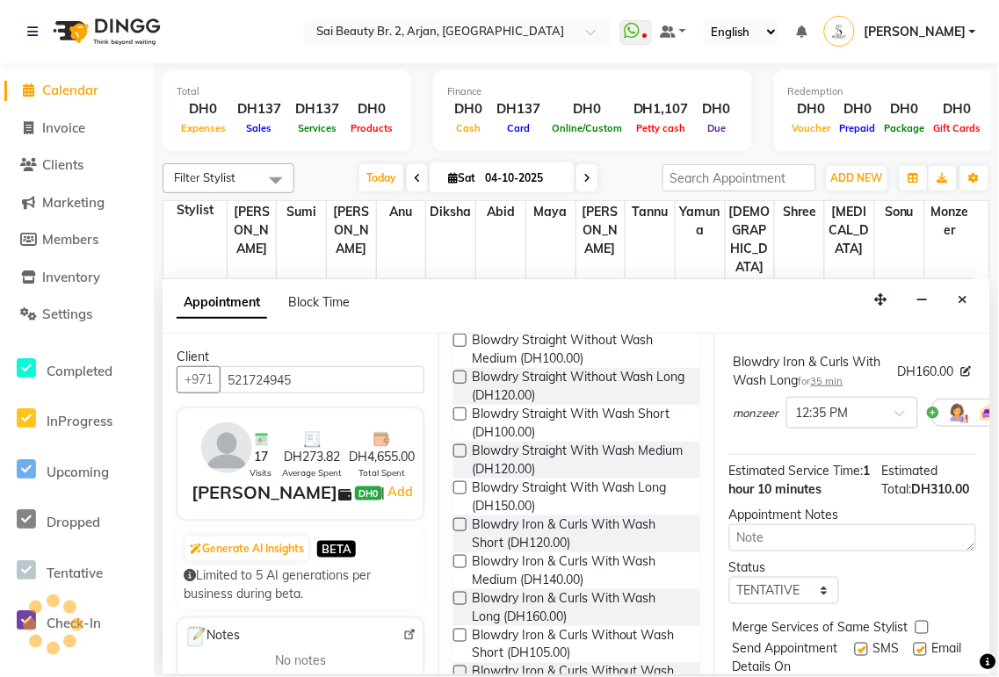
scroll to position [360, 0]
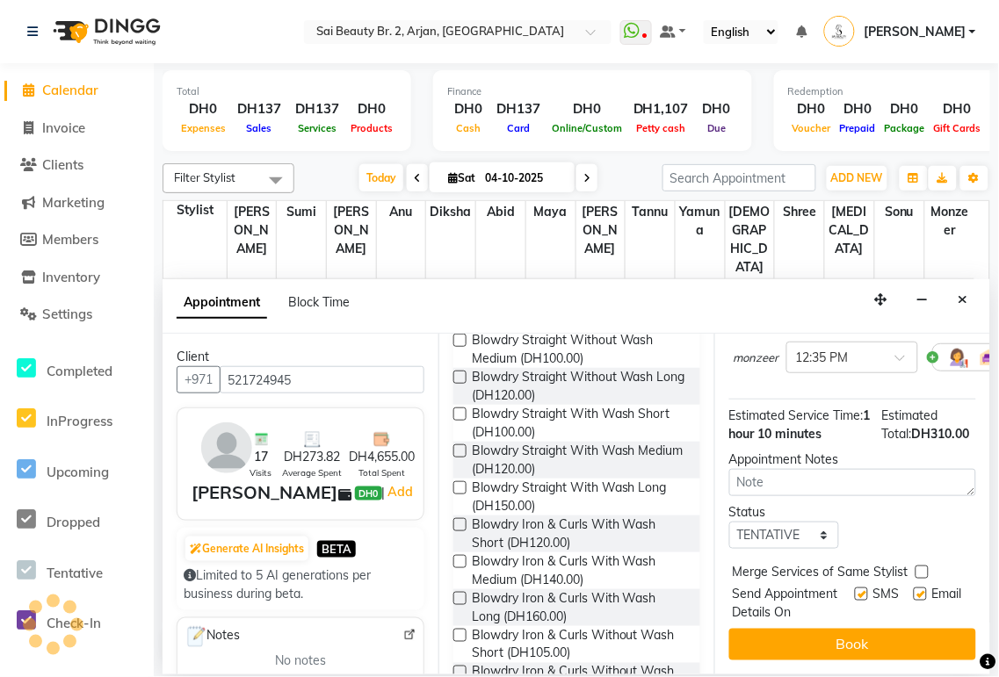
click at [922, 566] on label at bounding box center [921, 572] width 13 height 13
click at [922, 568] on input "checkbox" at bounding box center [920, 573] width 11 height 11
checkbox input "true"
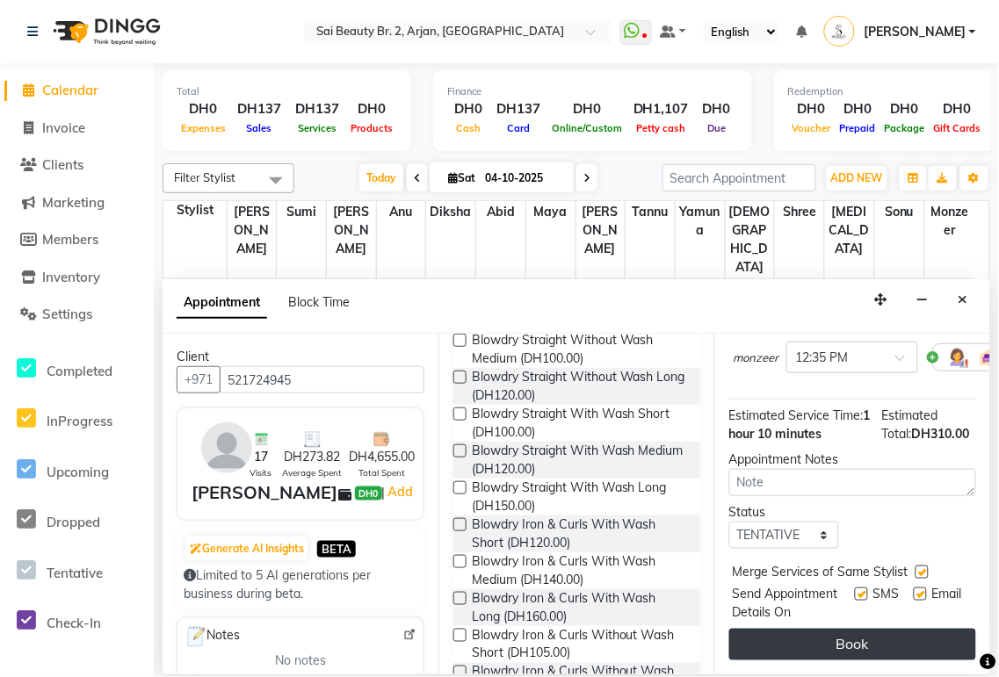
click at [892, 642] on button "Book" at bounding box center [852, 645] width 247 height 32
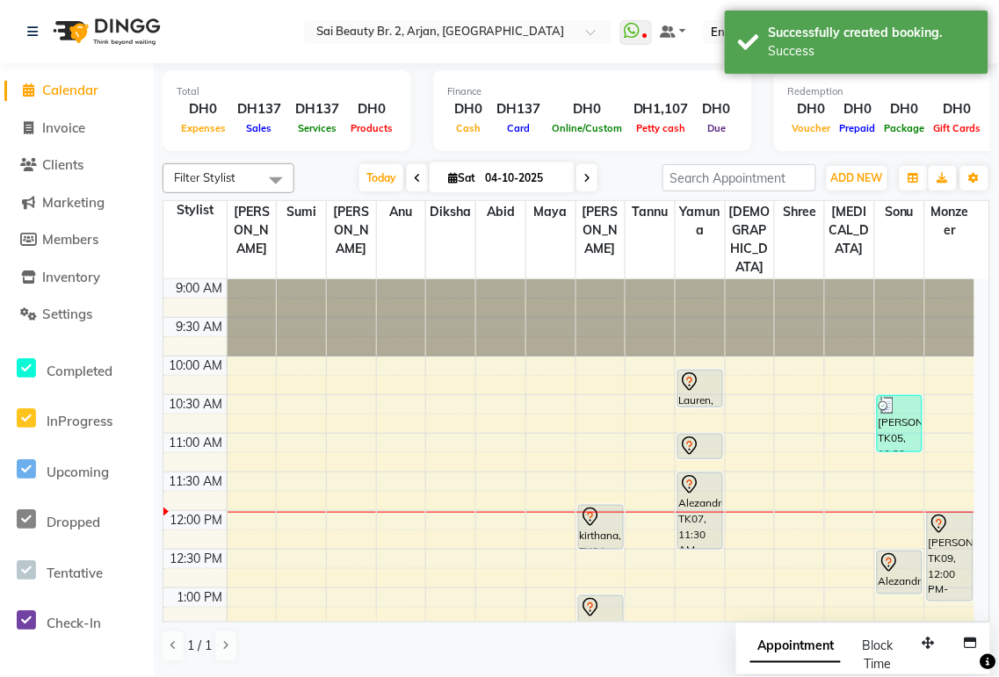
click at [774, 661] on span "Appointment" at bounding box center [795, 648] width 90 height 32
select select "tentative"
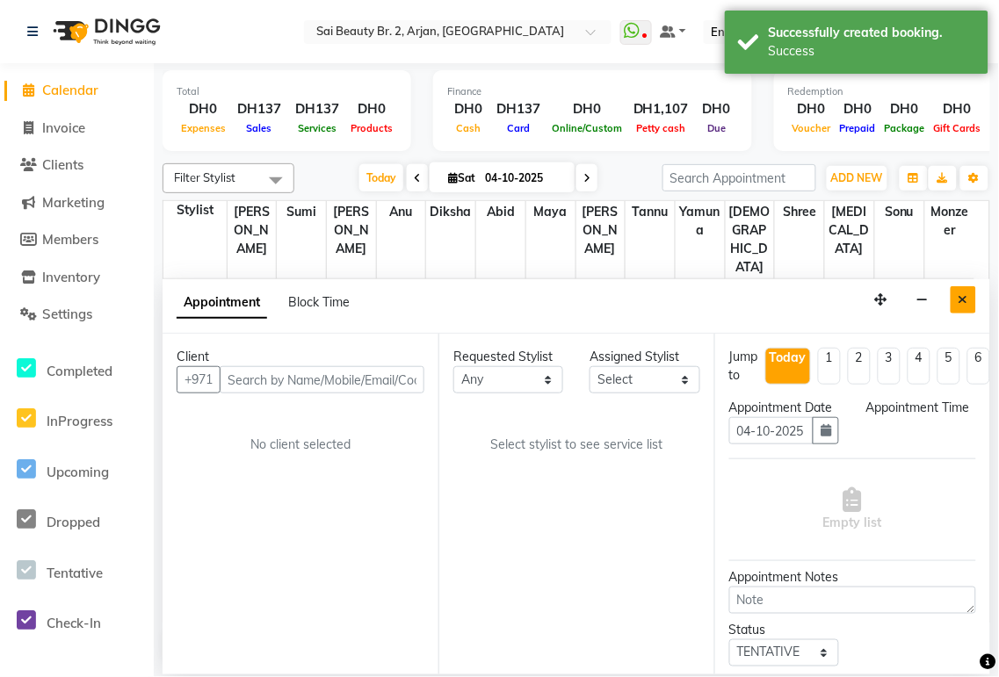
click at [963, 301] on icon "Close" at bounding box center [963, 299] width 10 height 12
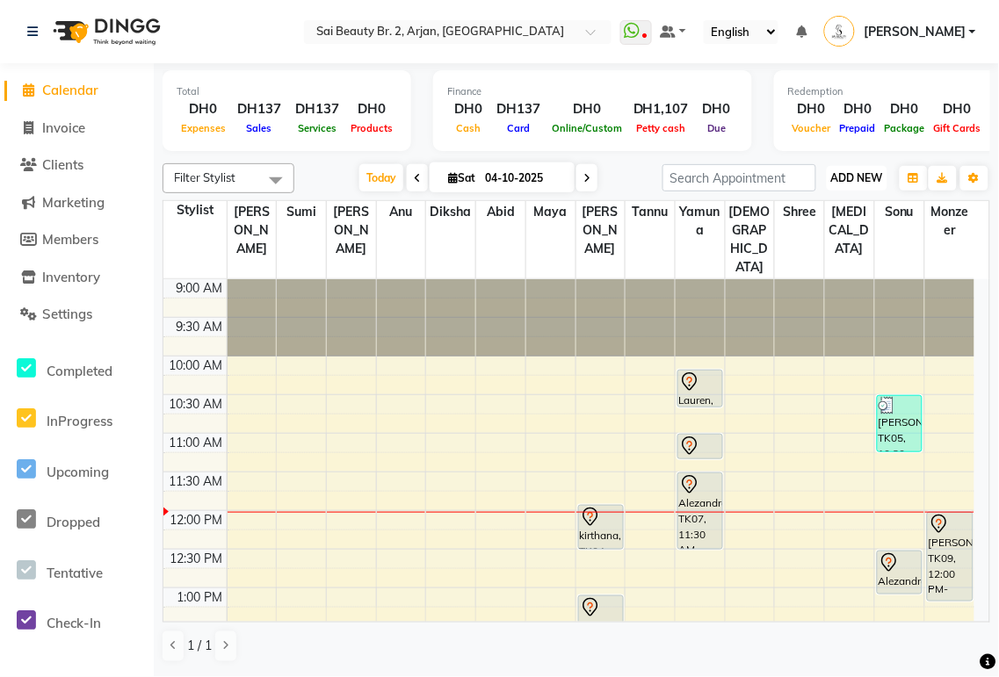
click at [857, 181] on span "ADD NEW" at bounding box center [857, 177] width 52 height 13
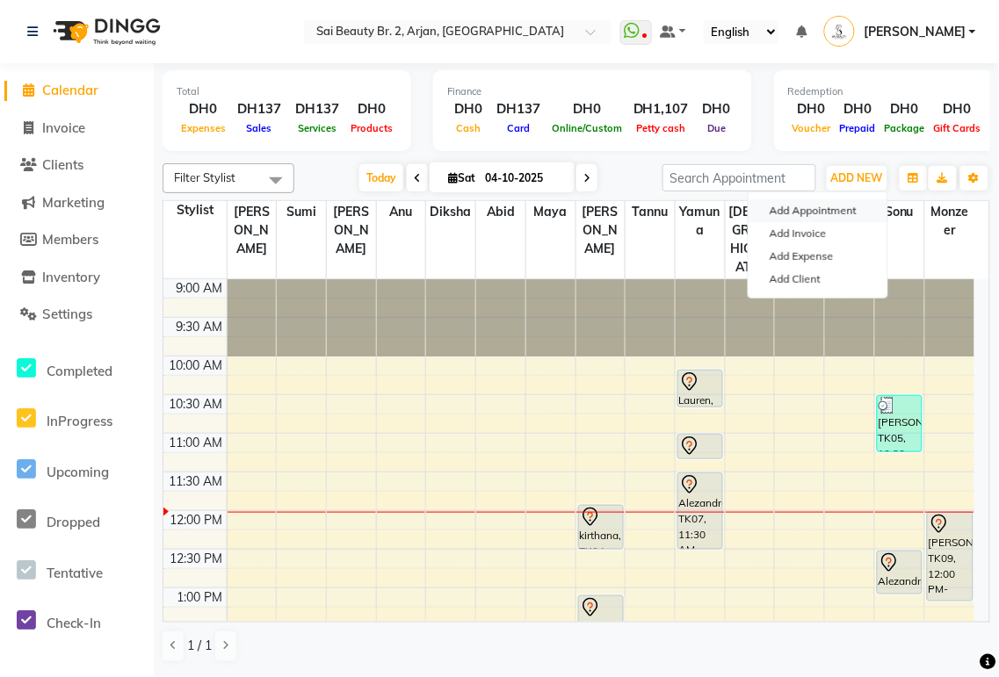
click at [839, 215] on button "Add Appointment" at bounding box center [817, 210] width 139 height 23
select select "600"
select select "tentative"
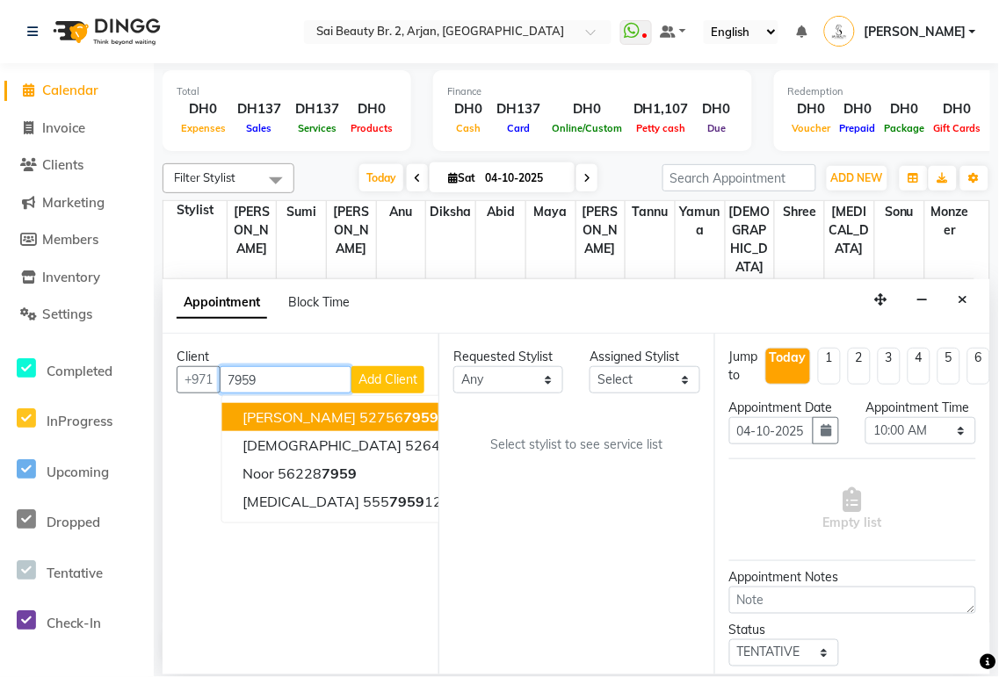
click at [397, 419] on button "[PERSON_NAME] 52756 7959" at bounding box center [364, 417] width 284 height 28
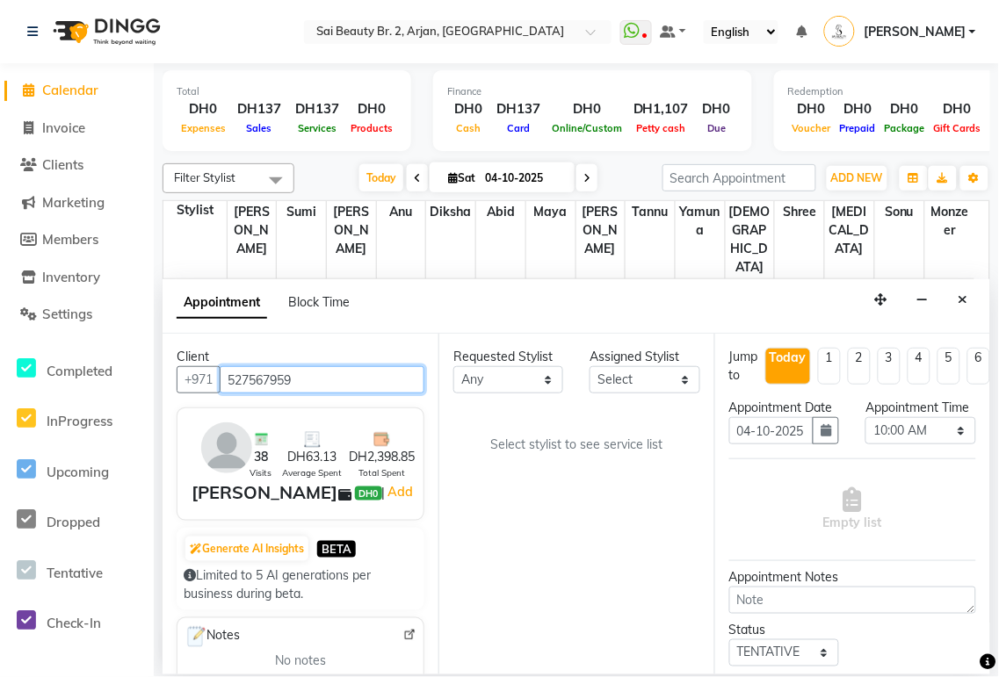
type input "527567959"
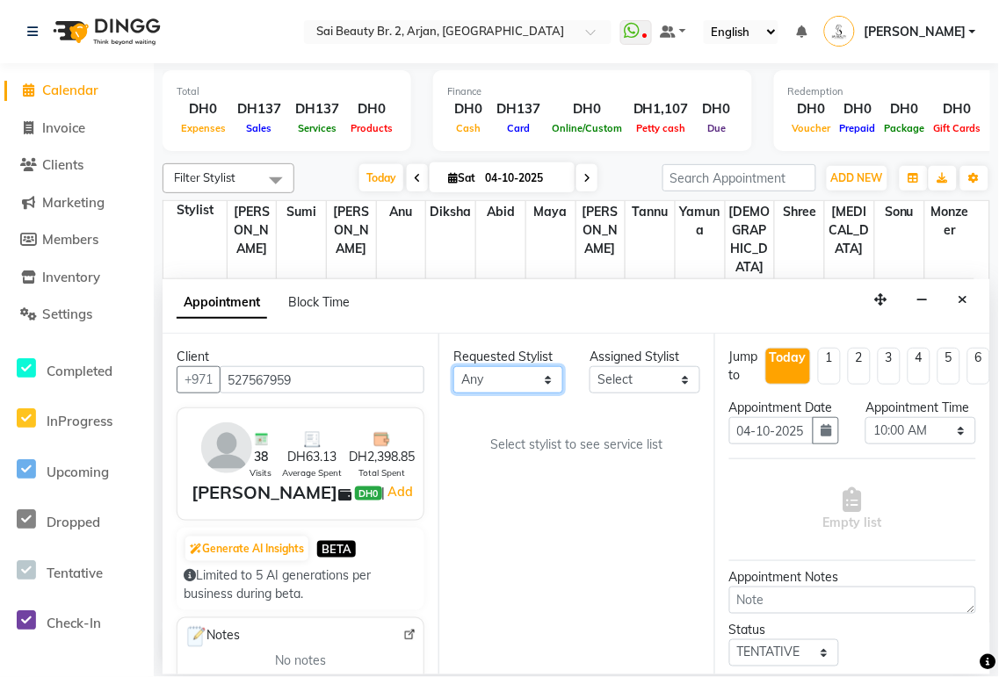
click at [556, 389] on select "Any [PERSON_NAME][MEDICAL_DATA] [PERSON_NAME] [PERSON_NAME] [PERSON_NAME] Gita …" at bounding box center [508, 379] width 110 height 27
select select "60066"
click at [453, 366] on select "Any [PERSON_NAME][MEDICAL_DATA] [PERSON_NAME] [PERSON_NAME] [PERSON_NAME] Gita …" at bounding box center [508, 379] width 110 height 27
select select "60066"
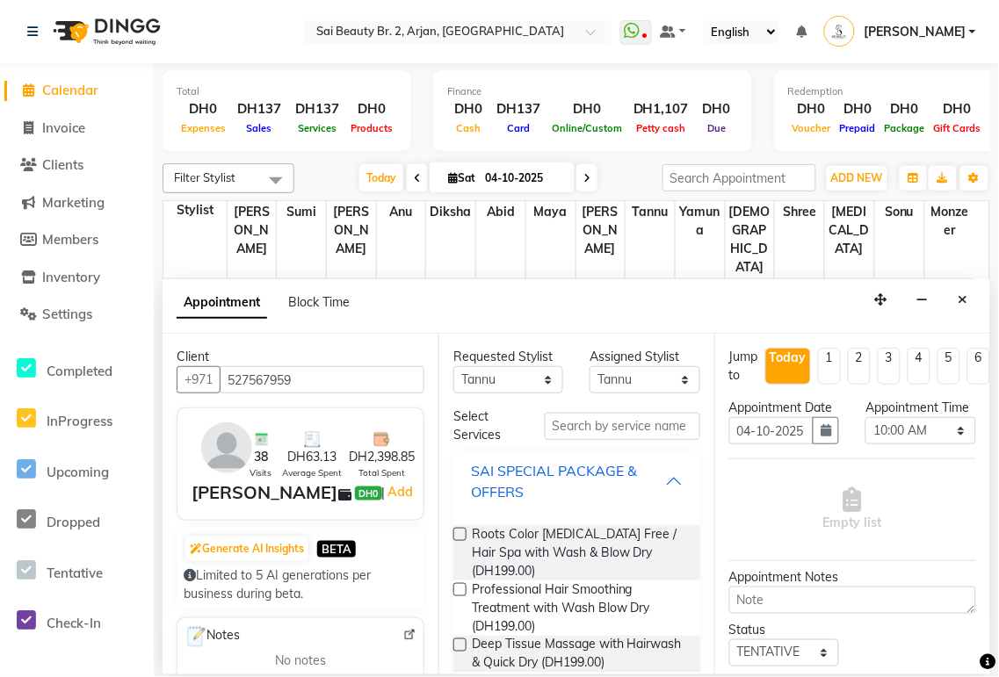
click at [648, 490] on div "SAI SPECIAL PACKAGE & OFFERS" at bounding box center [568, 481] width 194 height 42
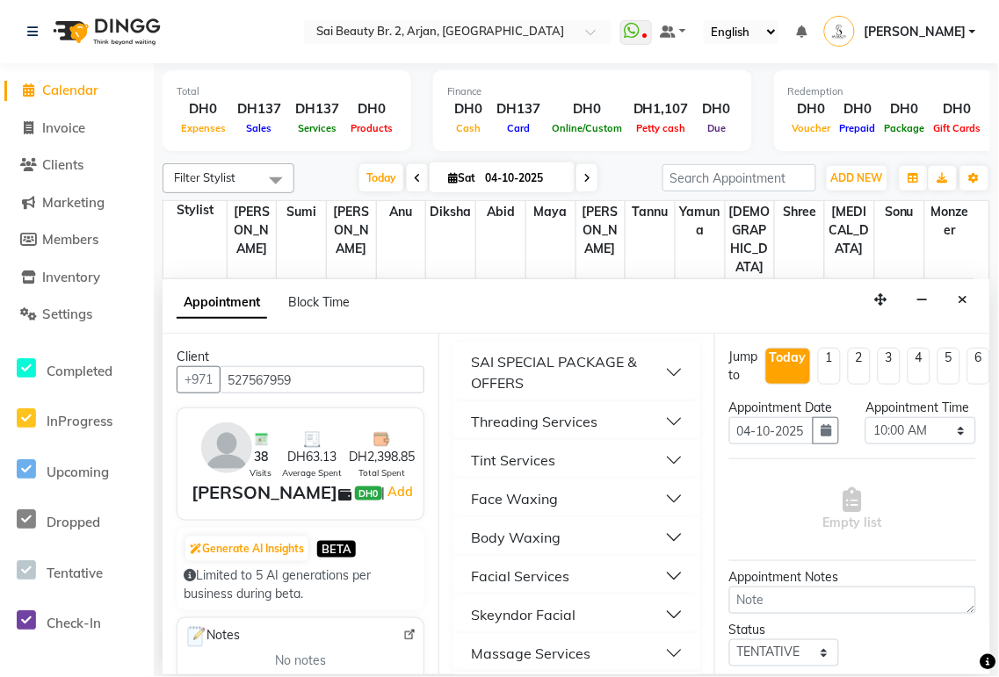
scroll to position [92, 0]
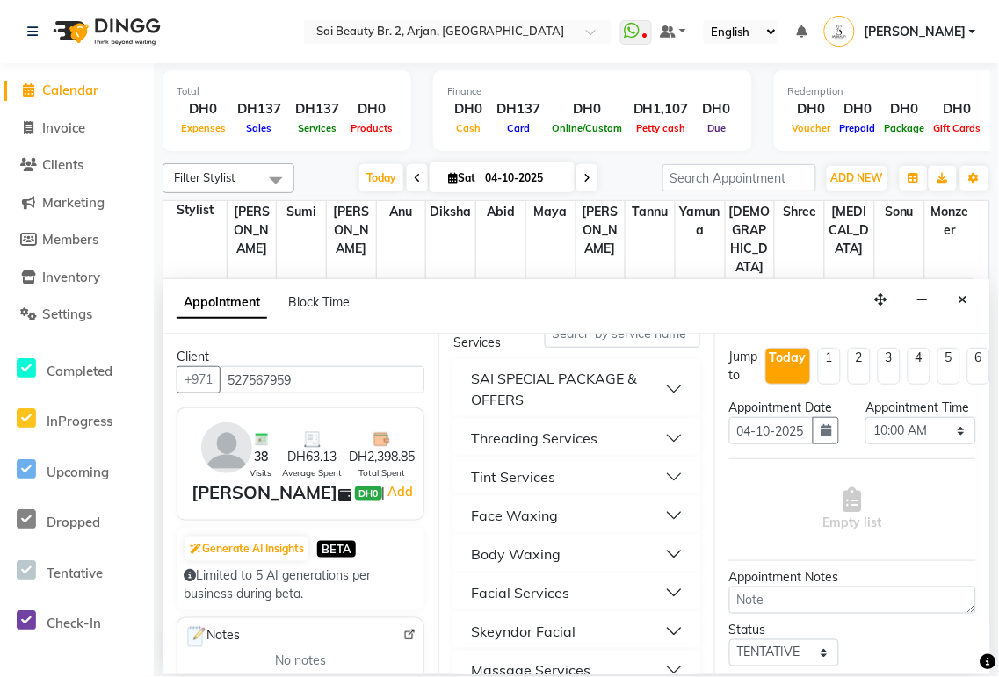
click at [654, 445] on button "Threading Services" at bounding box center [576, 439] width 233 height 32
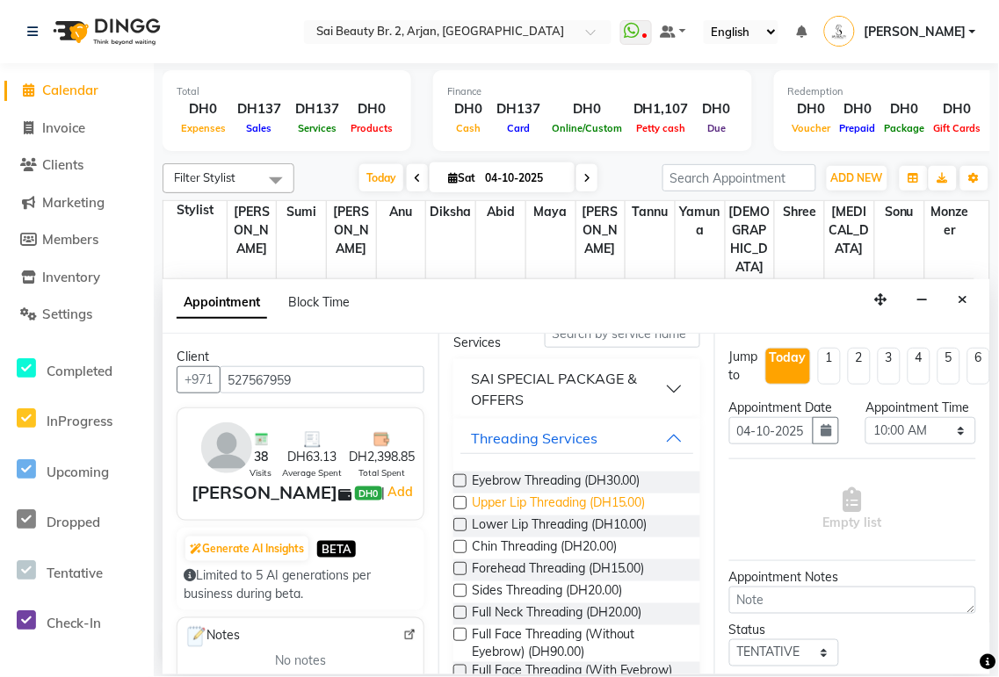
click at [608, 502] on span "Upper Lip Threading (DH15.00)" at bounding box center [559, 505] width 174 height 22
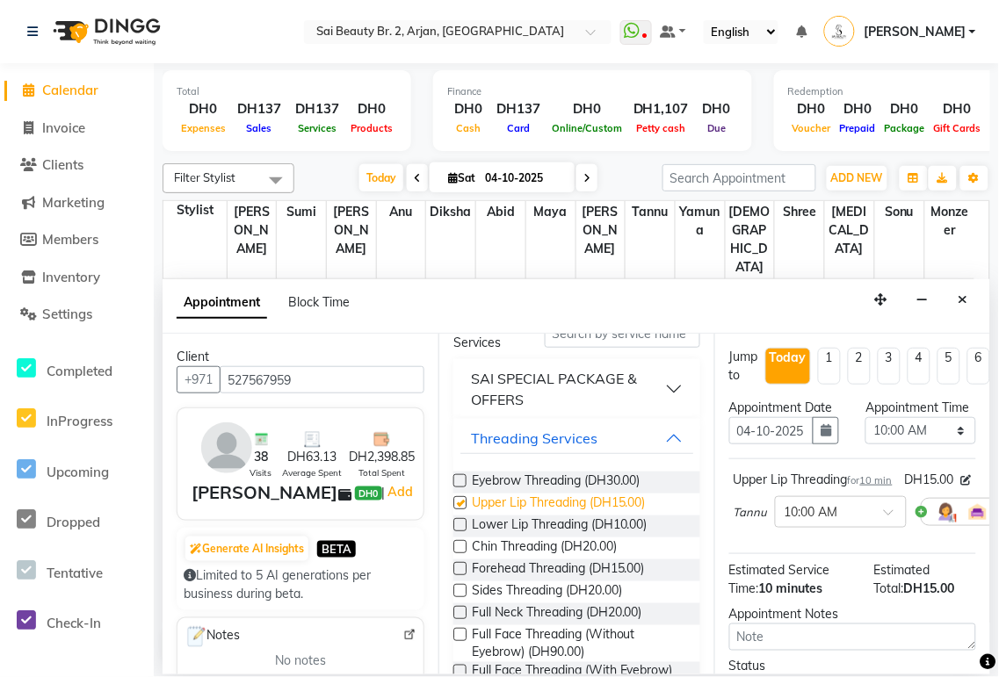
checkbox input "false"
click at [950, 444] on select "Select 10:00 AM 10:05 AM 10:10 AM 10:15 AM 10:20 AM 10:25 AM 10:30 AM 10:35 AM …" at bounding box center [920, 430] width 110 height 27
select select "735"
click at [865, 435] on select "Select 10:00 AM 10:05 AM 10:10 AM 10:15 AM 10:20 AM 10:25 AM 10:30 AM 10:35 AM …" at bounding box center [920, 430] width 110 height 27
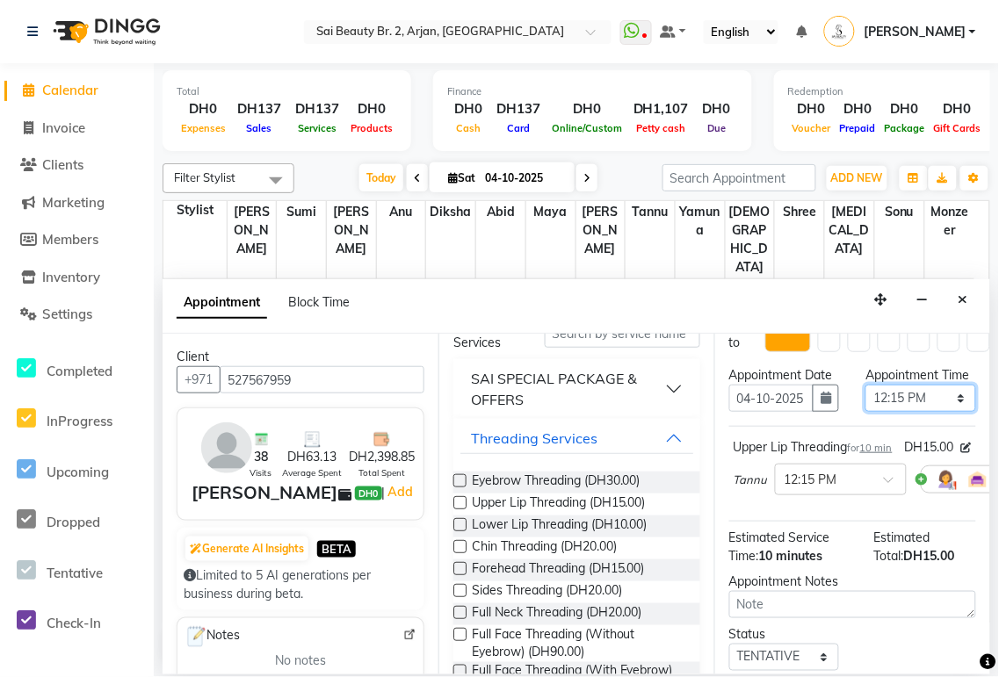
scroll to position [225, 0]
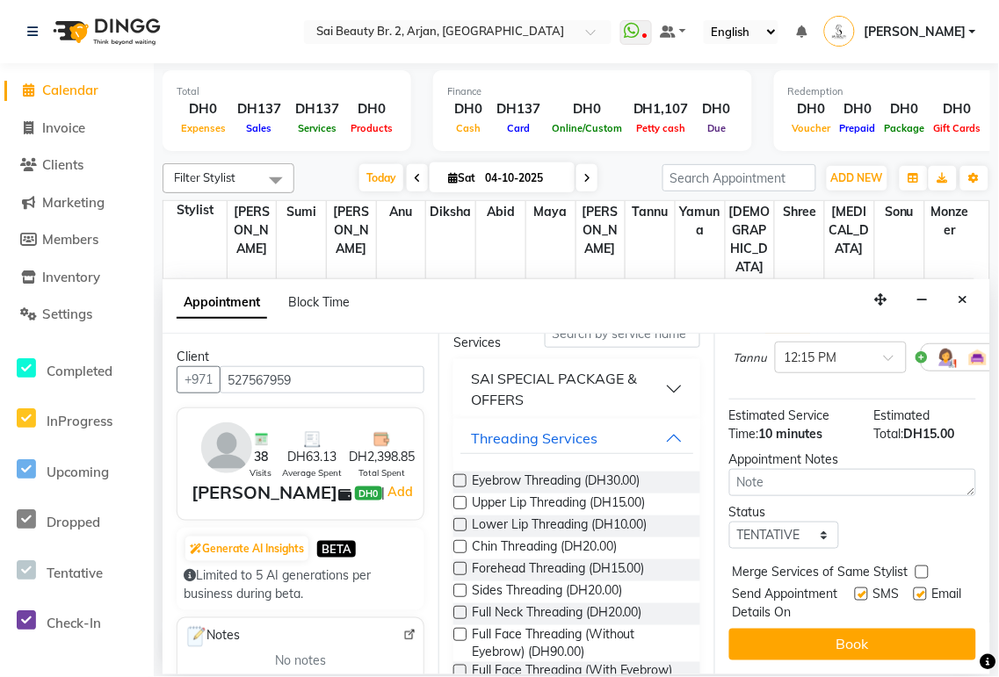
click at [922, 566] on label at bounding box center [921, 572] width 13 height 13
click at [922, 568] on input "checkbox" at bounding box center [920, 573] width 11 height 11
checkbox input "true"
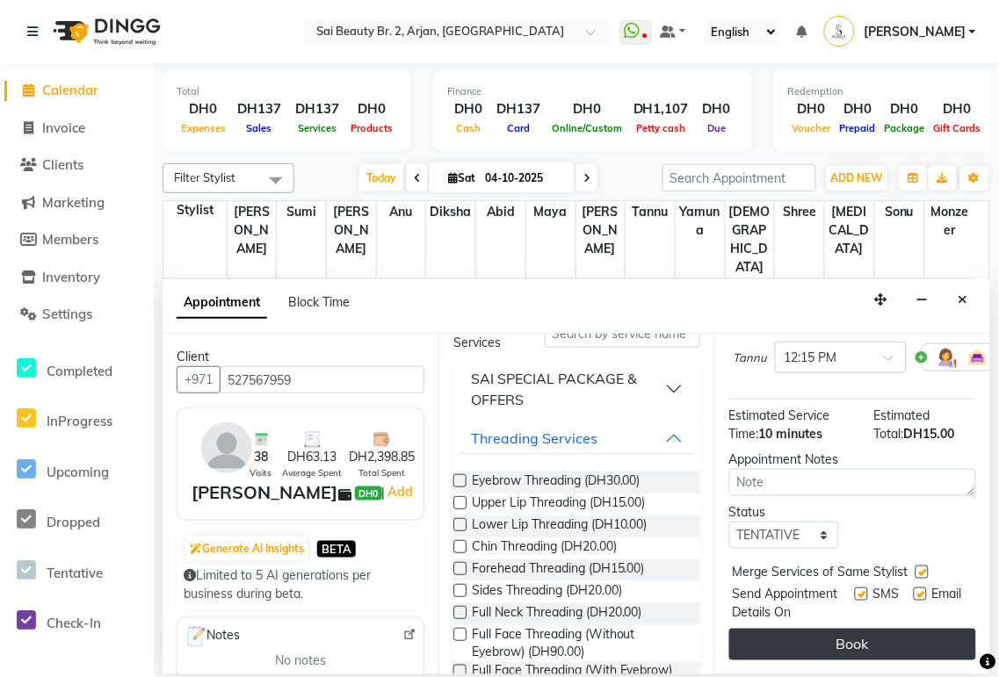
click at [893, 629] on button "Book" at bounding box center [852, 645] width 247 height 32
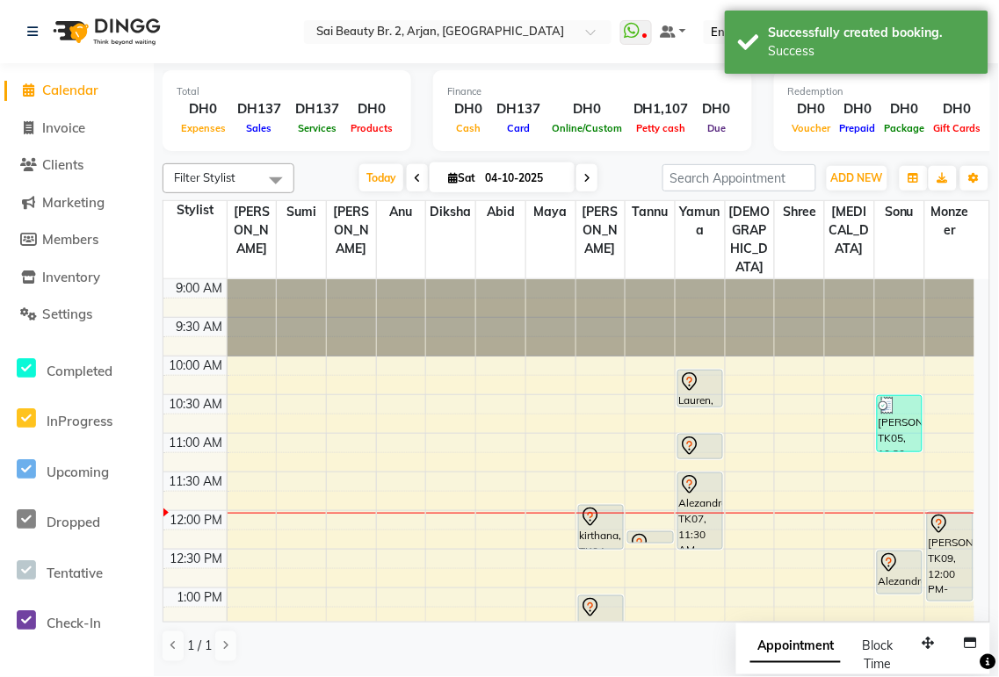
click at [793, 647] on span "Appointment" at bounding box center [795, 648] width 90 height 32
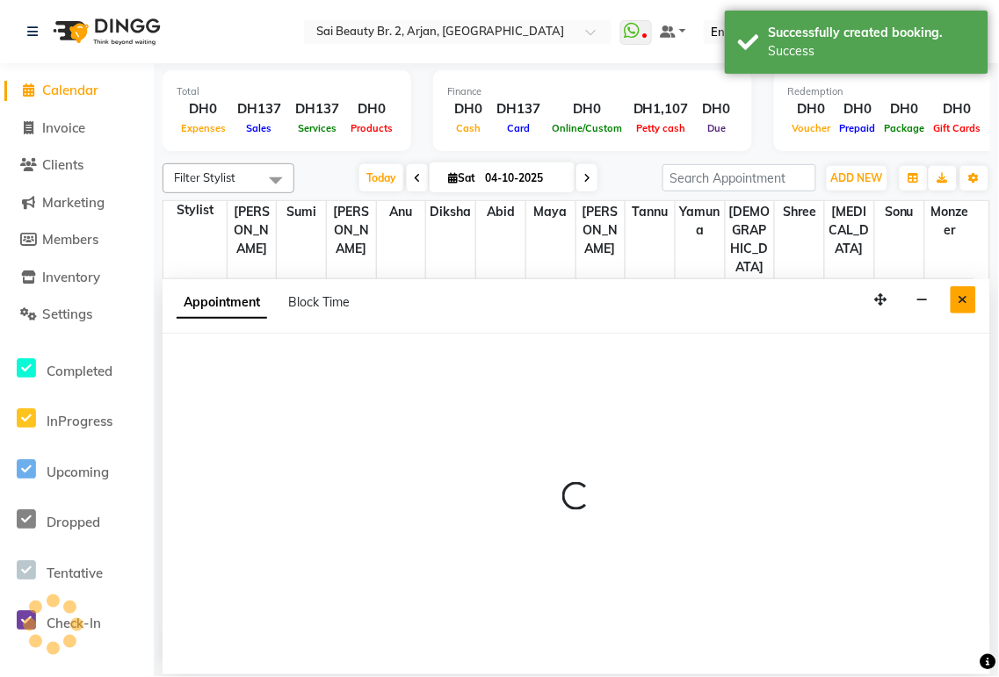
click at [963, 300] on icon "Close" at bounding box center [963, 299] width 10 height 12
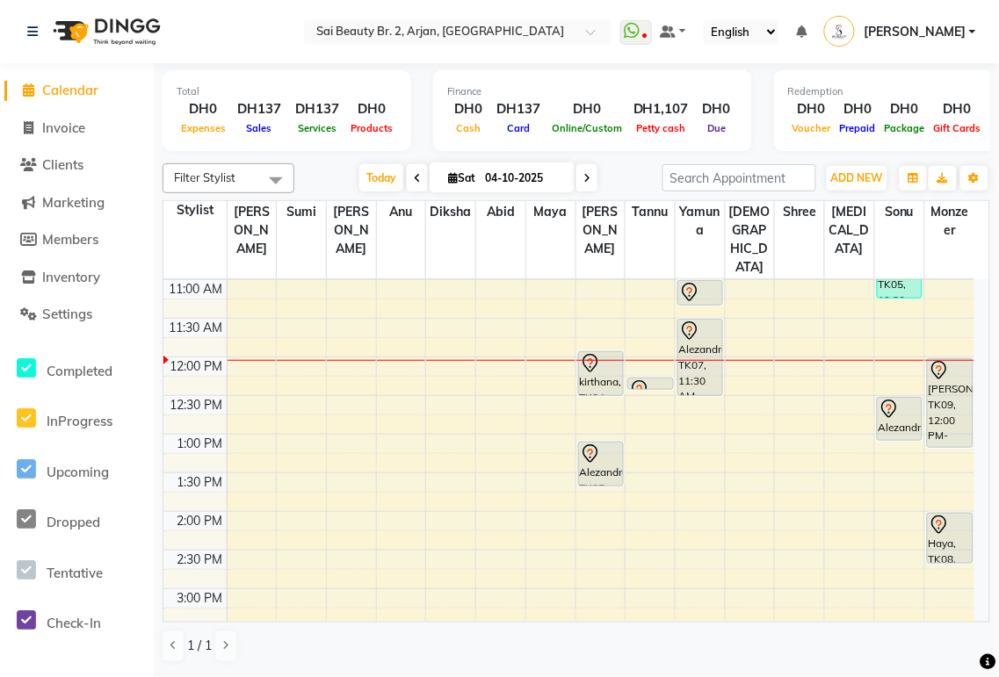
scroll to position [155, 0]
click at [858, 177] on span "ADD NEW" at bounding box center [857, 177] width 52 height 13
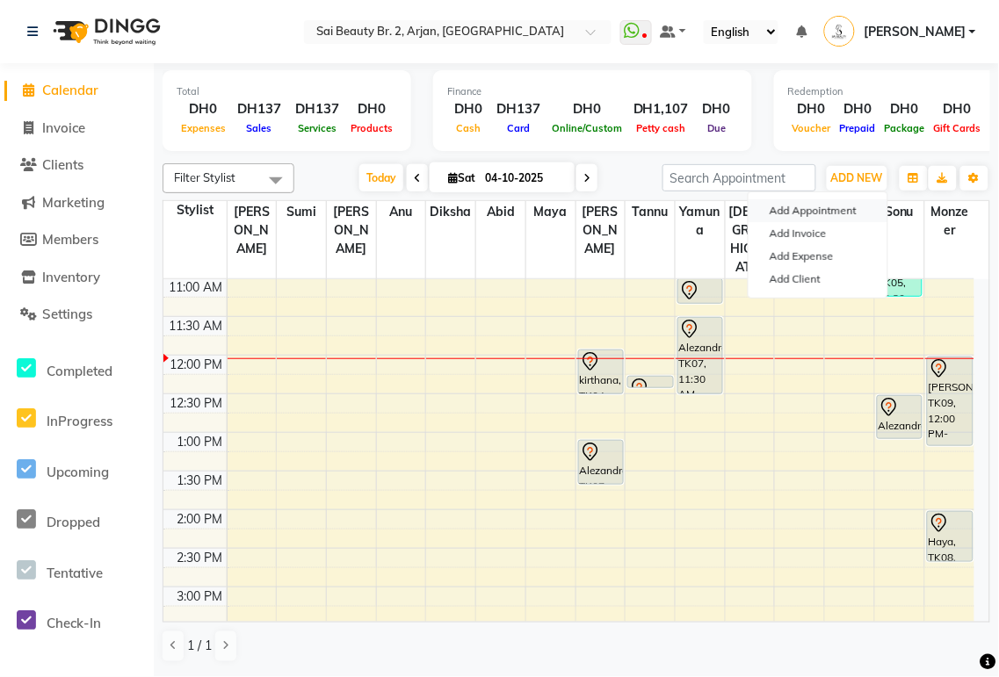
click at [849, 209] on button "Add Appointment" at bounding box center [817, 210] width 139 height 23
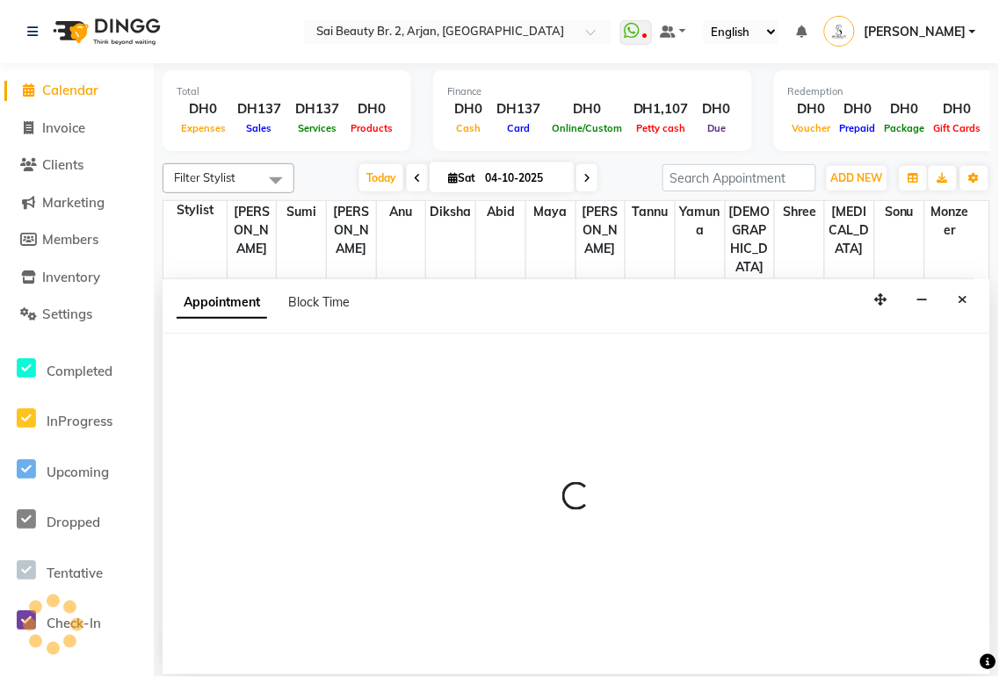
select select "tentative"
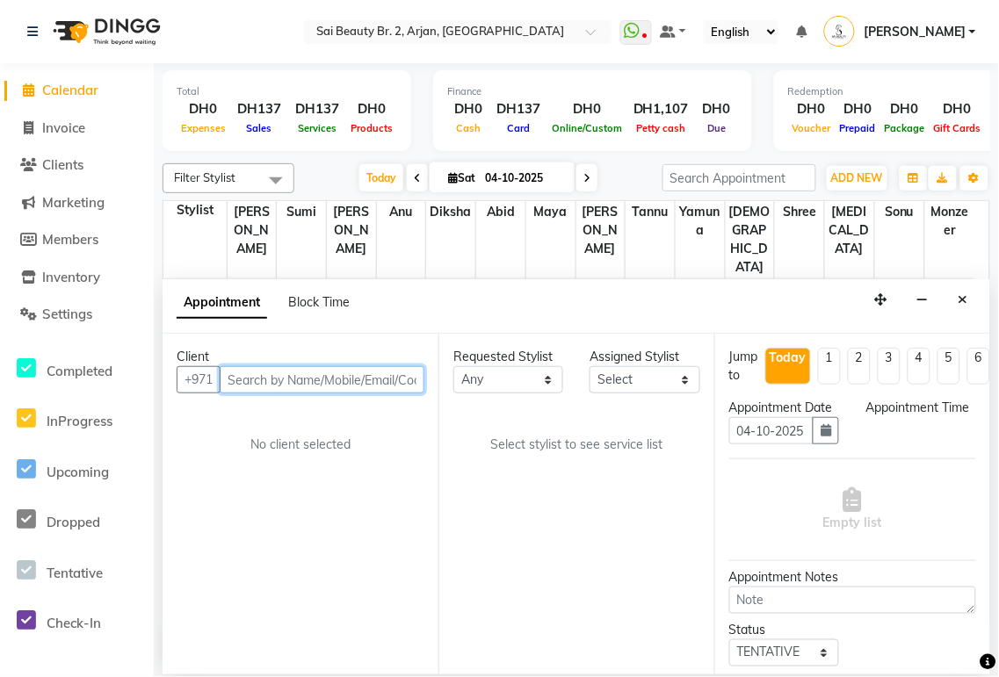
select select "600"
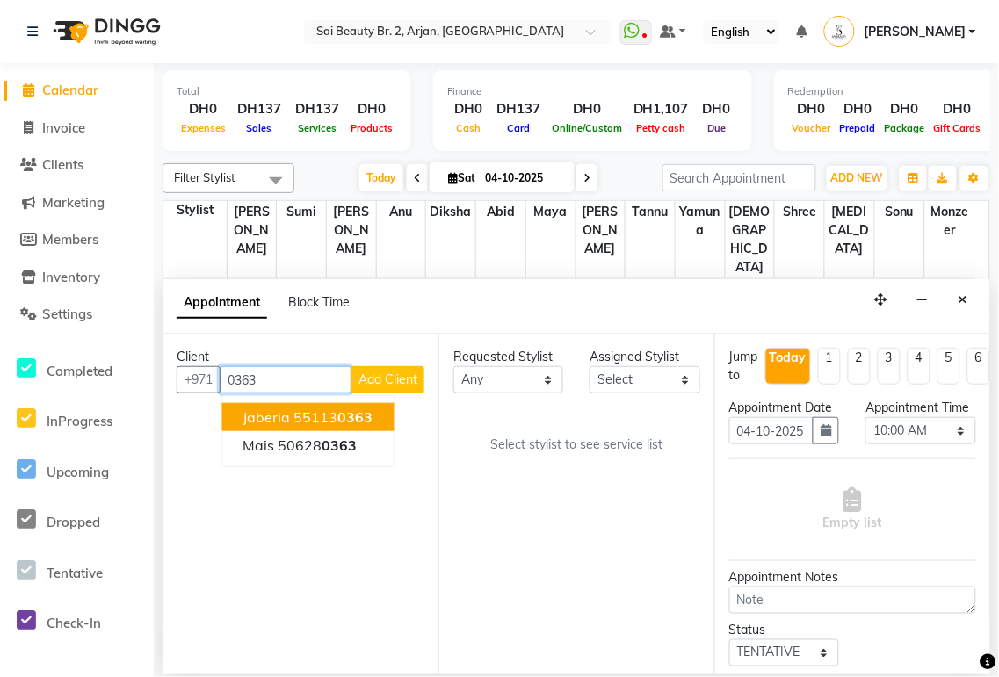
click at [370, 418] on span "0363" at bounding box center [355, 417] width 35 height 18
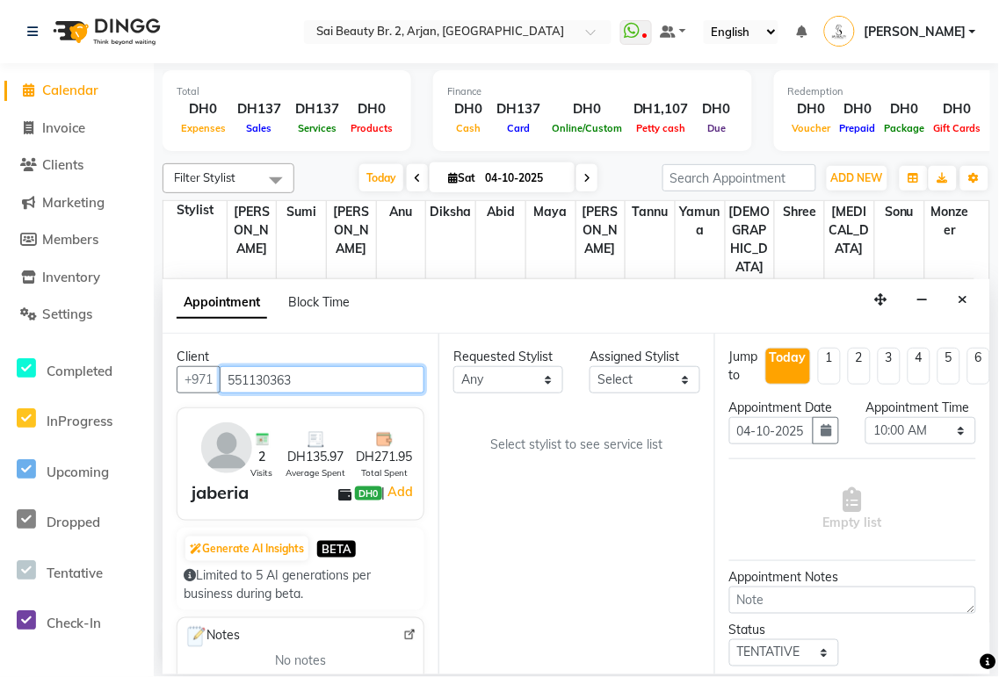
type input "551130363"
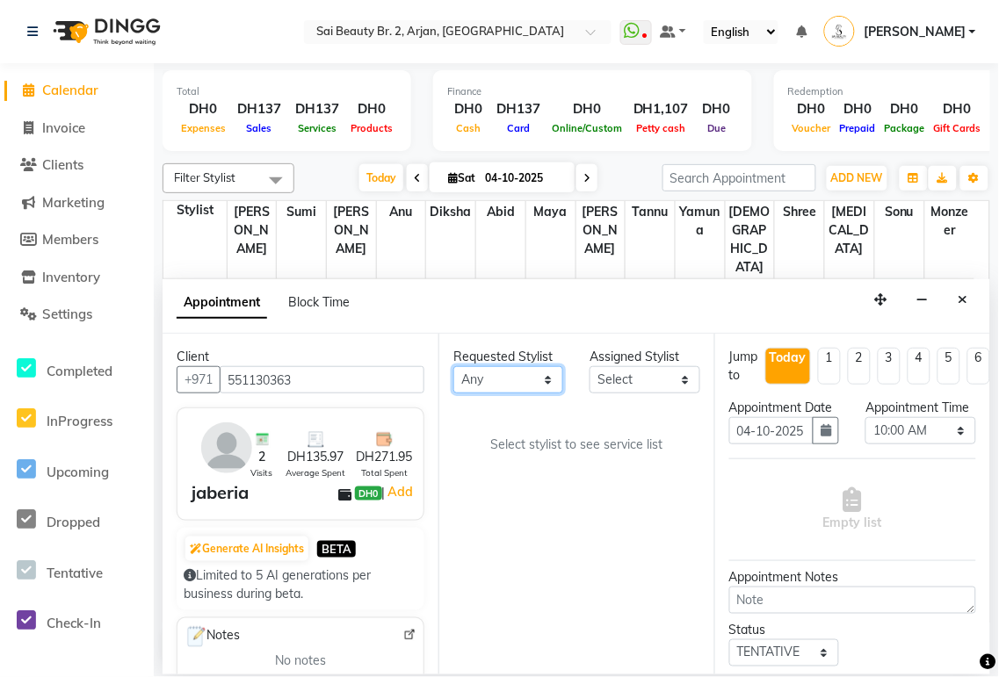
click at [547, 383] on select "Any [PERSON_NAME][MEDICAL_DATA] [PERSON_NAME] [PERSON_NAME] [PERSON_NAME] Gita …" at bounding box center [508, 379] width 110 height 27
select select "60066"
click at [453, 366] on select "Any [PERSON_NAME][MEDICAL_DATA] [PERSON_NAME] [PERSON_NAME] [PERSON_NAME] Gita …" at bounding box center [508, 379] width 110 height 27
select select "60066"
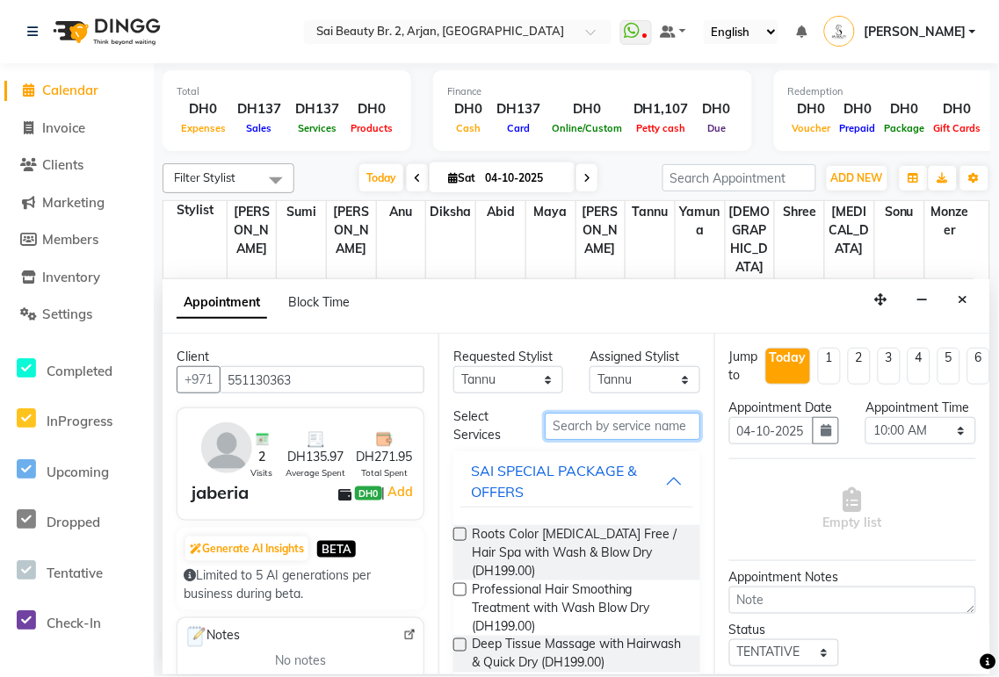
click at [635, 431] on input "text" at bounding box center [622, 426] width 155 height 27
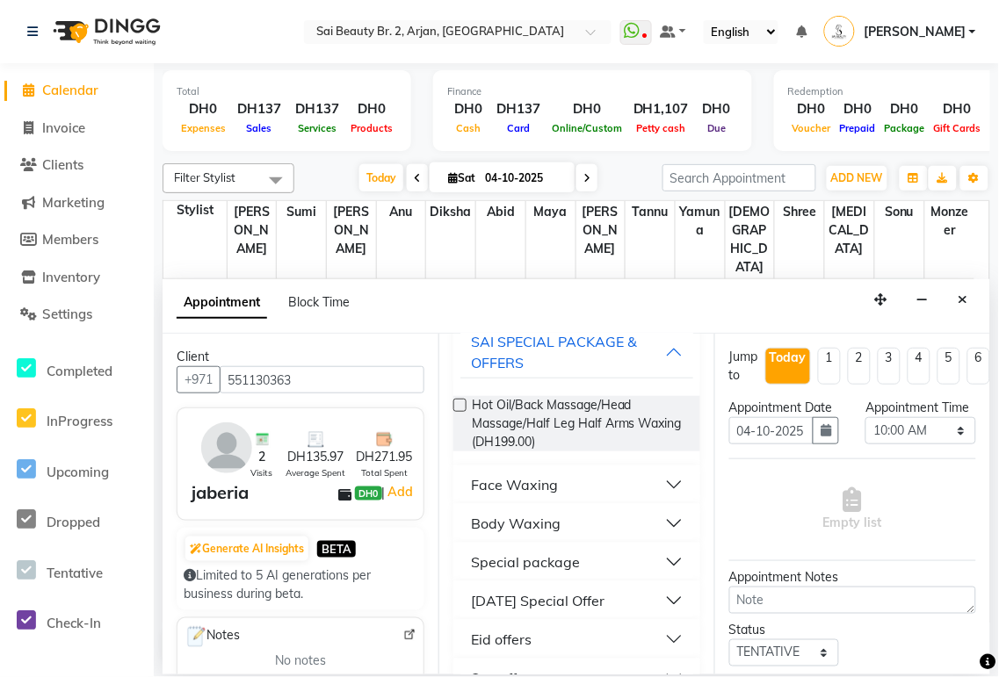
scroll to position [165, 0]
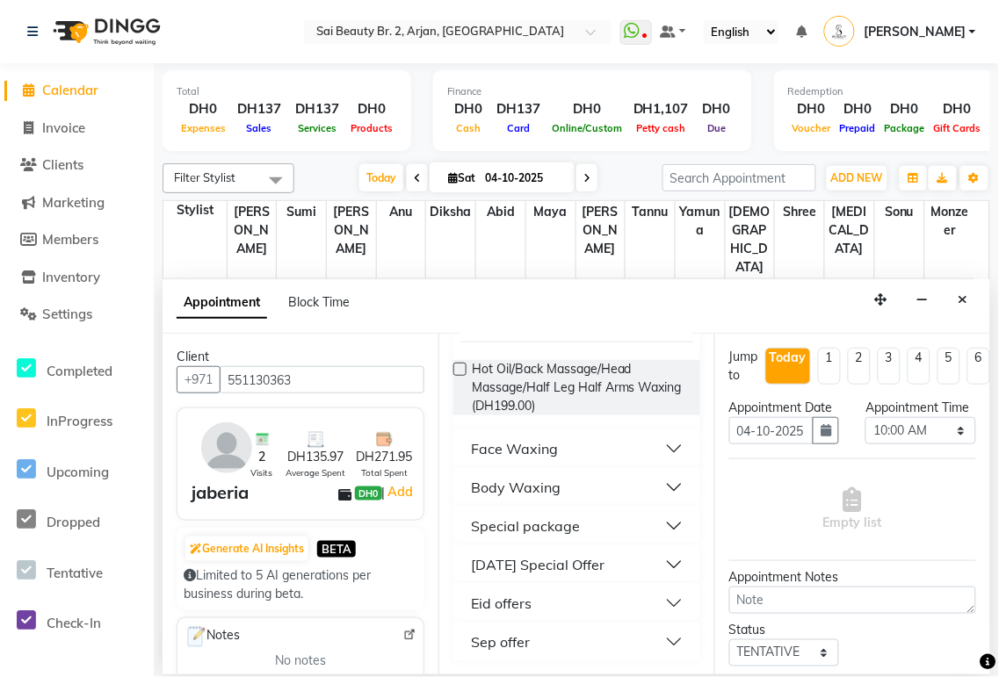
type input "wax"
click at [661, 524] on button "Special package" at bounding box center [576, 526] width 233 height 32
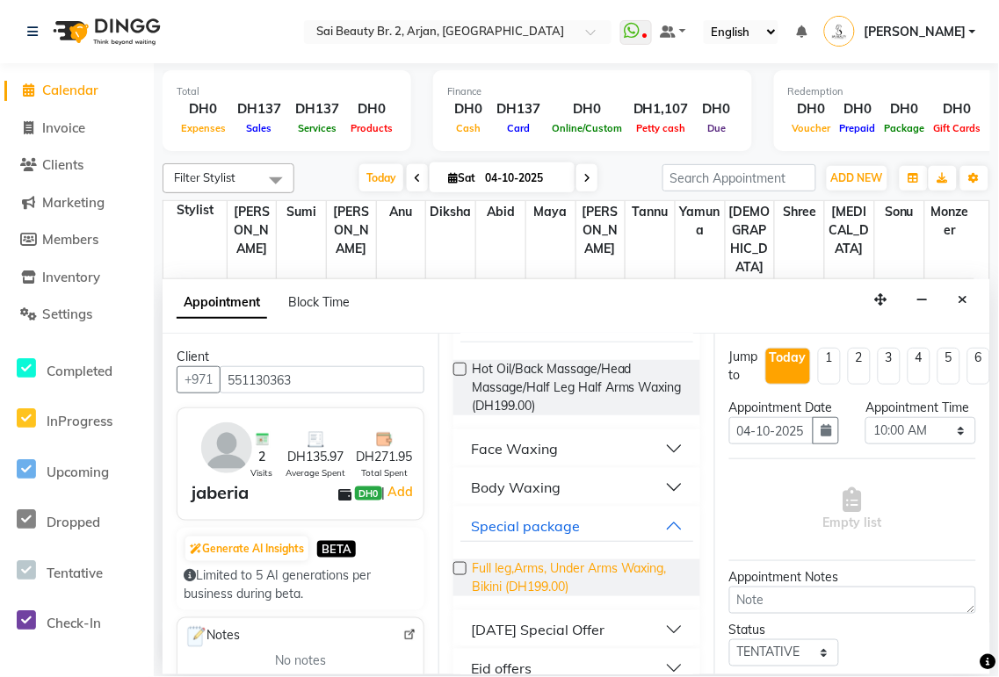
click at [582, 582] on span "Full leg,Arms, Under Arms Waxing, Bikini (DH199.00)" at bounding box center [579, 578] width 214 height 37
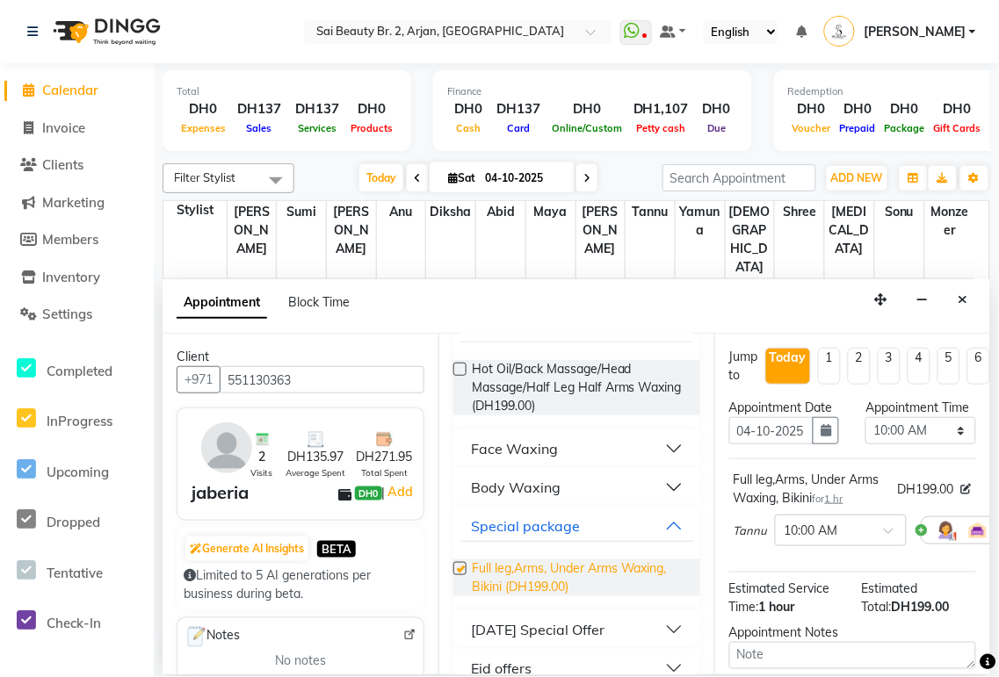
checkbox input "false"
click at [950, 444] on select "Select 10:00 AM 10:05 AM 10:10 AM 10:15 AM 10:20 AM 10:25 AM 10:30 AM 10:35 AM …" at bounding box center [920, 430] width 110 height 27
select select "765"
click at [865, 435] on select "Select 10:00 AM 10:05 AM 10:10 AM 10:15 AM 10:20 AM 10:25 AM 10:30 AM 10:35 AM …" at bounding box center [920, 430] width 110 height 27
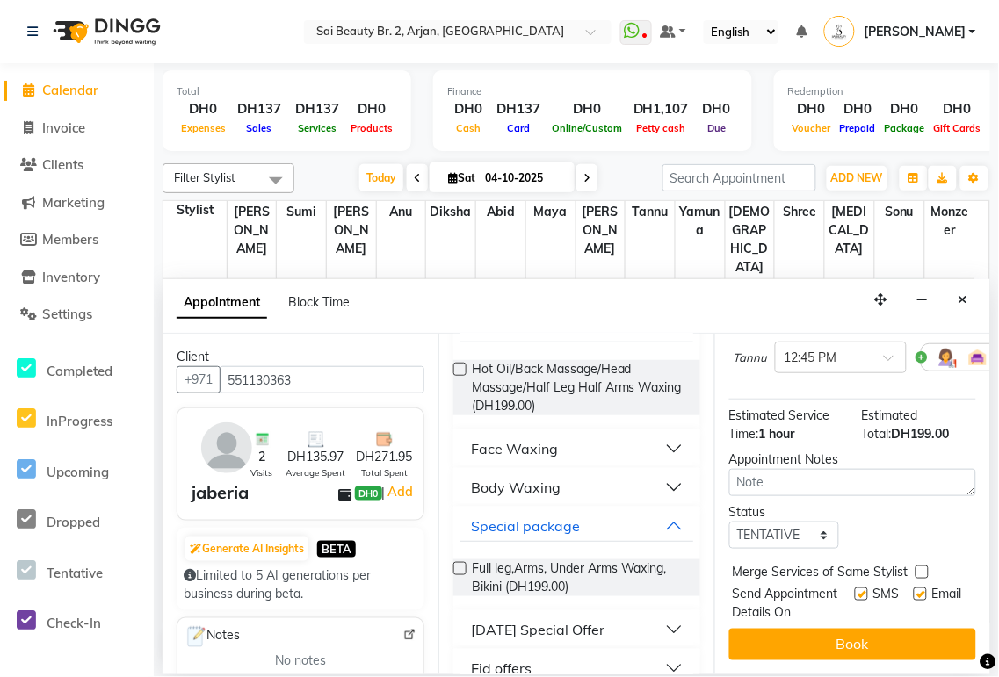
click at [915, 566] on label at bounding box center [921, 572] width 13 height 13
click at [915, 568] on input "checkbox" at bounding box center [920, 573] width 11 height 11
checkbox input "true"
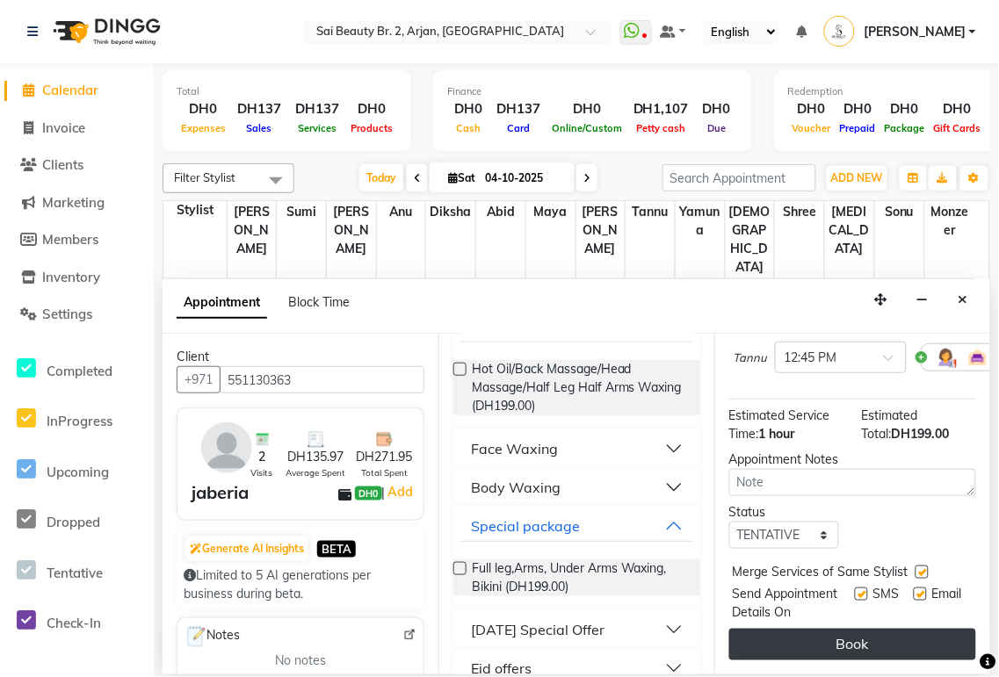
click at [879, 639] on button "Book" at bounding box center [852, 645] width 247 height 32
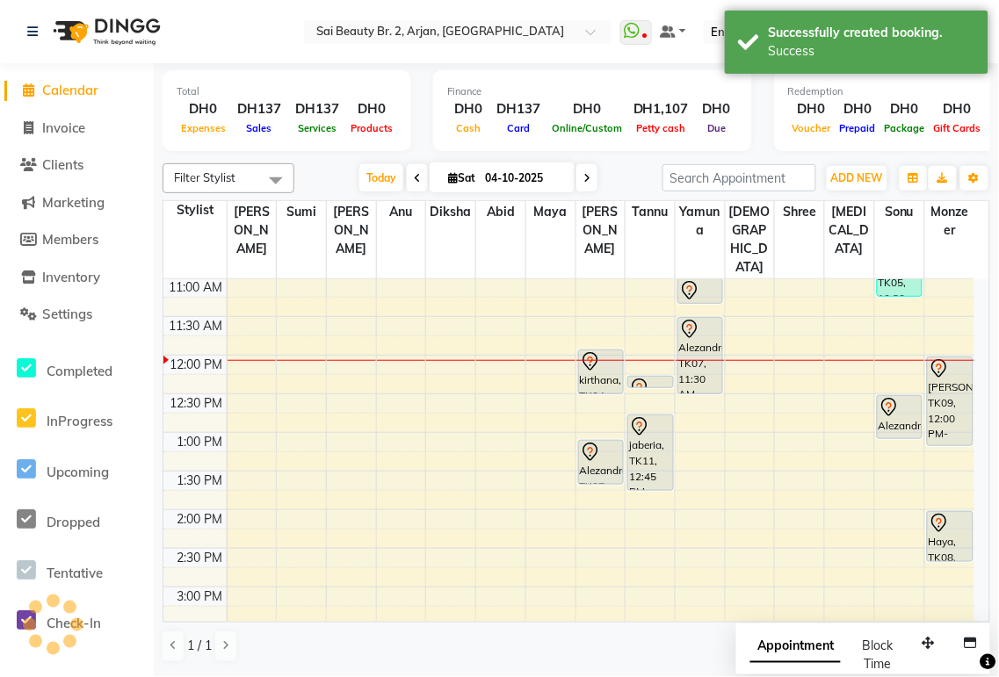
click at [806, 652] on span "Appointment" at bounding box center [795, 648] width 90 height 32
select select "tentative"
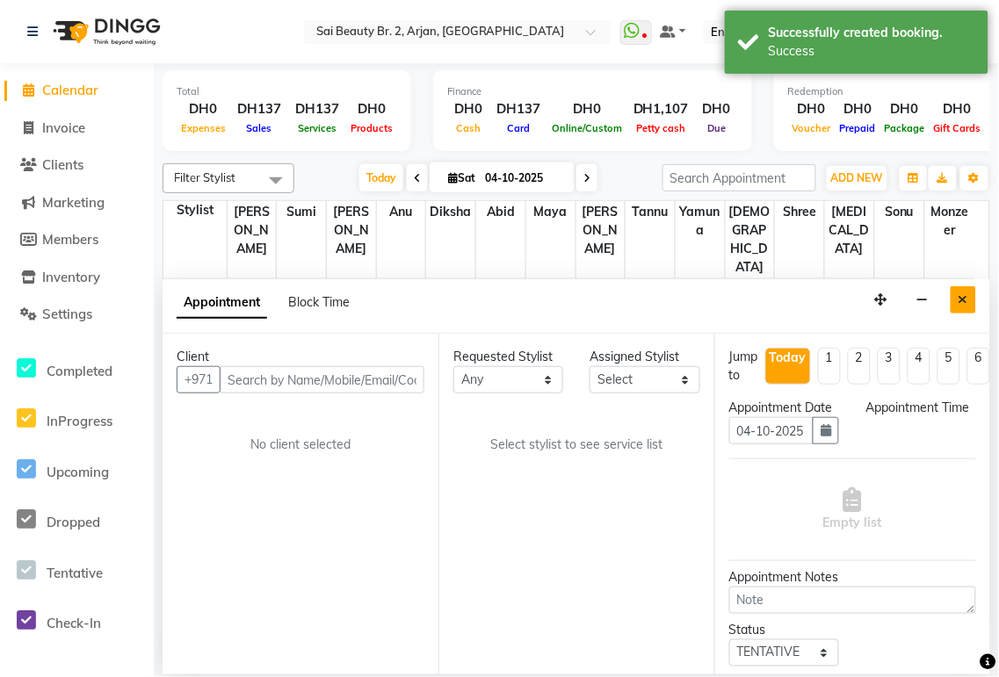
click at [963, 300] on icon "Close" at bounding box center [963, 299] width 10 height 12
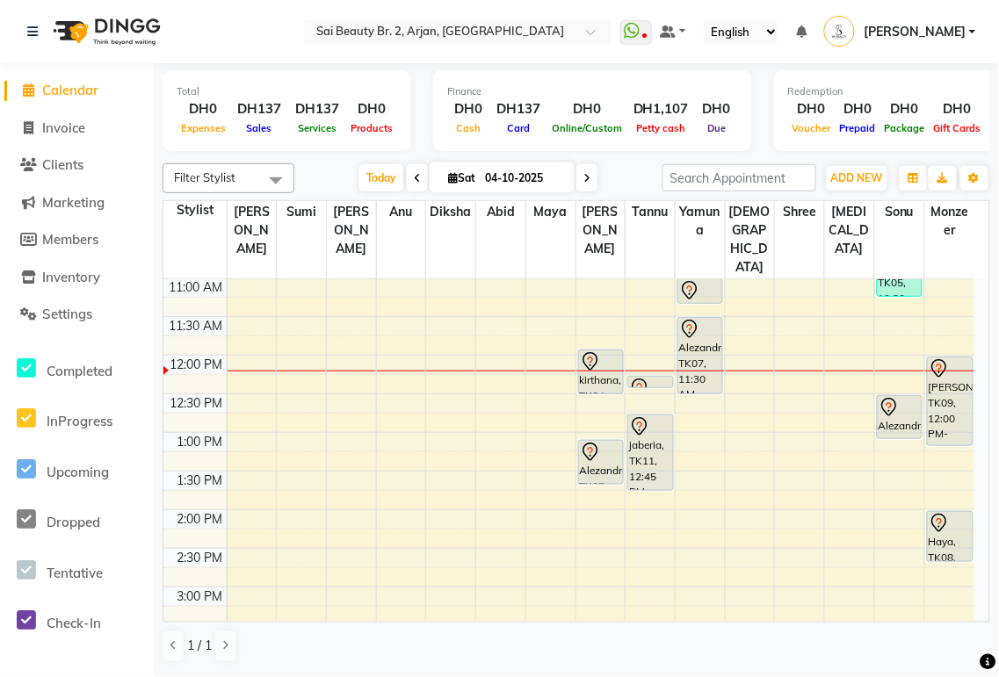
click at [594, 350] on div "kirthana, TK04, 11:55 AM-12:30 PM, Spa Manicure (Without Color)" at bounding box center [601, 371] width 44 height 43
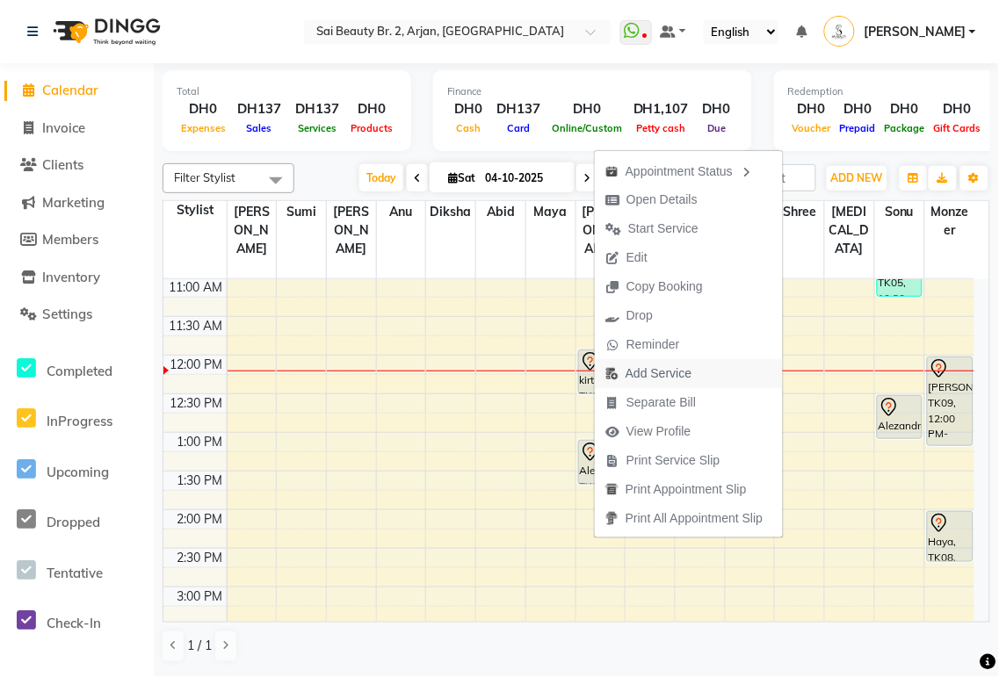
click at [674, 372] on span "Add Service" at bounding box center [658, 374] width 66 height 18
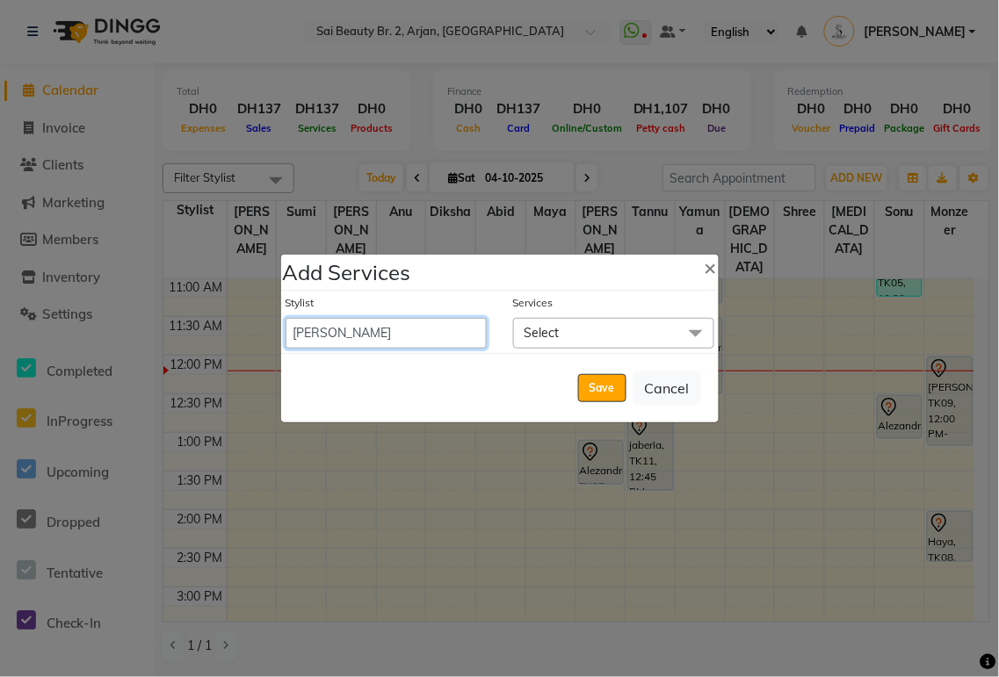
click at [450, 332] on select "[PERSON_NAME][MEDICAL_DATA] [PERSON_NAME] [PERSON_NAME] [PERSON_NAME] [PERSON_N…" at bounding box center [385, 333] width 201 height 31
select select "60066"
click at [285, 318] on select "[PERSON_NAME][MEDICAL_DATA] [PERSON_NAME] [PERSON_NAME] [PERSON_NAME] [PERSON_N…" at bounding box center [385, 333] width 201 height 31
select select "750"
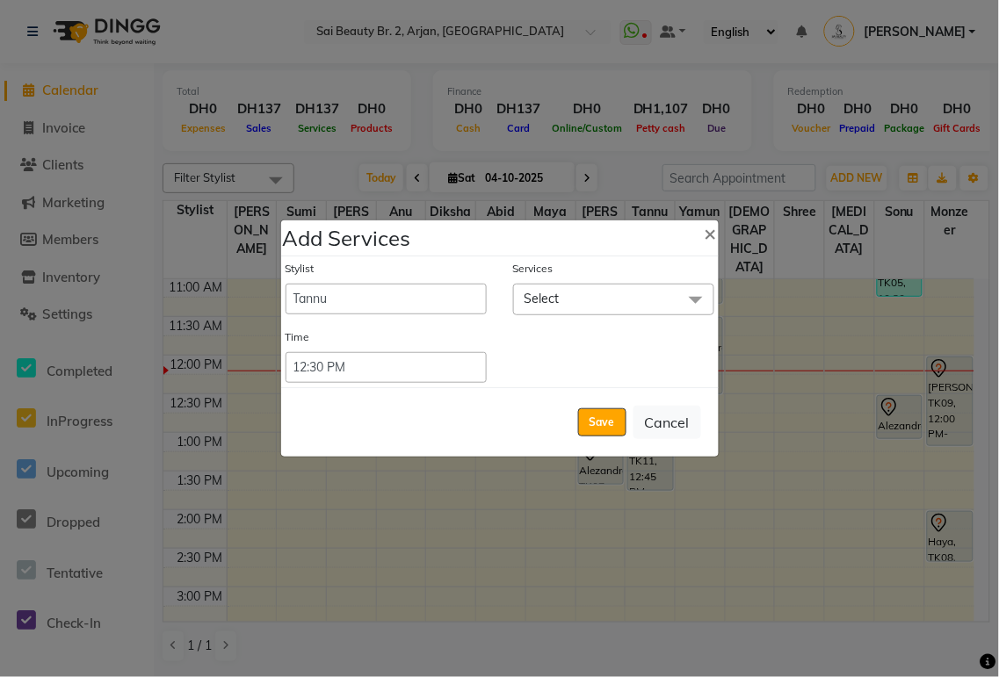
click at [571, 304] on span "Select" at bounding box center [613, 299] width 201 height 31
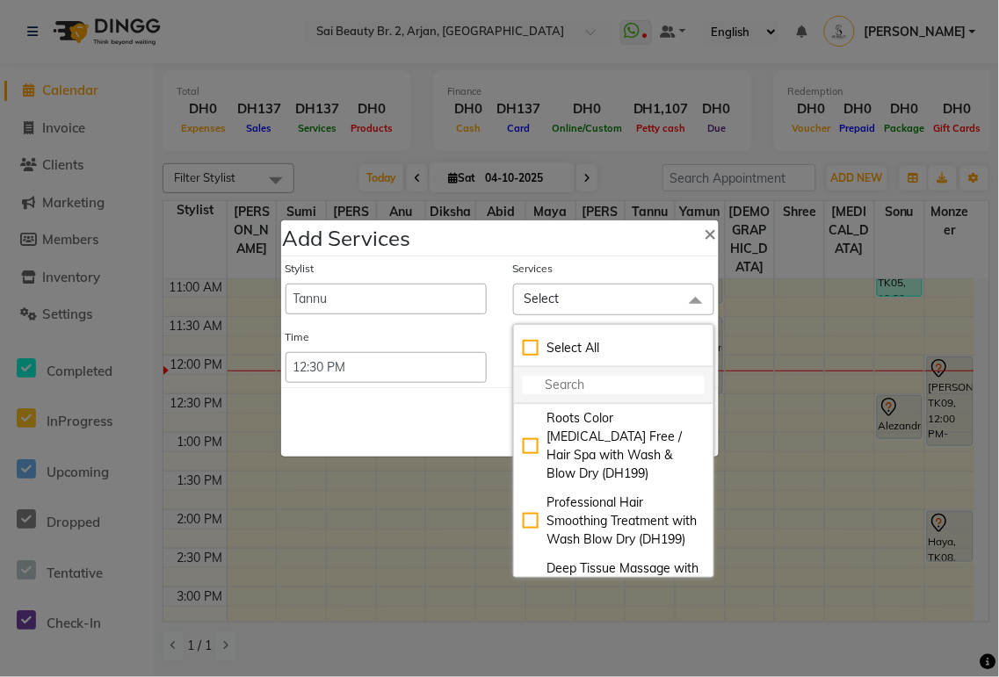
click at [567, 387] on input "multiselect-search" at bounding box center [614, 385] width 182 height 18
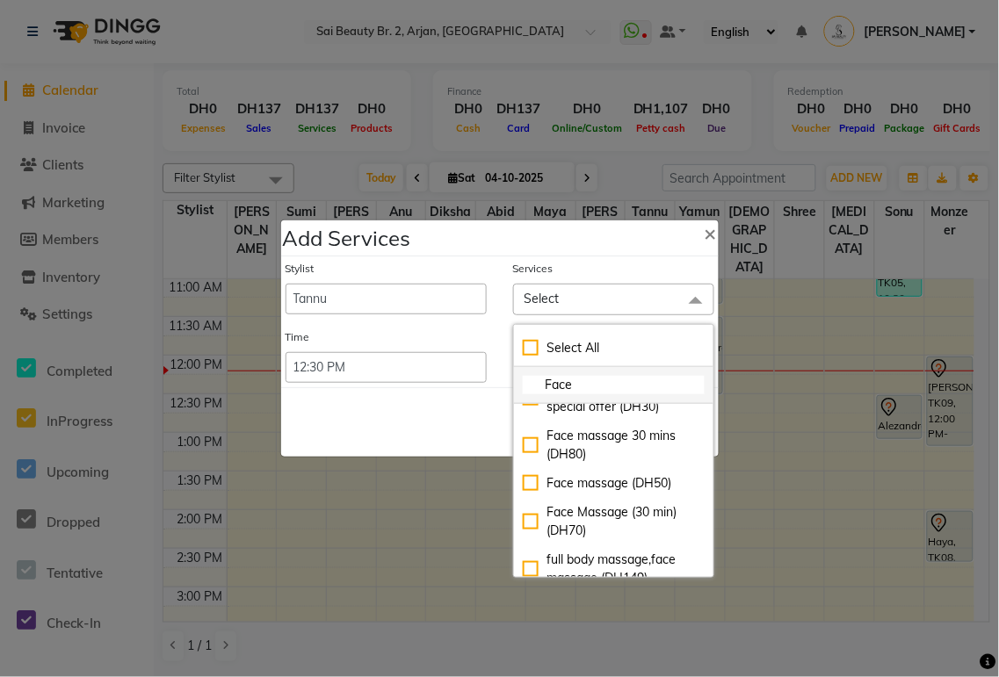
scroll to position [282, 0]
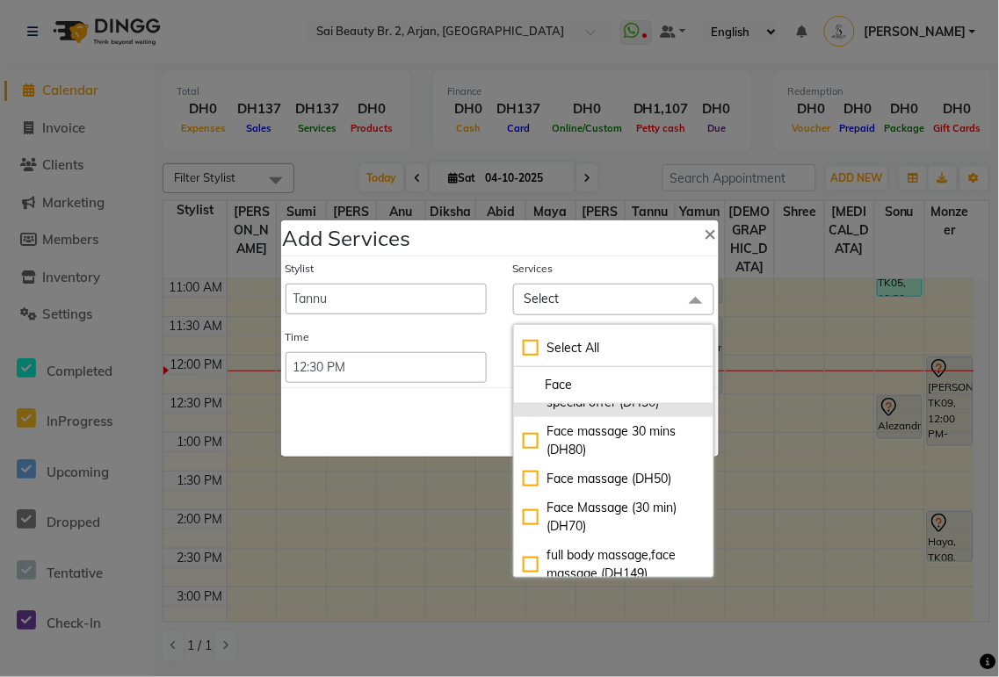
type input "Face"
click at [546, 412] on div "Face massage 15 mins special offer (DH30)" at bounding box center [614, 393] width 182 height 37
checkbox input "true"
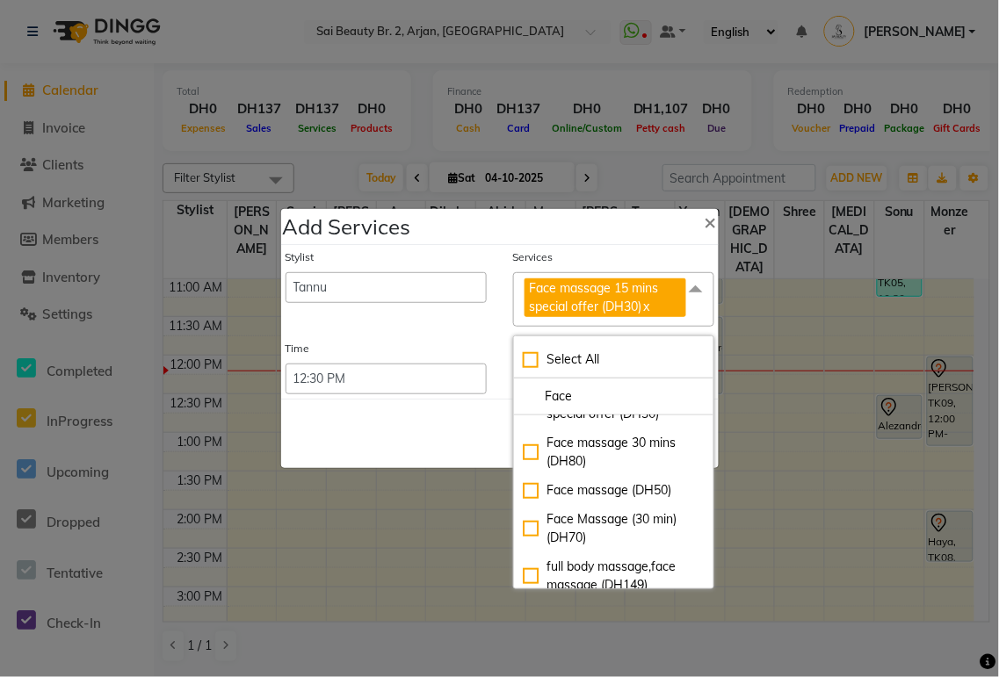
click at [392, 464] on div "Save Cancel" at bounding box center [499, 433] width 437 height 69
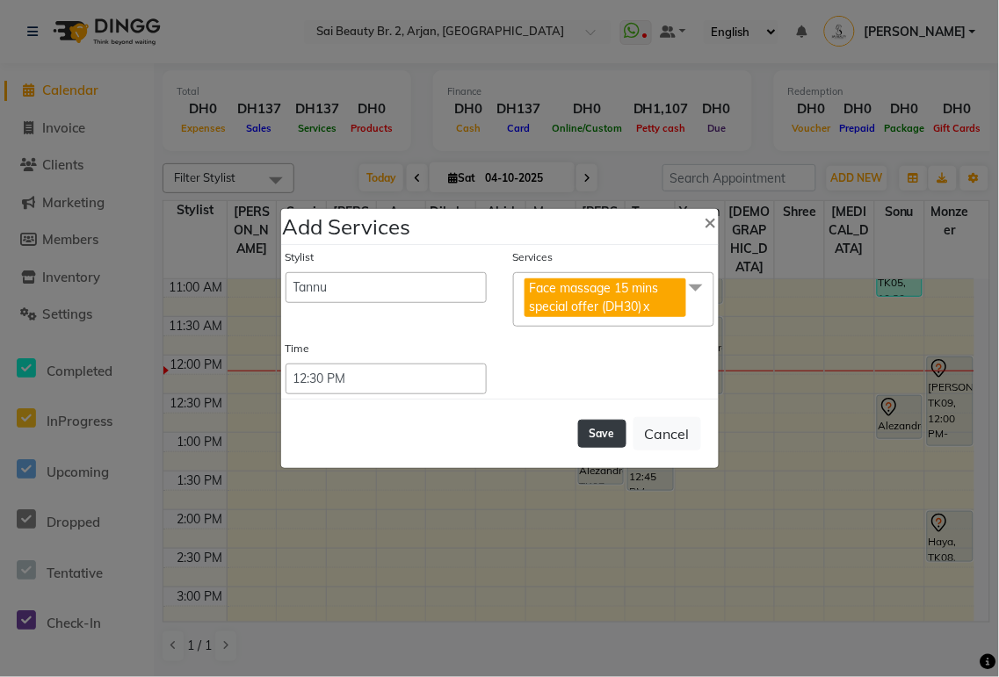
click at [613, 435] on button "Save" at bounding box center [602, 434] width 48 height 28
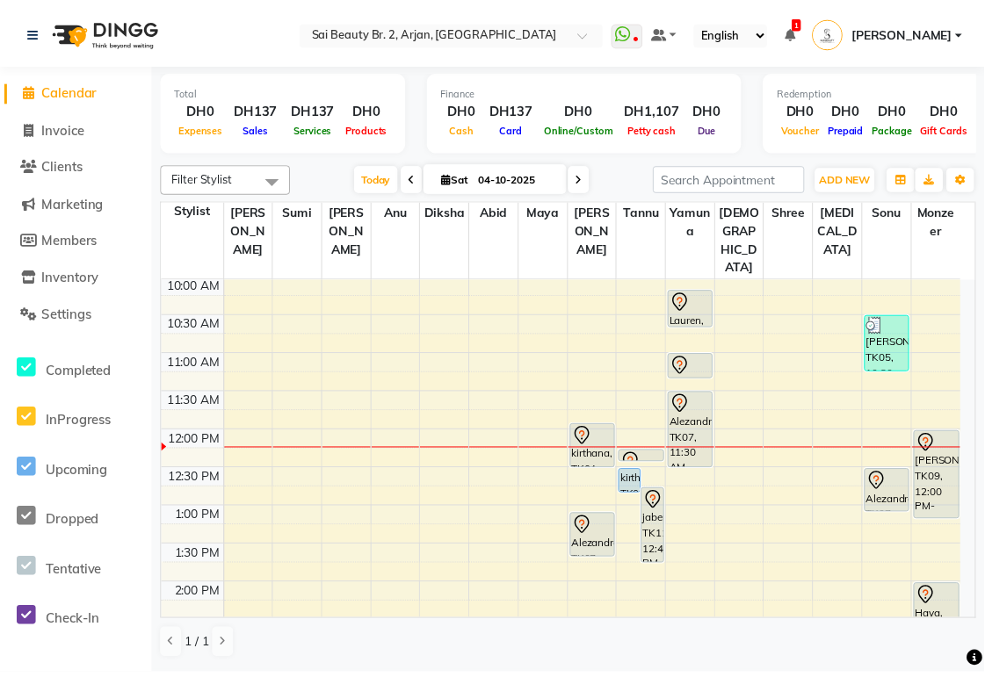
scroll to position [76, 0]
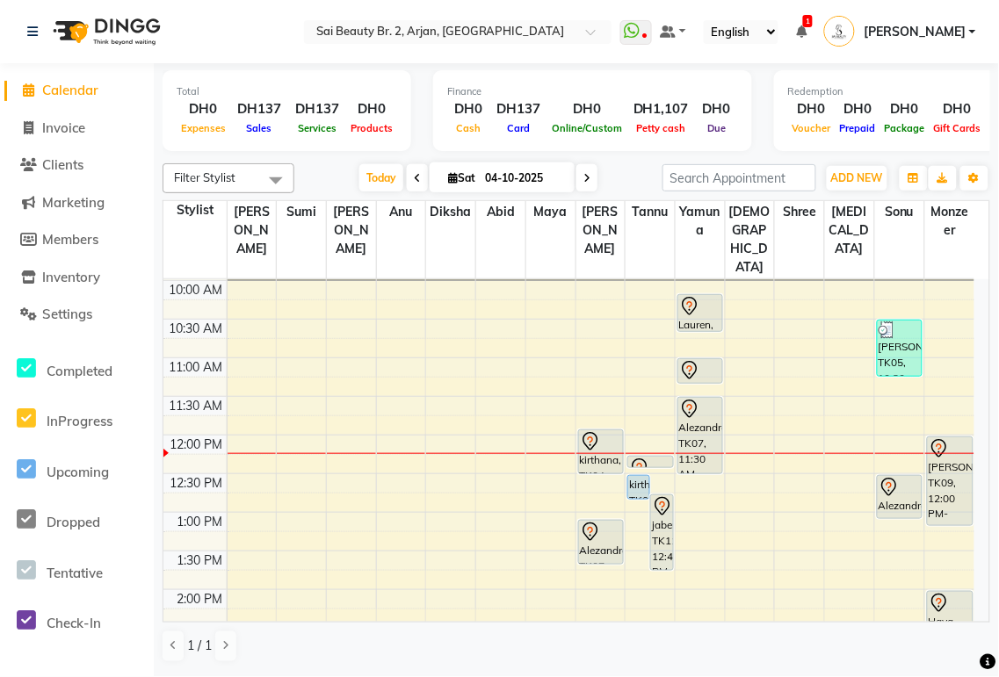
click at [602, 453] on div at bounding box center [600, 453] width 49 height 1
click at [602, 431] on div at bounding box center [601, 441] width 42 height 21
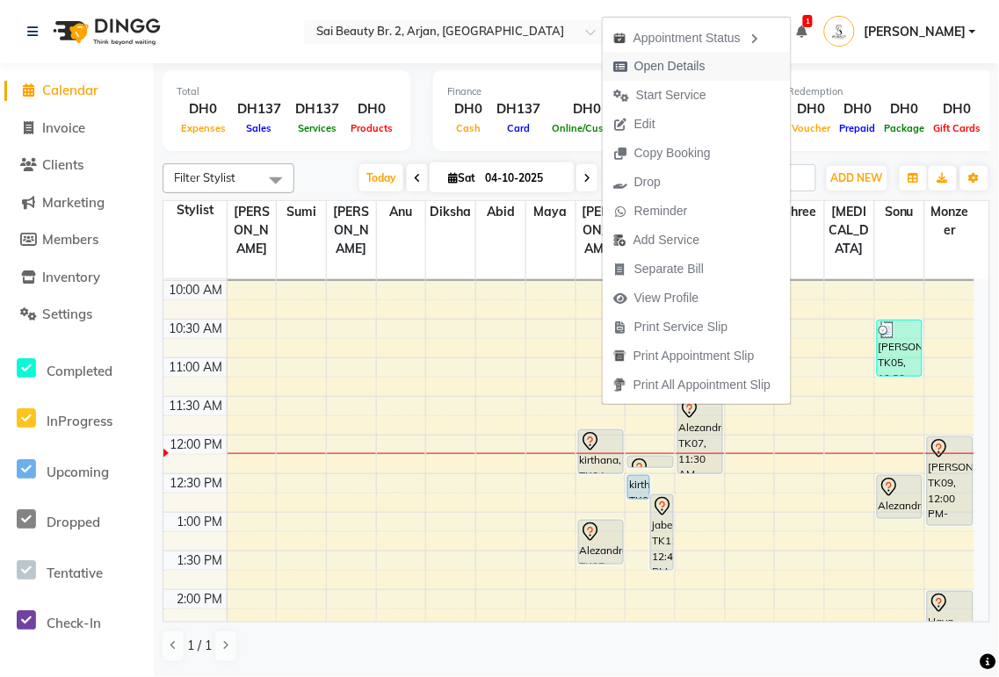
click at [689, 67] on span "Open Details" at bounding box center [669, 66] width 71 height 18
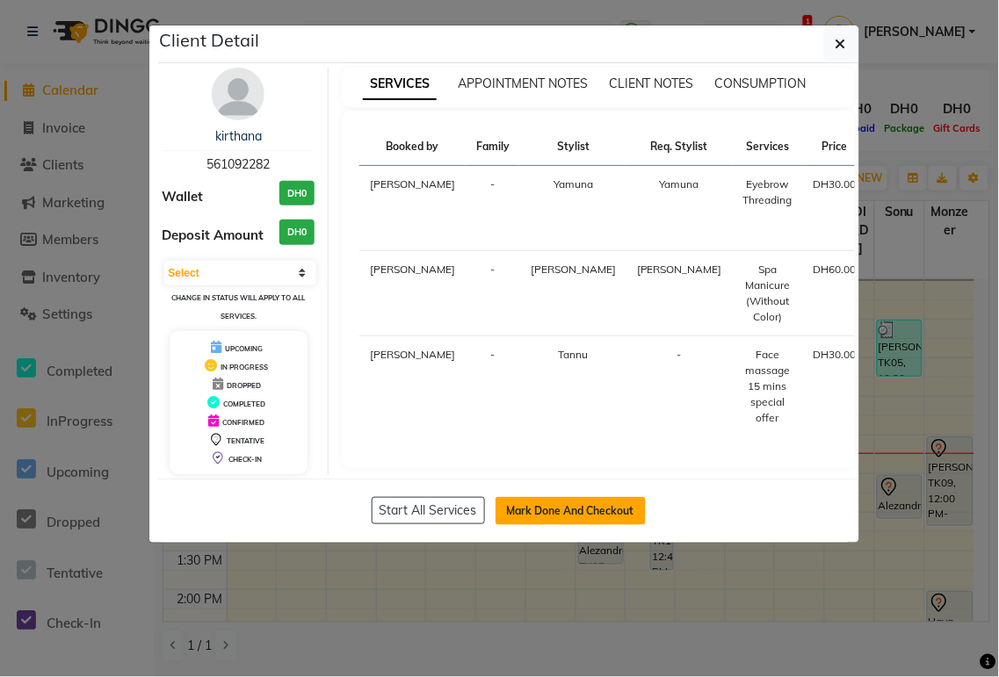
click at [607, 516] on button "Mark Done And Checkout" at bounding box center [570, 511] width 150 height 28
select select "service"
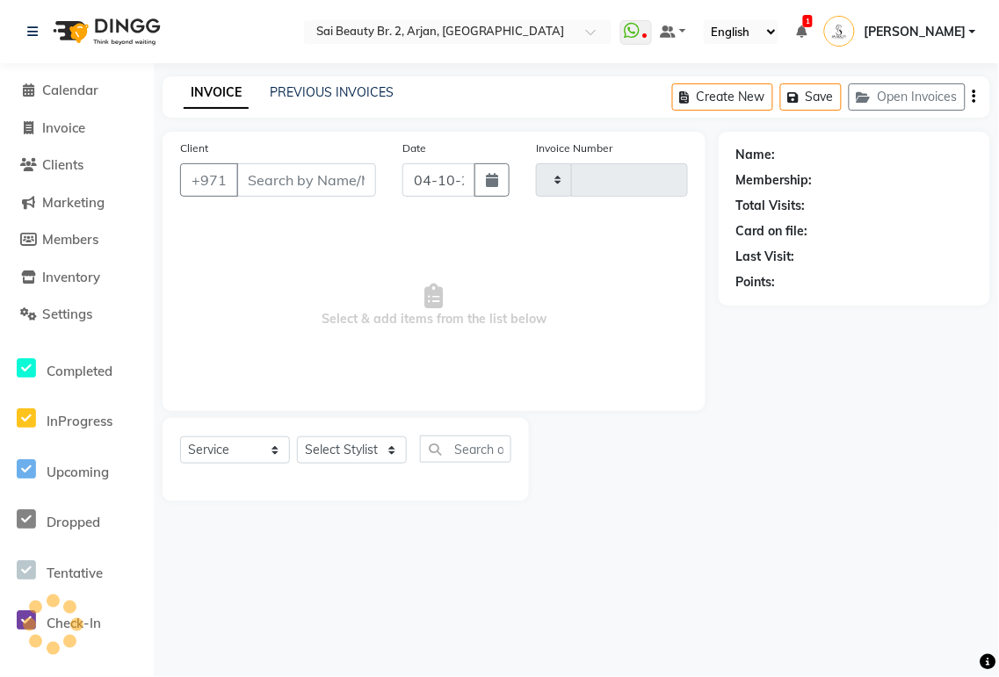
type input "561092282"
select select "60066"
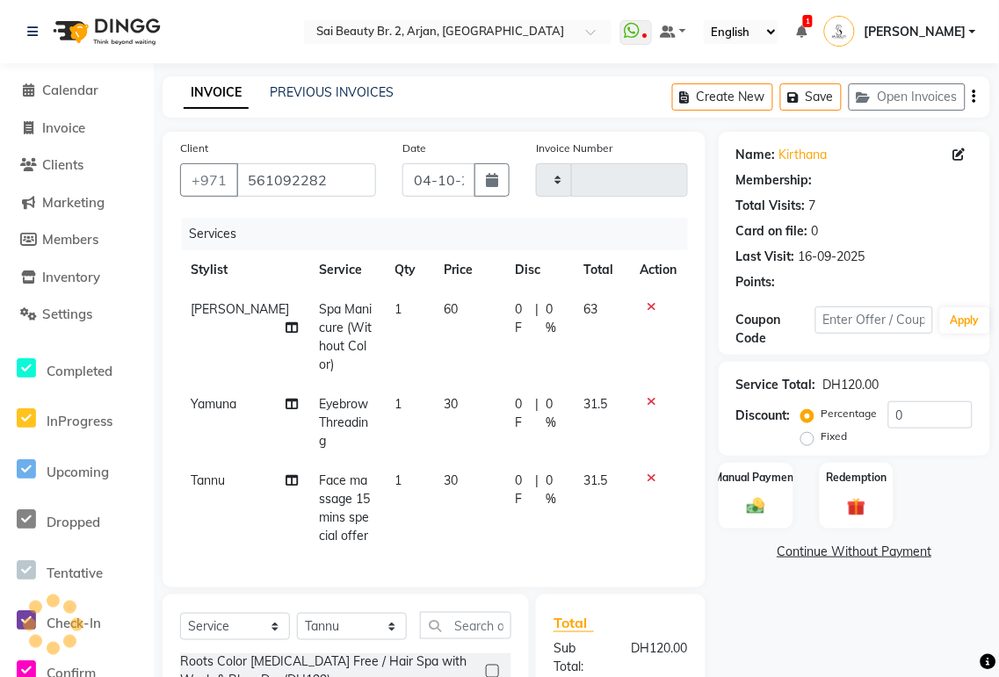
type input "2391"
select select "6956"
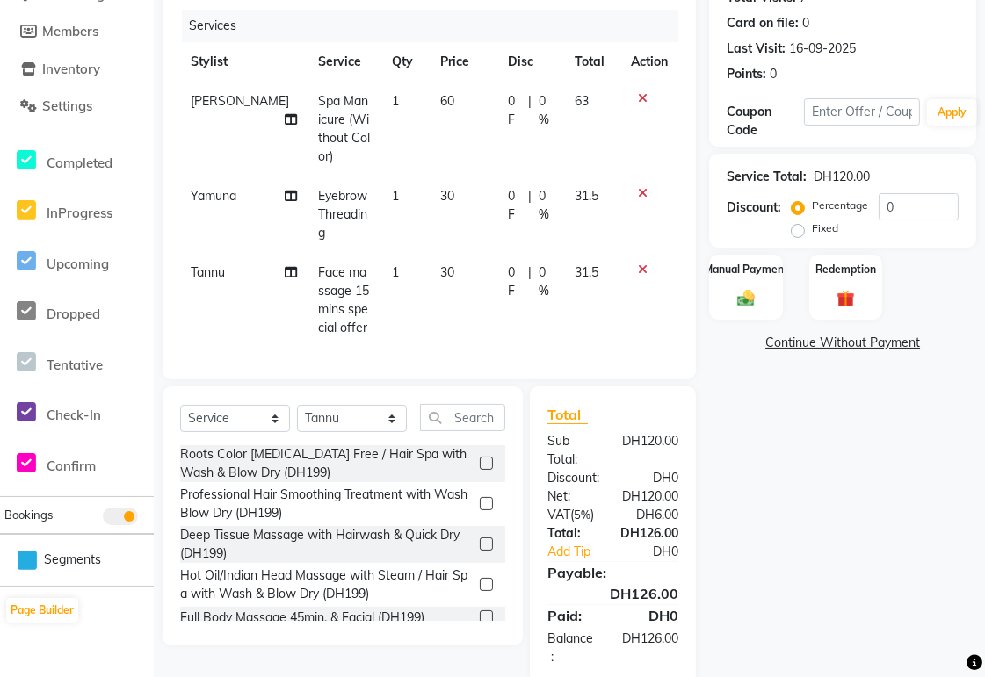
scroll to position [207, 0]
click at [758, 281] on div "Manual Payment" at bounding box center [746, 288] width 76 height 69
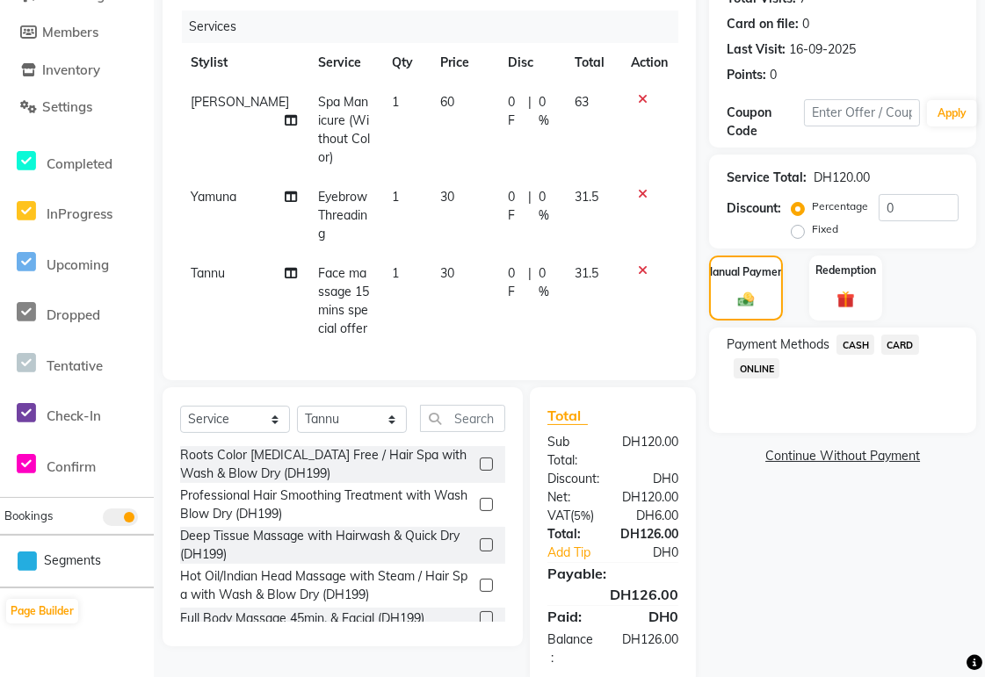
click at [901, 343] on span "CARD" at bounding box center [900, 345] width 38 height 20
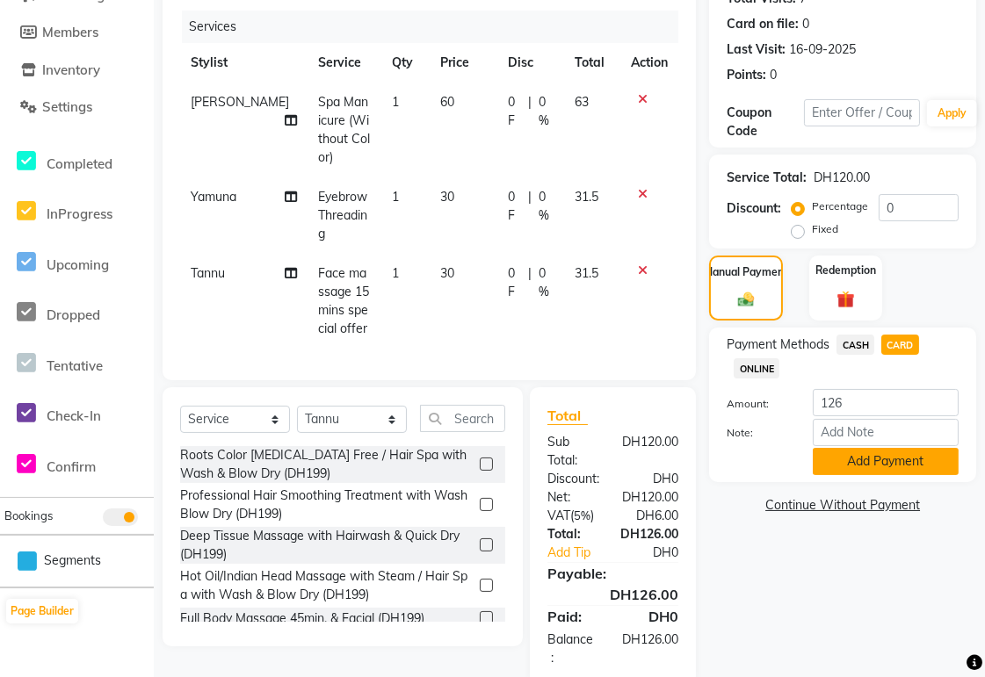
click at [885, 459] on button "Add Payment" at bounding box center [886, 461] width 146 height 27
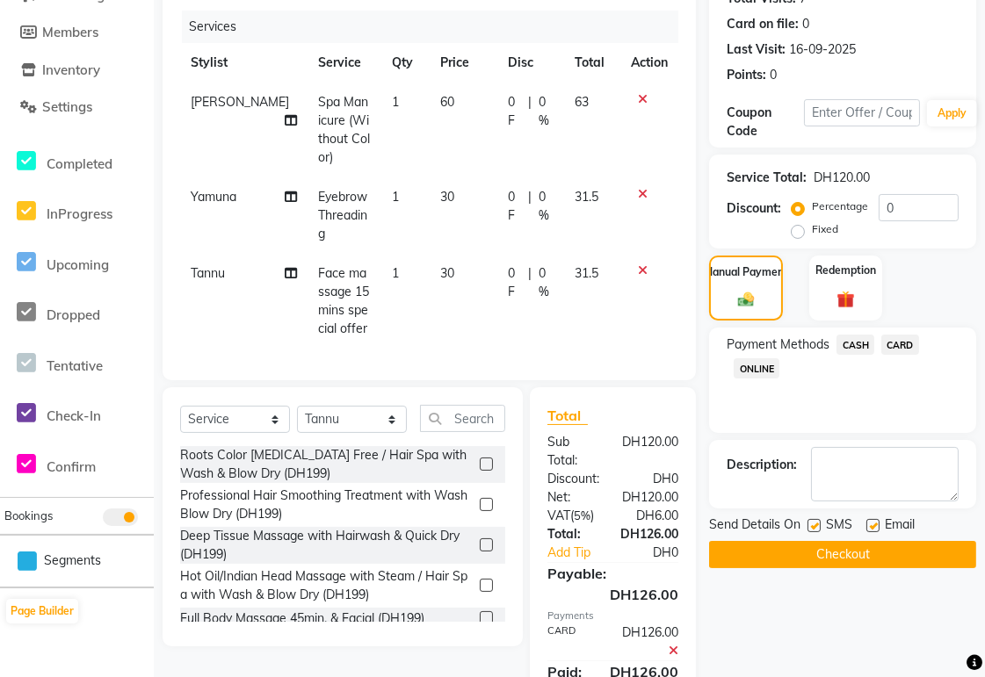
scroll to position [293, 0]
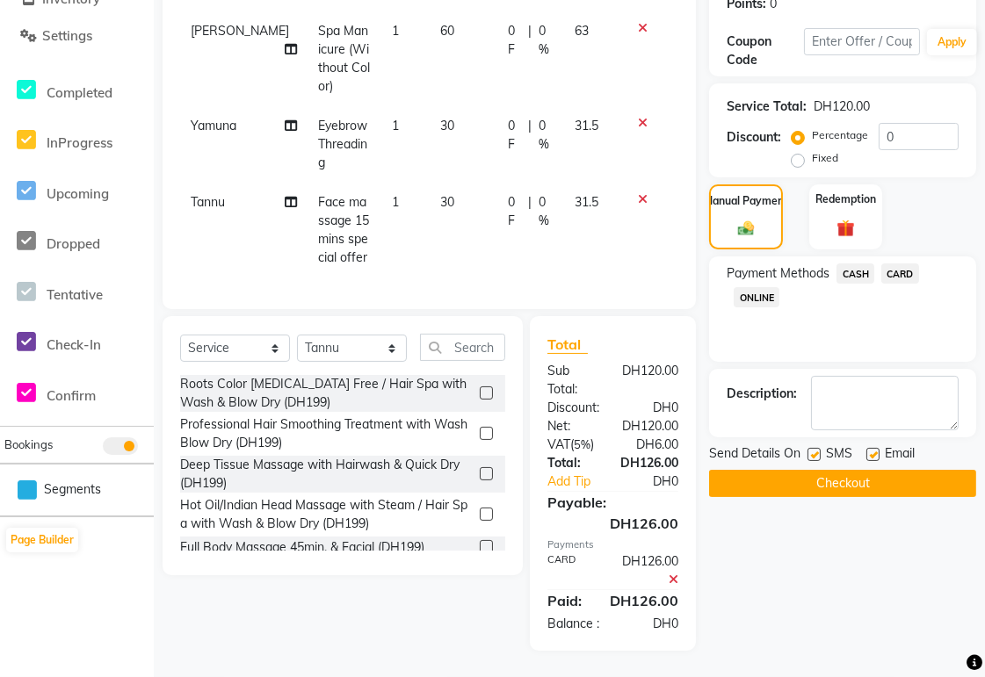
click at [916, 470] on button "Checkout" at bounding box center [842, 483] width 267 height 27
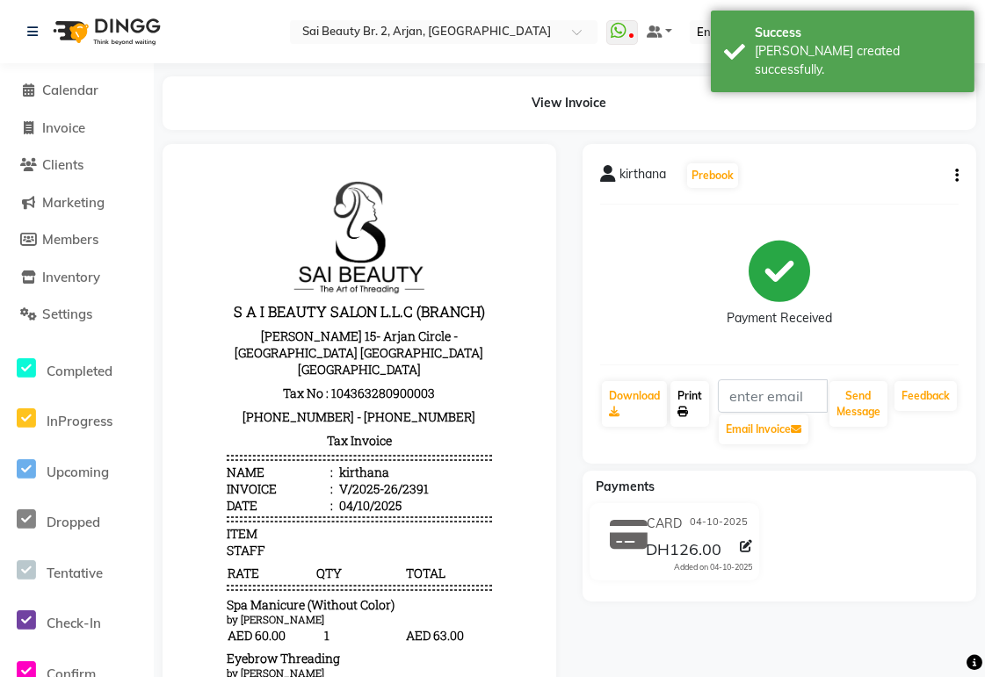
click at [696, 404] on link "Print" at bounding box center [689, 404] width 39 height 46
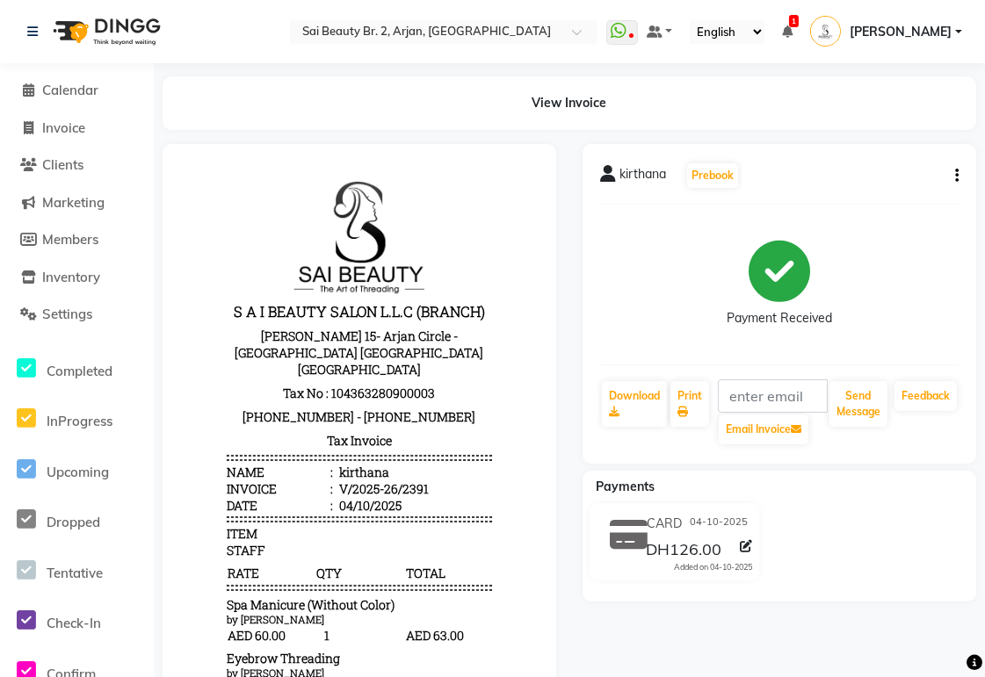
click at [906, 541] on div "CARD [DATE] DH126.00 Added on [DATE]" at bounding box center [779, 545] width 420 height 84
click at [59, 94] on span "Calendar" at bounding box center [70, 90] width 56 height 17
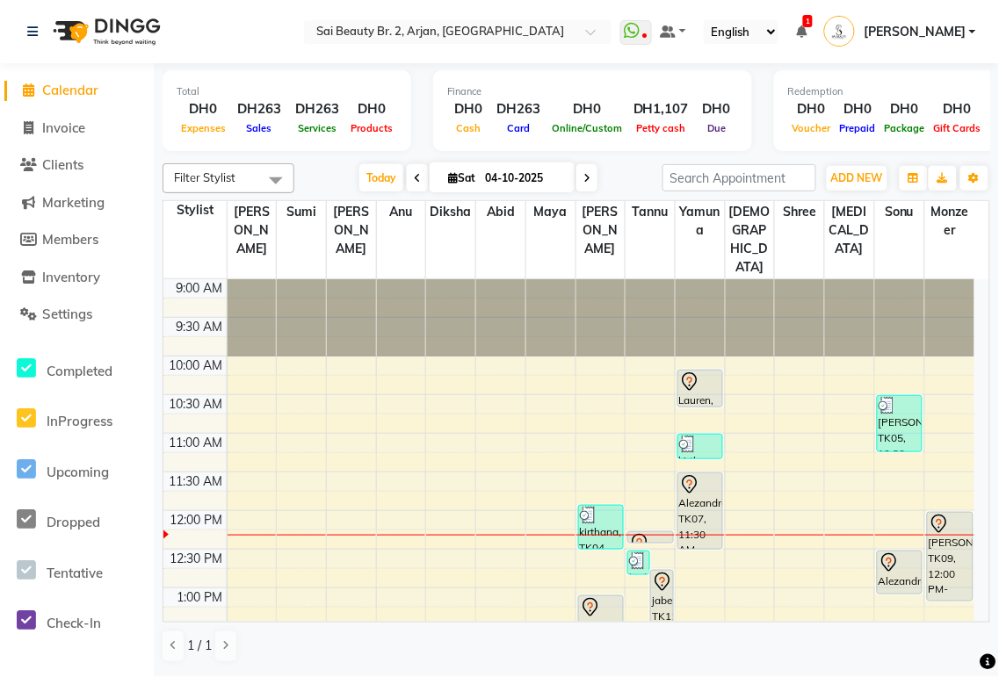
click at [583, 177] on icon at bounding box center [586, 178] width 7 height 11
type input "05-10-2025"
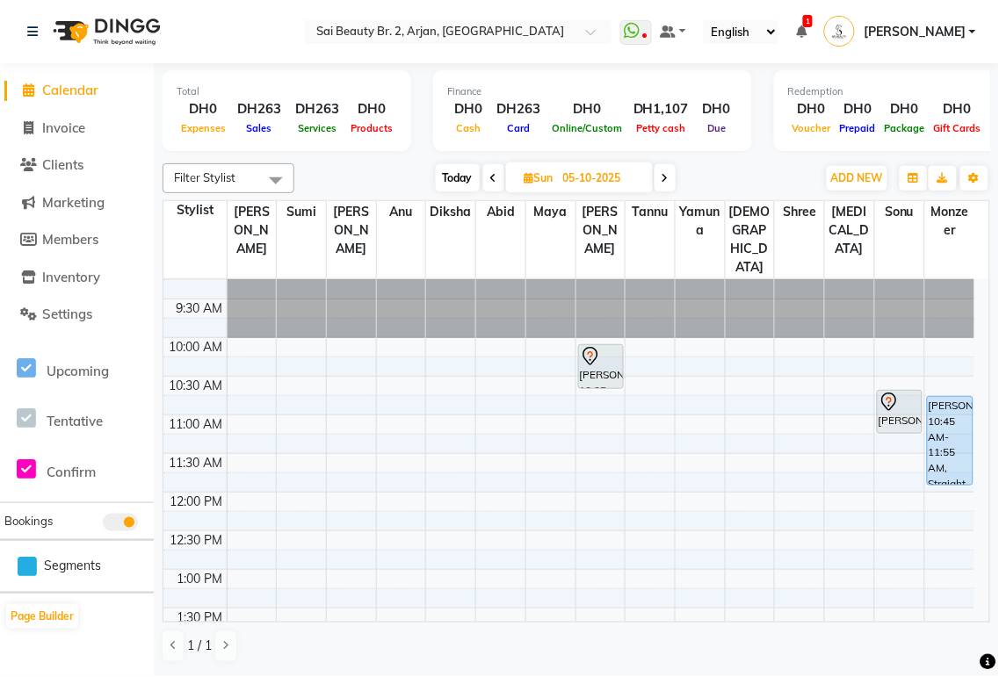
scroll to position [24, 0]
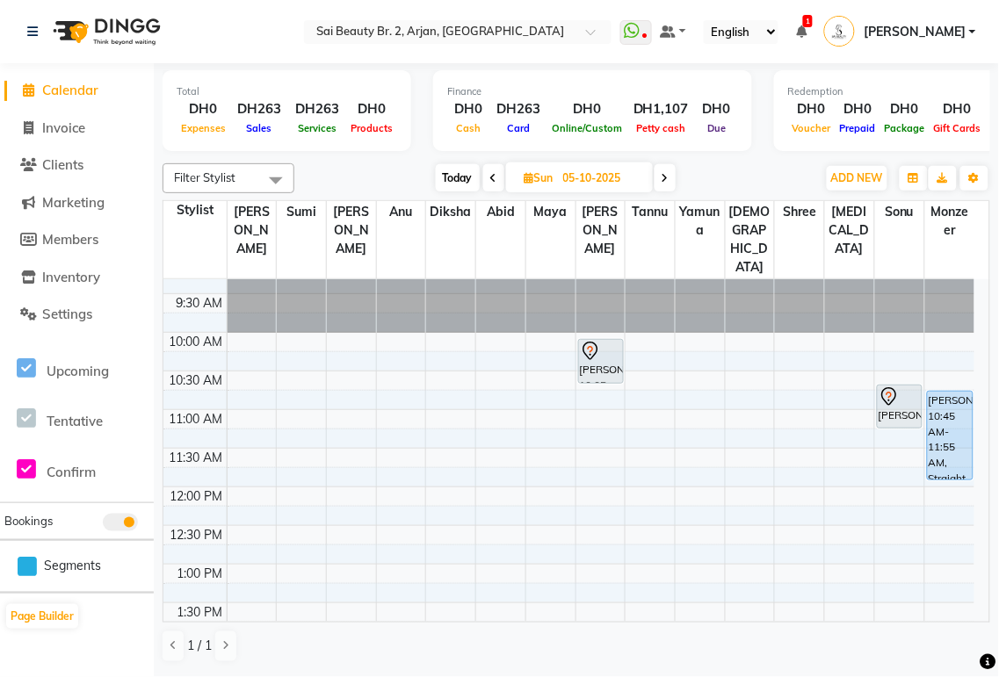
click at [908, 386] on div "[PERSON_NAME], 10:40 AM-11:15 AM, Spa Pedicure (Normal Color)" at bounding box center [900, 407] width 44 height 42
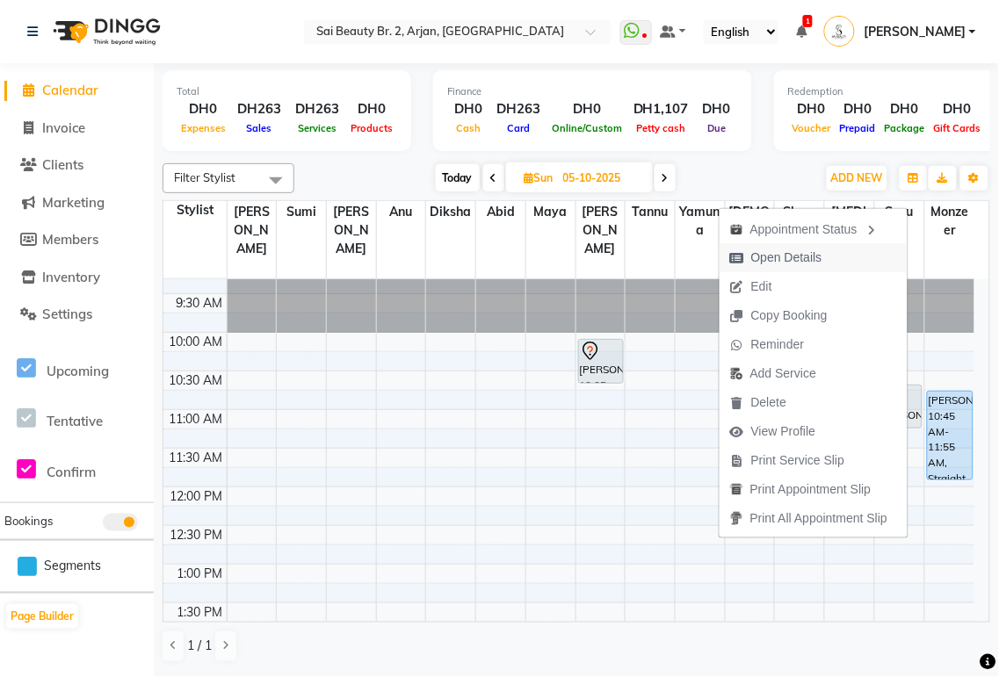
click at [792, 256] on span "Open Details" at bounding box center [786, 258] width 71 height 18
select select "7"
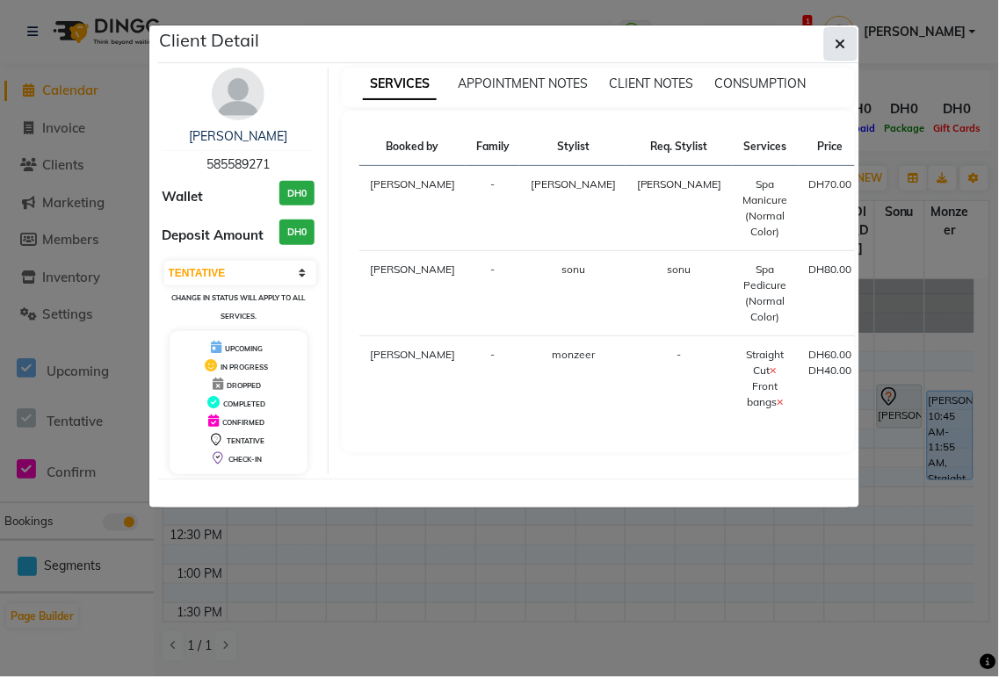
click at [835, 47] on icon "button" at bounding box center [840, 44] width 11 height 14
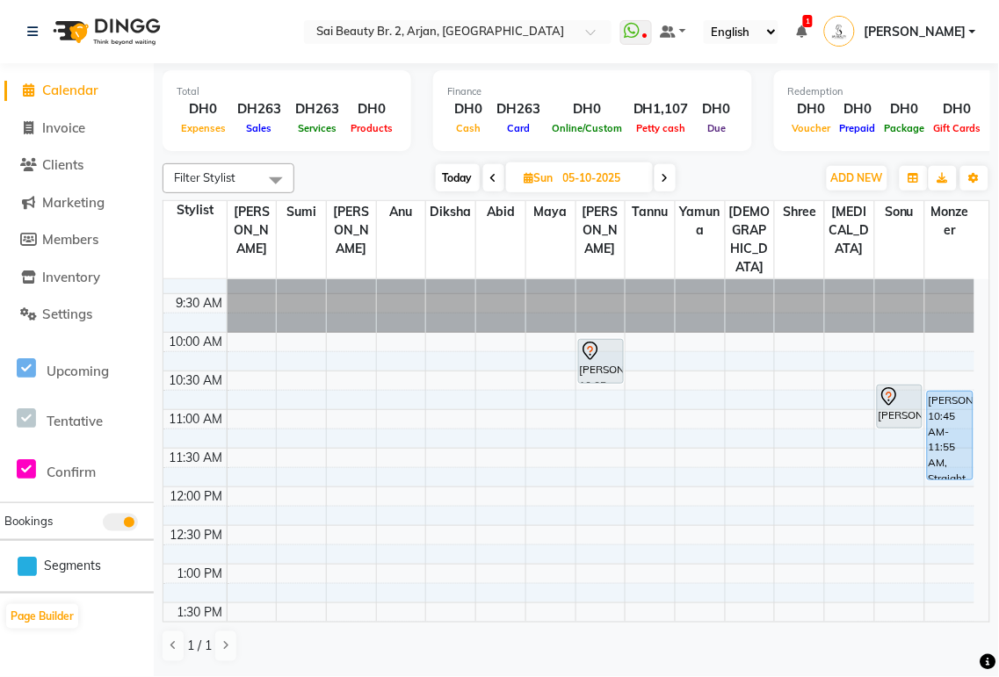
click at [668, 163] on div "Filter Stylist Select All [PERSON_NAME][MEDICAL_DATA] [PERSON_NAME] [PERSON_NAM…" at bounding box center [576, 178] width 827 height 30
click at [665, 177] on icon at bounding box center [664, 178] width 7 height 11
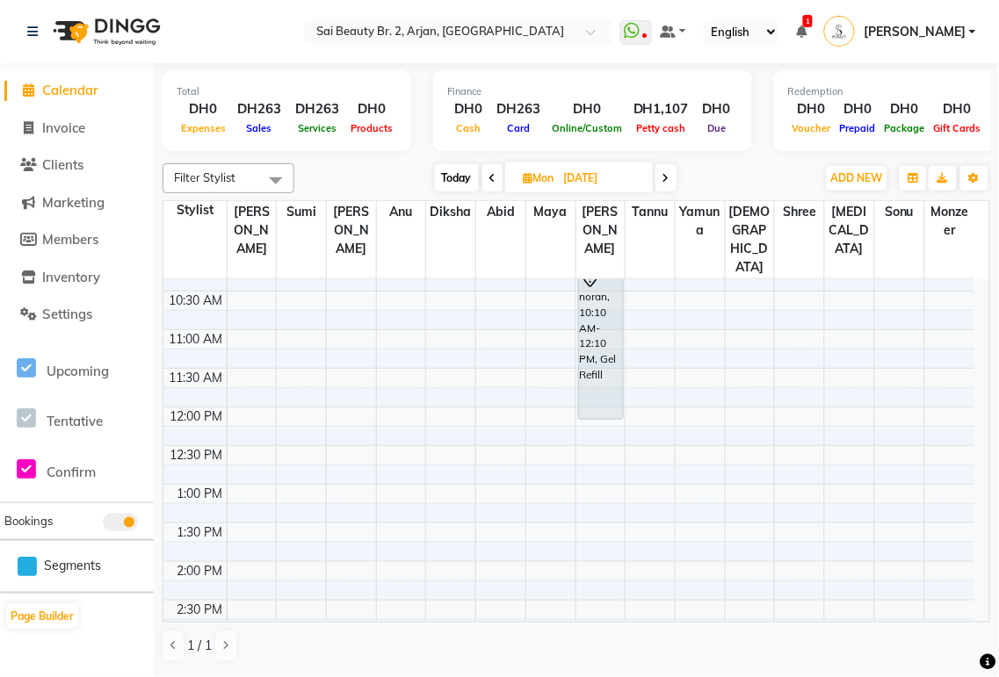
scroll to position [0, 0]
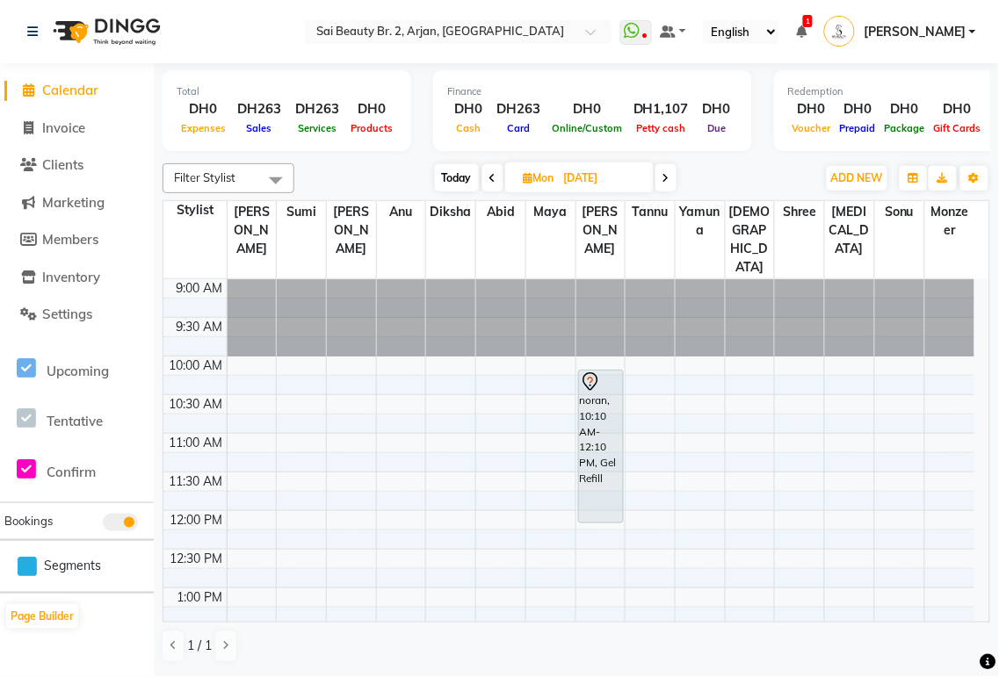
click at [666, 177] on icon at bounding box center [665, 178] width 7 height 11
click at [659, 177] on span at bounding box center [664, 177] width 21 height 27
click at [452, 177] on span "Today" at bounding box center [456, 177] width 44 height 27
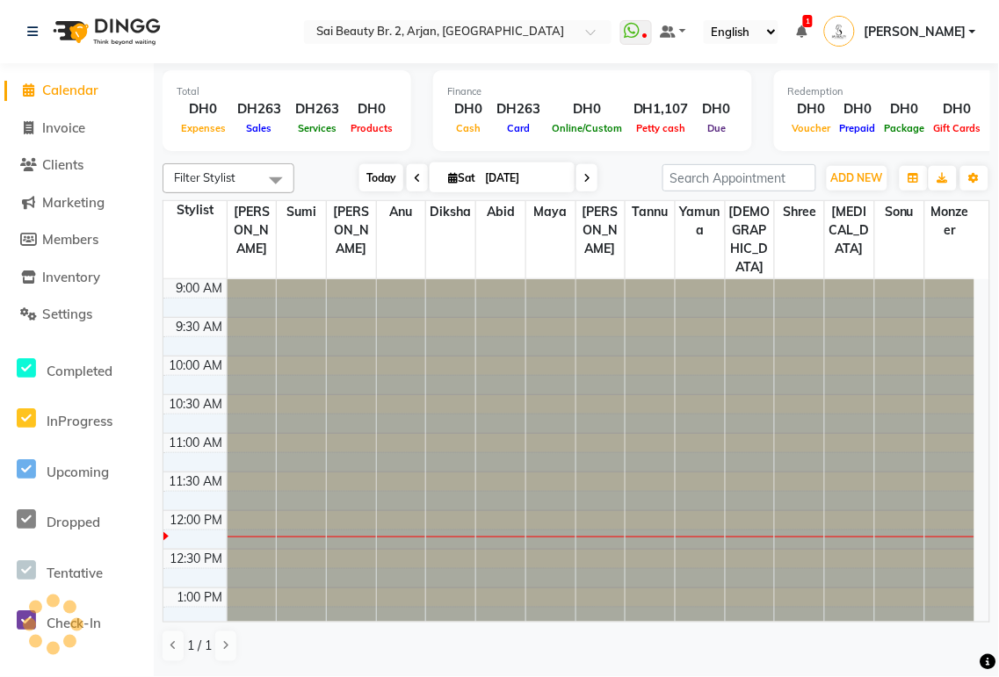
type input "04-10-2025"
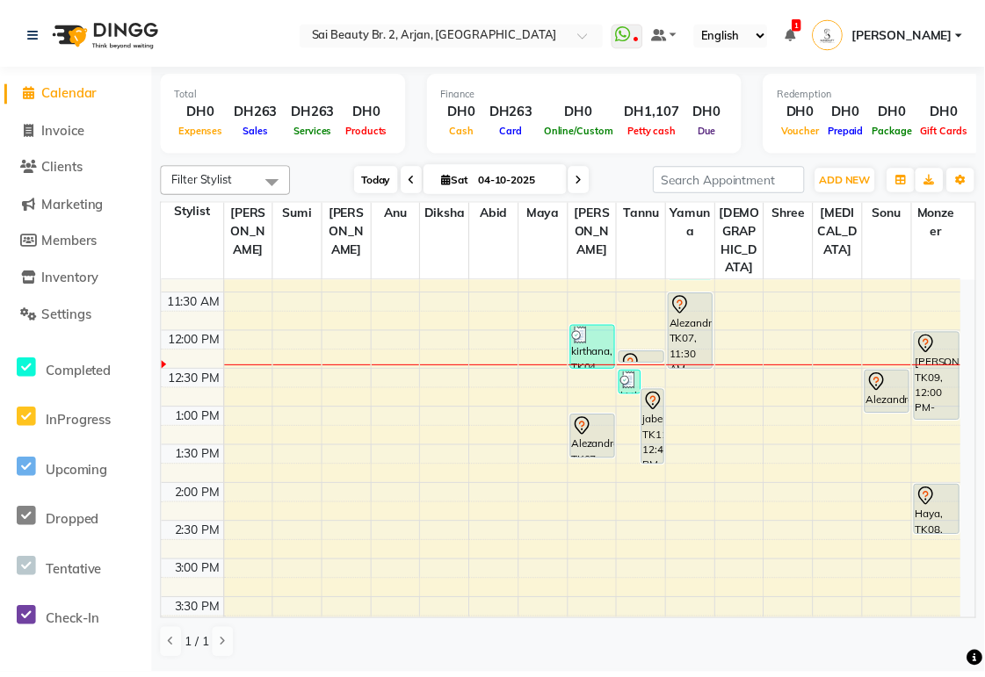
scroll to position [147, 0]
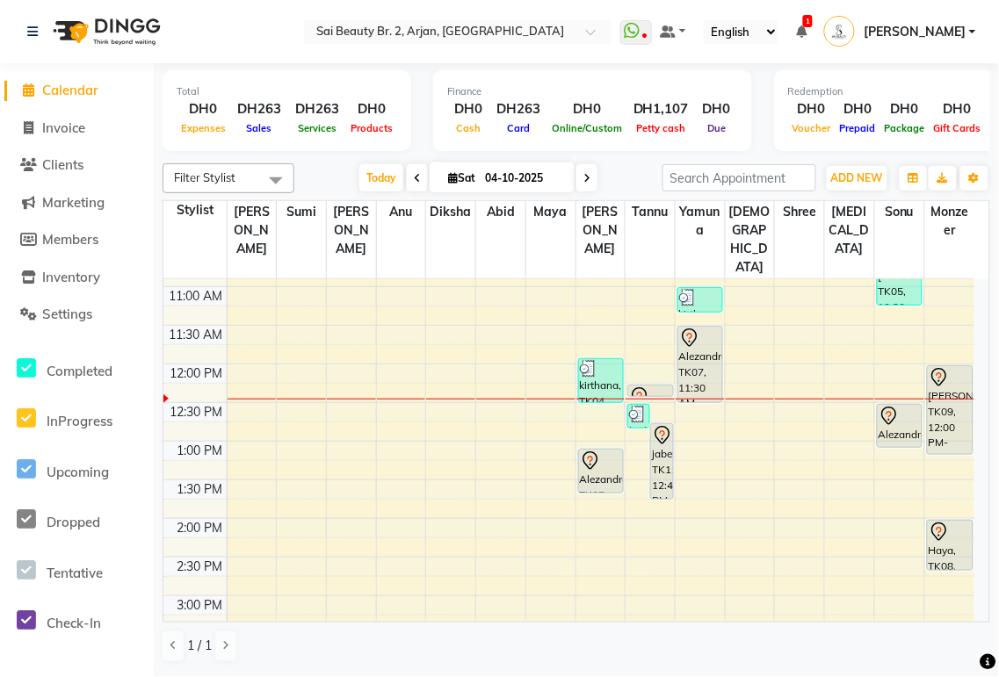
click at [638, 387] on icon at bounding box center [639, 397] width 21 height 21
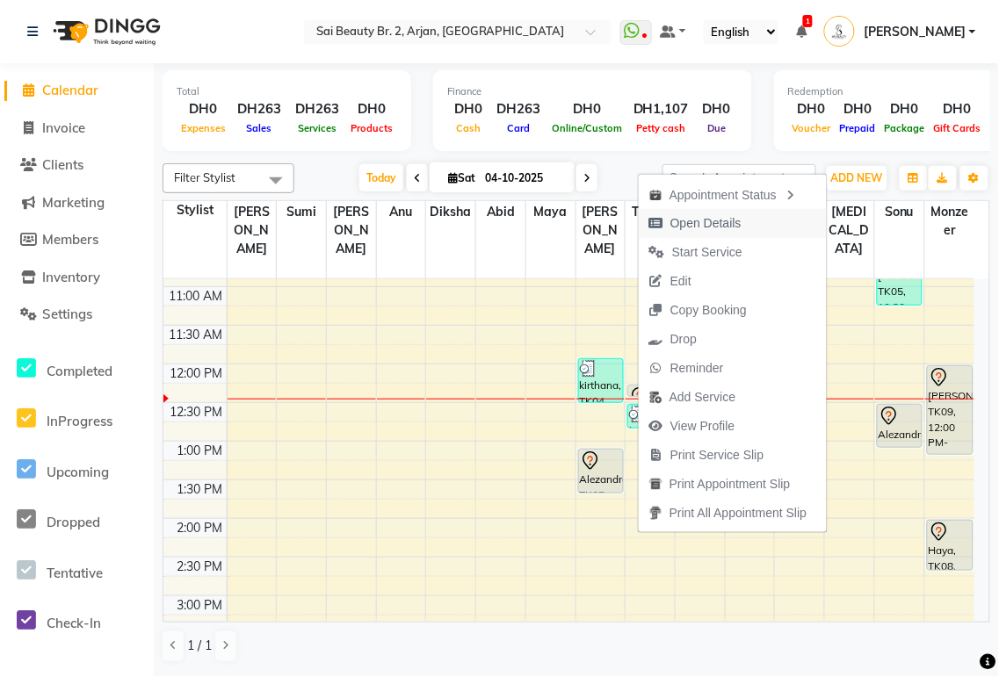
click at [726, 222] on span "Open Details" at bounding box center [705, 223] width 71 height 18
select select "7"
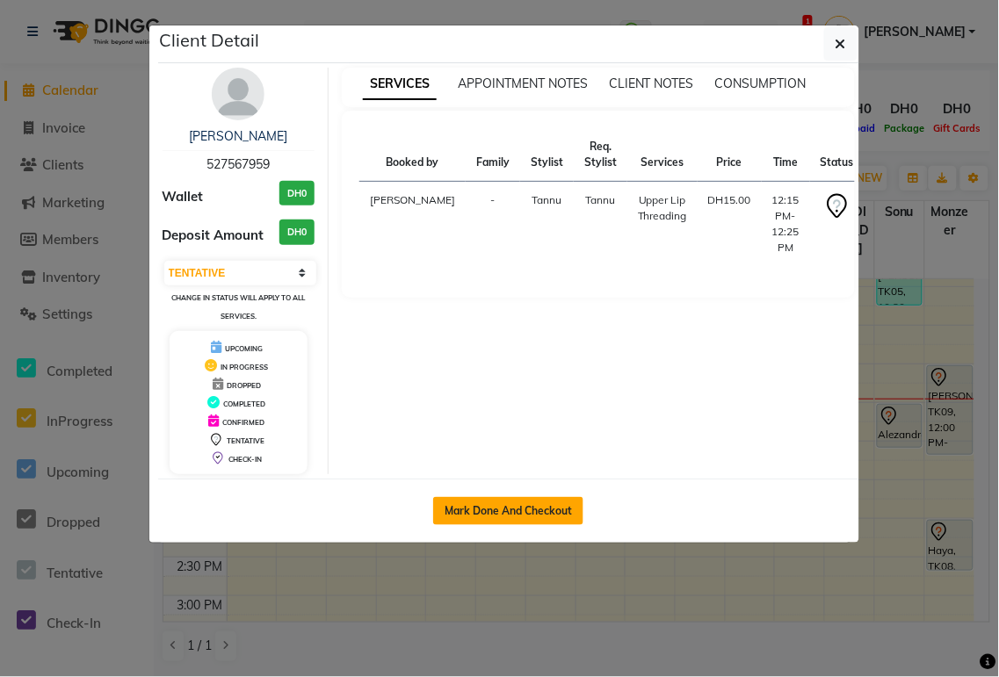
click at [532, 509] on button "Mark Done And Checkout" at bounding box center [508, 511] width 150 height 28
select select "service"
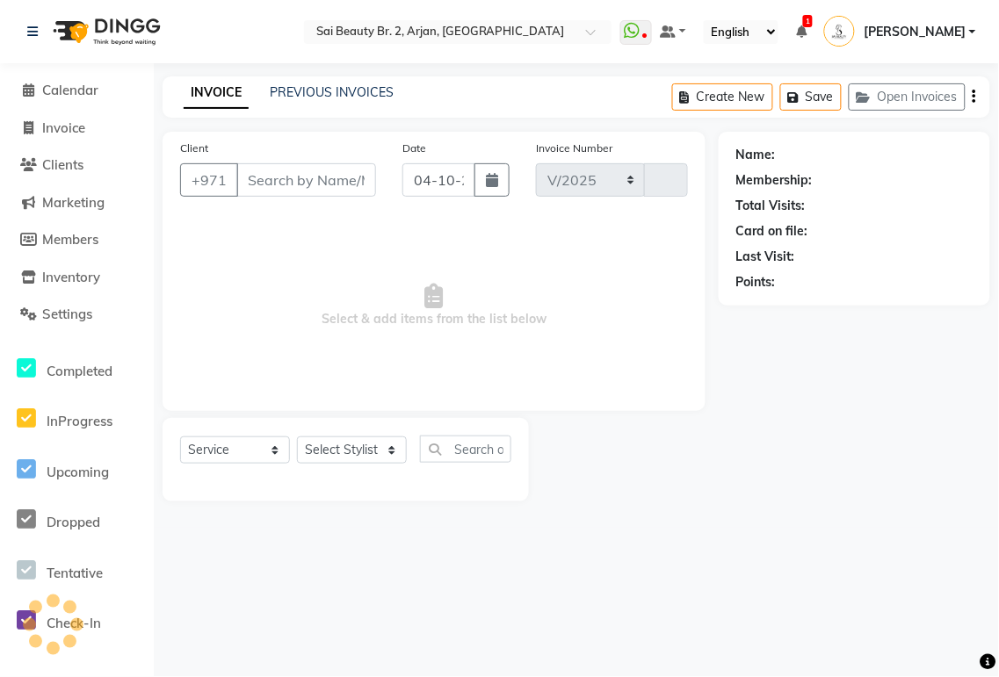
select select "6956"
type input "2392"
type input "527567959"
select select "60066"
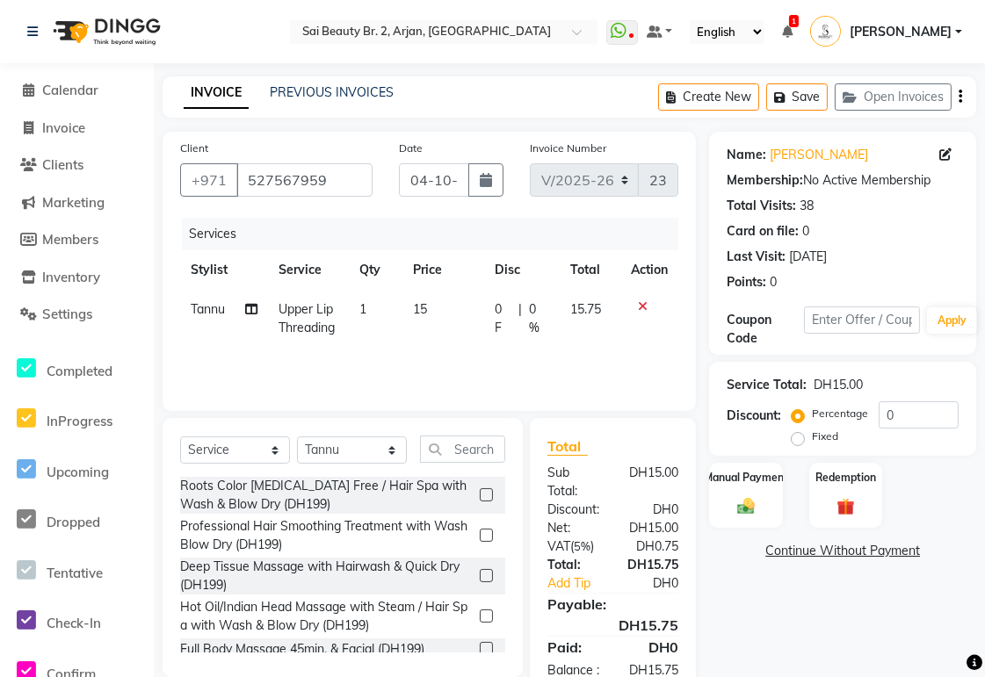
click at [641, 306] on icon at bounding box center [643, 306] width 10 height 12
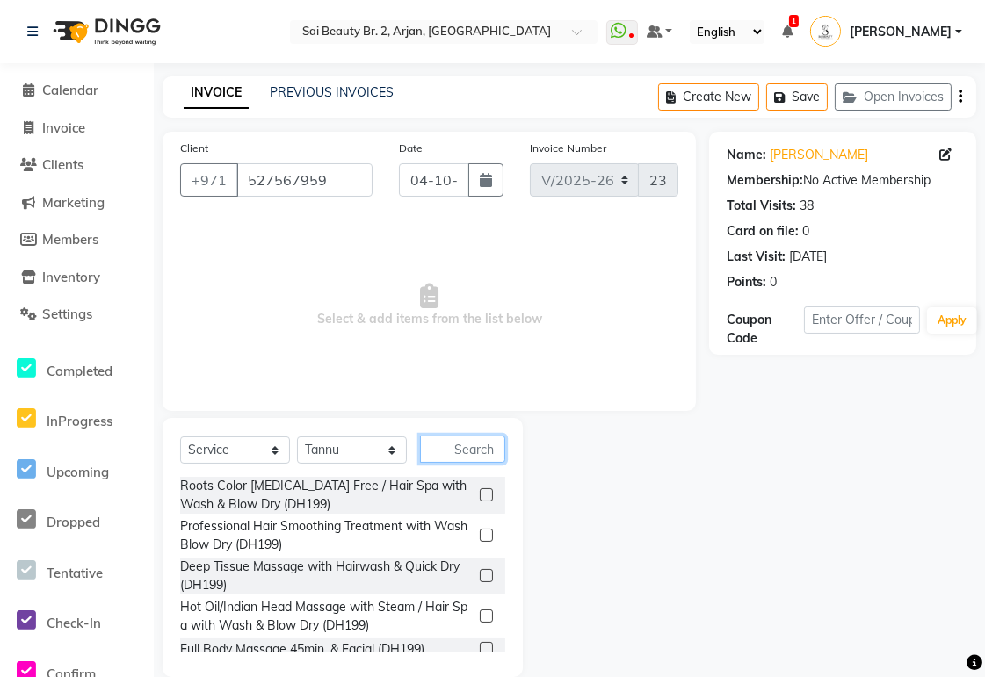
click at [475, 452] on input "text" at bounding box center [462, 449] width 85 height 27
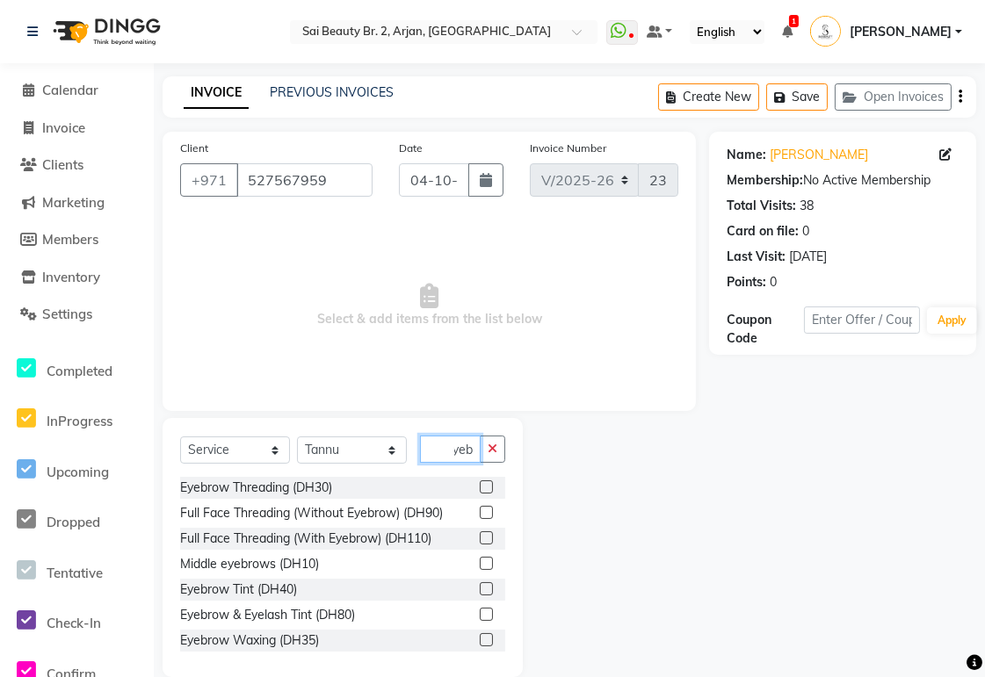
scroll to position [0, 12]
type input "eyebr"
click at [480, 638] on label at bounding box center [486, 639] width 13 height 13
click at [480, 638] on input "checkbox" at bounding box center [485, 640] width 11 height 11
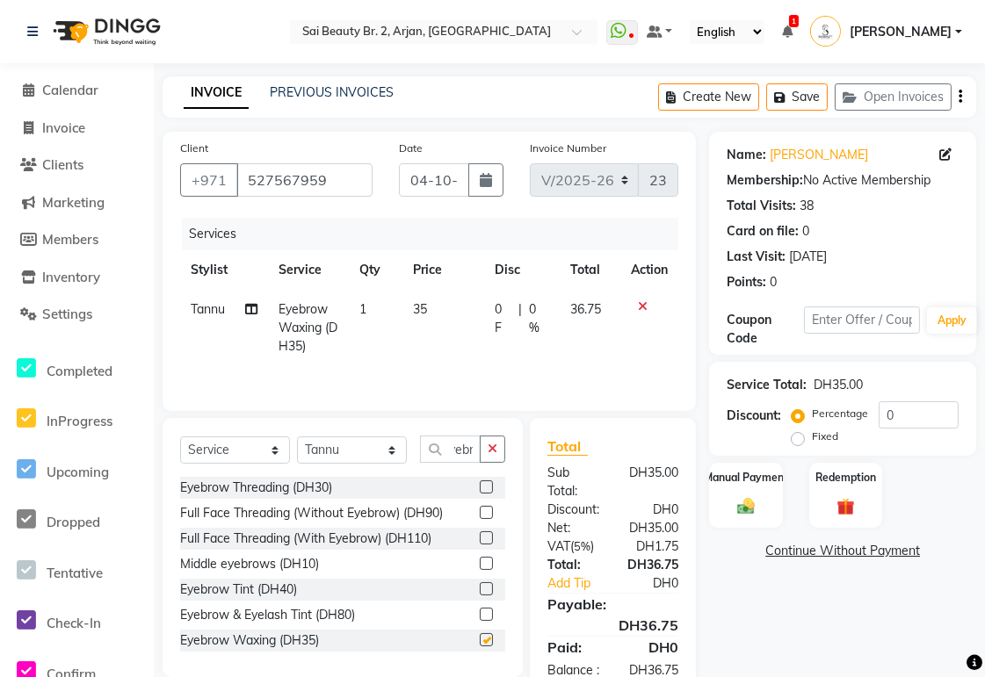
scroll to position [0, 0]
checkbox input "false"
click at [489, 450] on icon "button" at bounding box center [493, 449] width 10 height 12
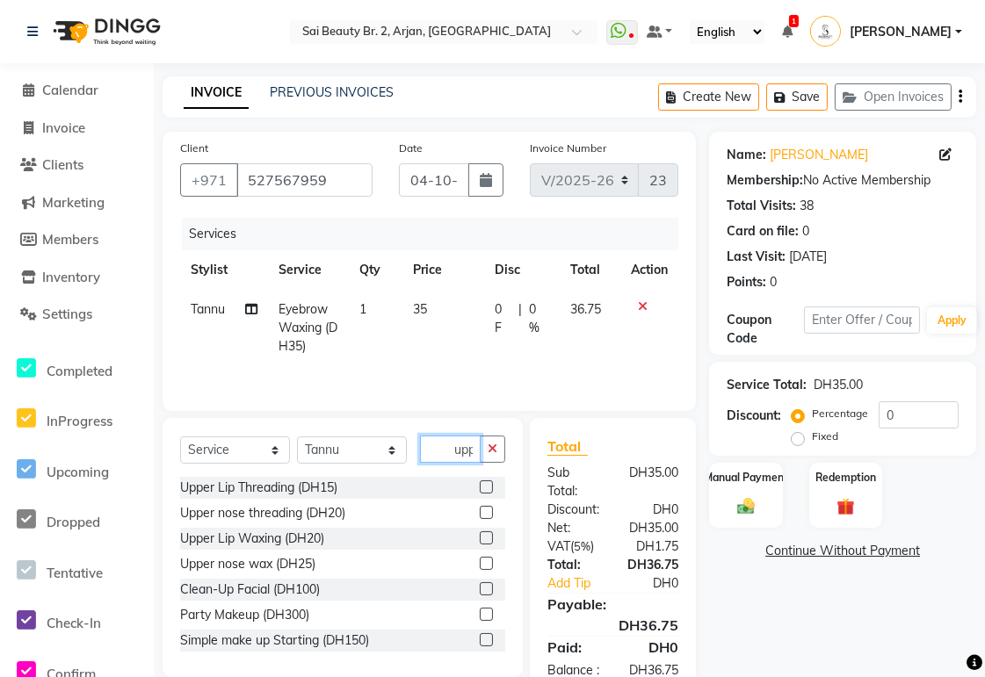
scroll to position [0, 3]
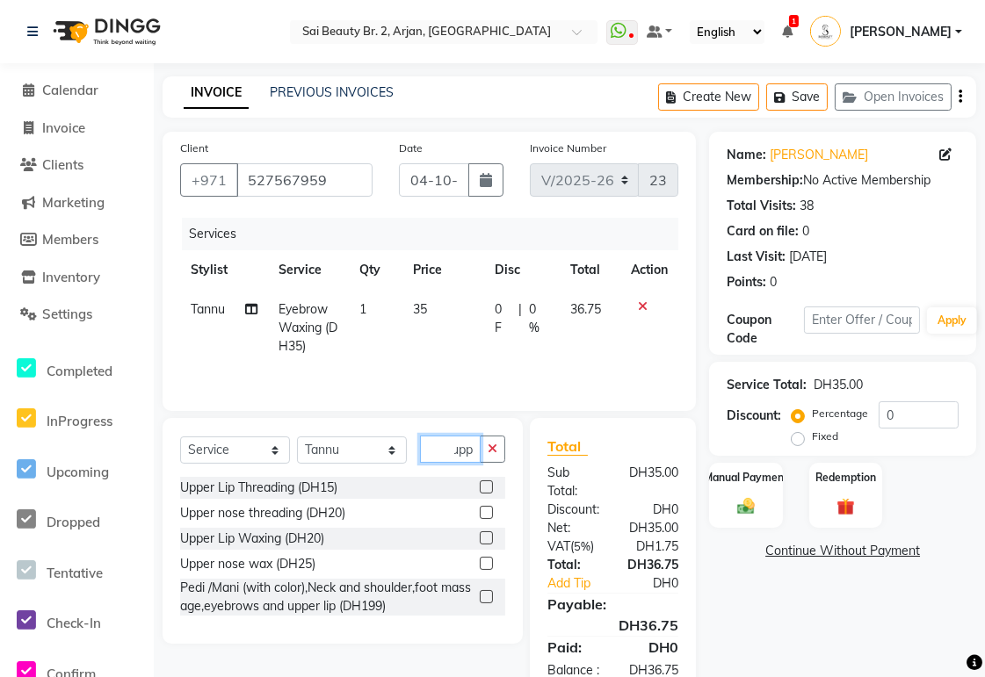
type input "upp"
click at [488, 538] on label at bounding box center [486, 537] width 13 height 13
click at [488, 538] on input "checkbox" at bounding box center [485, 538] width 11 height 11
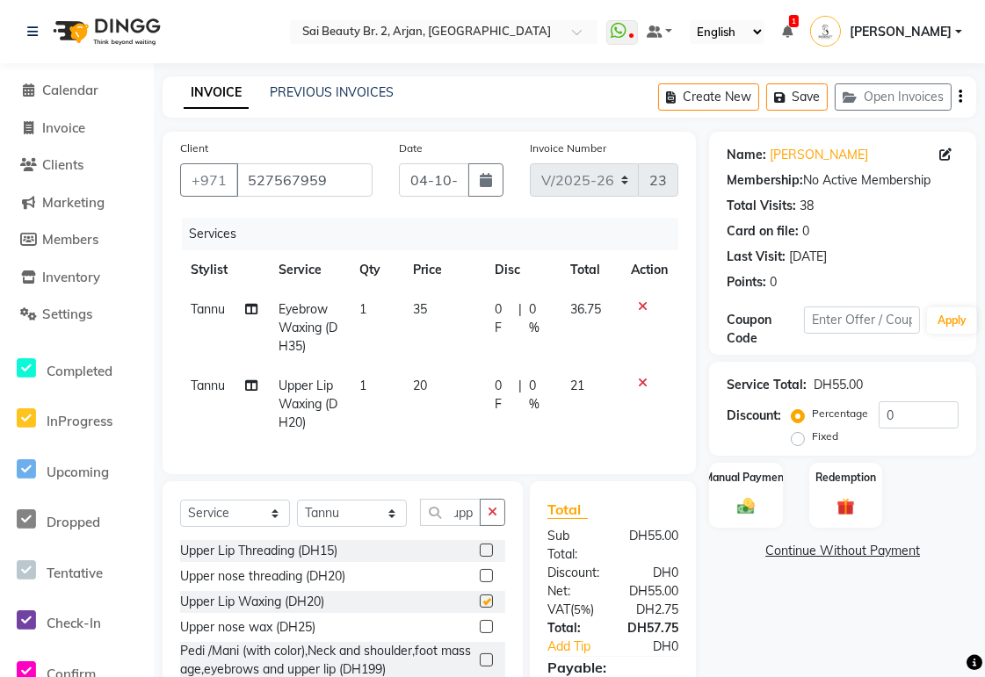
scroll to position [0, 0]
checkbox input "false"
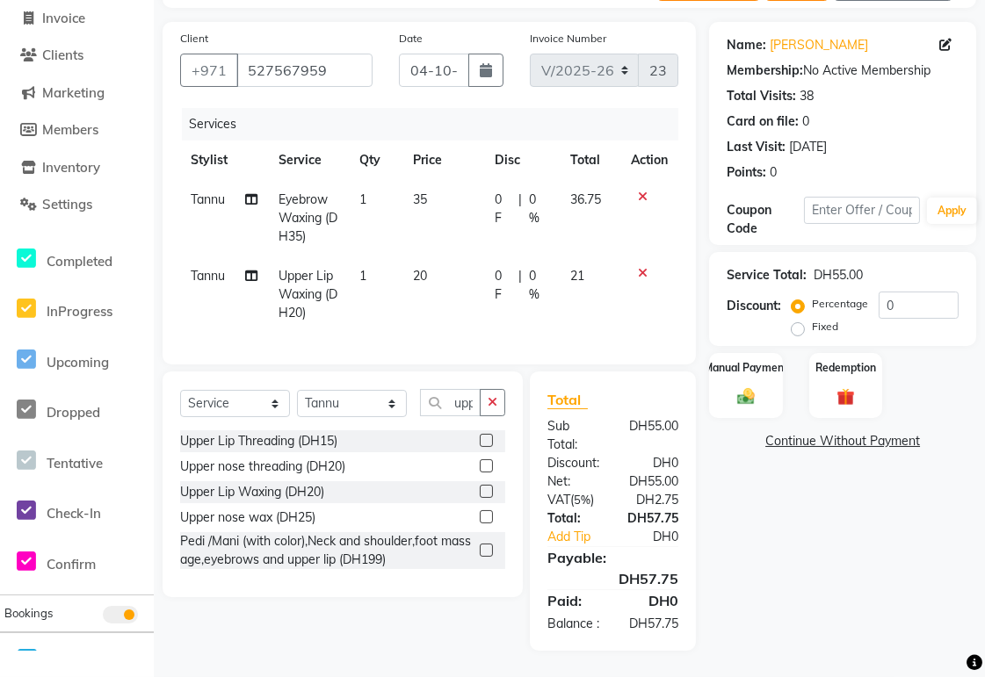
scroll to position [143, 0]
click at [740, 387] on img at bounding box center [746, 397] width 29 height 20
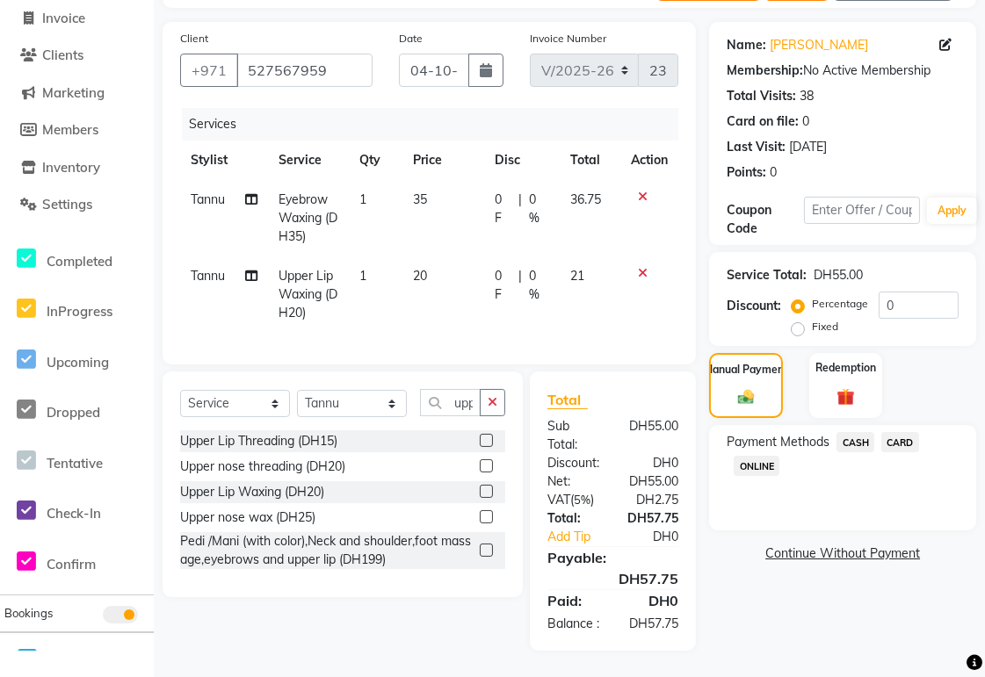
click at [905, 432] on span "CARD" at bounding box center [900, 442] width 38 height 20
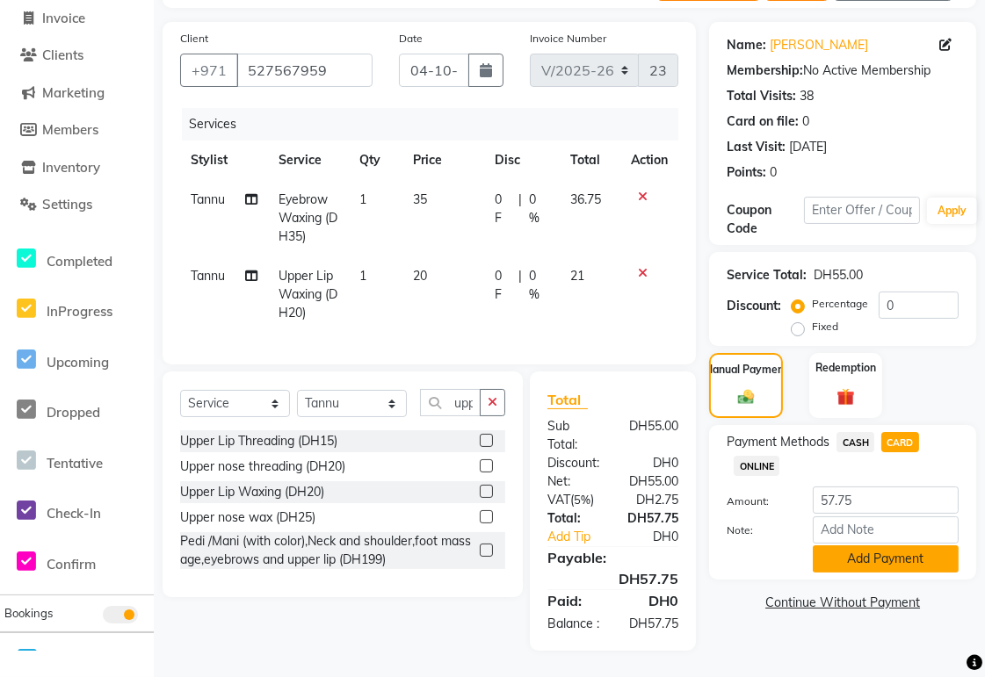
click at [899, 545] on button "Add Payment" at bounding box center [886, 558] width 146 height 27
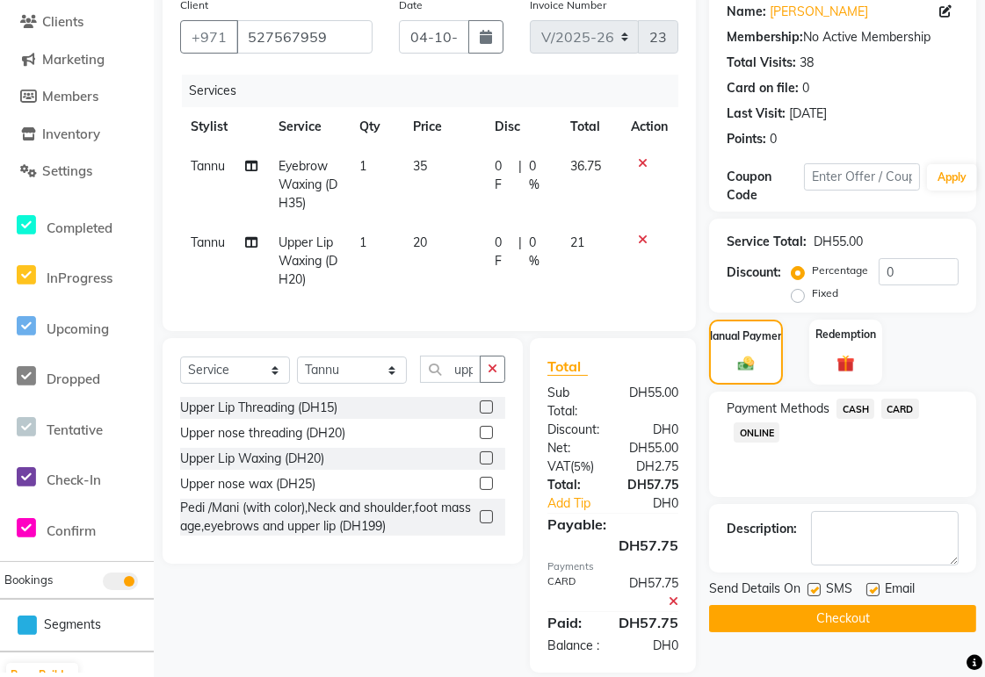
click at [884, 620] on button "Checkout" at bounding box center [842, 618] width 267 height 27
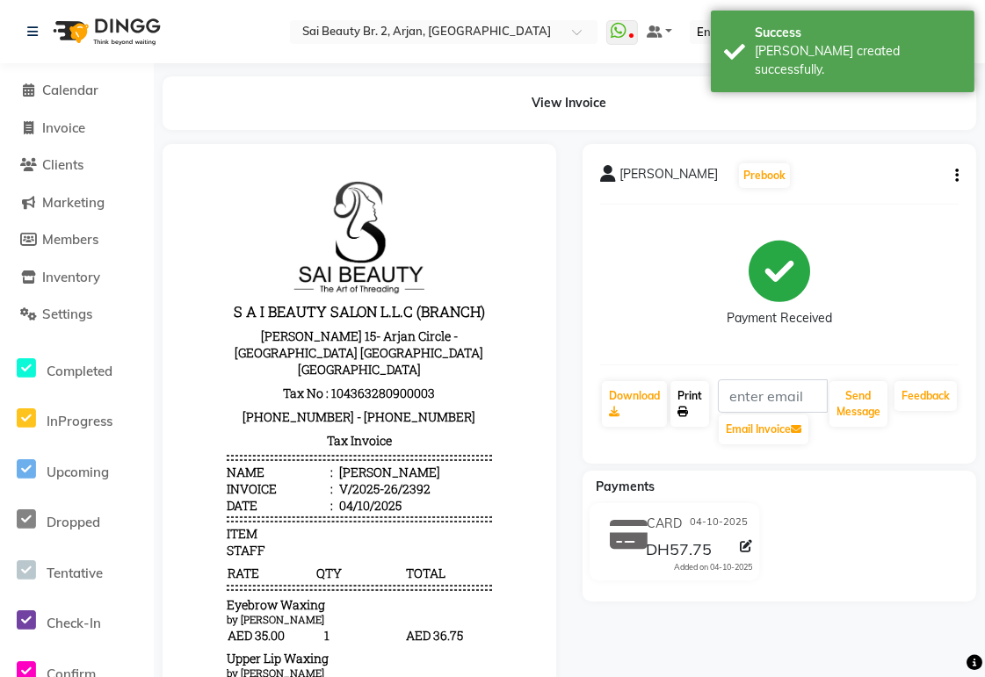
click at [706, 385] on link "Print" at bounding box center [689, 404] width 39 height 46
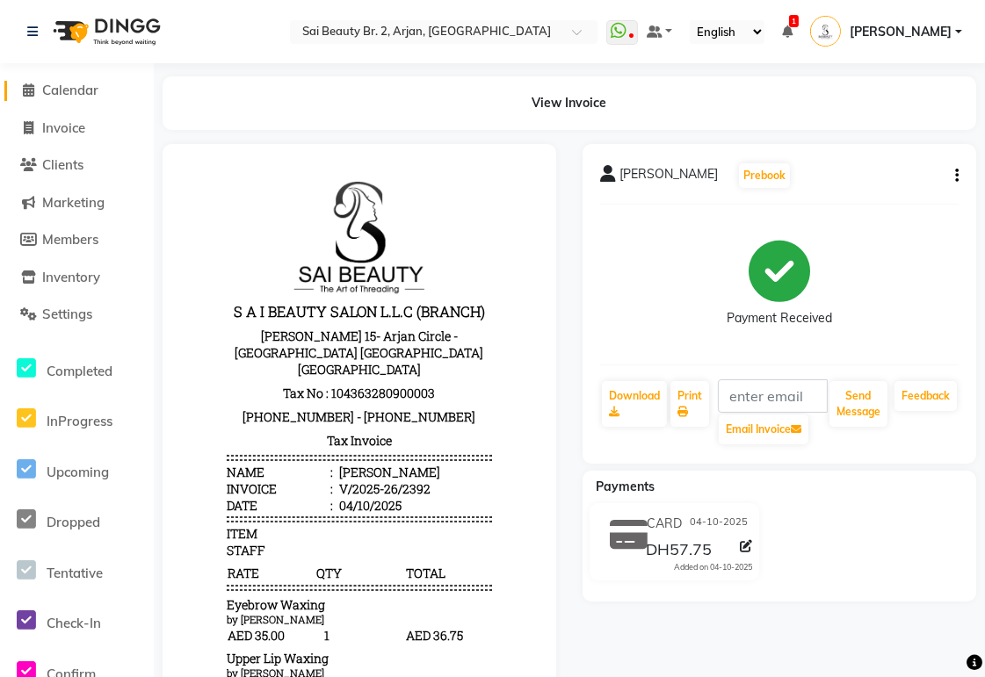
click at [89, 88] on span "Calendar" at bounding box center [70, 90] width 56 height 17
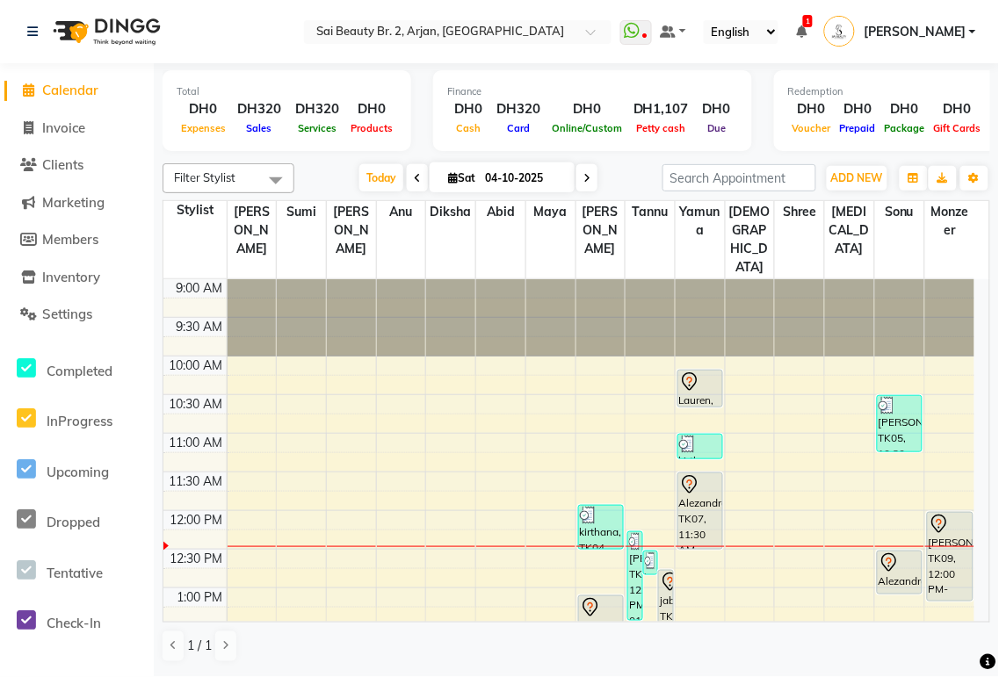
click at [806, 29] on icon at bounding box center [801, 31] width 11 height 12
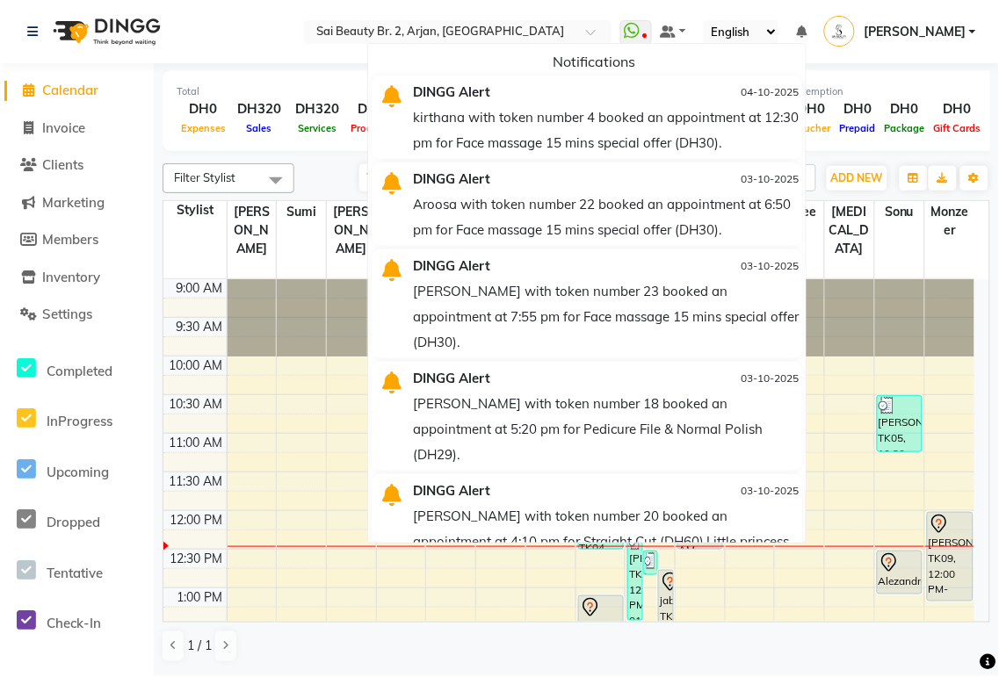
click at [364, 55] on nav "Select Location × Sai Beauty Br. 2, Arjan, [GEOGRAPHIC_DATA] WhatsApp Status ✕ …" at bounding box center [499, 31] width 999 height 63
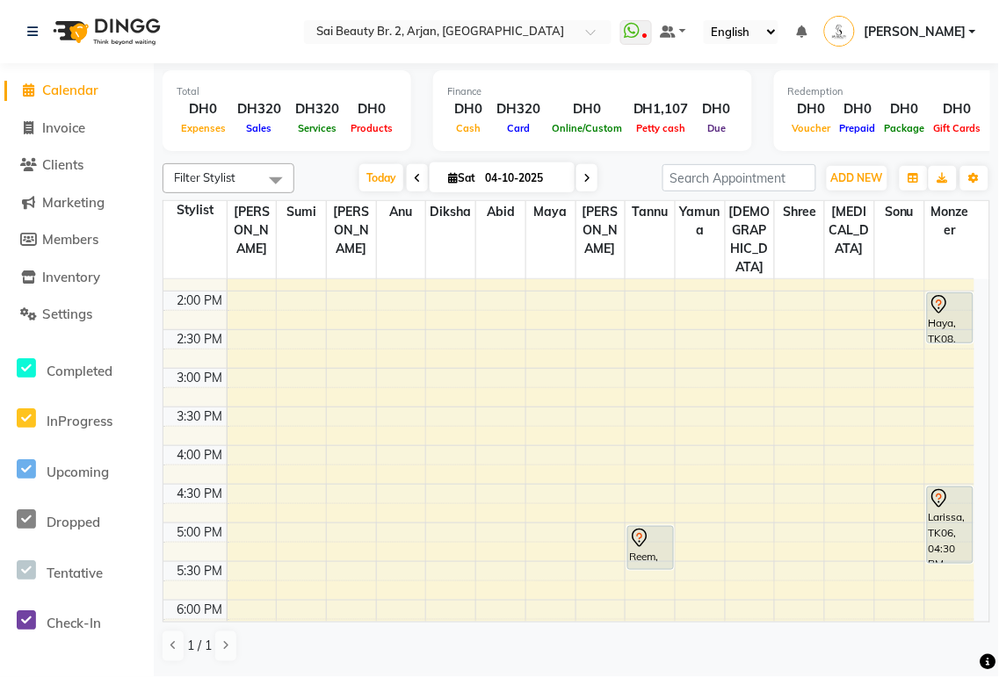
scroll to position [379, 0]
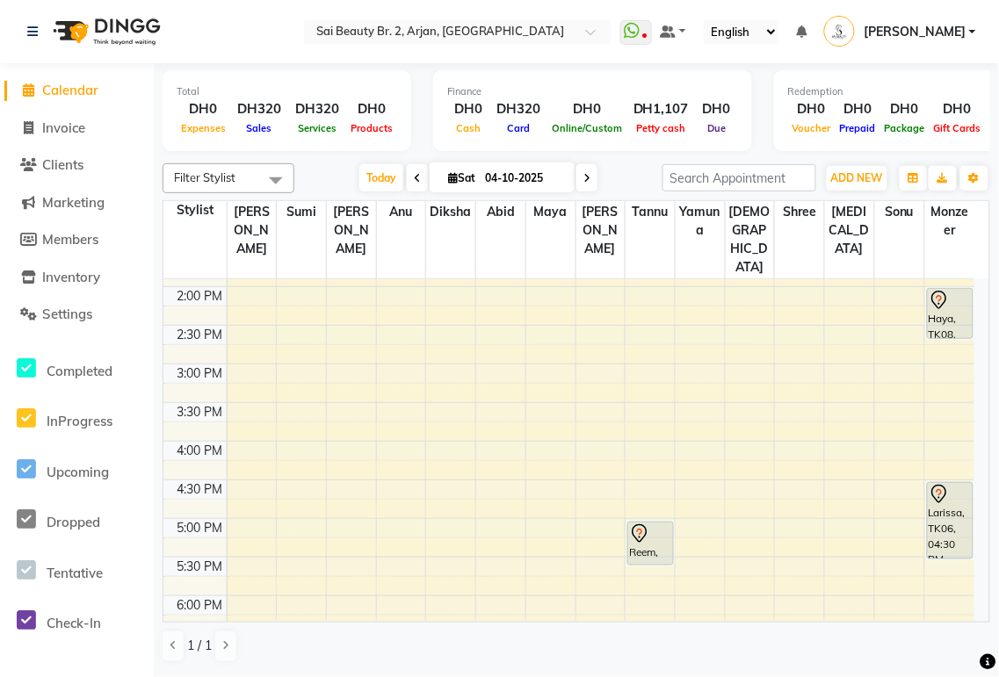
click at [647, 523] on div "Reem, TK01, 05:00 PM-05:35 PM, Straight Cut" at bounding box center [650, 544] width 44 height 42
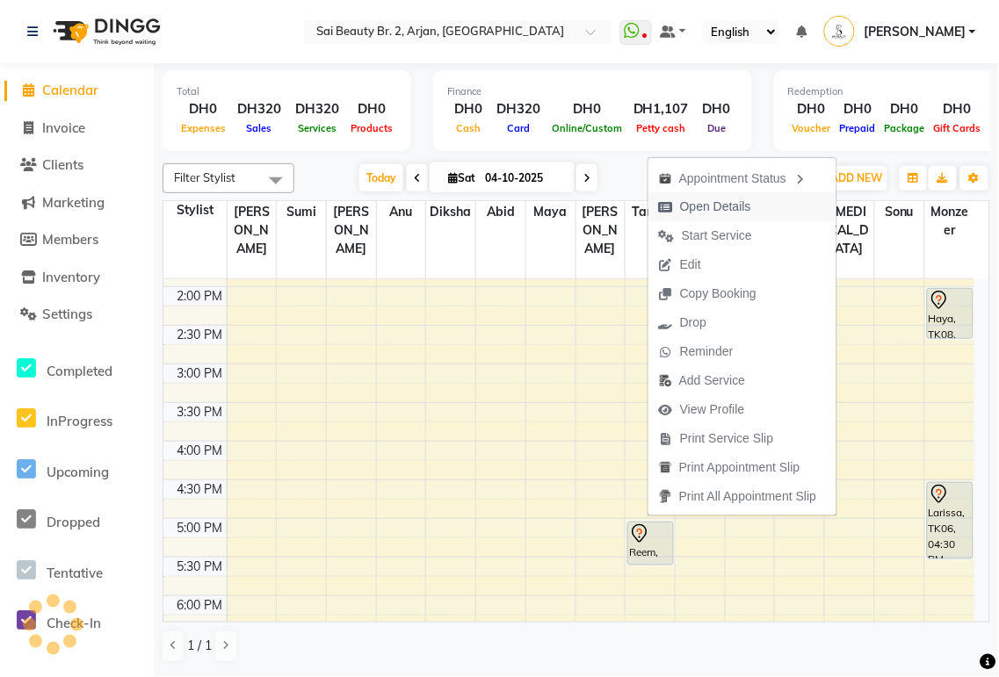
click at [726, 209] on span "Open Details" at bounding box center [715, 207] width 71 height 18
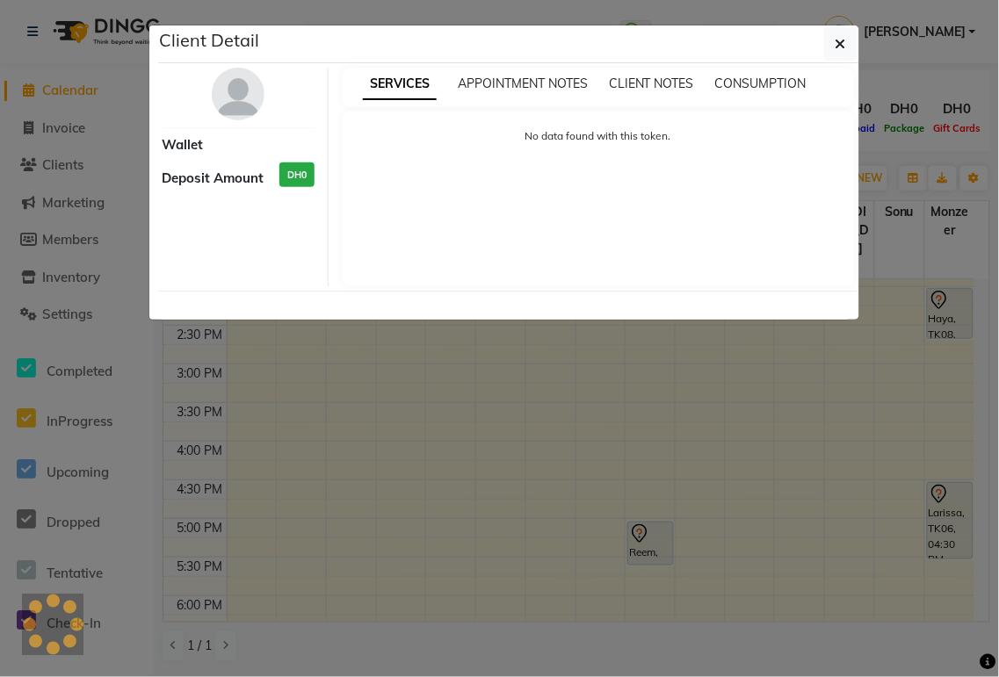
select select "7"
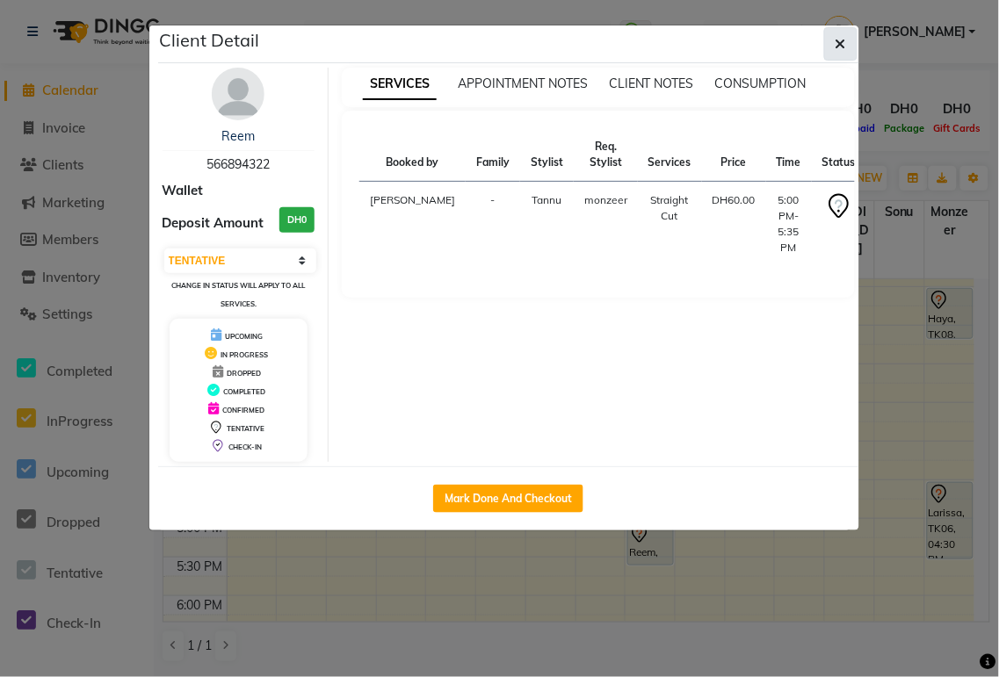
click at [842, 47] on icon "button" at bounding box center [840, 44] width 11 height 14
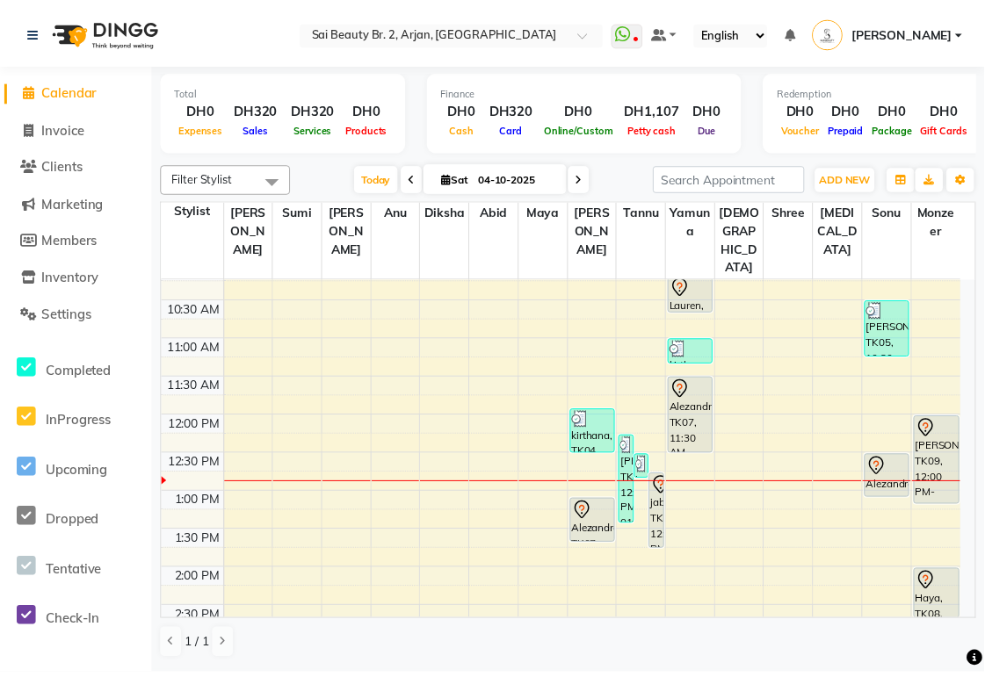
scroll to position [98, 0]
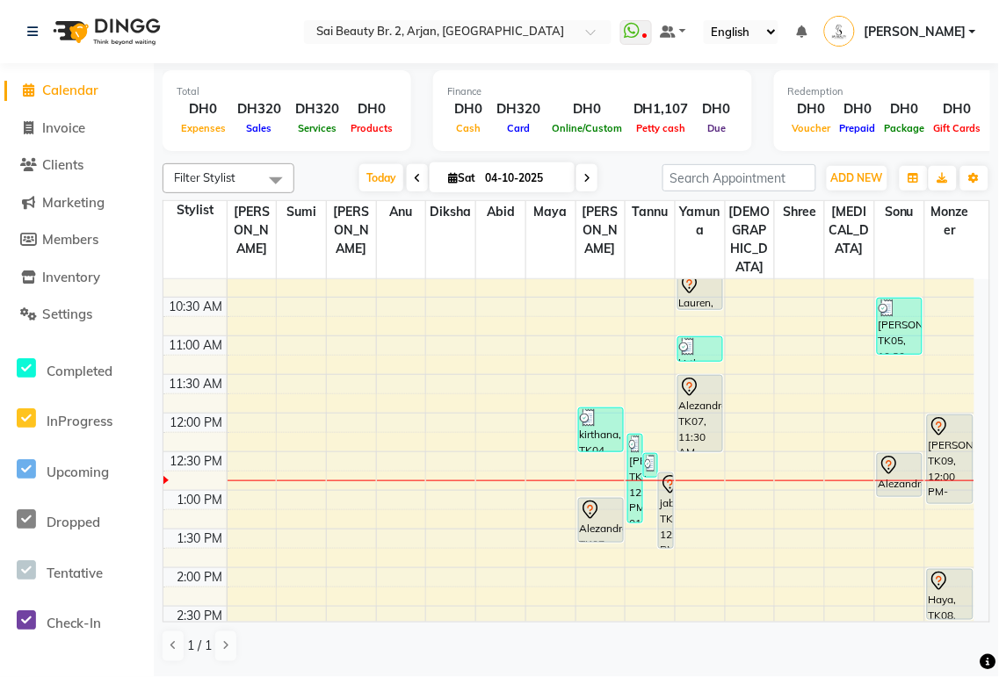
click at [664, 484] on div "jaberia, TK11, 12:45 PM-01:45 PM, Full leg,Arms, Under Arms Waxing, Bikini" at bounding box center [665, 510] width 13 height 75
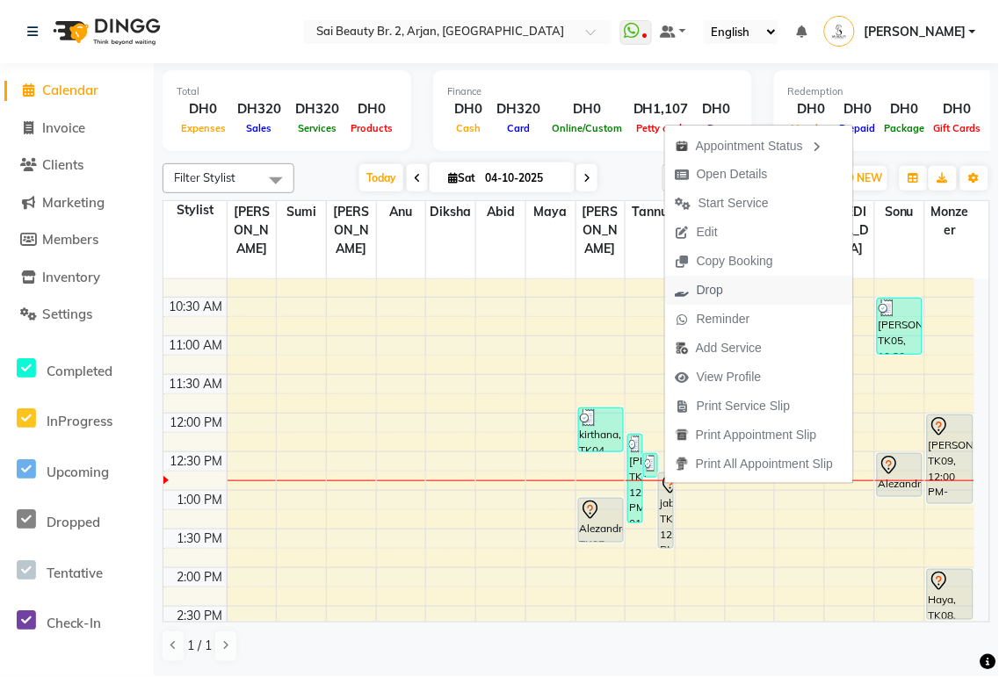
click at [709, 295] on span "Drop" at bounding box center [710, 290] width 26 height 18
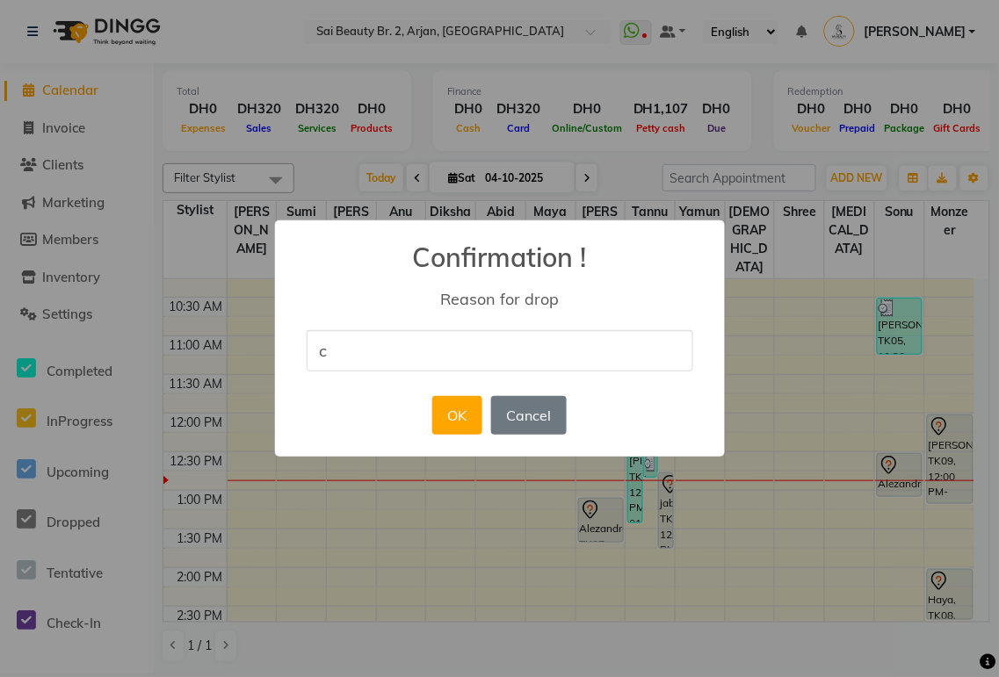
type input "Cancel the booking"
click at [452, 420] on button "OK" at bounding box center [457, 415] width 50 height 39
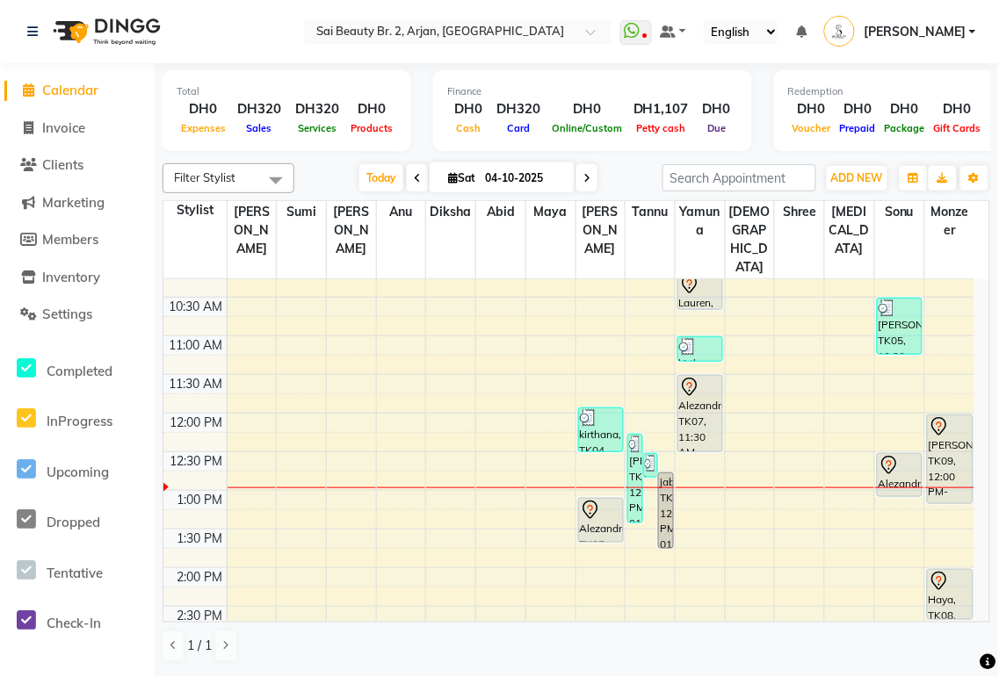
click at [952, 428] on div "[PERSON_NAME], TK09, 12:00 PM-01:10 PM, Blowdry Straight With Wash Long,Blowdry…" at bounding box center [950, 459] width 45 height 88
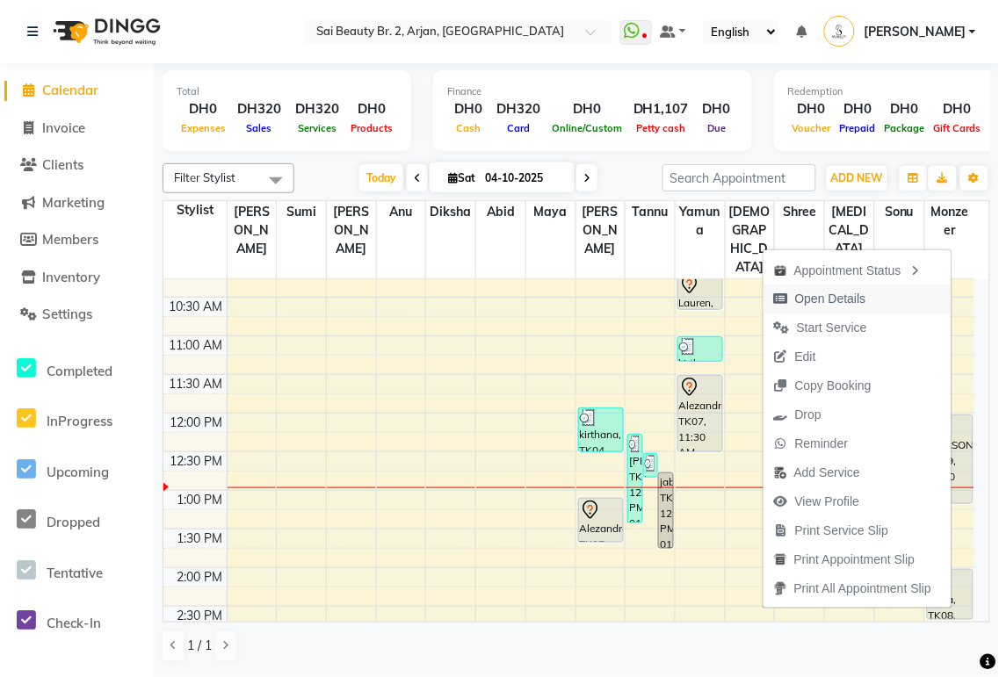
click at [863, 300] on span "Open Details" at bounding box center [819, 299] width 113 height 29
select select "7"
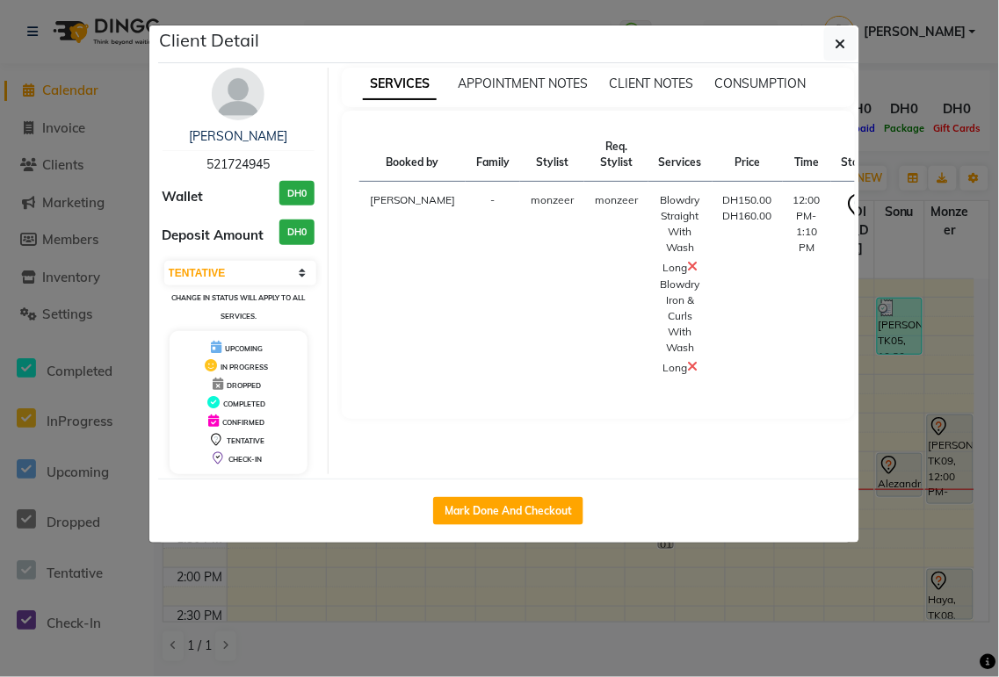
click at [688, 269] on icon at bounding box center [693, 266] width 11 height 14
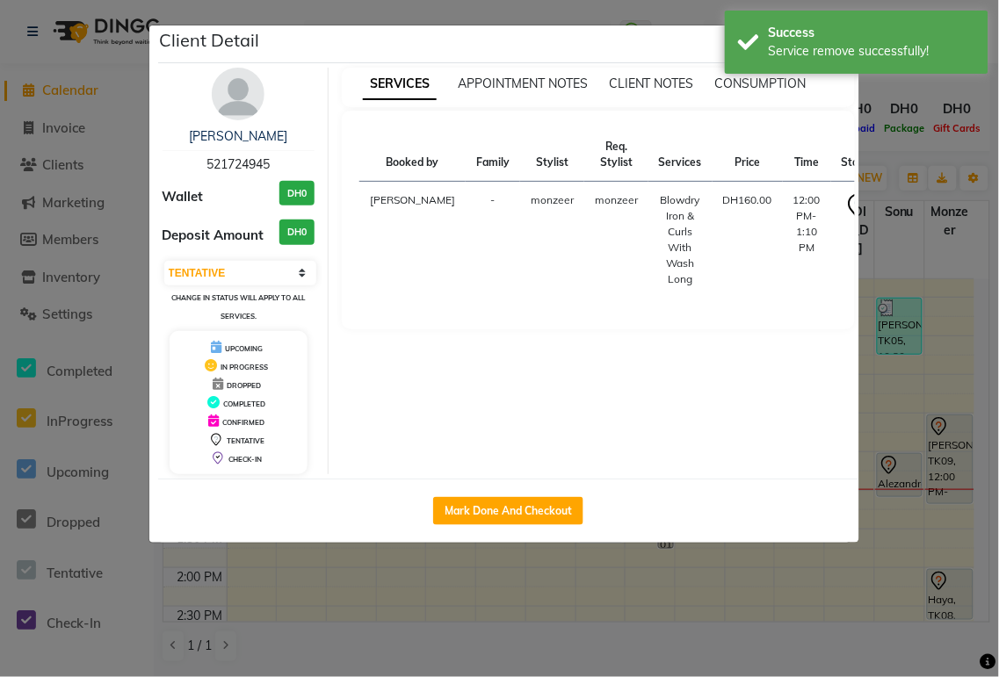
click at [905, 115] on ngb-modal-window "Client Detail [PERSON_NAME] 521724945 Wallet DH0 Deposit Amount DH0 Select IN S…" at bounding box center [499, 338] width 999 height 677
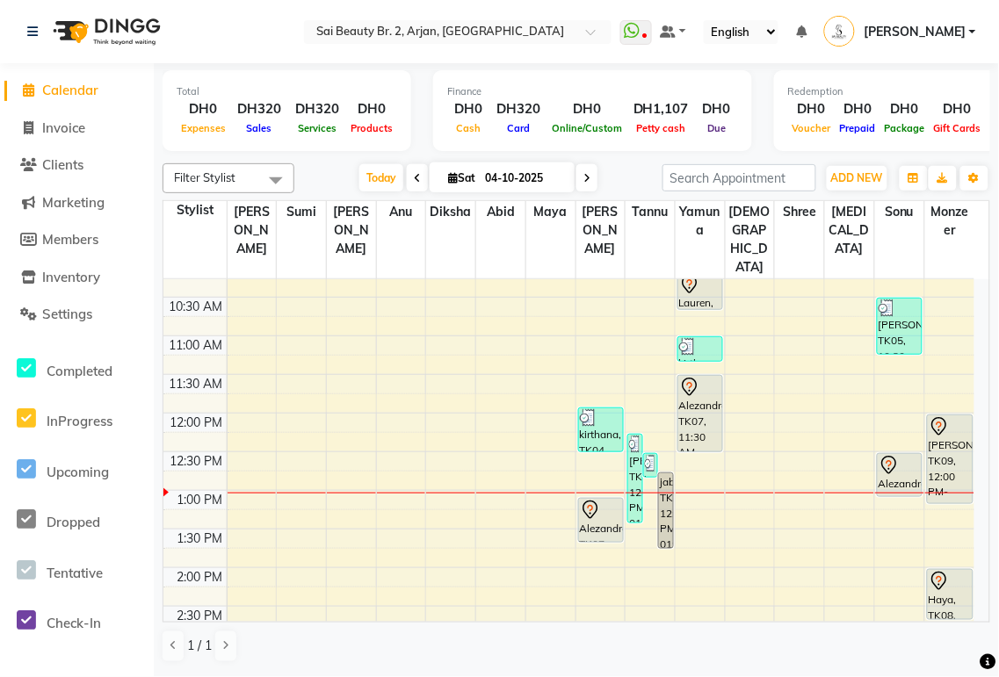
click at [947, 415] on div "[PERSON_NAME], TK09, 12:00 PM-01:10 PM, Blowdry Straight With Wash Long,Blowdry…" at bounding box center [950, 459] width 45 height 88
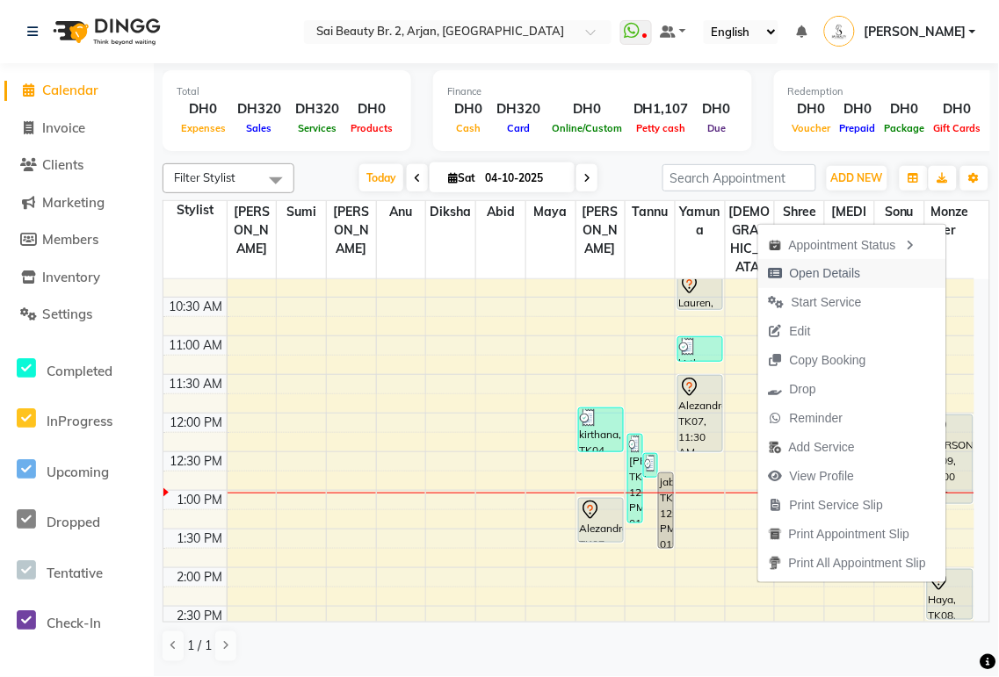
click at [837, 273] on span "Open Details" at bounding box center [825, 273] width 71 height 18
select select "7"
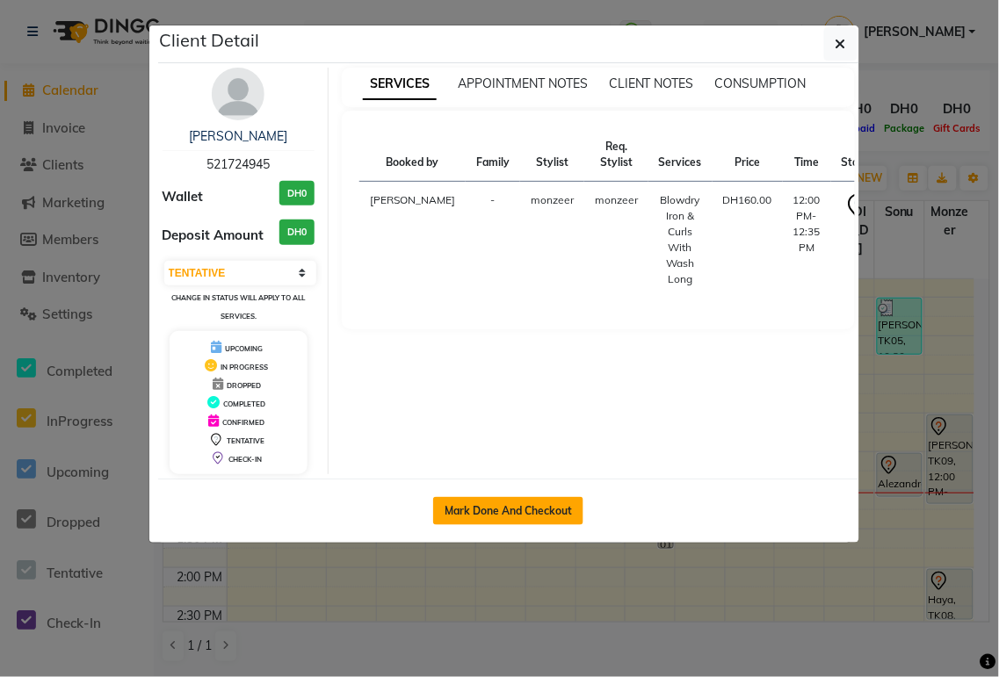
click at [541, 509] on button "Mark Done And Checkout" at bounding box center [508, 511] width 150 height 28
select select "service"
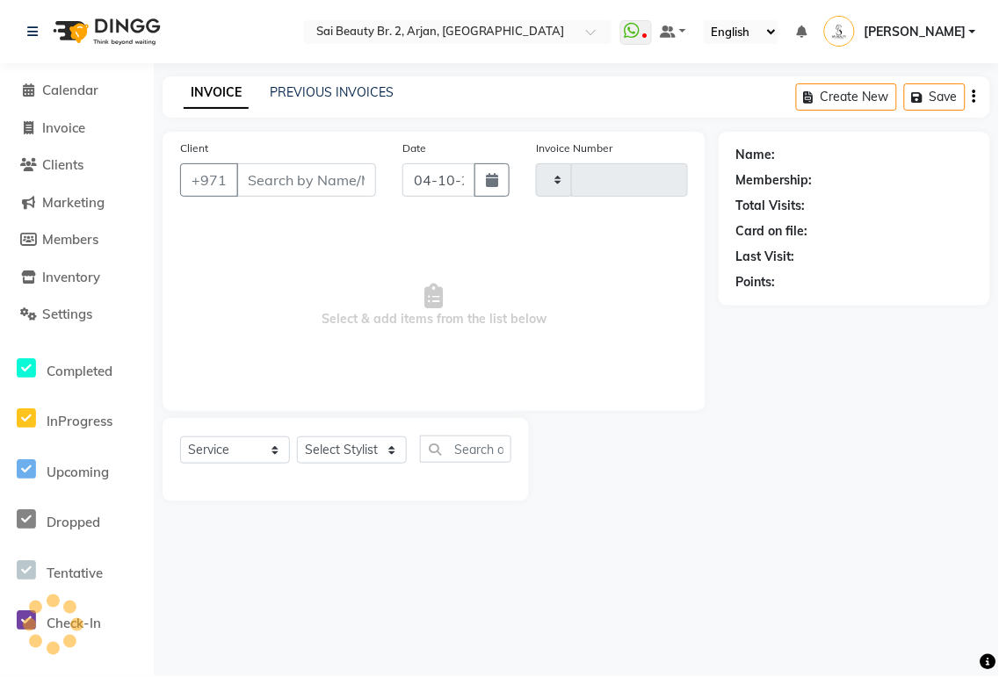
type input "2393"
select select "6956"
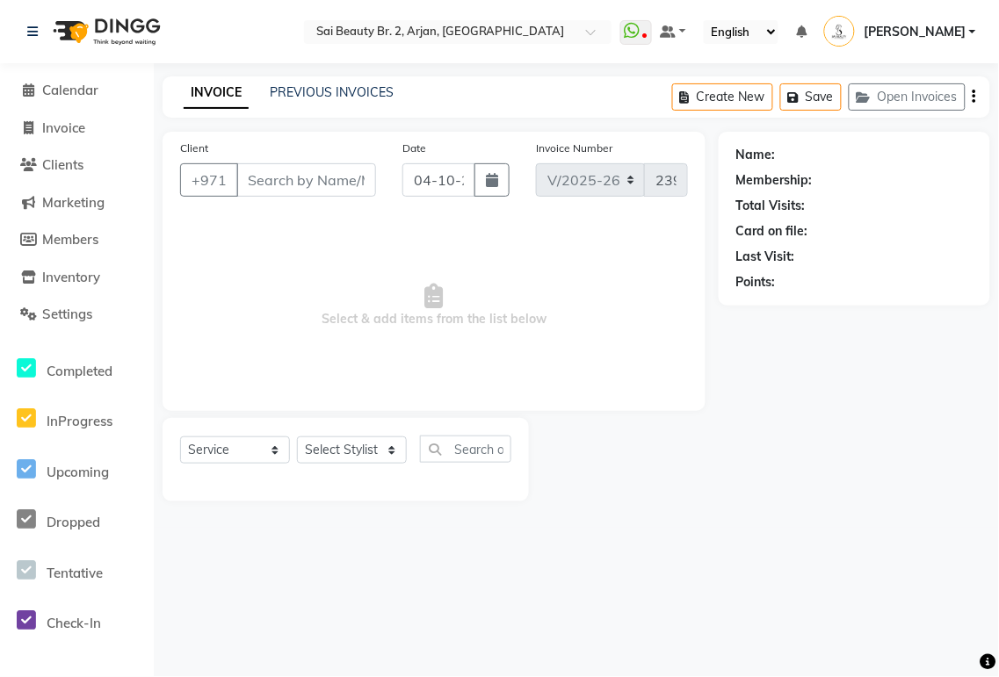
type input "521724945"
select select "82917"
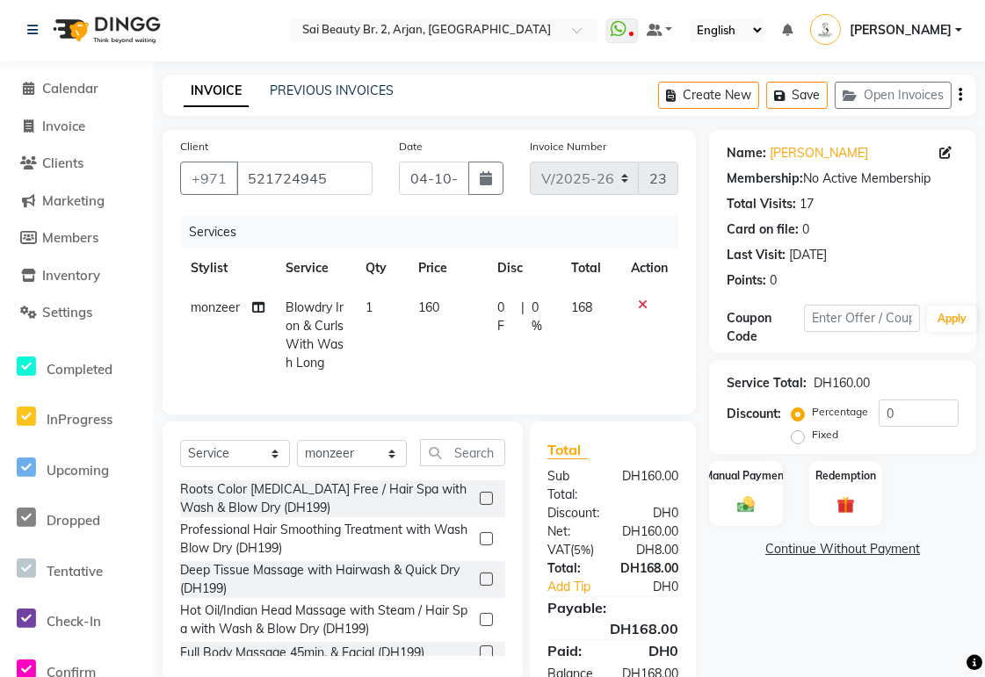
scroll to position [84, 0]
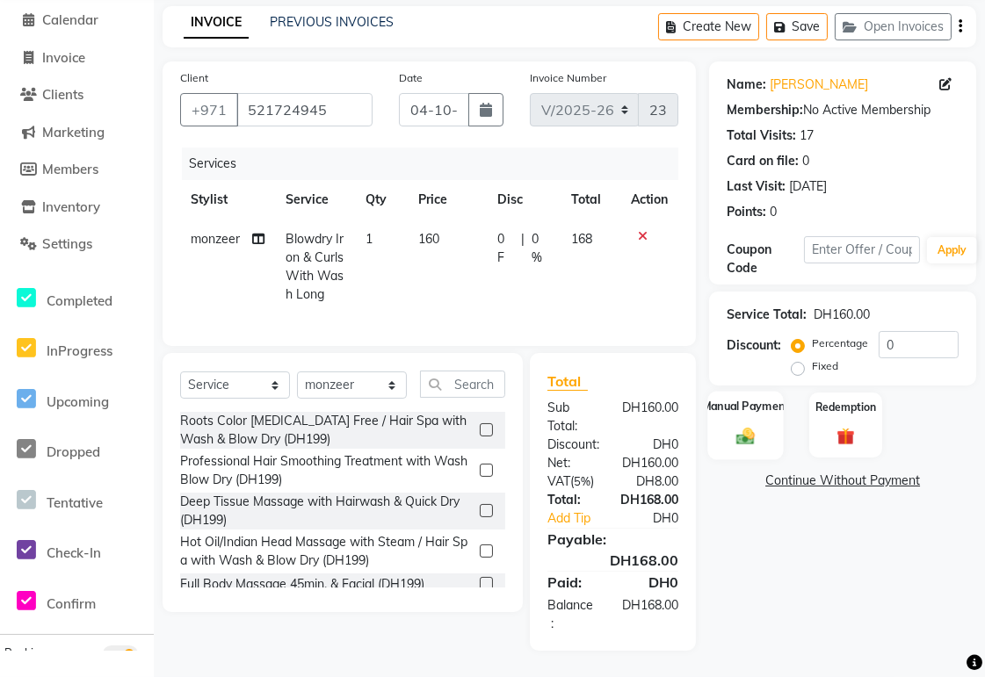
click at [756, 426] on img at bounding box center [746, 436] width 30 height 21
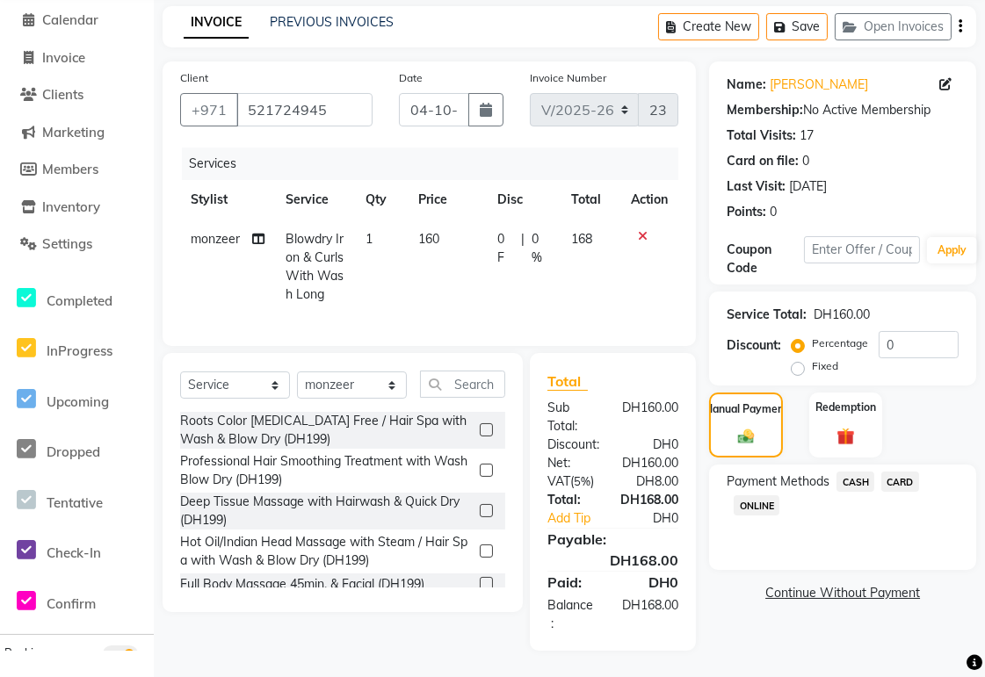
click at [901, 472] on span "CARD" at bounding box center [900, 482] width 38 height 20
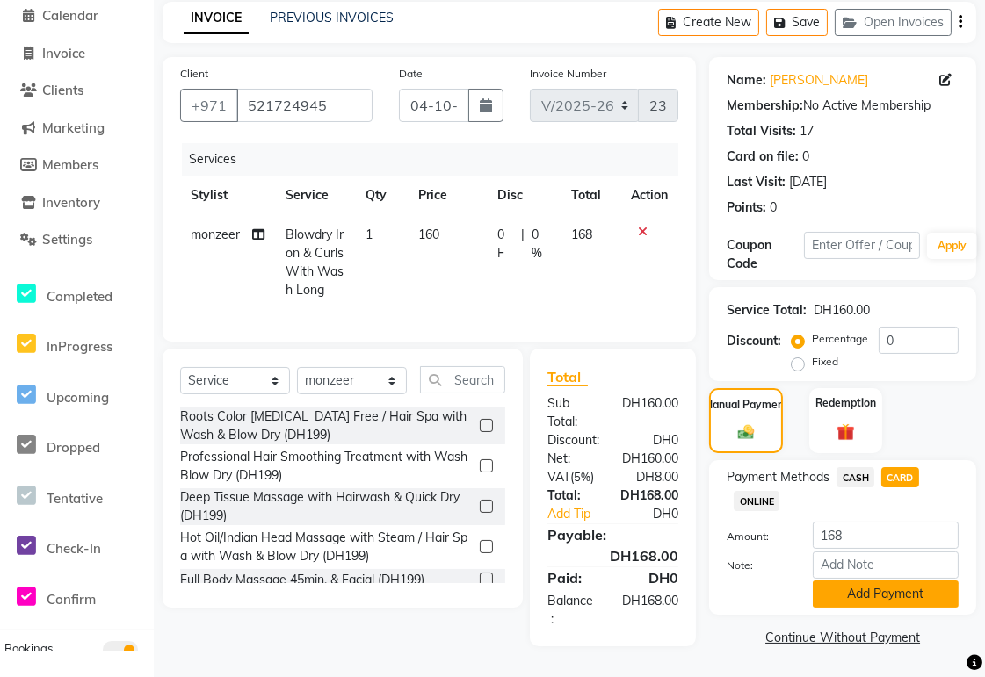
click at [917, 581] on button "Add Payment" at bounding box center [886, 594] width 146 height 27
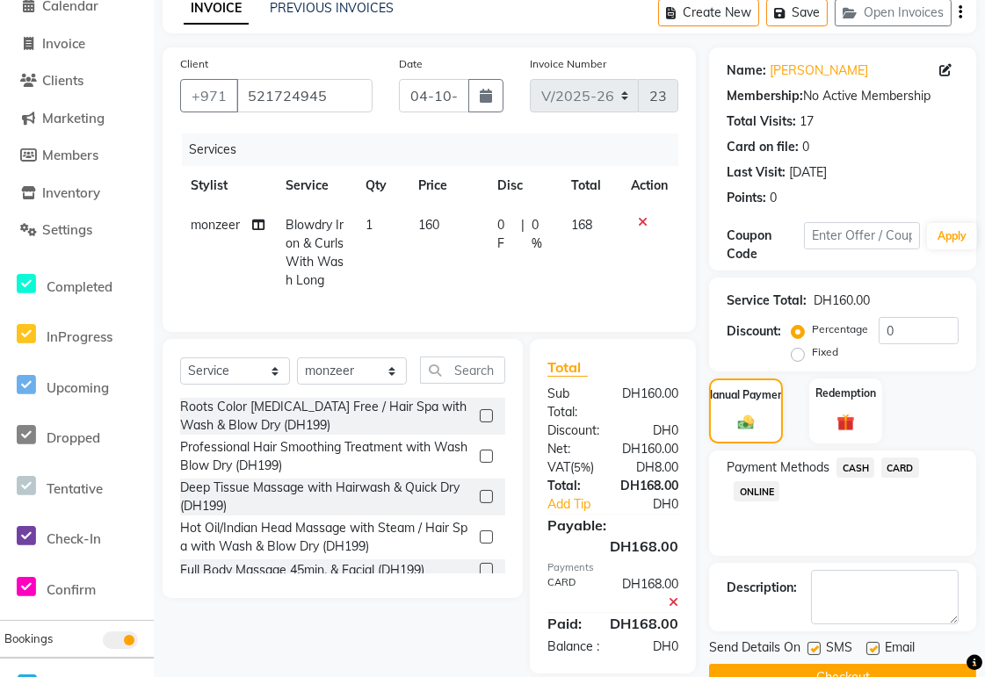
scroll to position [141, 0]
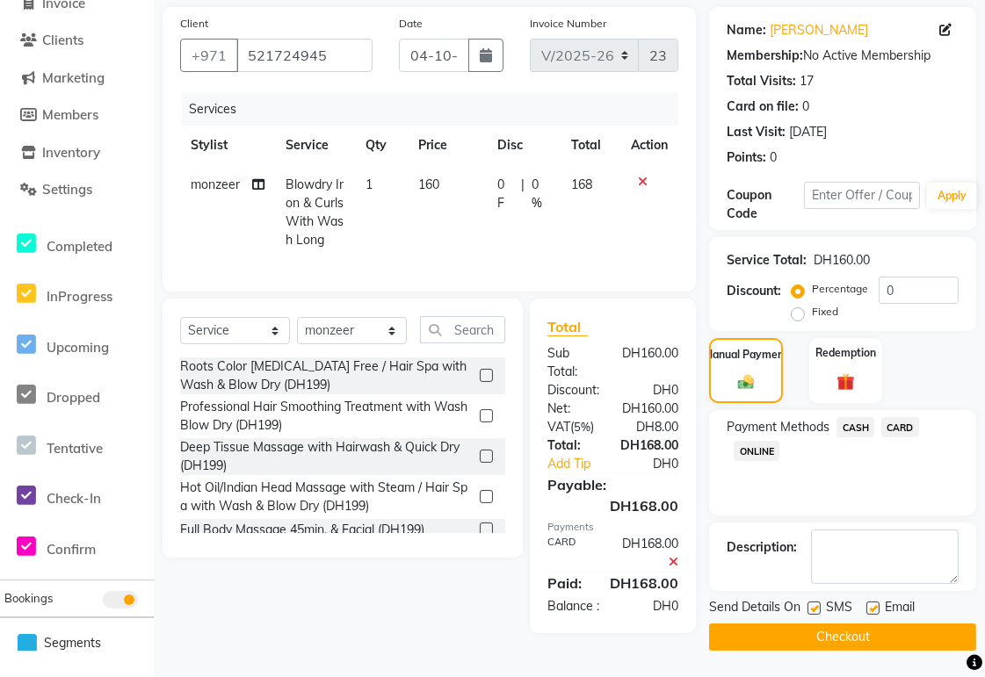
click at [890, 624] on button "Checkout" at bounding box center [842, 637] width 267 height 27
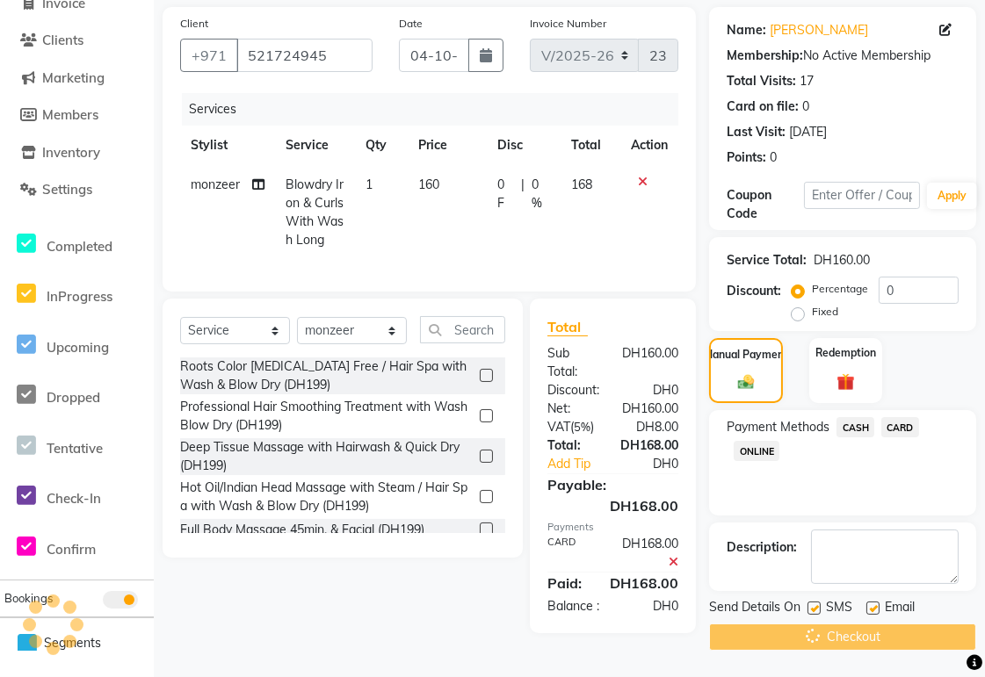
click at [710, 618] on div "Select Location × Sai Beauty Br. 2, Arjan, [GEOGRAPHIC_DATA] WhatsApp Status ✕ …" at bounding box center [492, 276] width 985 height 802
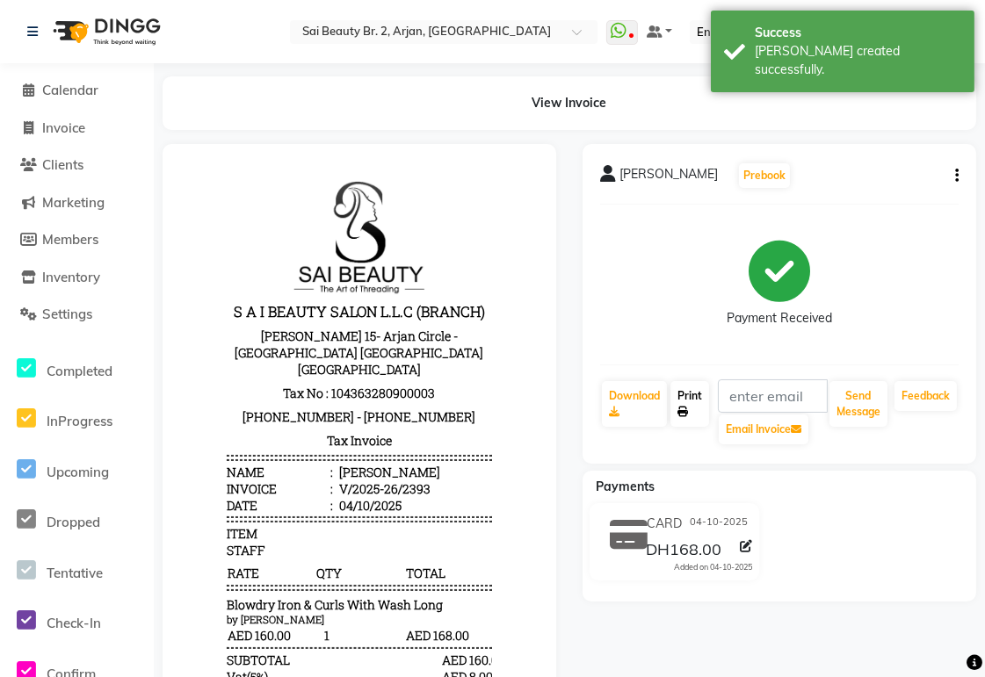
click at [687, 393] on link "Print" at bounding box center [689, 404] width 39 height 46
click at [83, 83] on span "Calendar" at bounding box center [70, 90] width 56 height 17
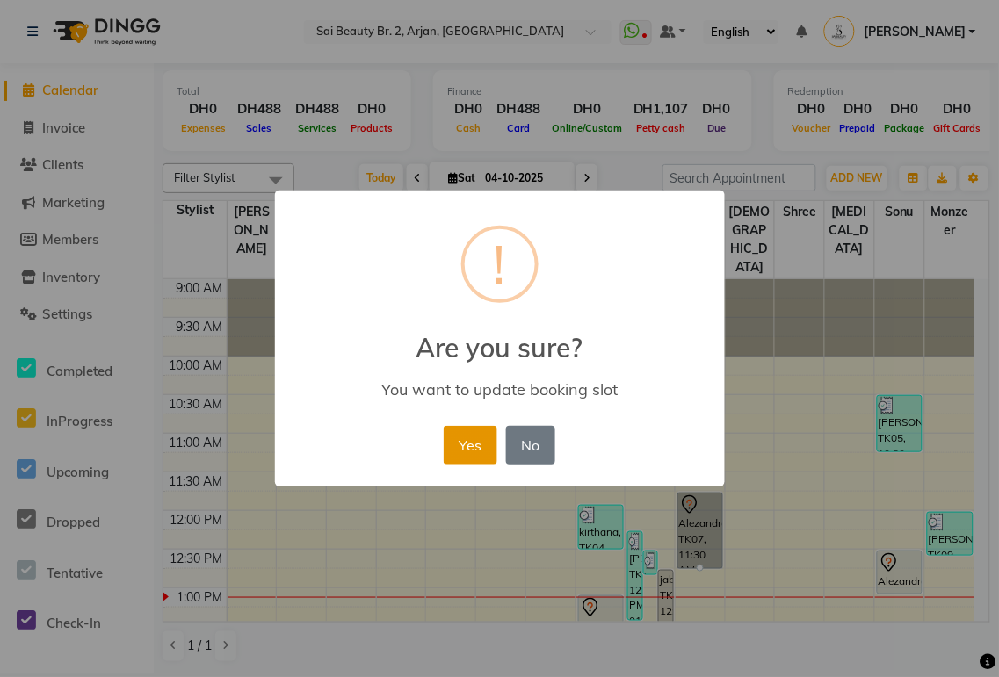
click at [480, 453] on button "Yes" at bounding box center [471, 445] width 54 height 39
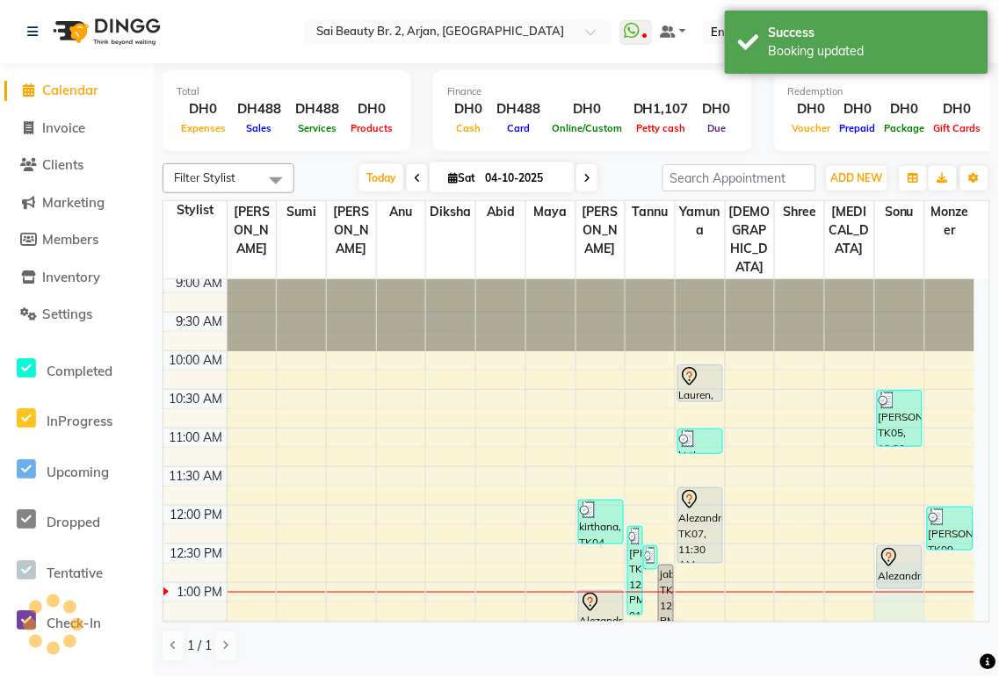
scroll to position [7, 0]
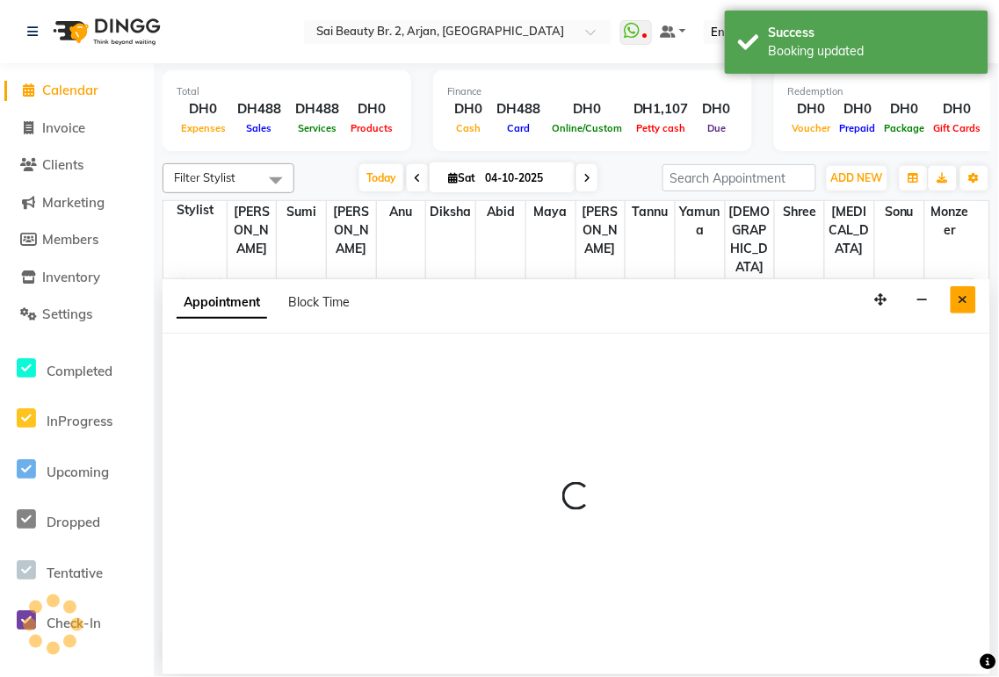
click at [962, 302] on icon "Close" at bounding box center [963, 299] width 10 height 12
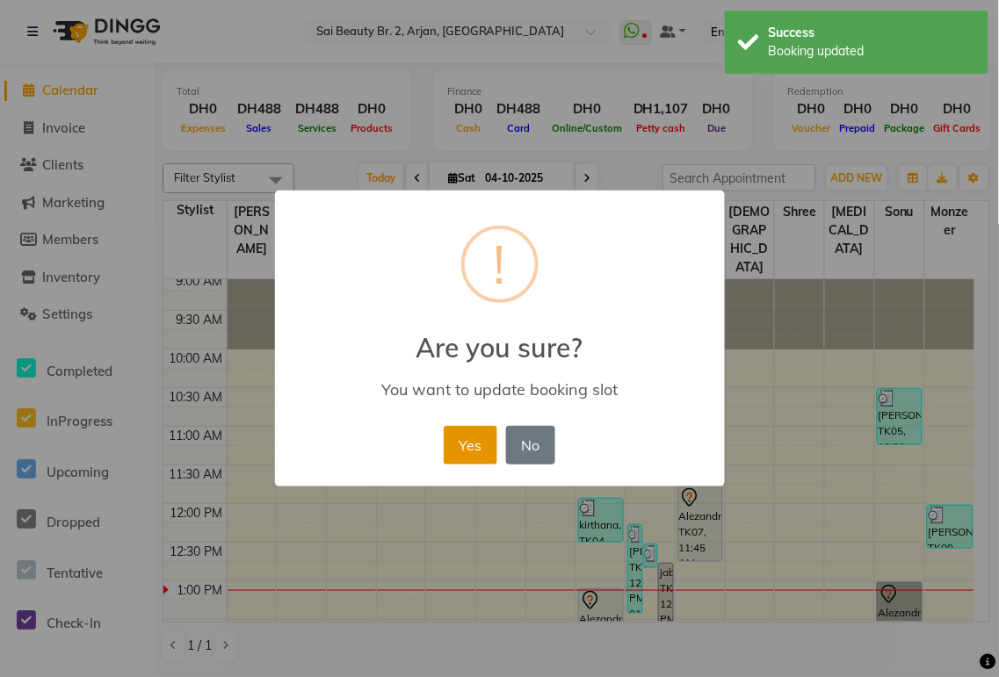
click at [466, 454] on button "Yes" at bounding box center [471, 445] width 54 height 39
